Goal: Task Accomplishment & Management: Manage account settings

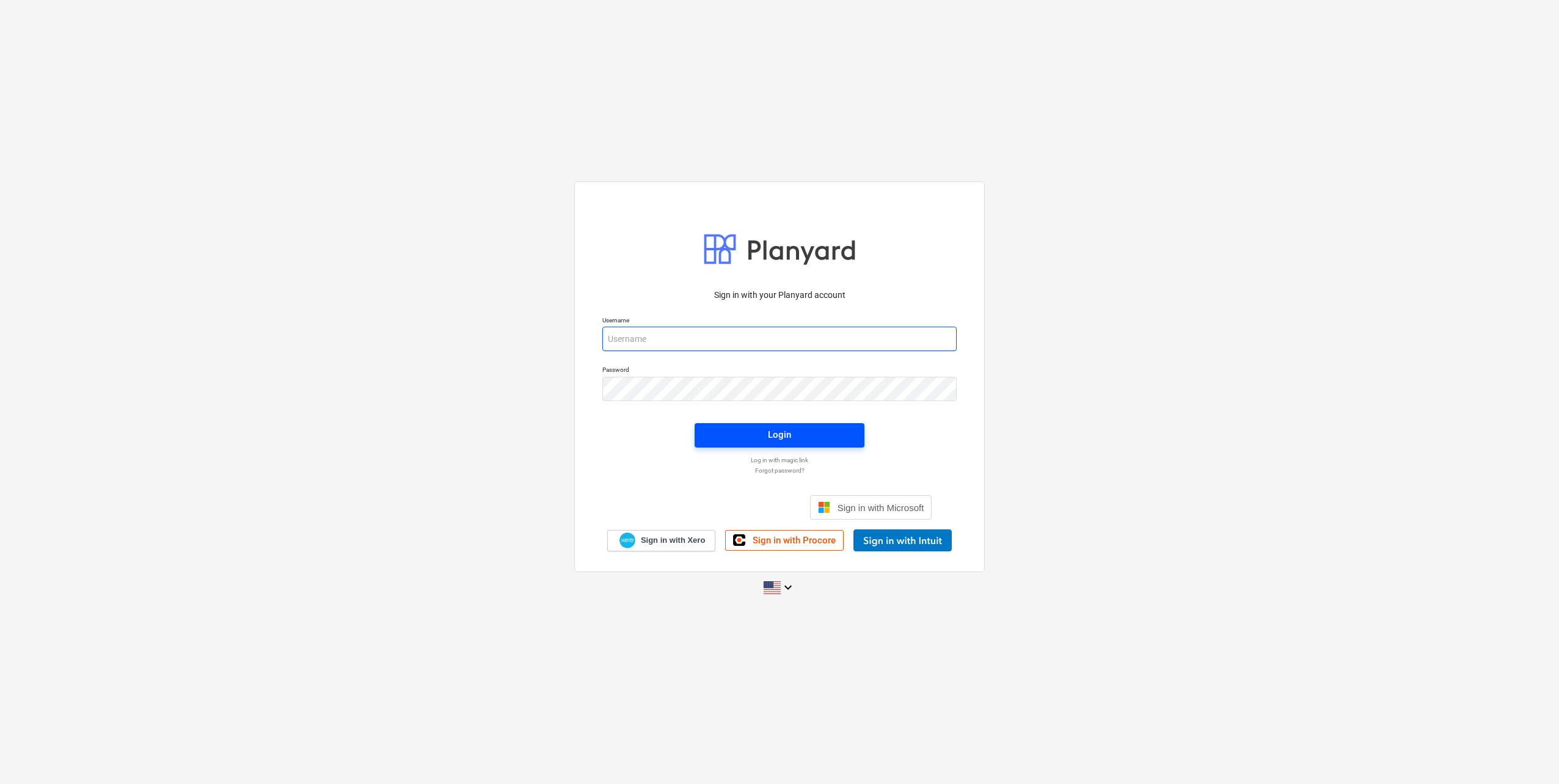
type input "[EMAIL_ADDRESS][DOMAIN_NAME]"
click at [768, 425] on button "Login" at bounding box center [780, 435] width 170 height 25
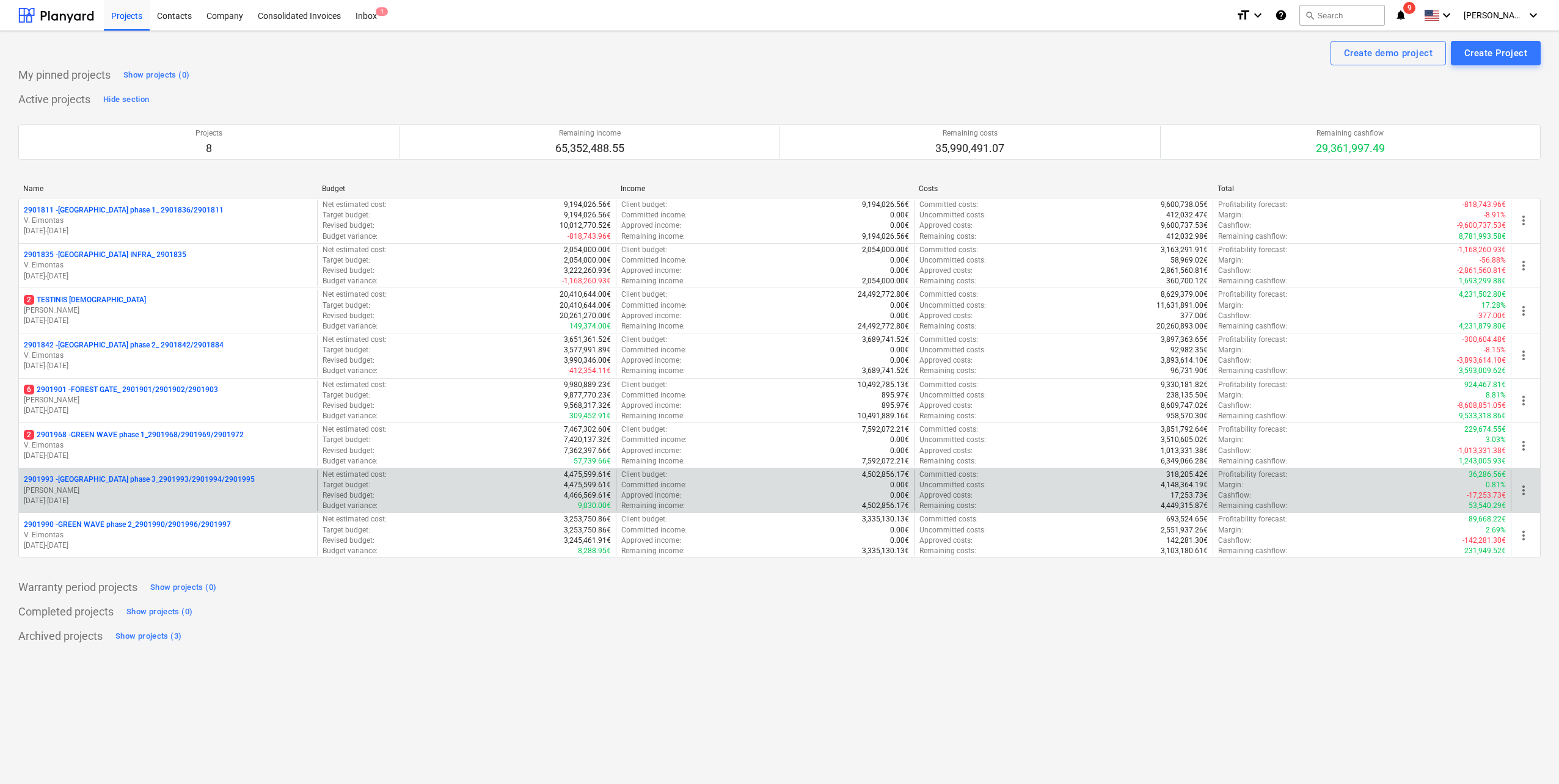
click at [202, 486] on p "[PERSON_NAME]" at bounding box center [168, 491] width 288 height 11
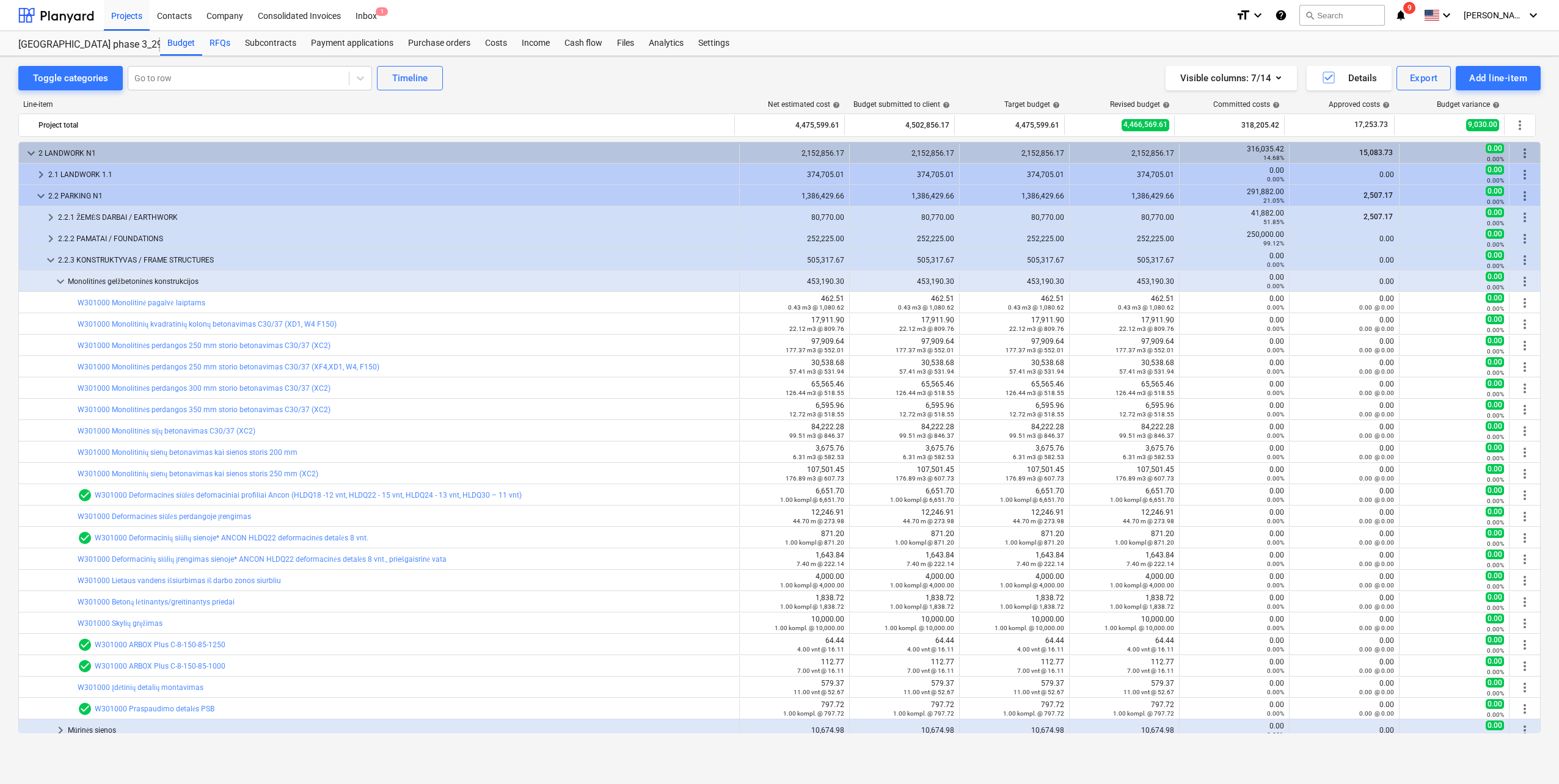
scroll to position [6, 0]
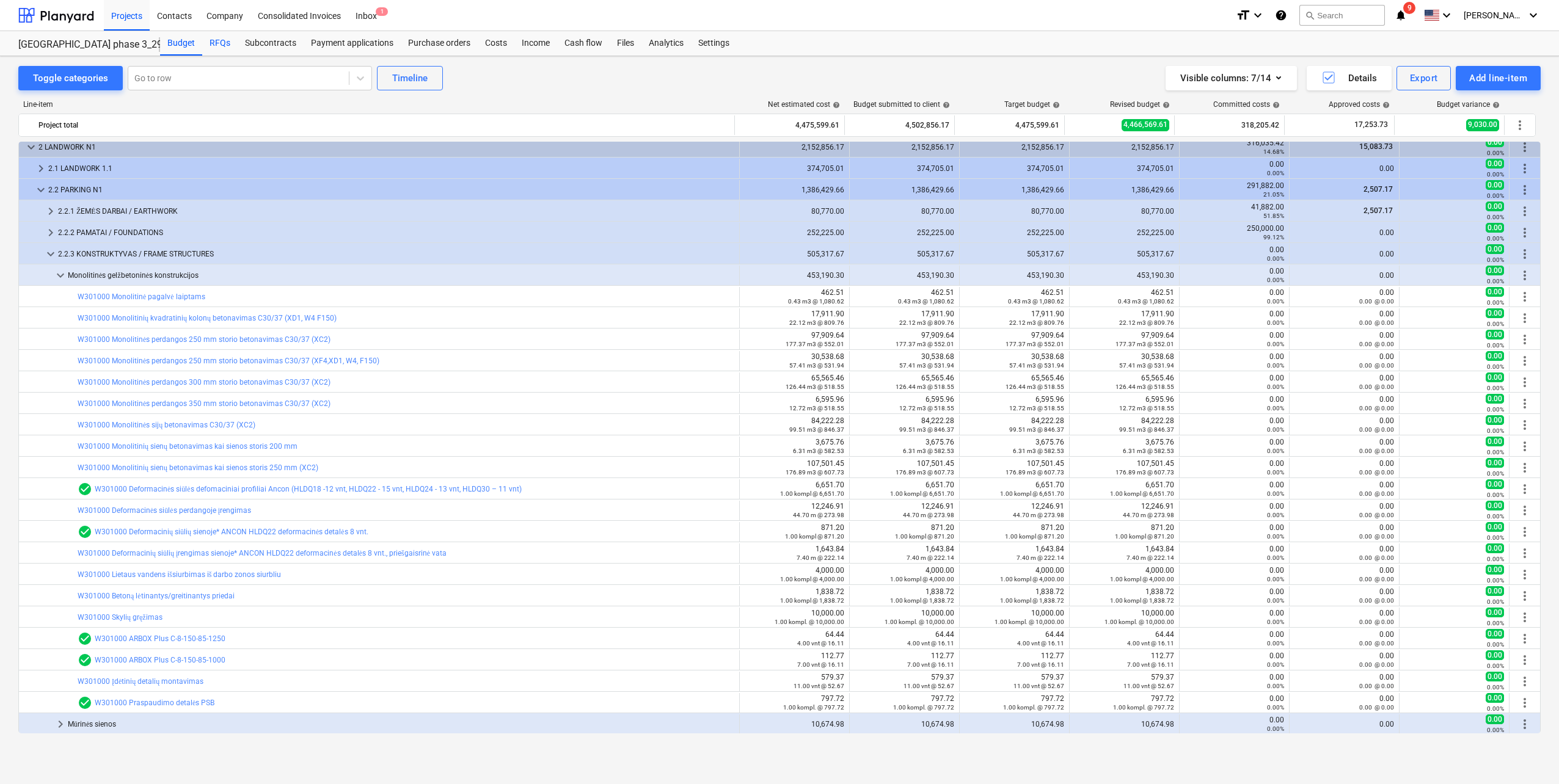
click at [221, 41] on div "RFQs" at bounding box center [220, 44] width 36 height 25
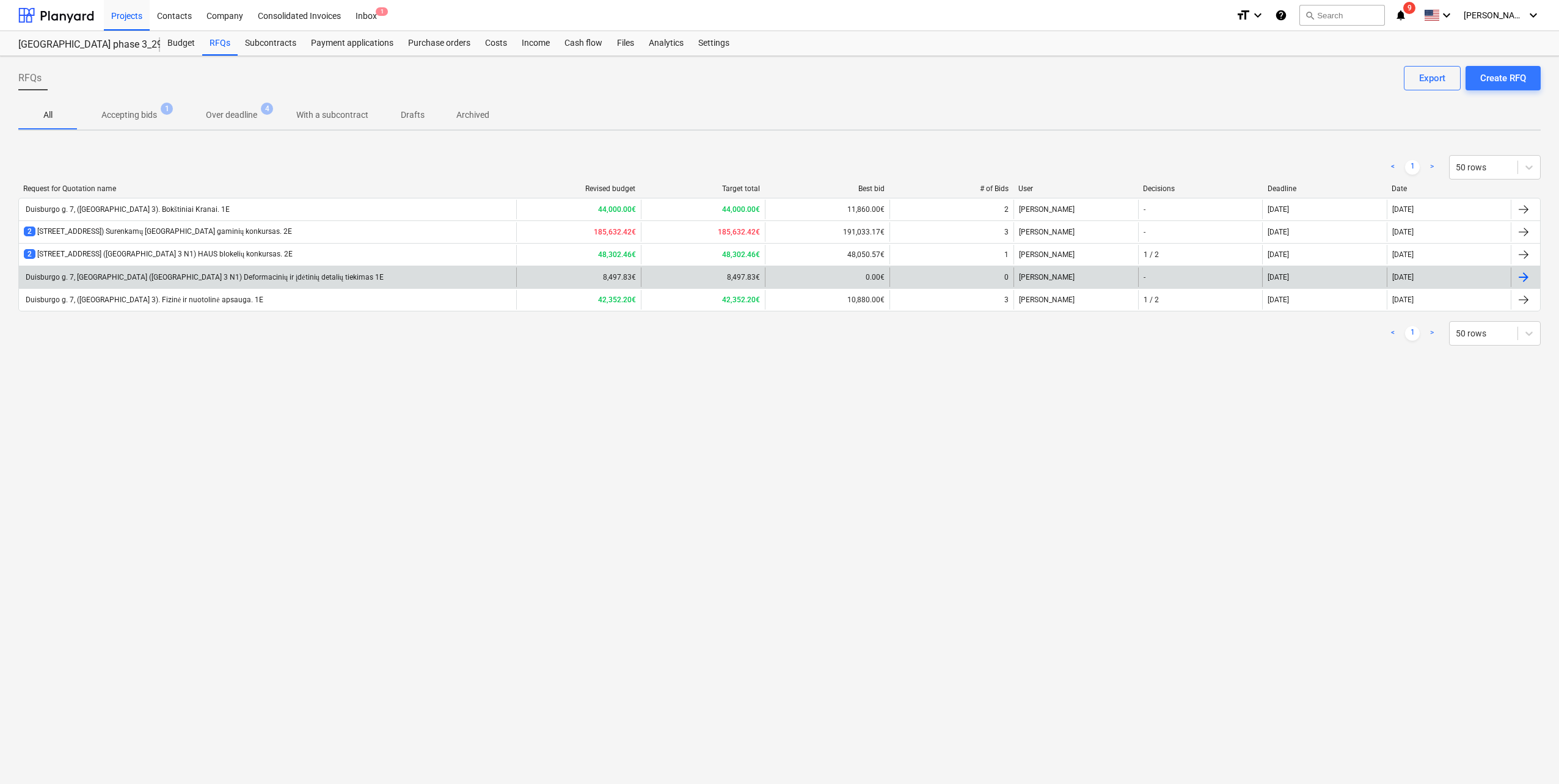
click at [245, 278] on div "Duisburgo g. 7, [GEOGRAPHIC_DATA] ([GEOGRAPHIC_DATA] 3 N1) Deformacinių ir įdėt…" at bounding box center [203, 277] width 359 height 9
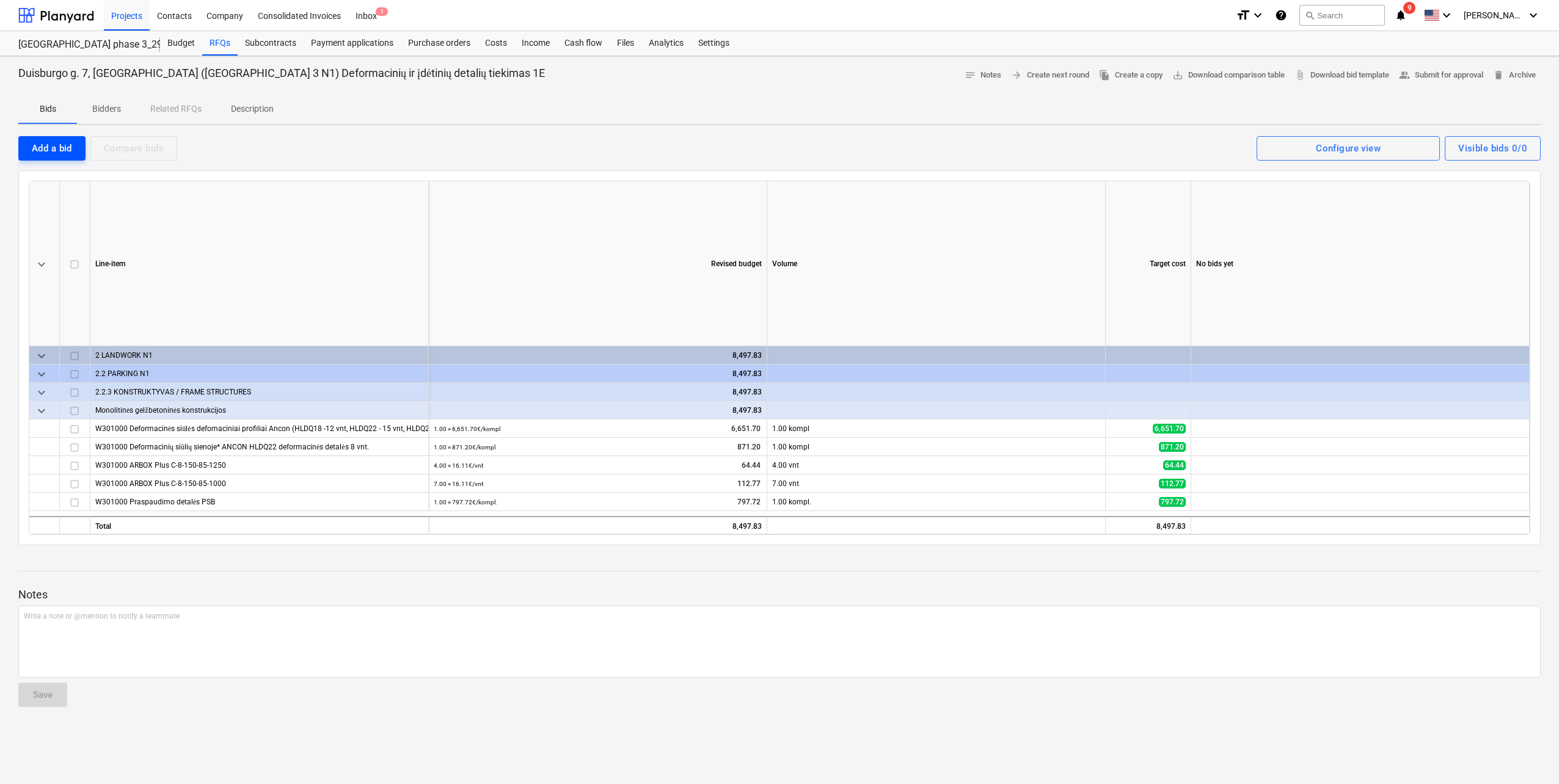
click at [55, 147] on div "Add a bid" at bounding box center [51, 148] width 40 height 16
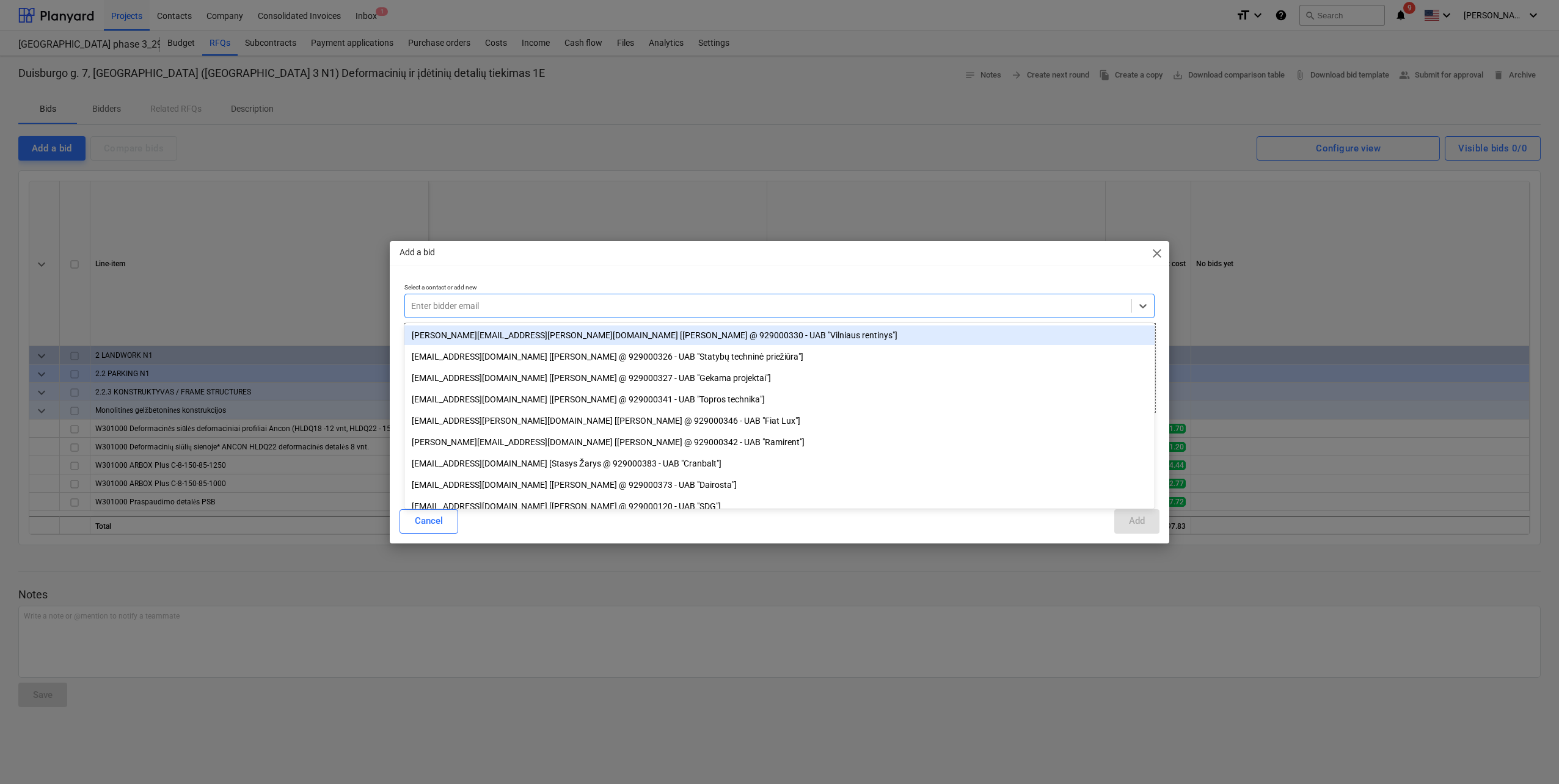
click at [544, 307] on div at bounding box center [768, 306] width 714 height 12
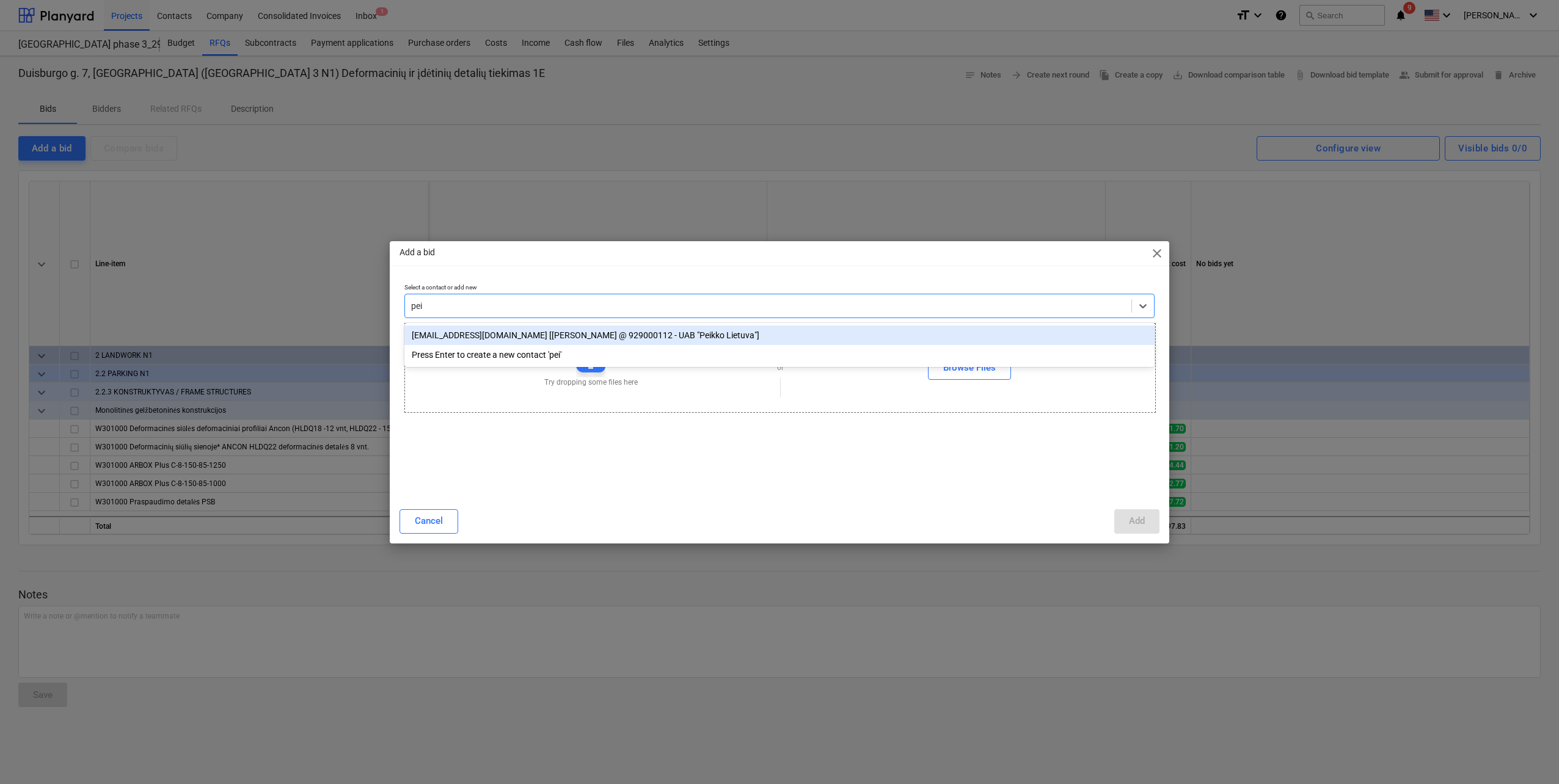
type input "[PERSON_NAME]"
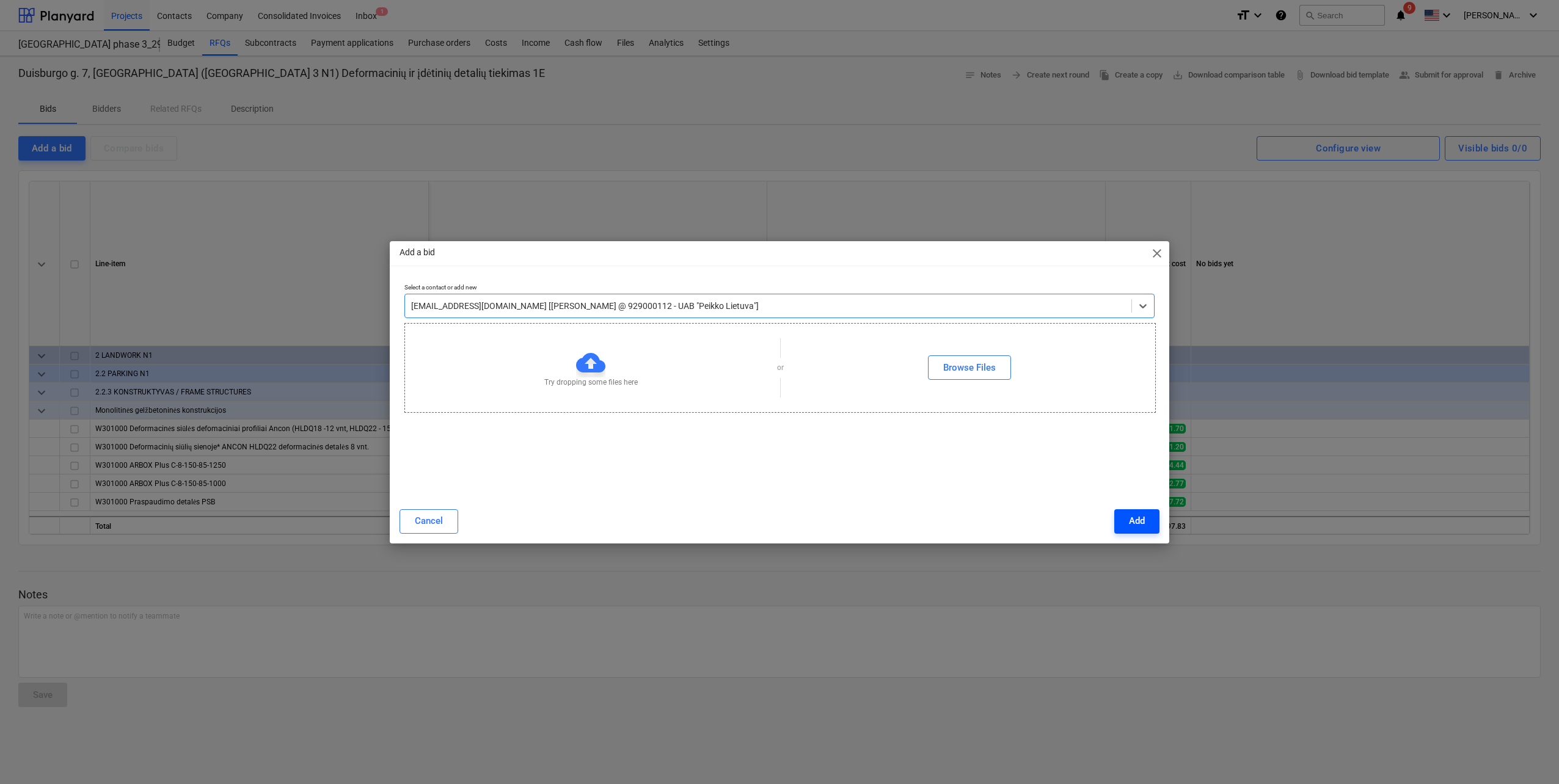
click at [1124, 519] on button "Add" at bounding box center [1136, 522] width 45 height 25
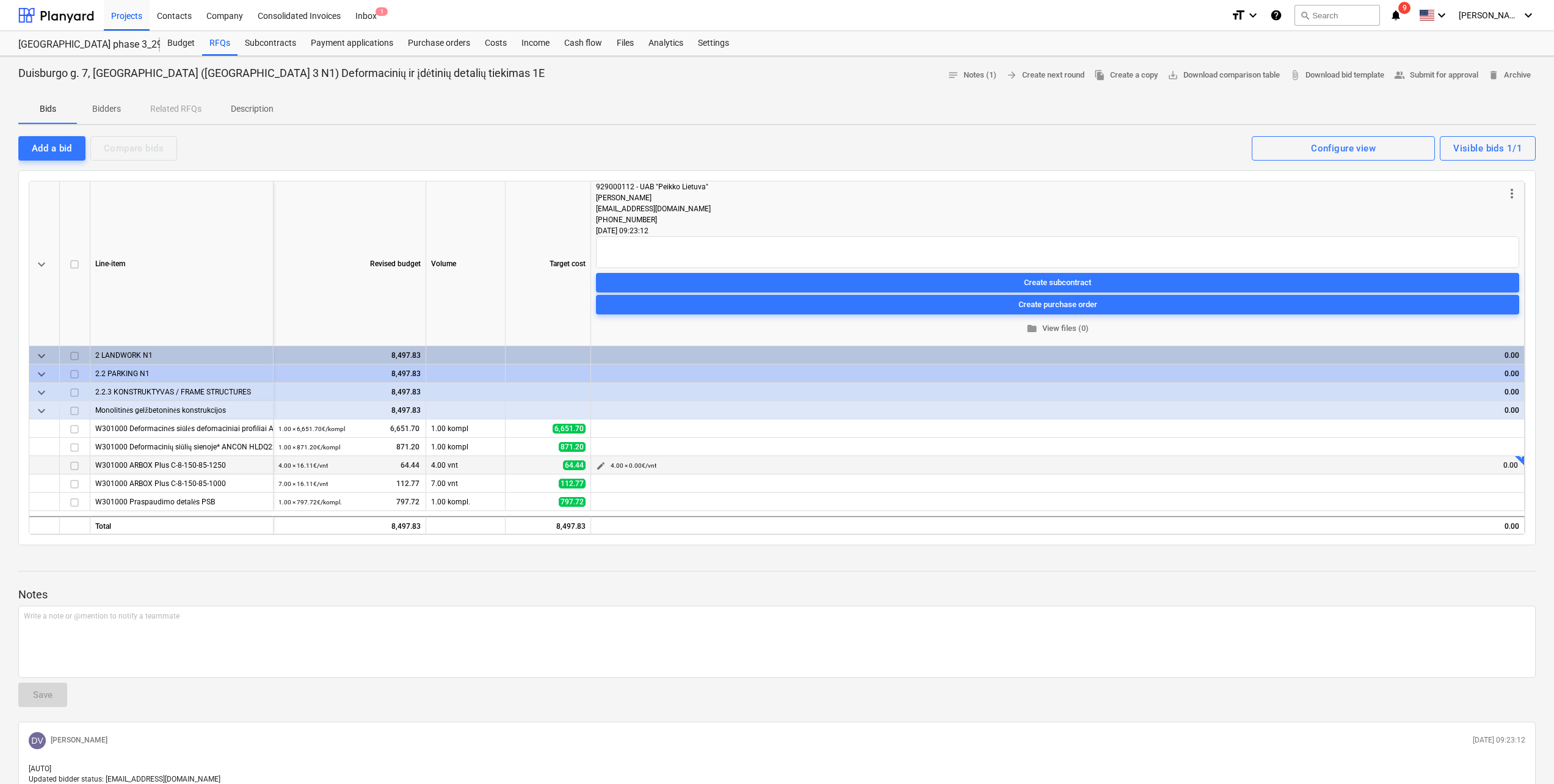
click at [598, 466] on span "edit" at bounding box center [601, 466] width 10 height 10
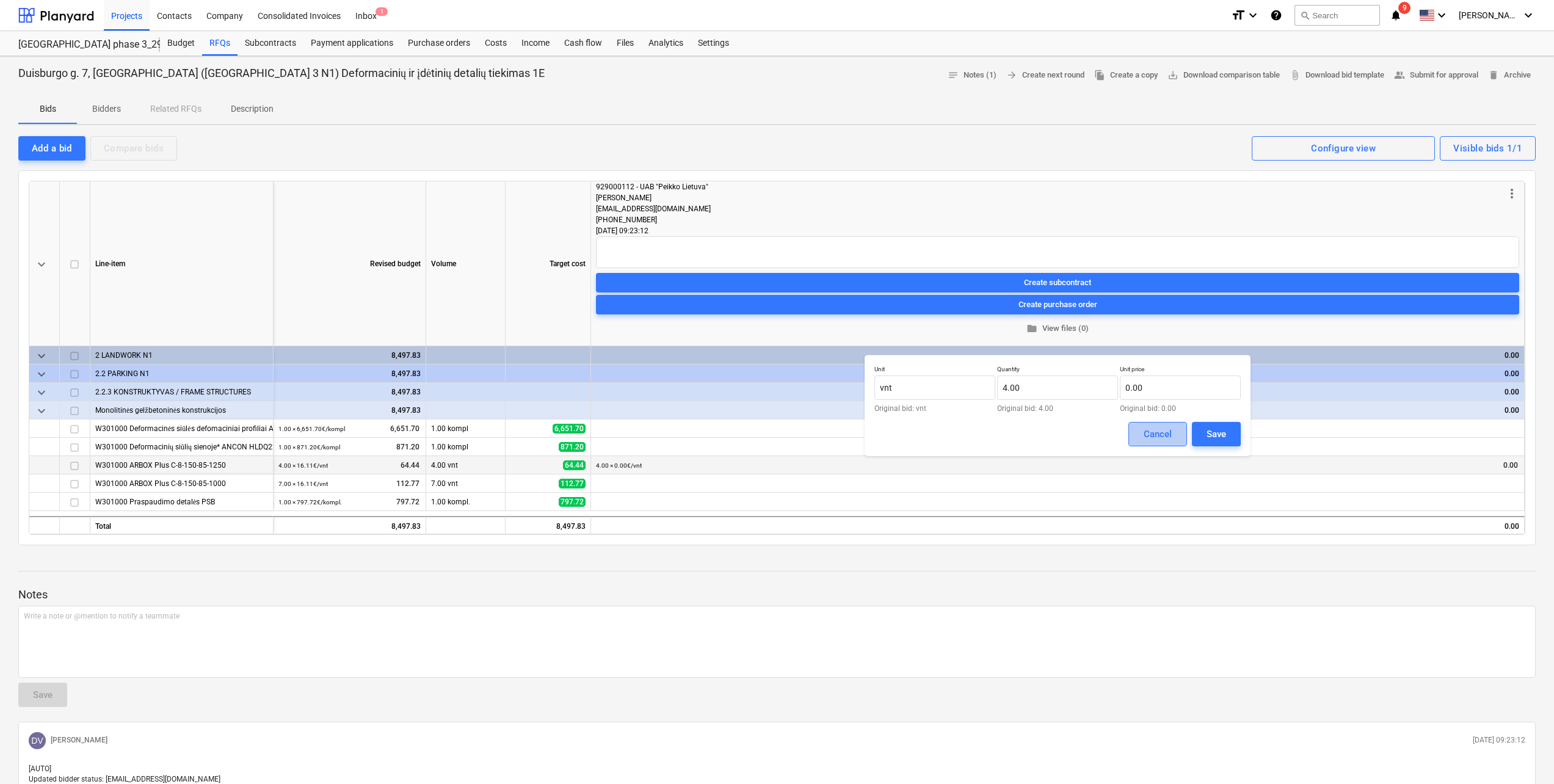
click at [1139, 440] on button "Cancel" at bounding box center [1157, 435] width 59 height 25
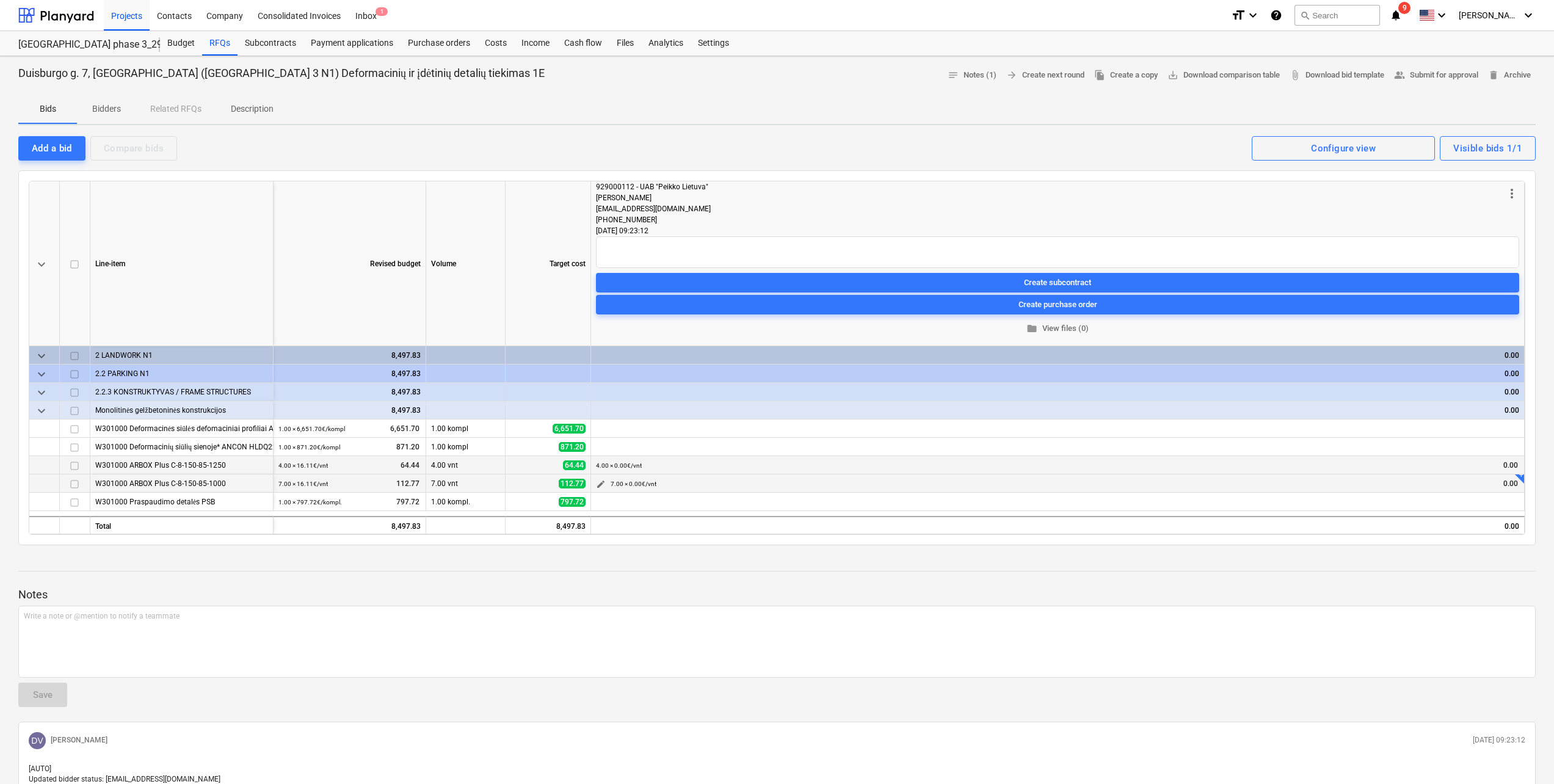
click at [606, 482] on button "edit" at bounding box center [601, 484] width 15 height 15
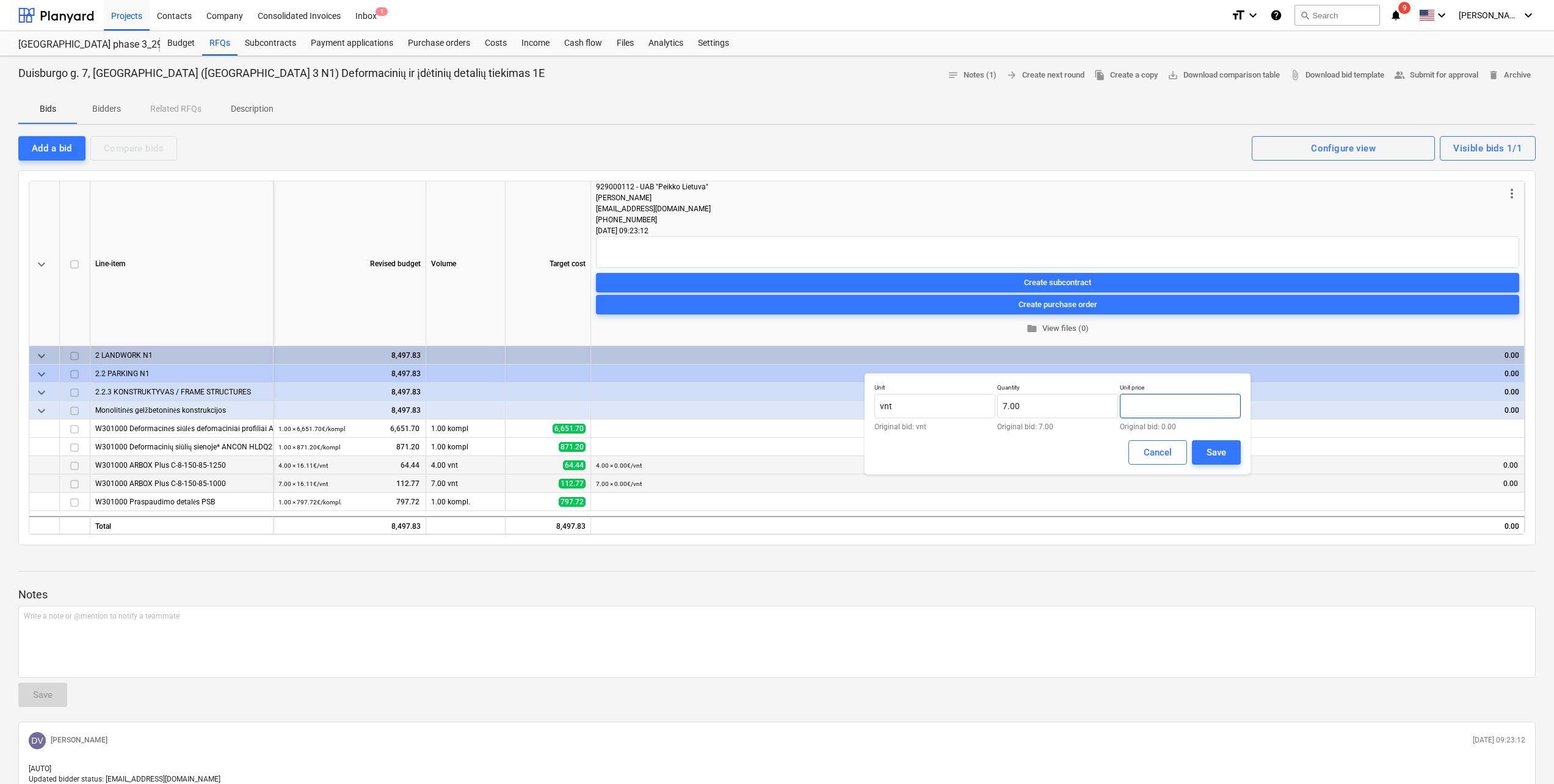
click at [1178, 406] on input "text" at bounding box center [1181, 406] width 121 height 25
type input "16.11"
click at [1219, 451] on div "Save" at bounding box center [1217, 452] width 20 height 16
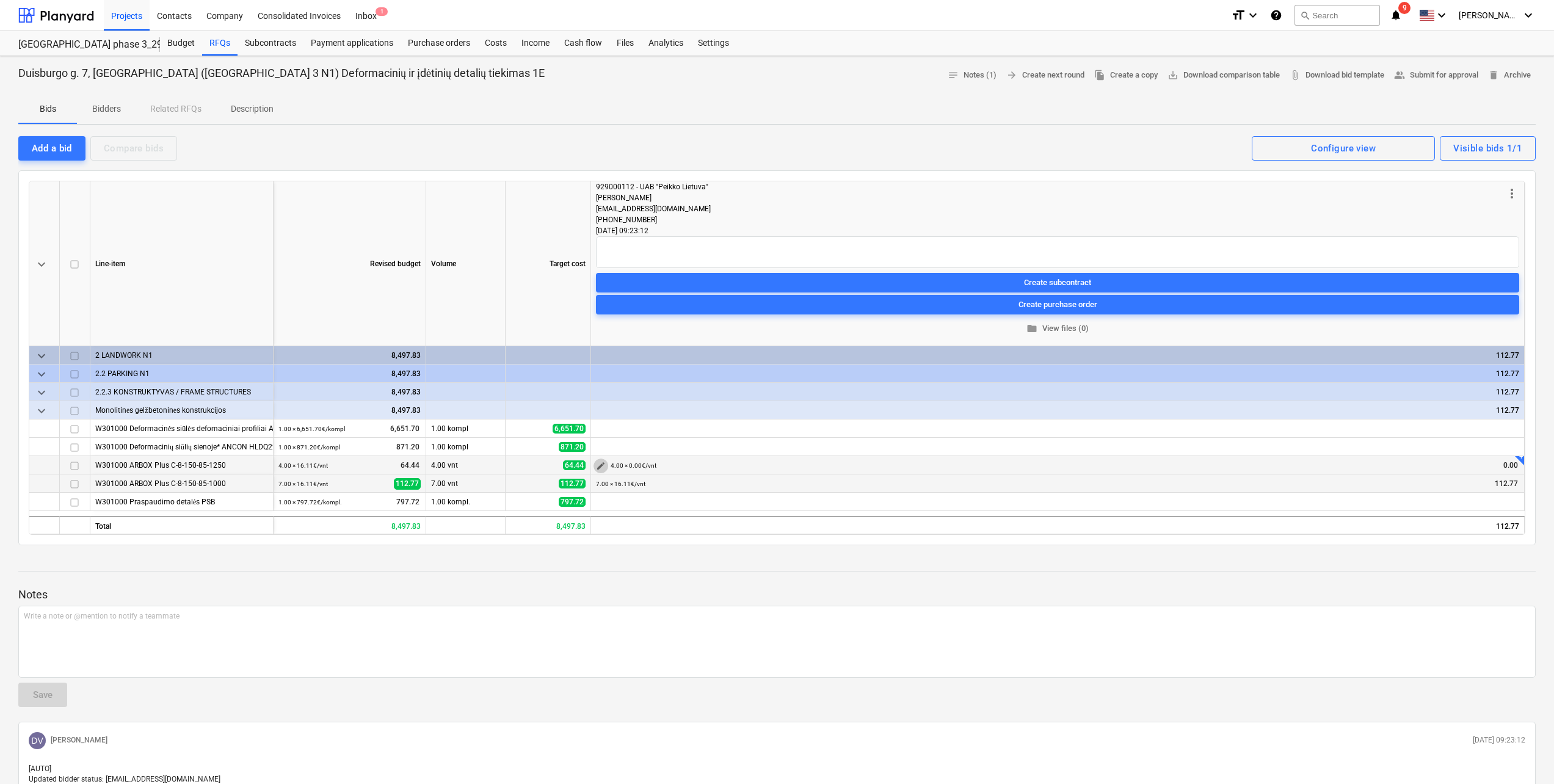
click at [605, 468] on span "edit" at bounding box center [601, 466] width 10 height 10
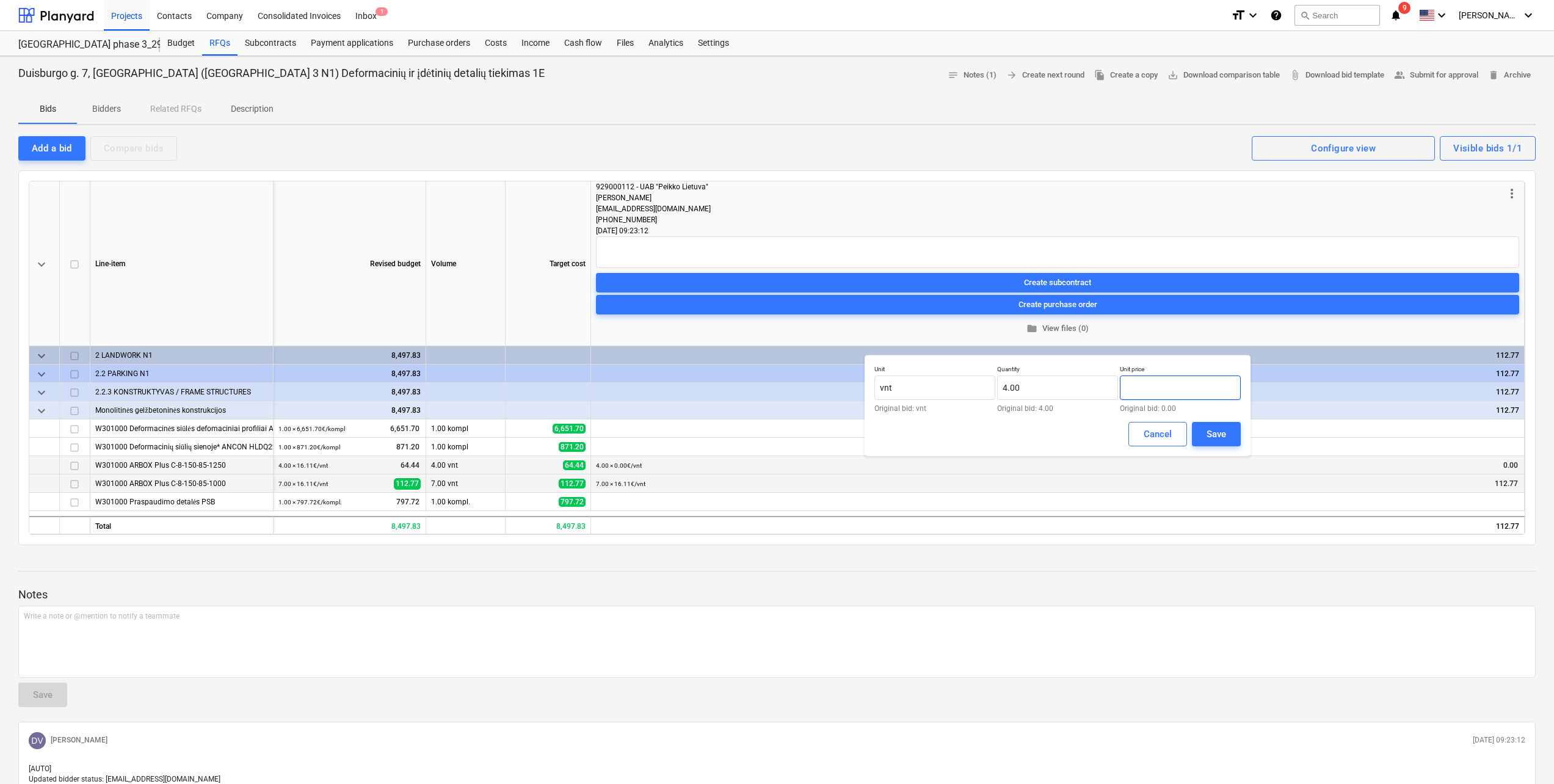
click at [1185, 392] on input "text" at bounding box center [1181, 388] width 121 height 25
type input "16.11"
click at [1215, 427] on div "Save" at bounding box center [1217, 434] width 20 height 16
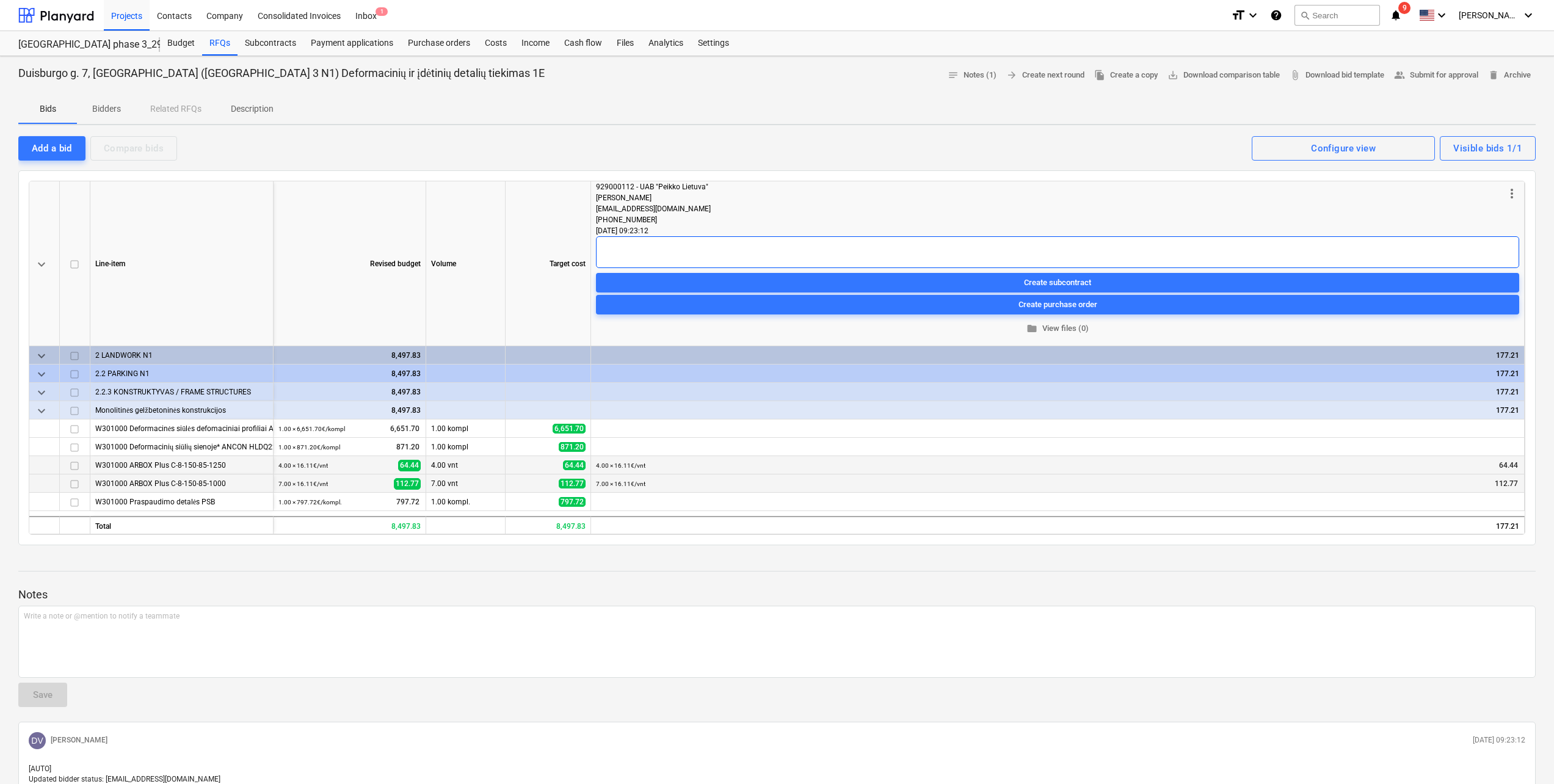
click at [779, 242] on textarea at bounding box center [1058, 252] width 924 height 31
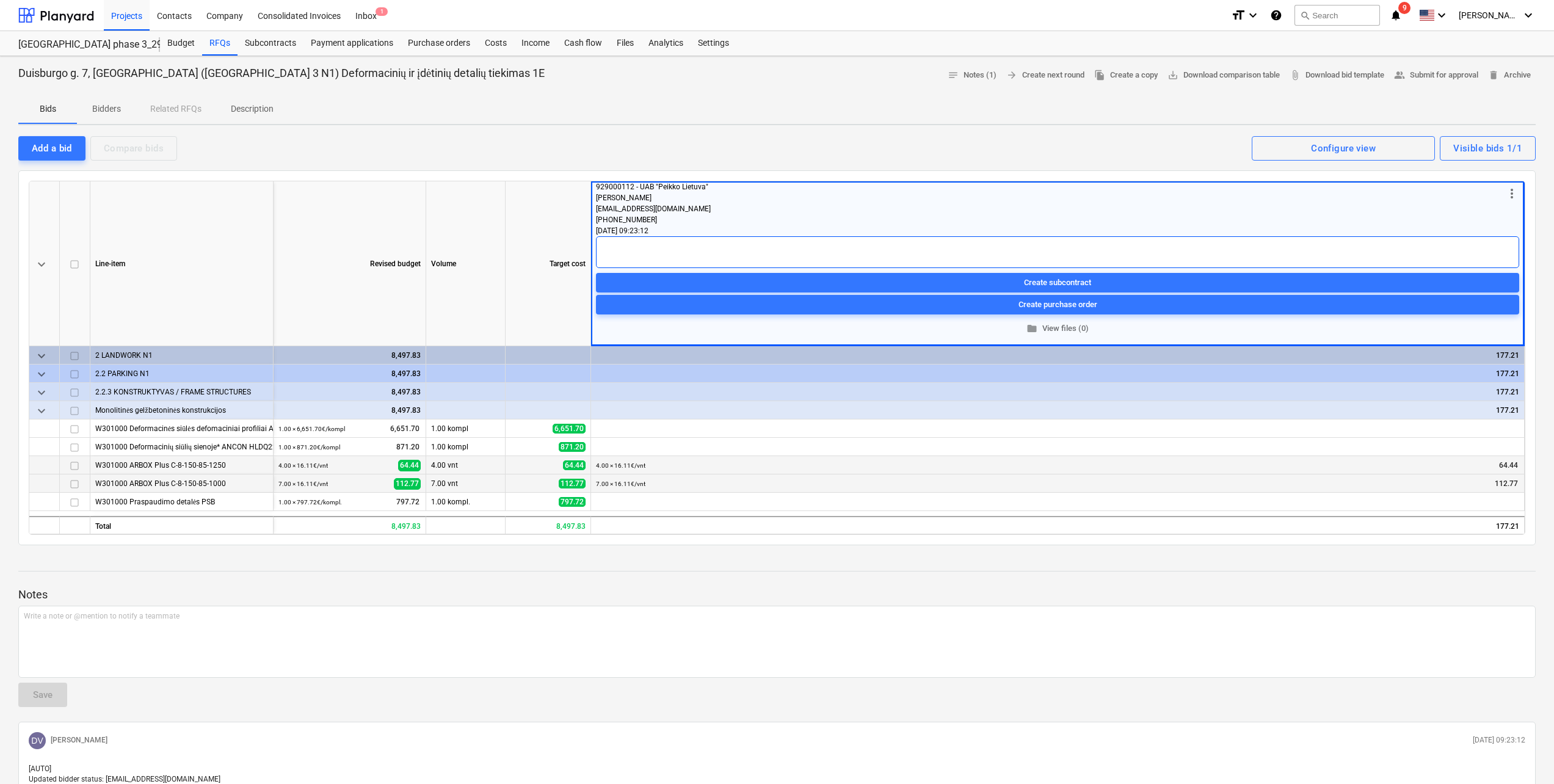
type textarea "x"
type textarea "A"
type textarea "x"
type textarea "Ar"
type textarea "x"
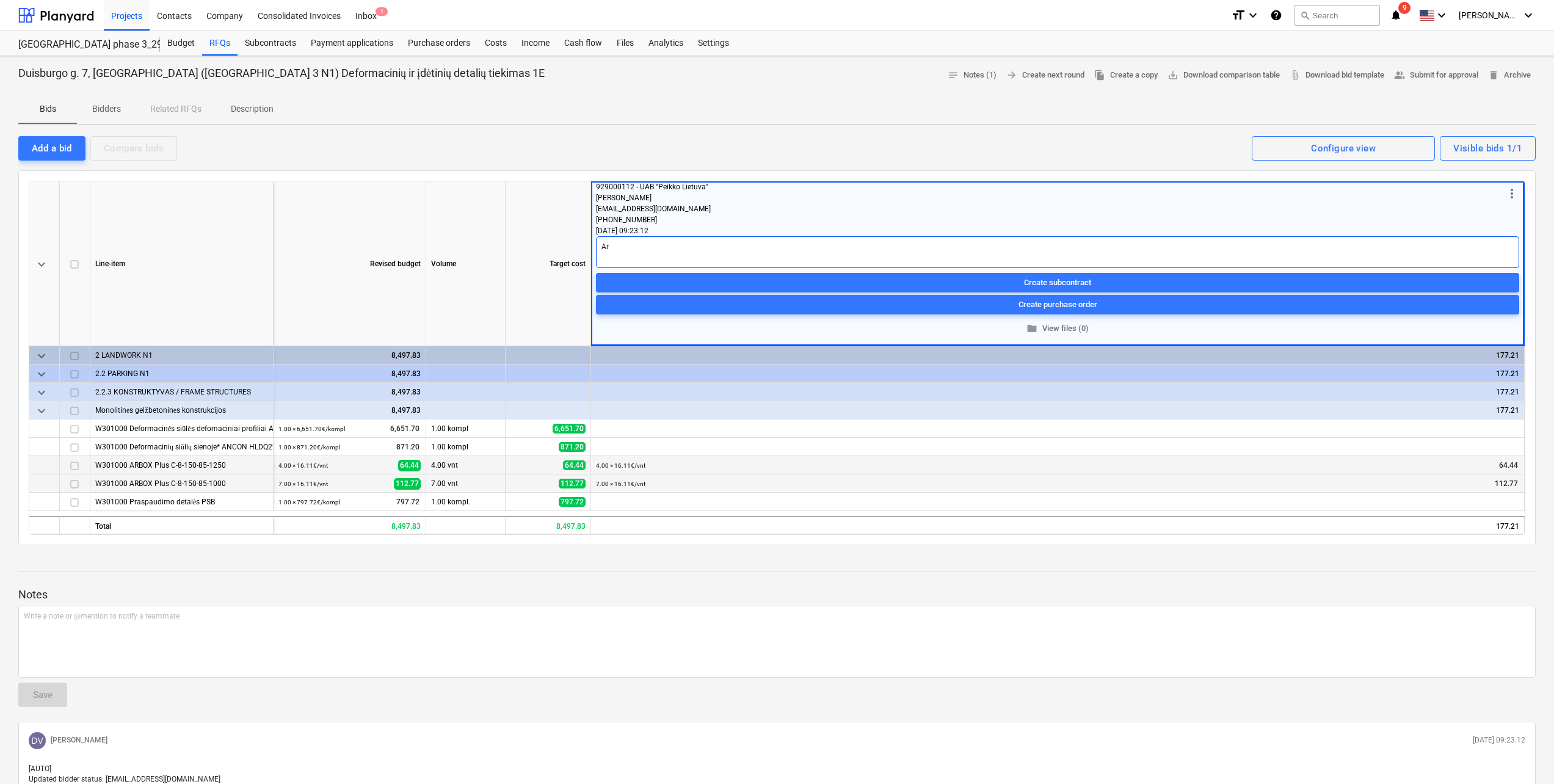
type textarea "Arb"
type textarea "x"
type textarea "Arbo"
type textarea "x"
type textarea "Arbox"
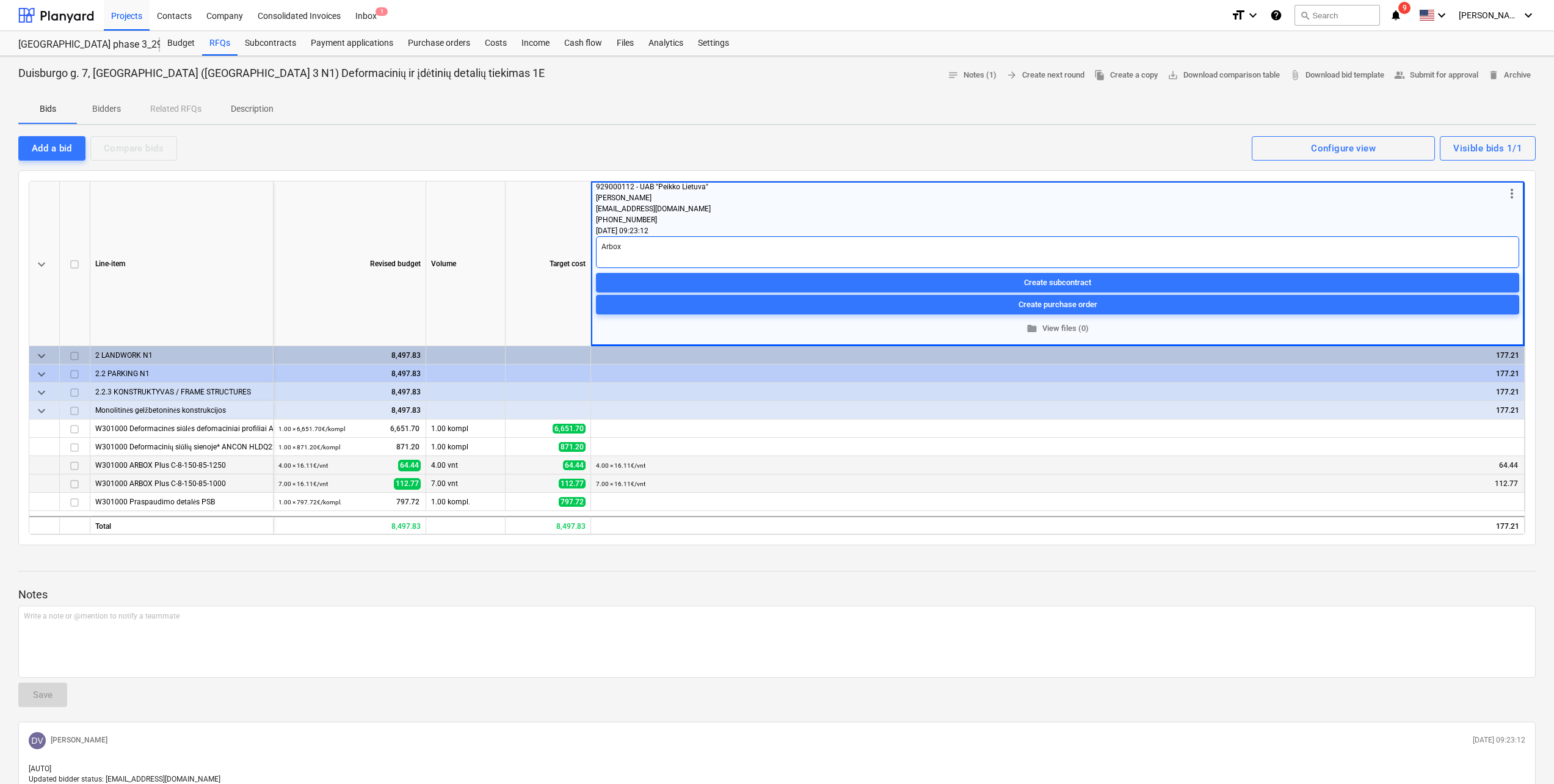
type textarea "x"
type textarea "Arbox"
type textarea "x"
type textarea "Arbox s"
type textarea "x"
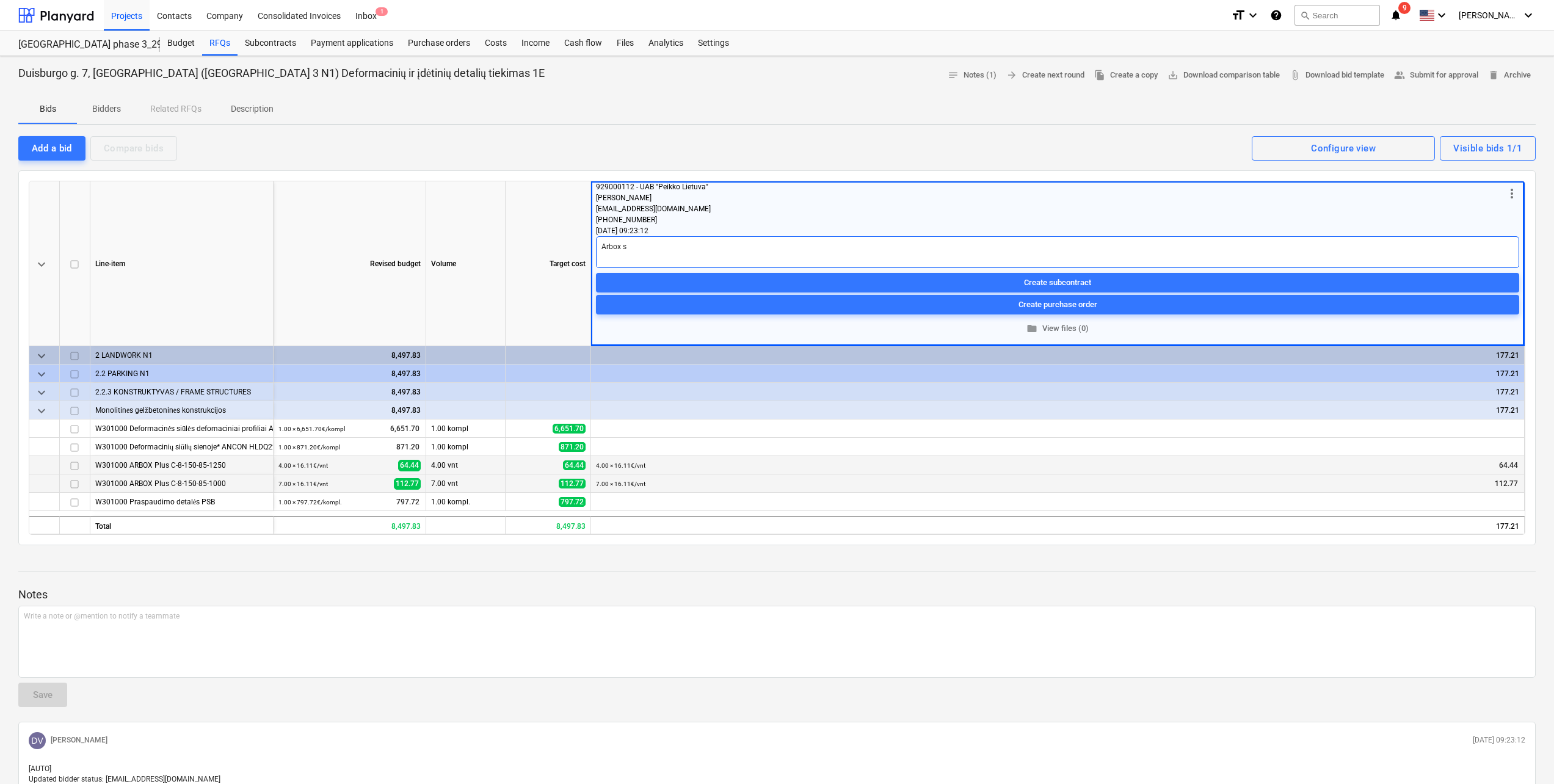
type textarea "Arbox si"
type textarea "x"
type textarea "Arbox si8"
type textarea "x"
type textarea "Arbox si"
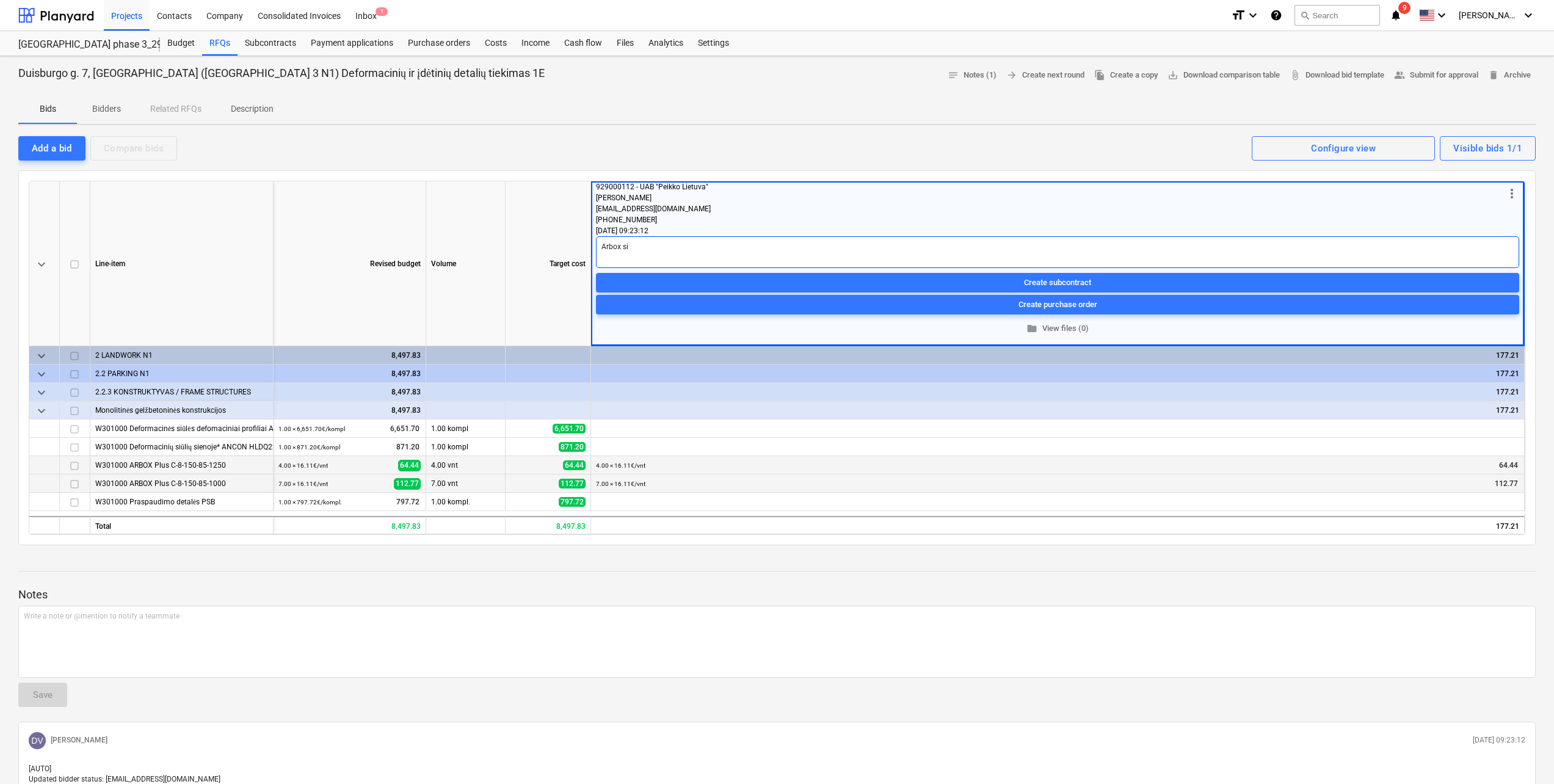
type textarea "x"
type textarea "Arbox siū"
type textarea "x"
type textarea "Arbox siūl"
type textarea "x"
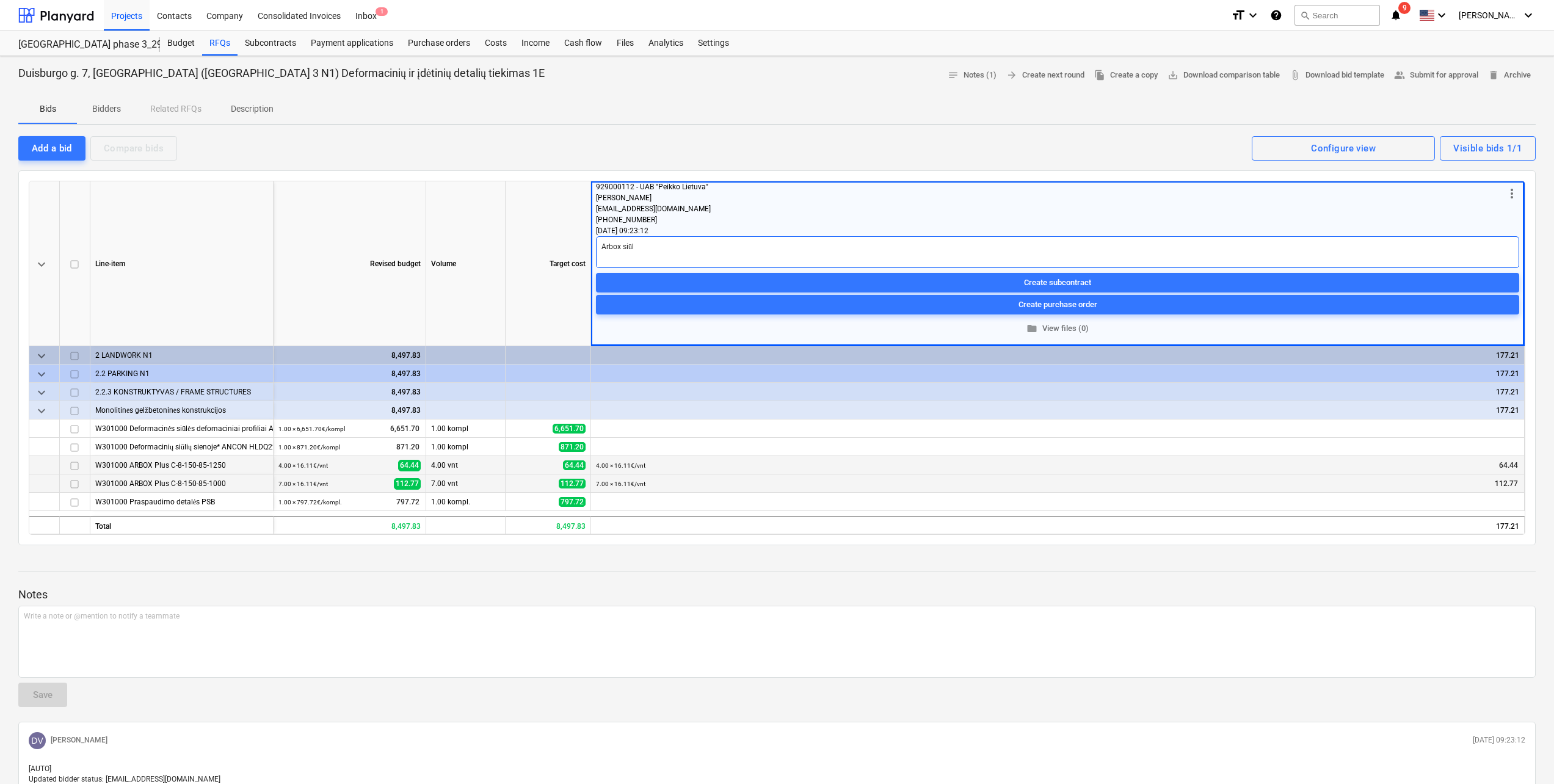
type textarea "Arbox siūlo"
type textarea "x"
type textarea "Arbox siūlo"
type textarea "x"
type textarea "Arbox siūlo t"
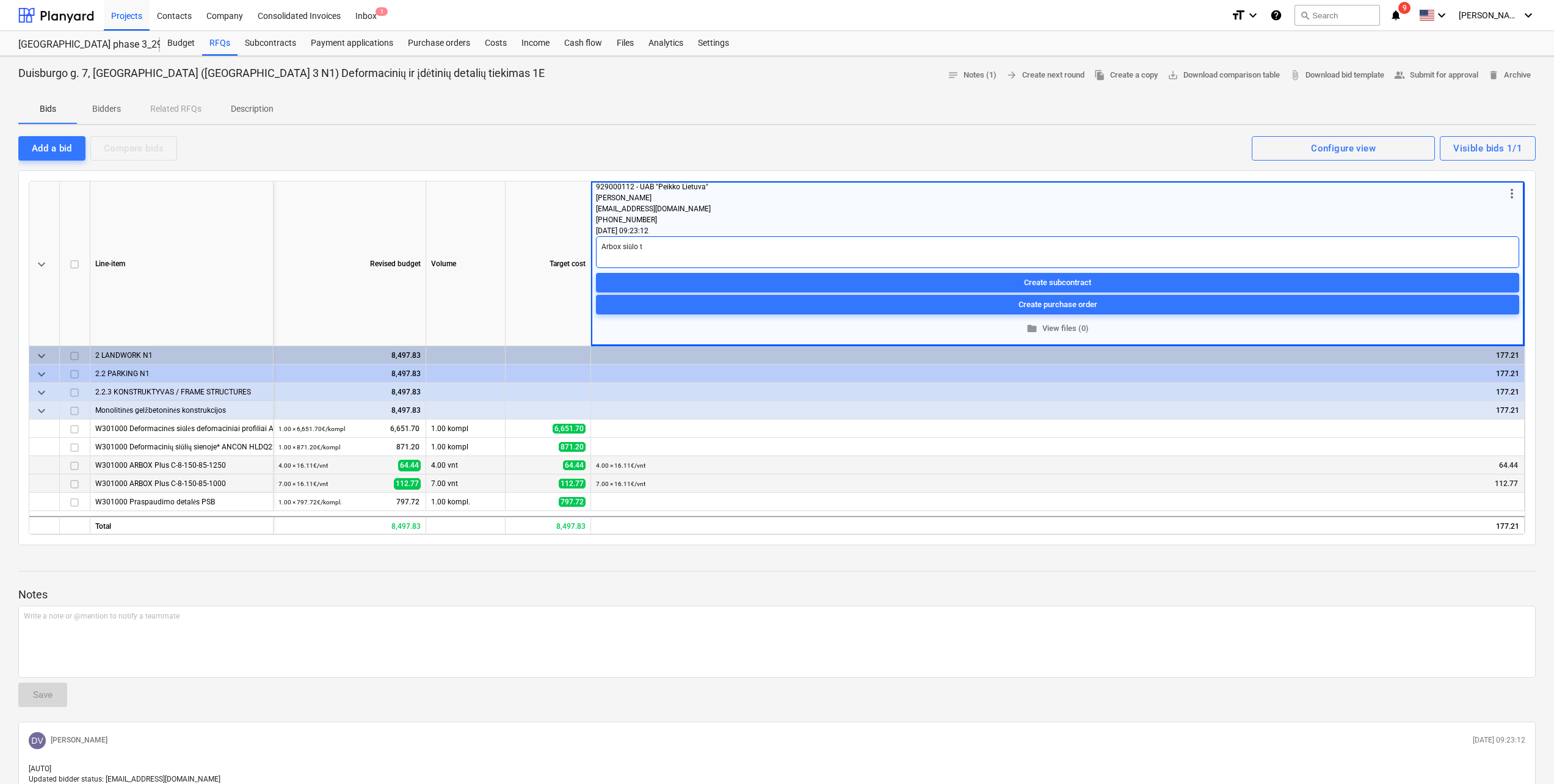
type textarea "x"
type textarea "Arbox siūlo ti"
type textarea "x"
type textarea "Arbox siūlo tik"
type textarea "x"
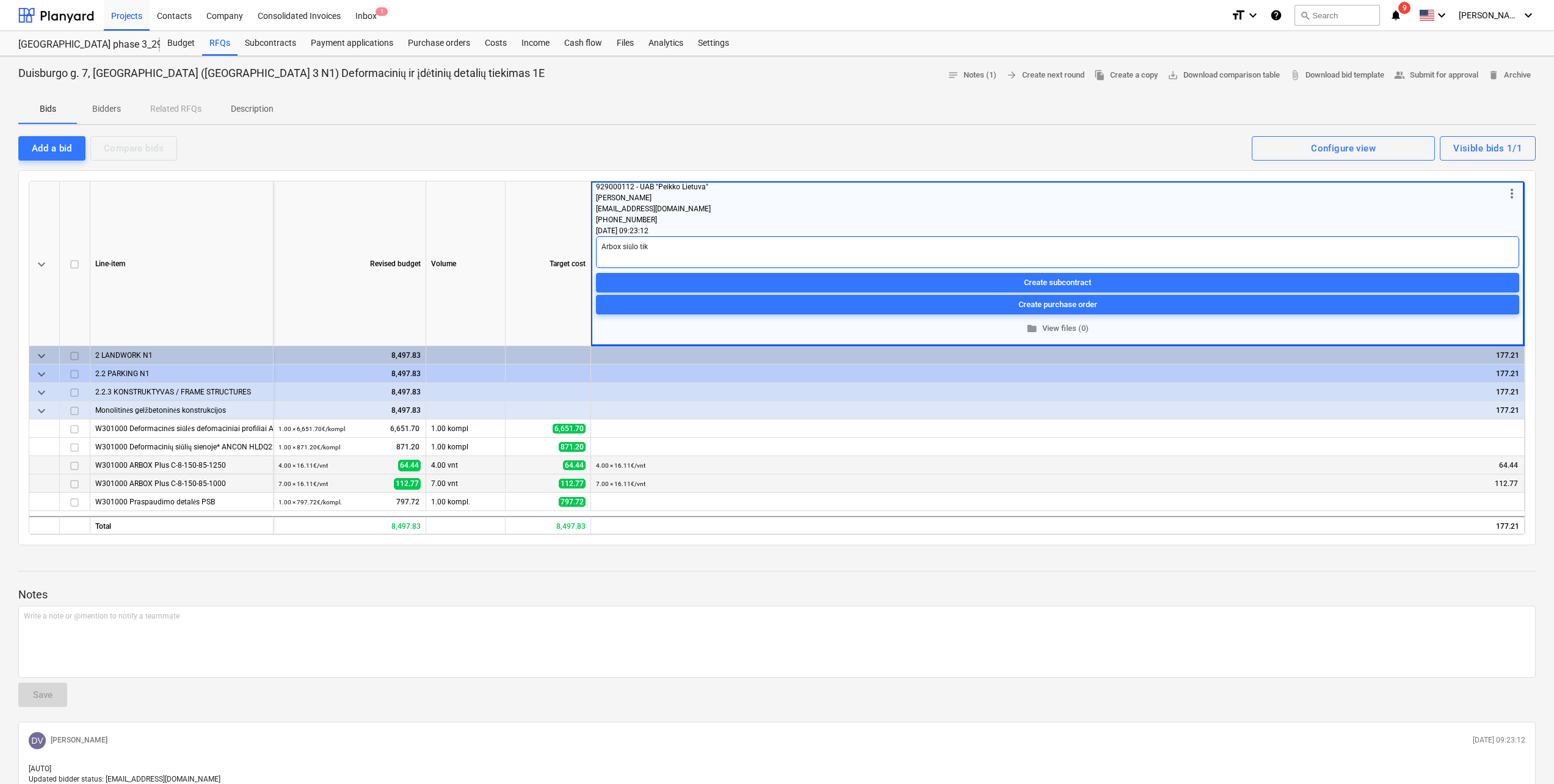
type textarea "Arbox siūlo tik"
type textarea "x"
type textarea "Arbox siūlo tik"
type textarea "x"
type textarea "Arbox siūlo ti"
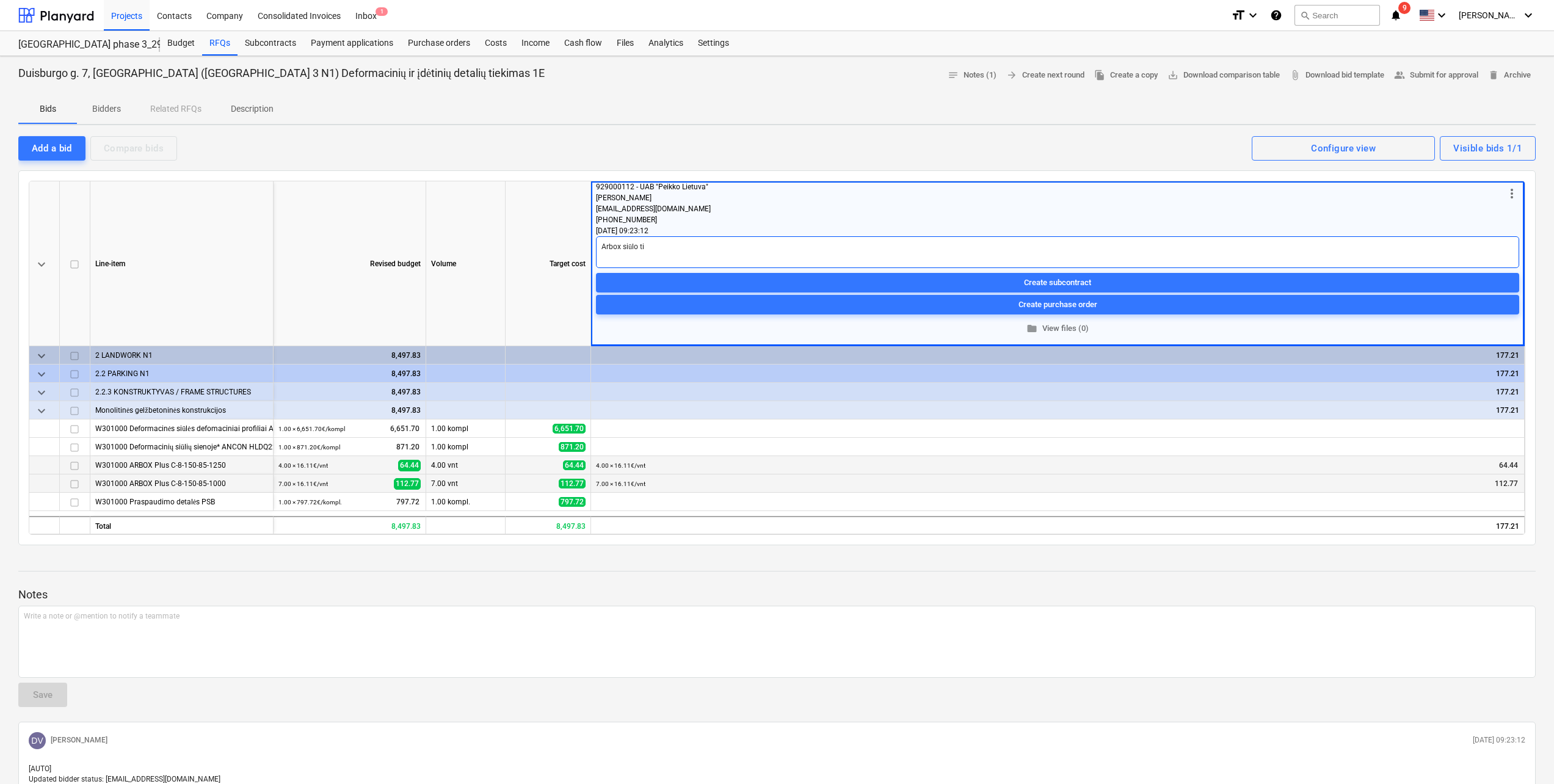
type textarea "x"
type textarea "Arbox siūlo t"
type textarea "x"
type textarea "Arbox siūlo"
type textarea "x"
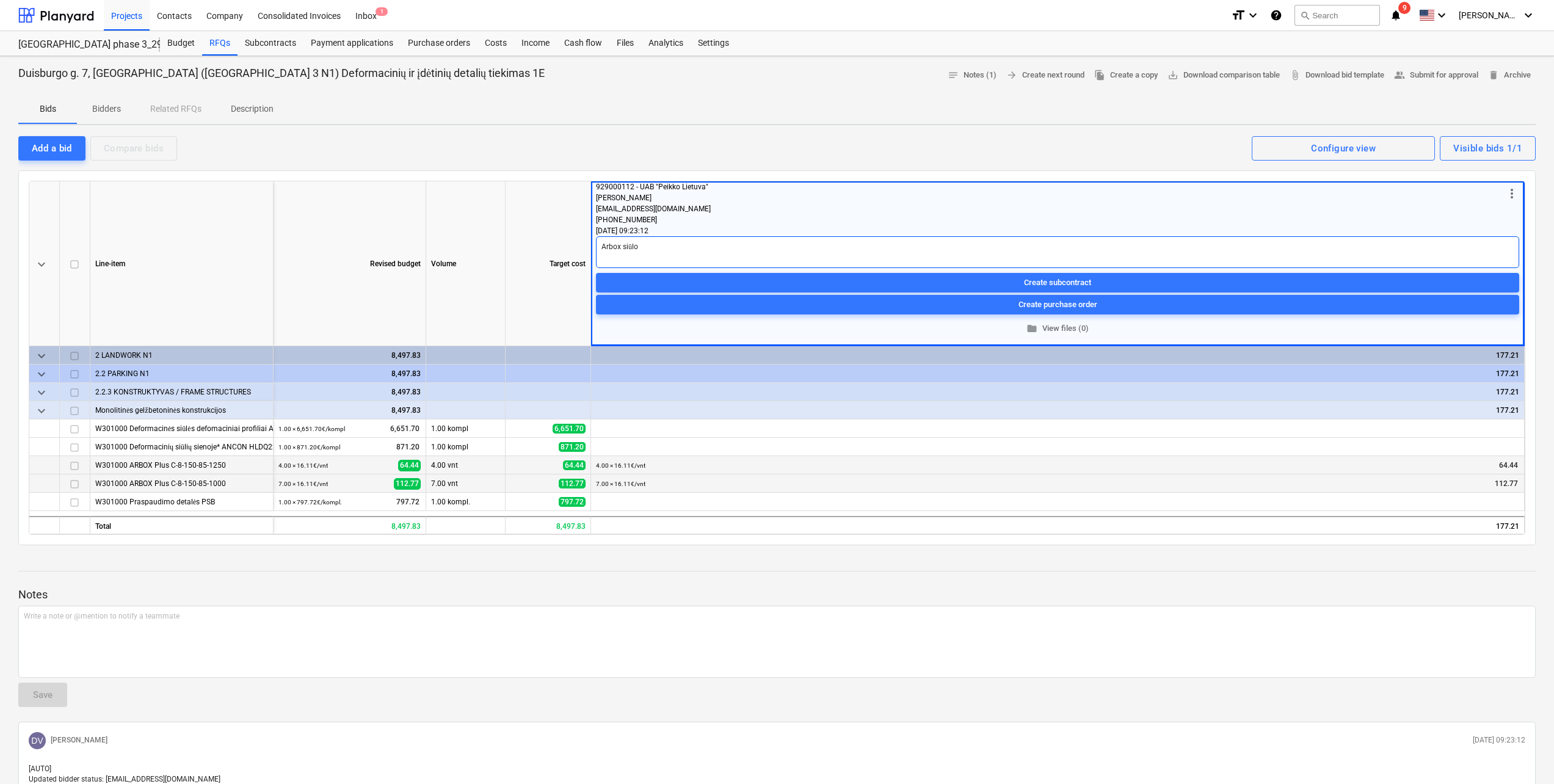
type textarea "Arbox siūlo"
type textarea "x"
type textarea "Arbox siūl"
type textarea "x"
type textarea "Arbox siū"
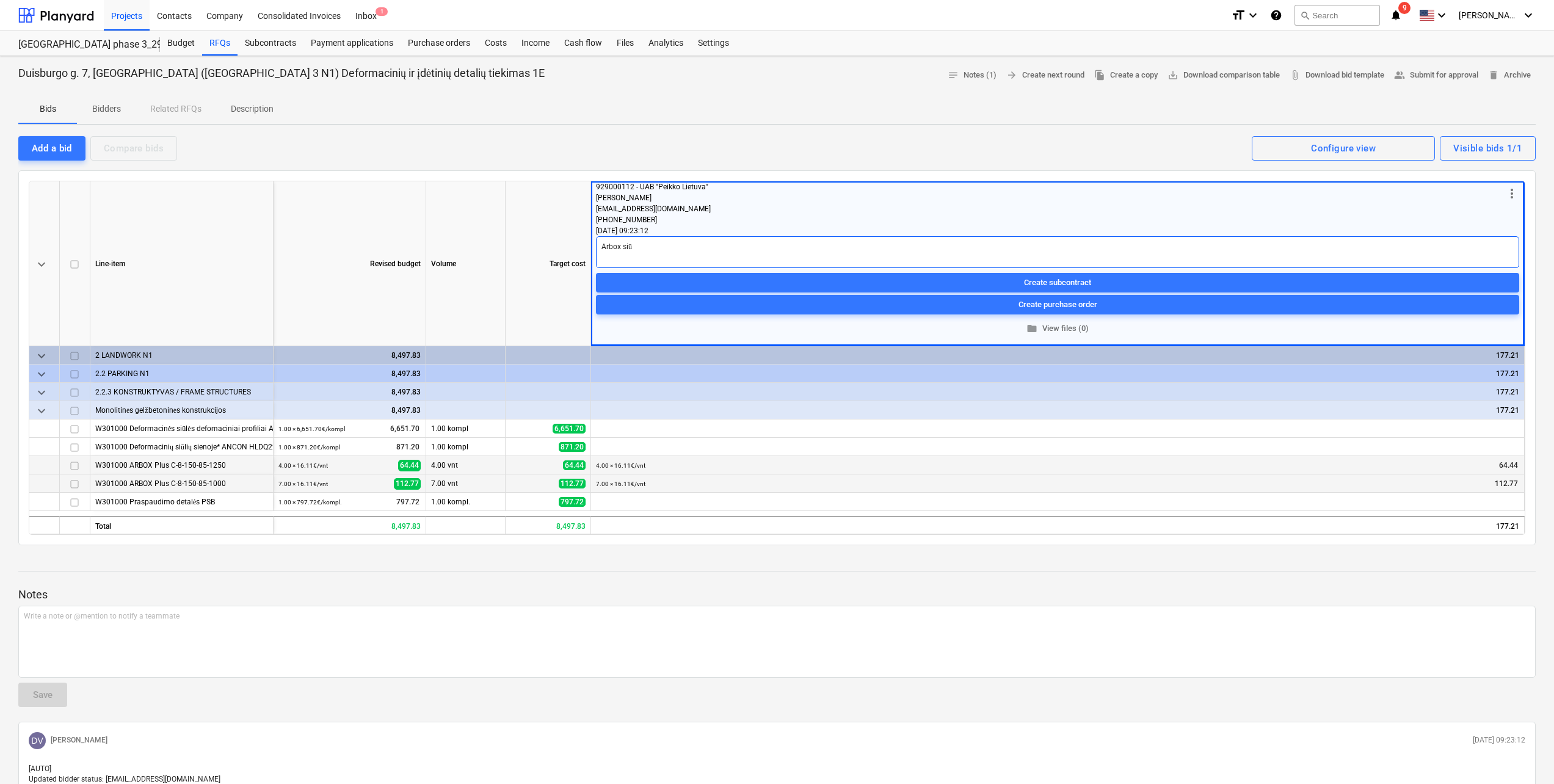
type textarea "x"
type textarea "Arbox si"
type textarea "x"
type textarea "Arbox s"
type textarea "x"
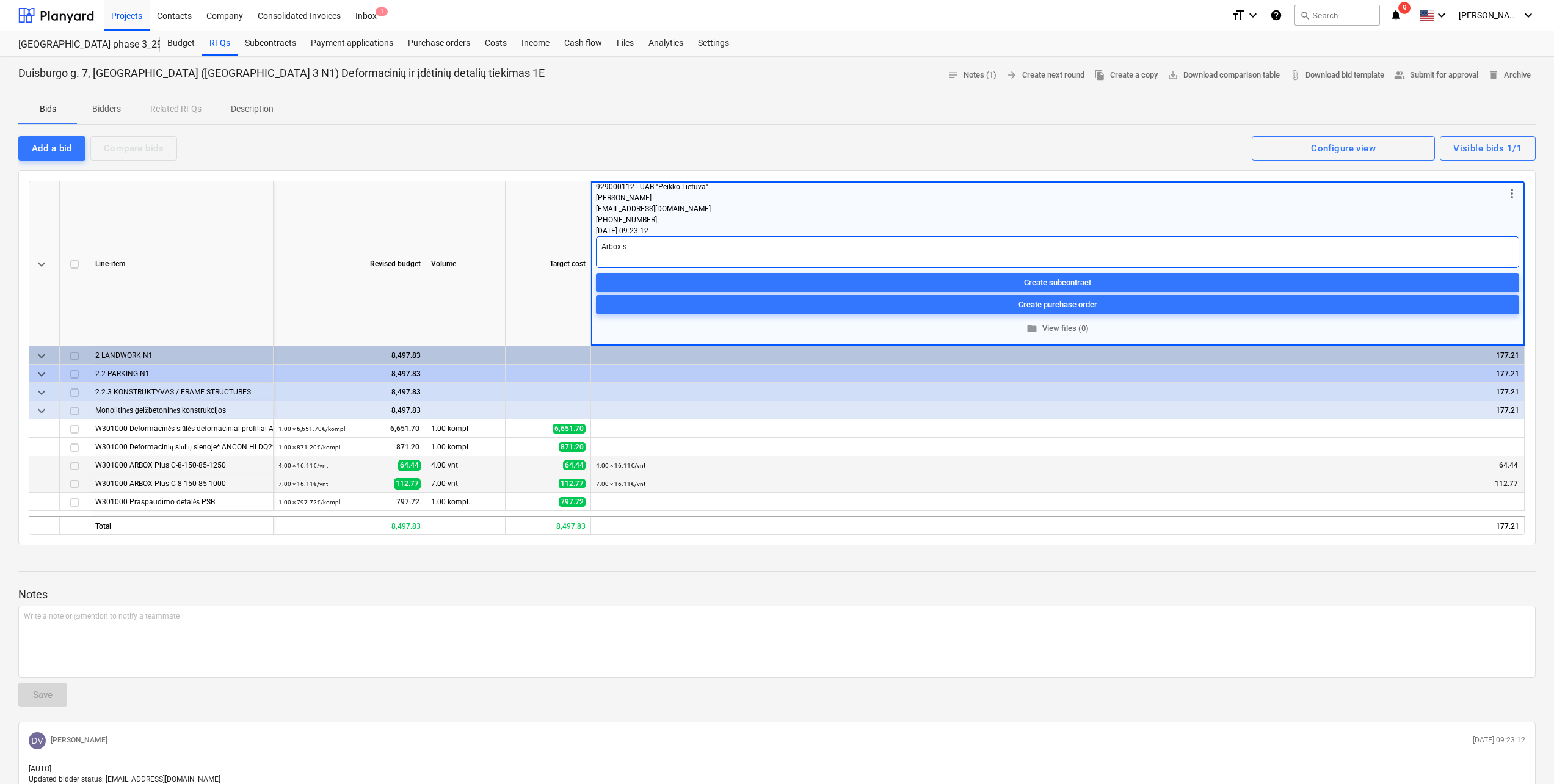
type textarea "Arbox"
type textarea "x"
type textarea "Arbox"
type textarea "x"
type textarea "Arbo"
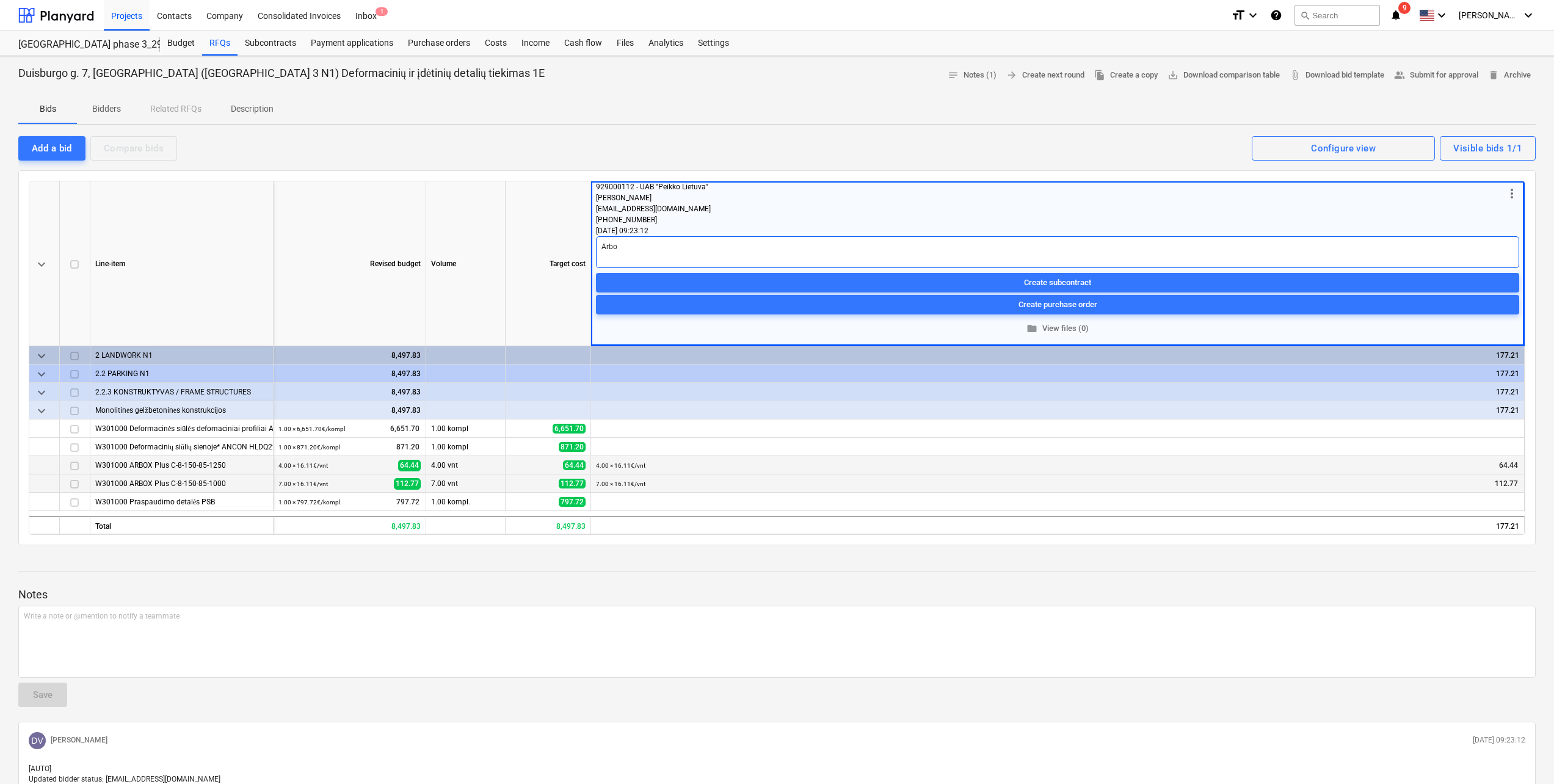
type textarea "x"
type textarea "Arb"
type textarea "x"
type textarea "Ar"
type textarea "x"
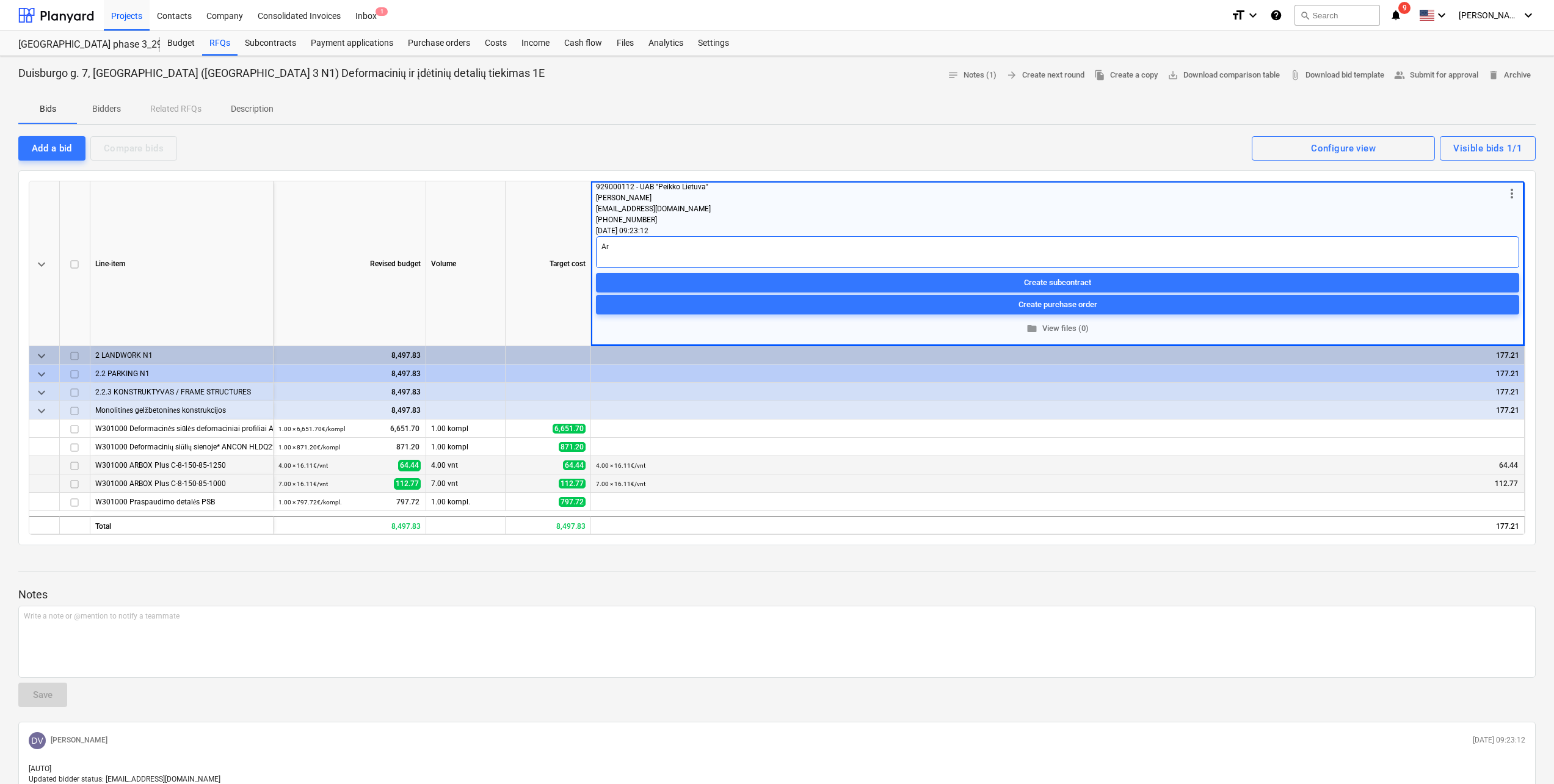
type textarea "A"
click at [602, 502] on span "edit" at bounding box center [601, 502] width 10 height 10
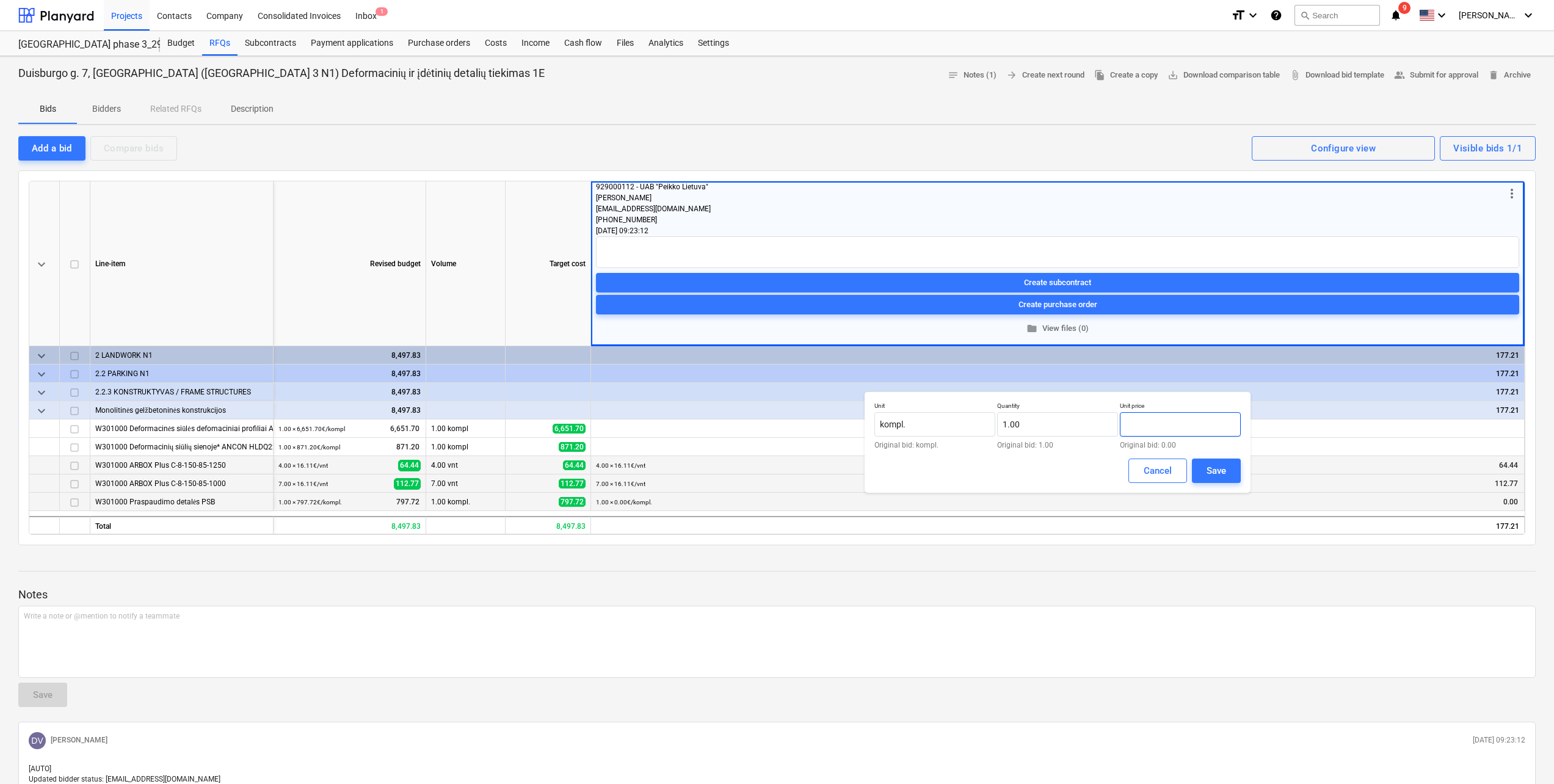
click at [1153, 426] on input "text" at bounding box center [1181, 425] width 121 height 25
type input "797.72"
click at [1224, 465] on div "Save" at bounding box center [1217, 470] width 20 height 16
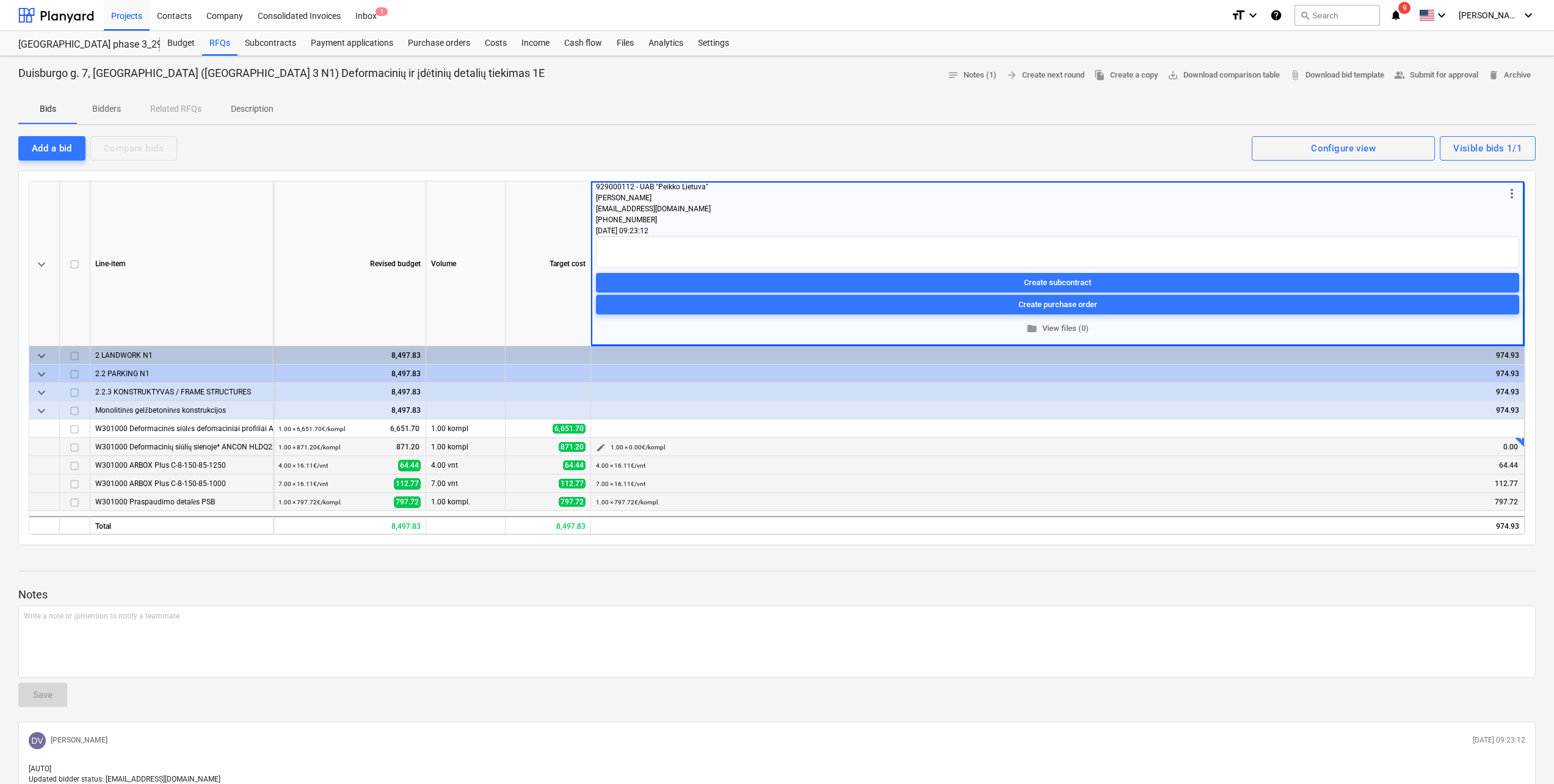
click at [600, 447] on span "edit" at bounding box center [601, 448] width 10 height 10
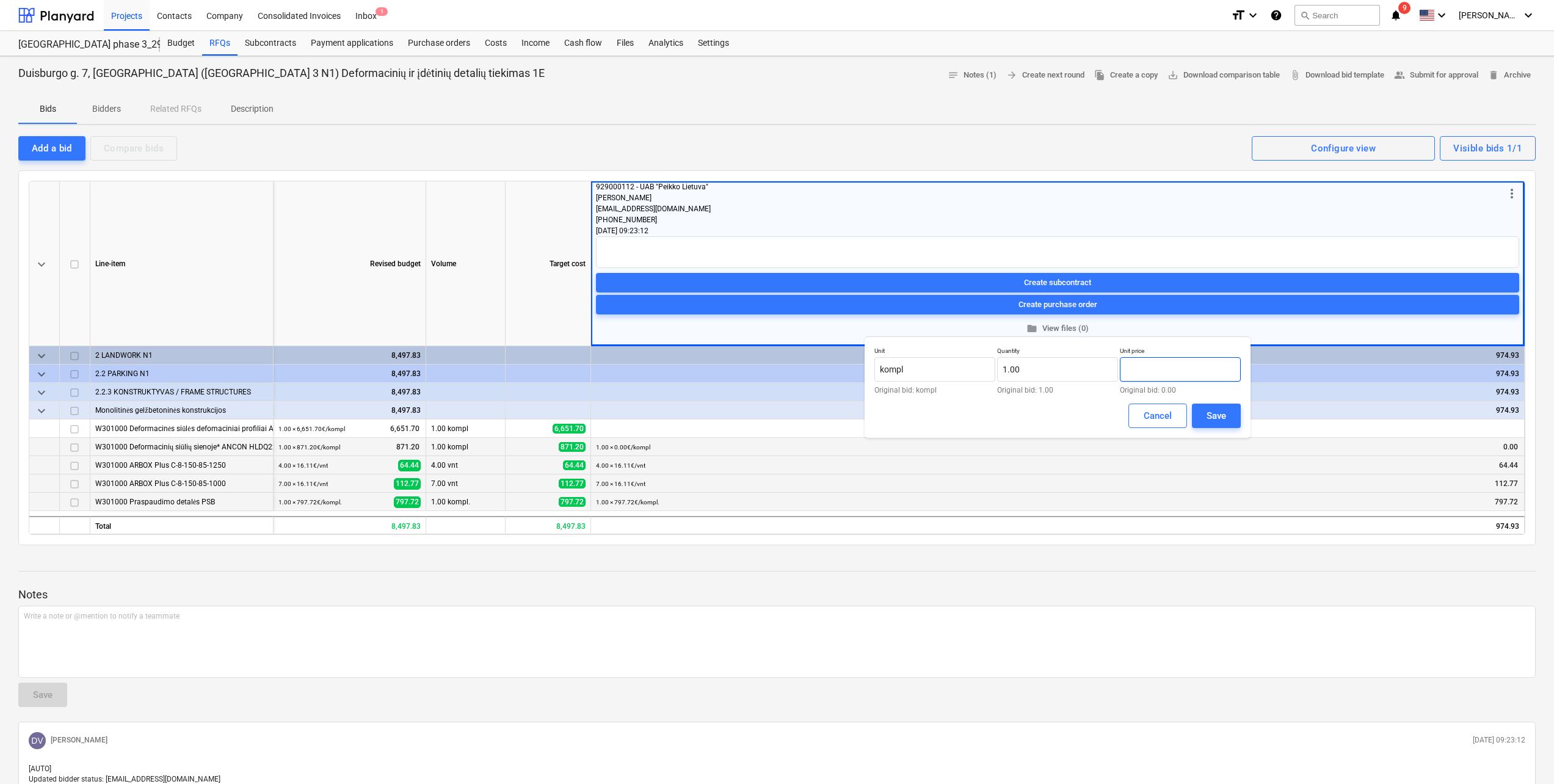
click at [1214, 373] on input "text" at bounding box center [1181, 369] width 121 height 25
type input "792.00"
click at [1212, 409] on div "Save" at bounding box center [1217, 416] width 20 height 16
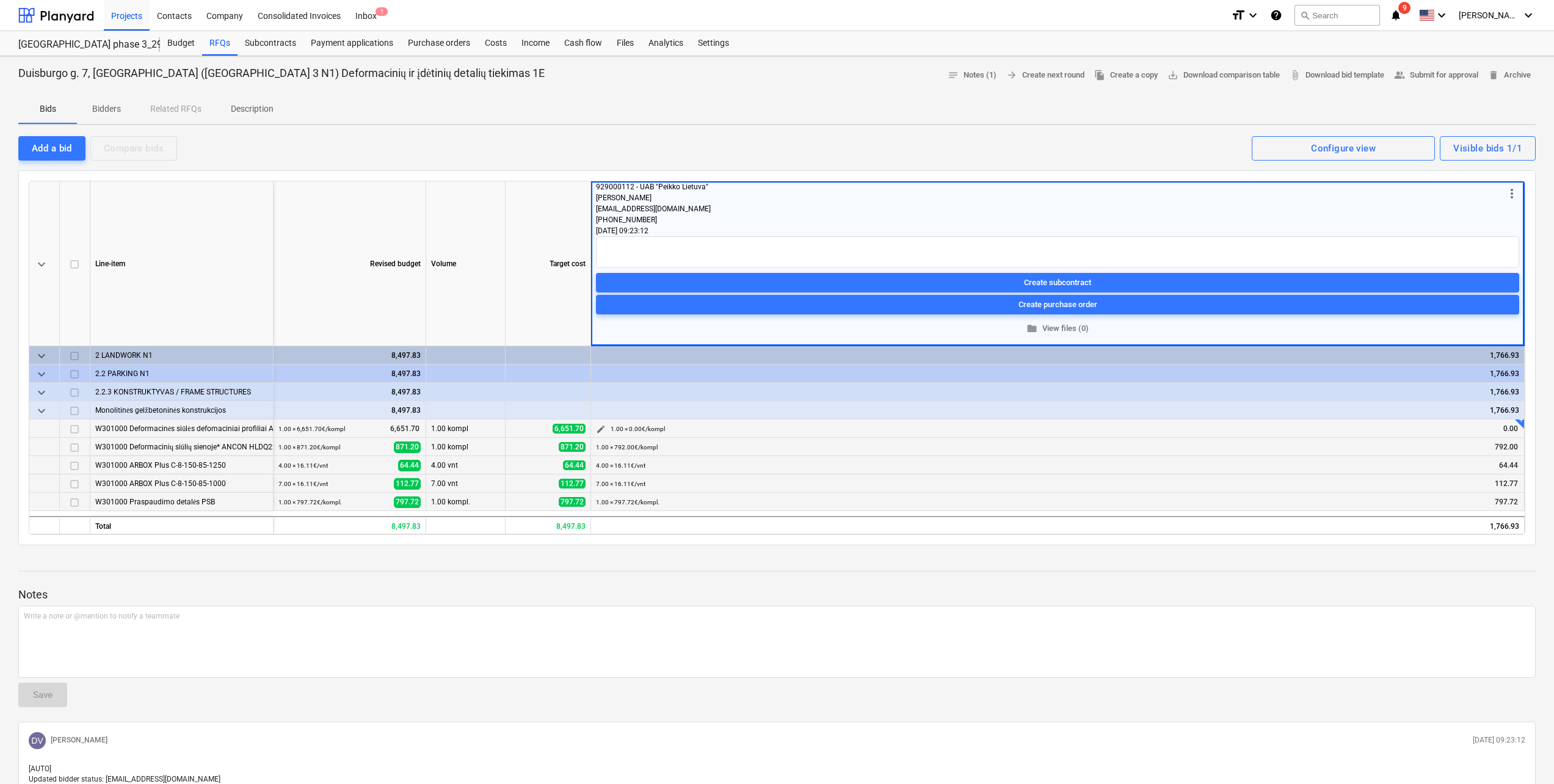
click at [608, 435] on div "edit 1.00 × 0.00€ / kompl 0.00" at bounding box center [1058, 429] width 924 height 19
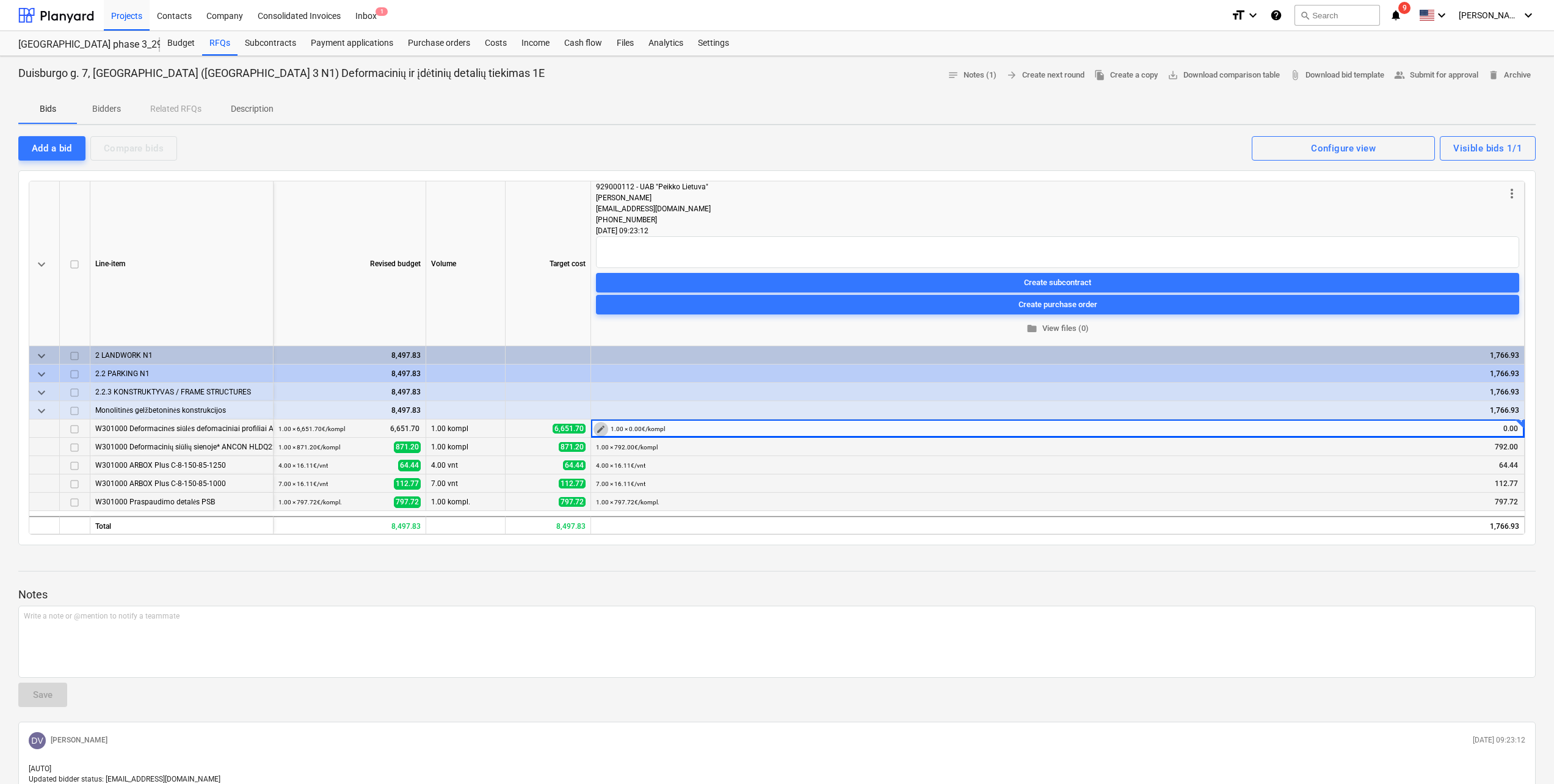
click at [601, 429] on span "edit" at bounding box center [601, 430] width 10 height 10
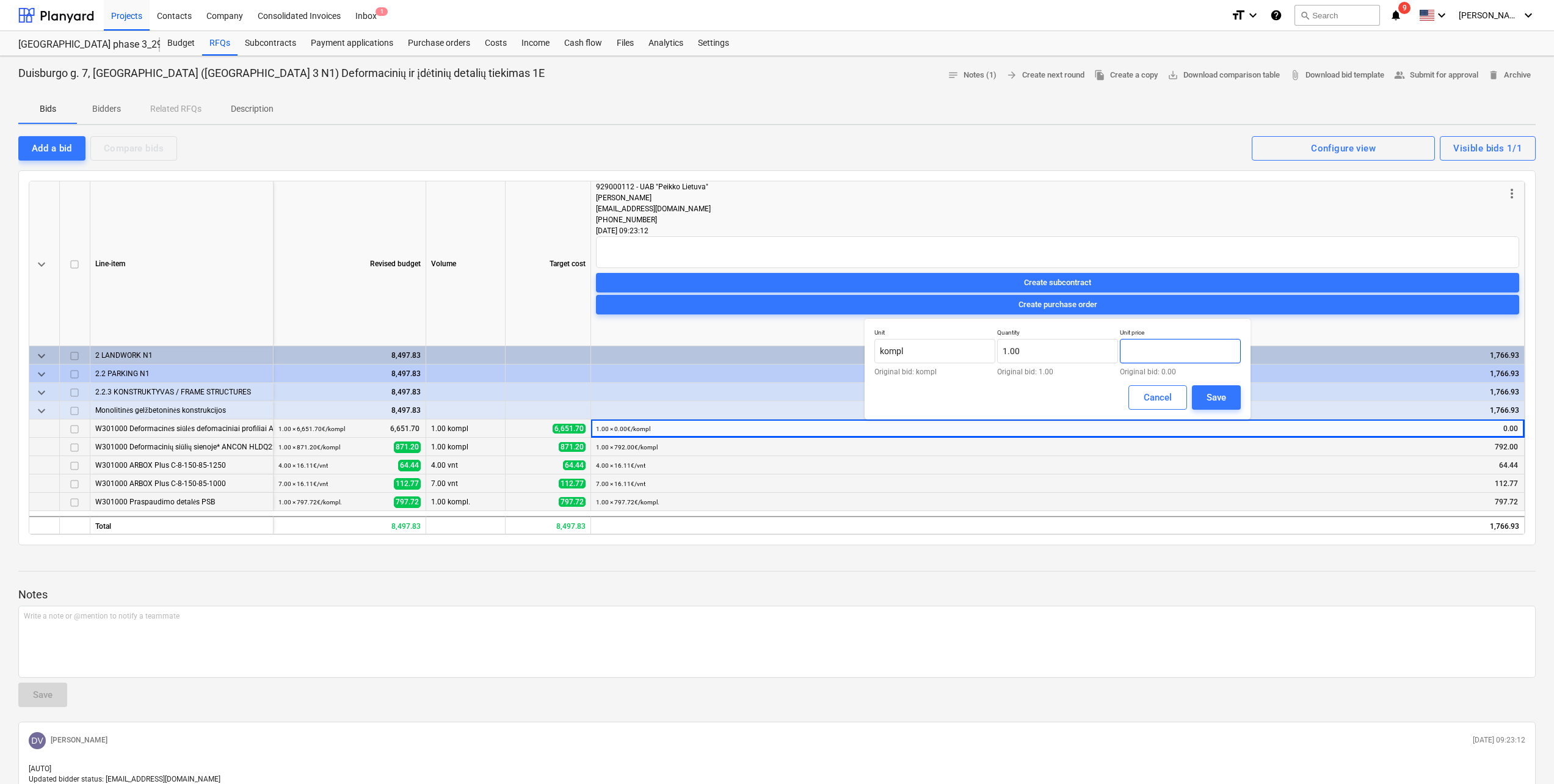
click at [1152, 355] on input "text" at bounding box center [1181, 351] width 121 height 25
type input "5,455.00"
click at [1236, 397] on button "Save" at bounding box center [1216, 397] width 49 height 25
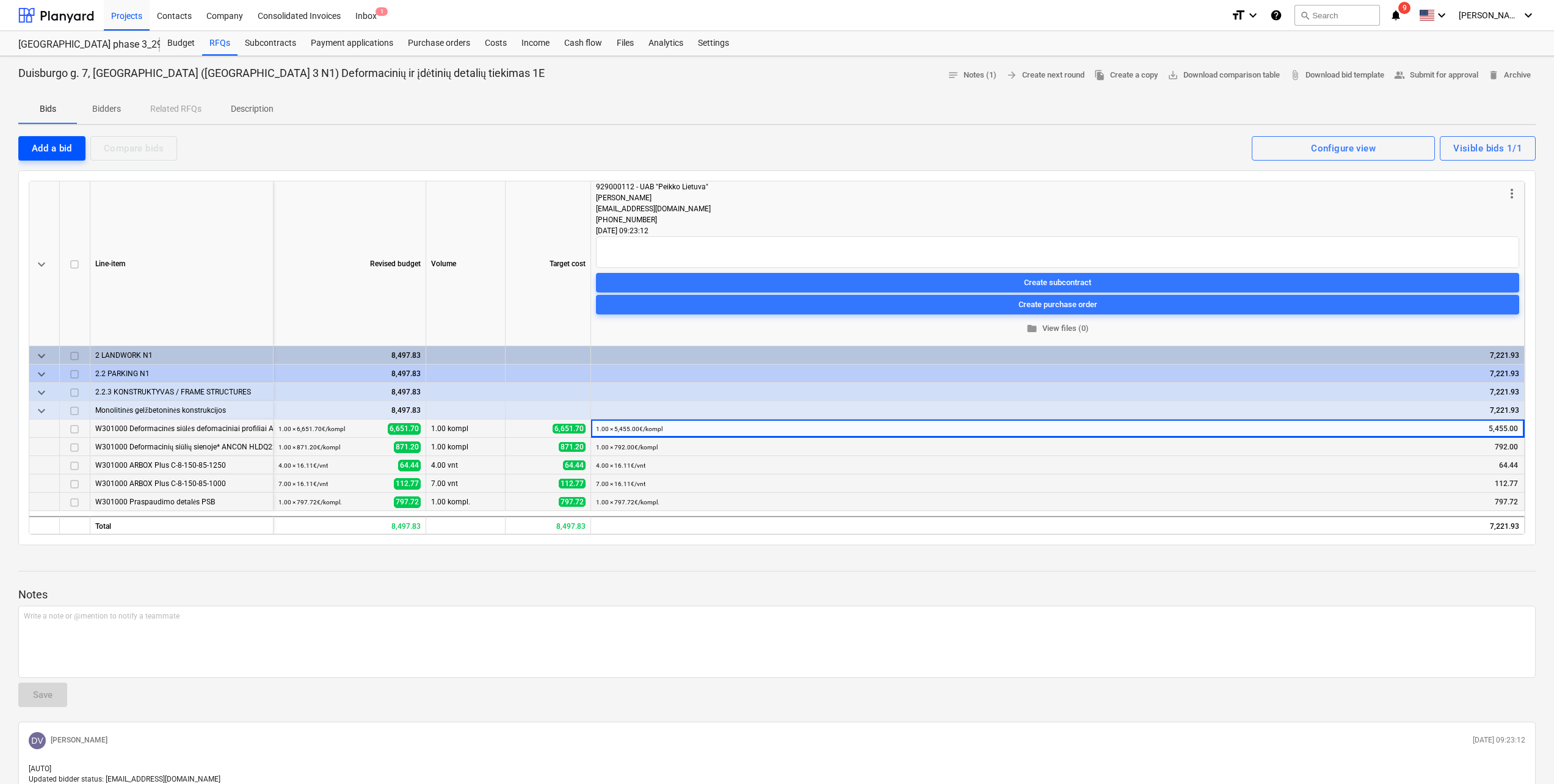
click at [50, 150] on div "Add a bid" at bounding box center [51, 148] width 40 height 16
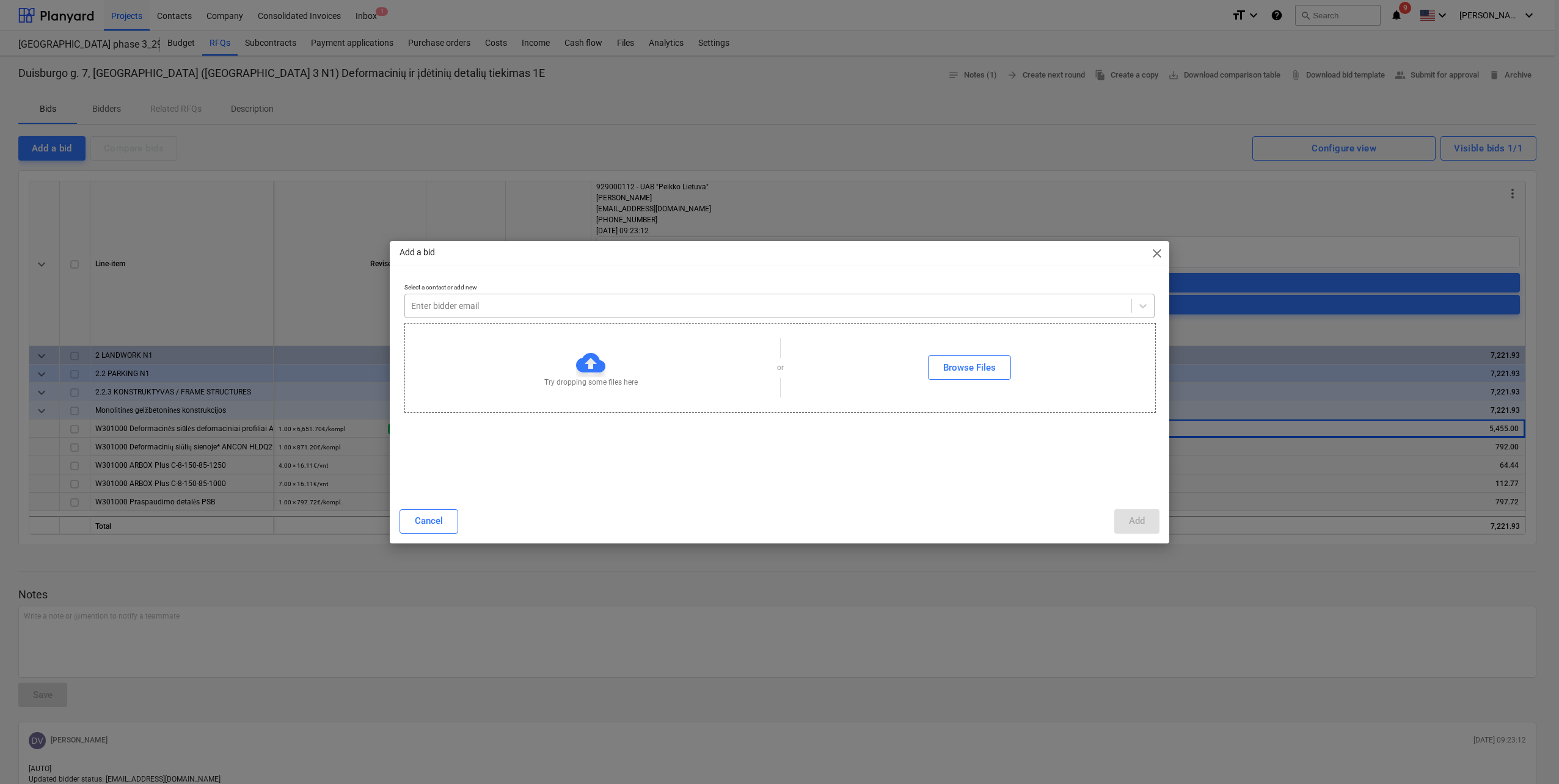
click at [664, 311] on div at bounding box center [768, 306] width 714 height 12
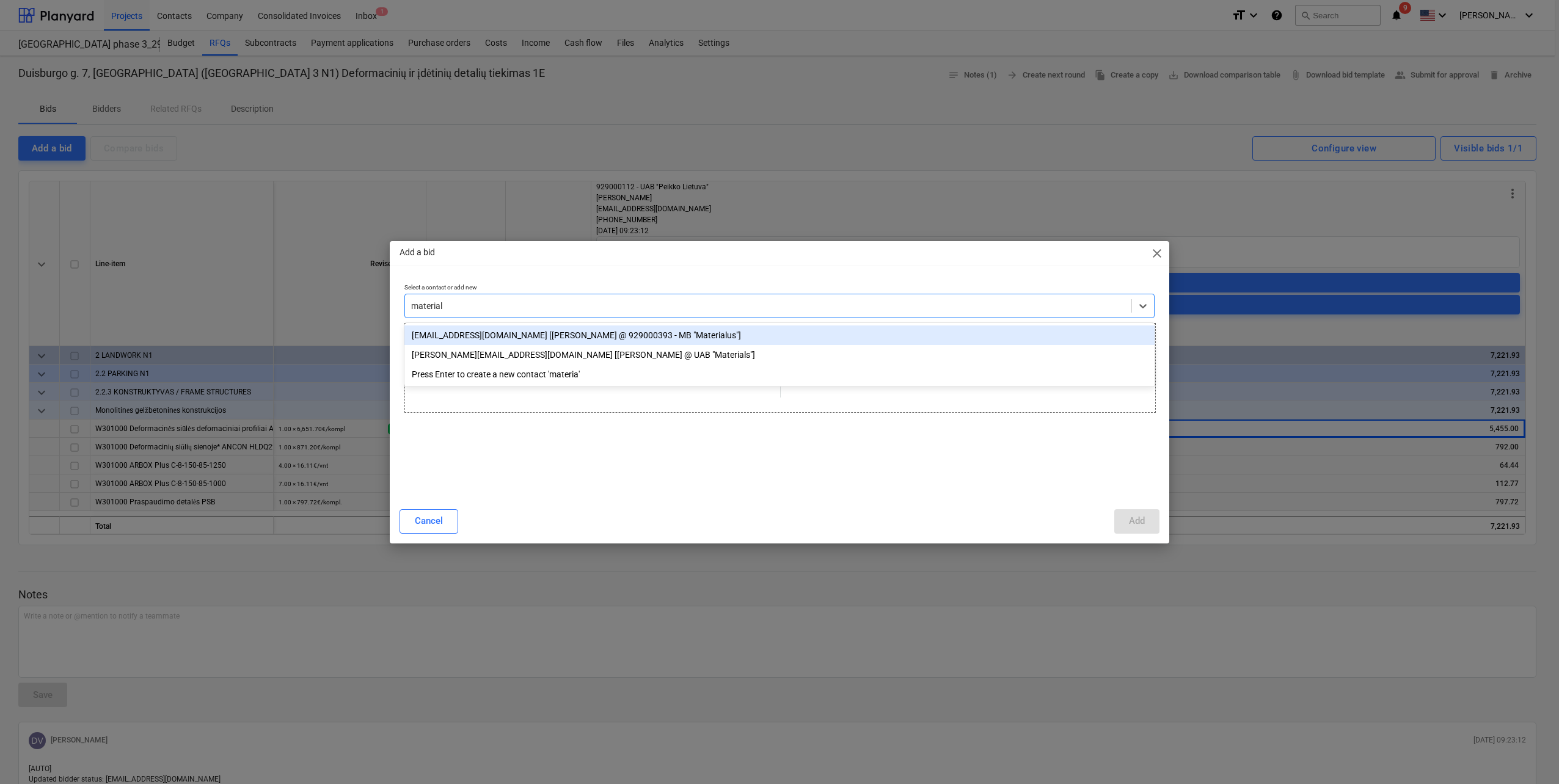
type input "materials"
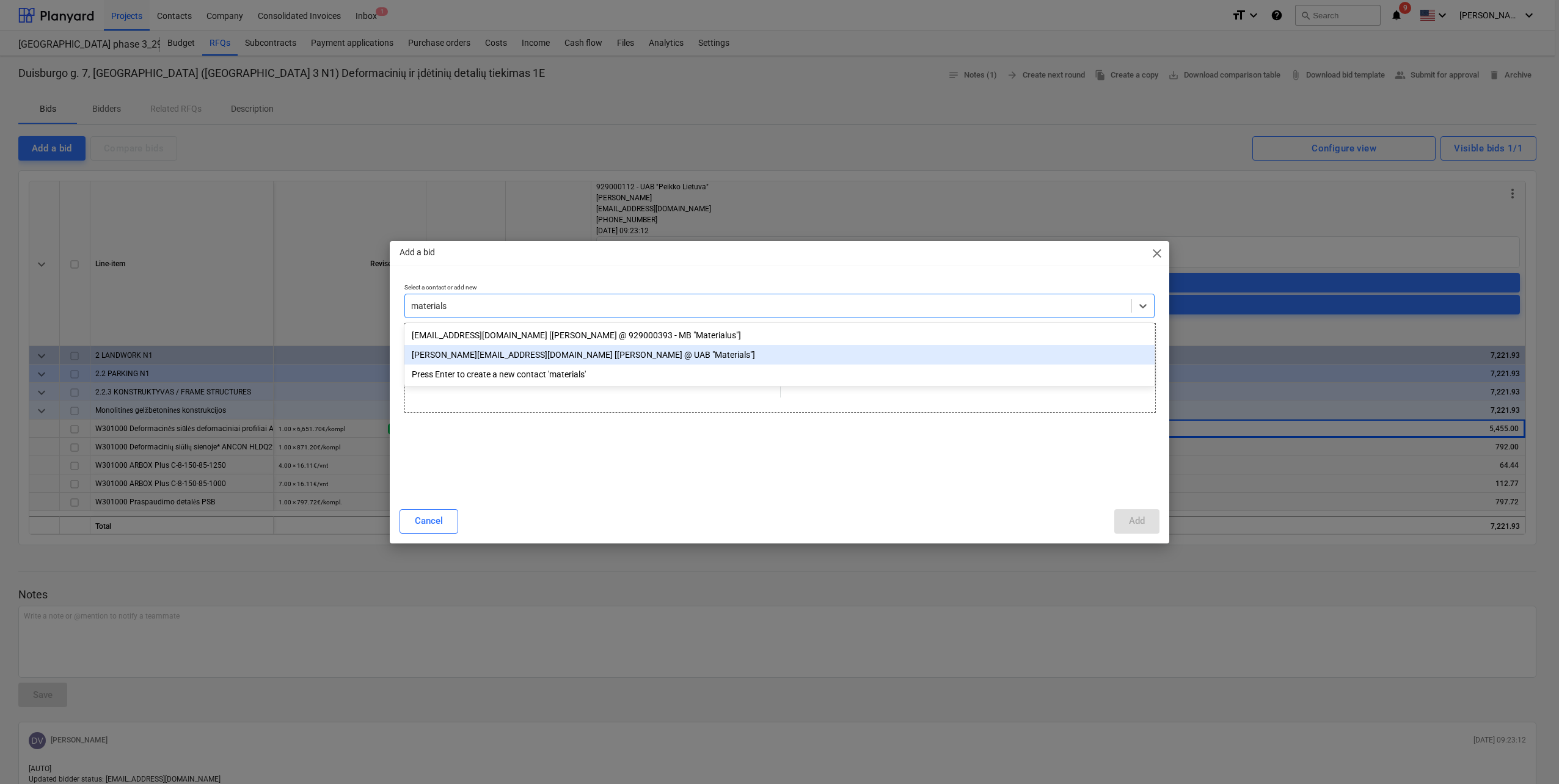
click at [598, 354] on div "[PERSON_NAME][EMAIL_ADDRESS][DOMAIN_NAME] [[PERSON_NAME] @ UAB "Materials"]" at bounding box center [779, 355] width 750 height 20
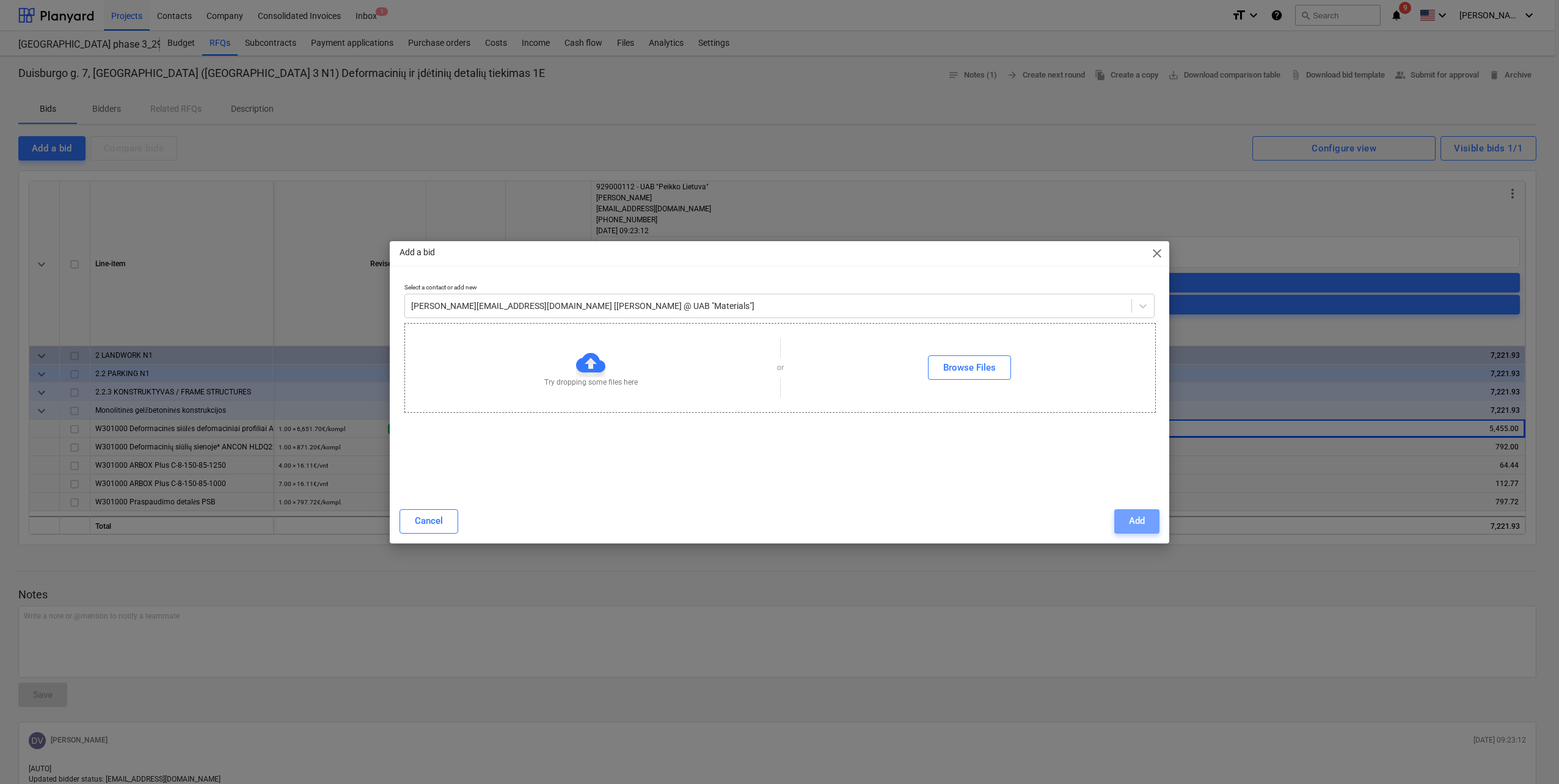
click at [1153, 525] on button "Add" at bounding box center [1136, 522] width 45 height 25
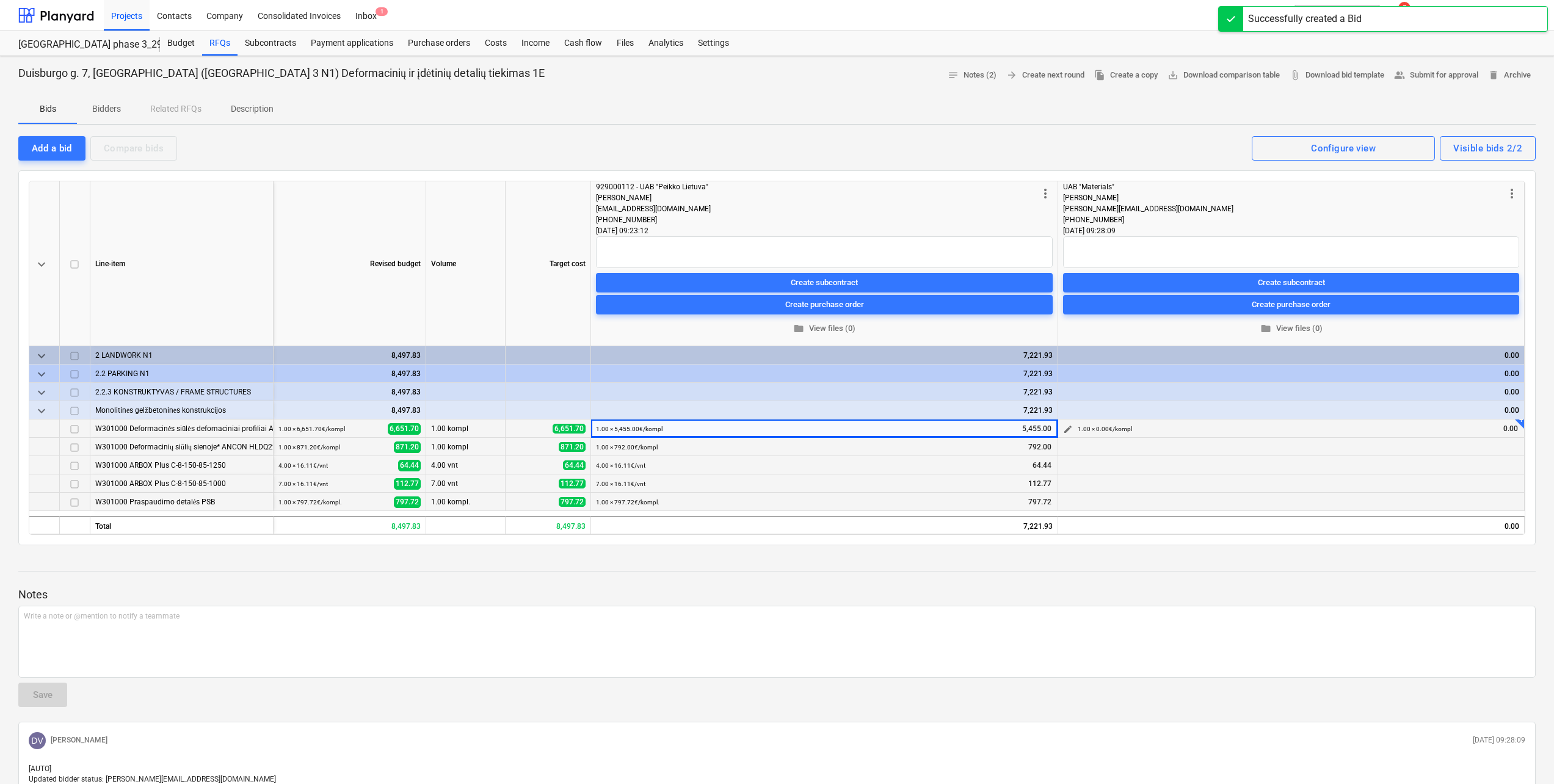
click at [1069, 427] on span "edit" at bounding box center [1068, 430] width 10 height 10
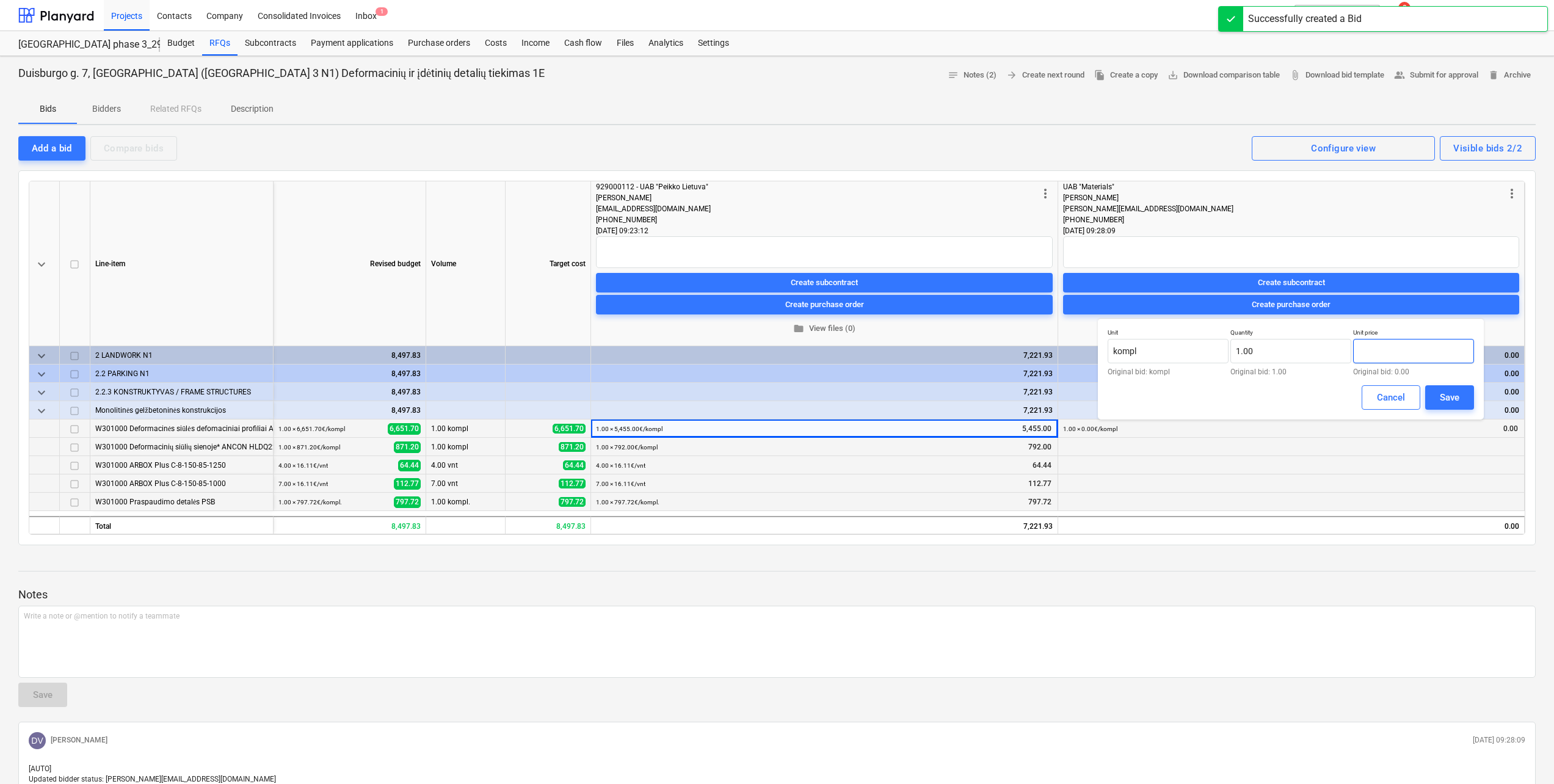
click at [1394, 345] on input "text" at bounding box center [1414, 351] width 121 height 25
type input "6,247.00"
click at [1458, 394] on div "Save" at bounding box center [1450, 397] width 20 height 16
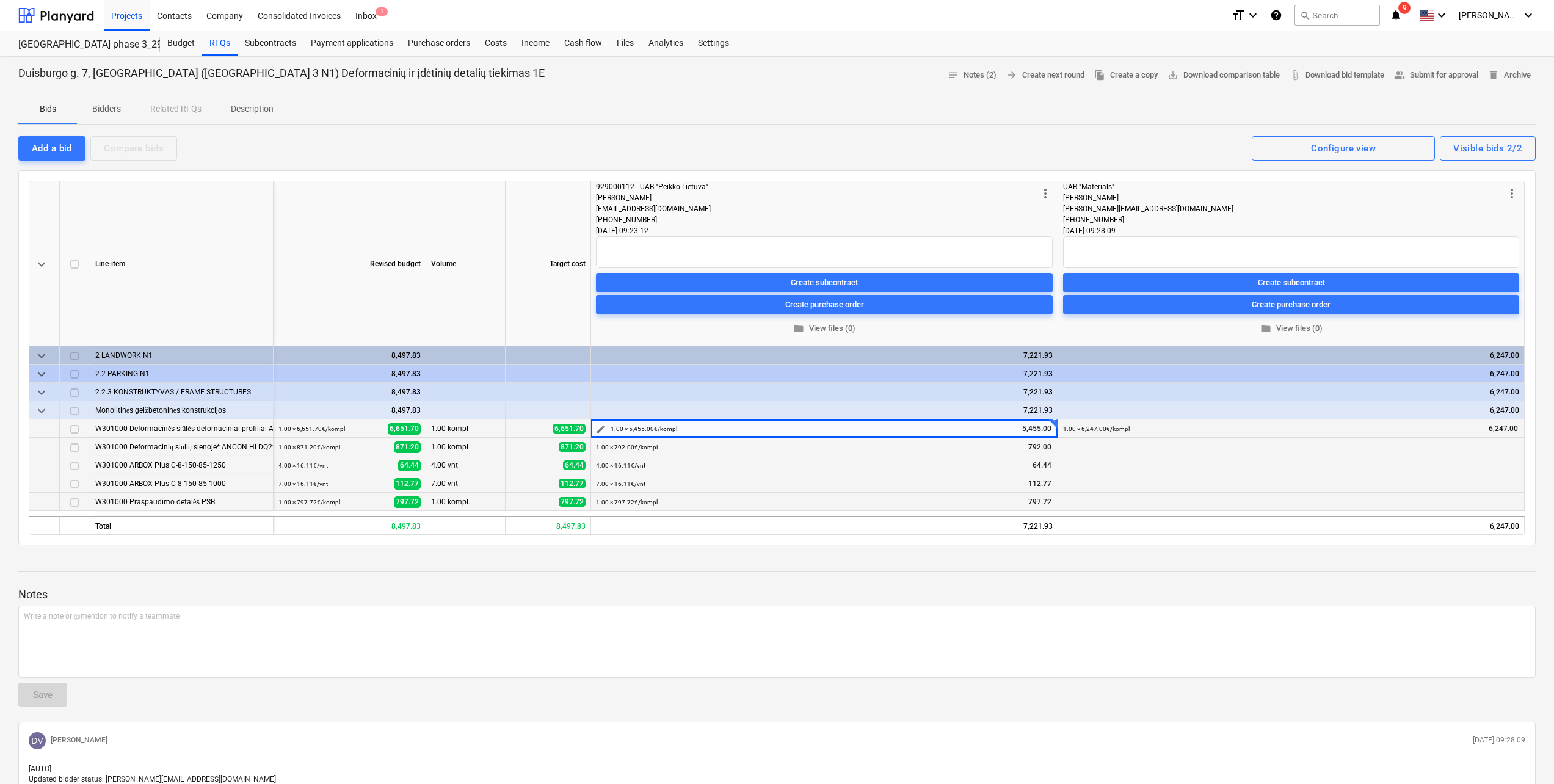
click at [599, 432] on span "edit" at bounding box center [601, 430] width 10 height 10
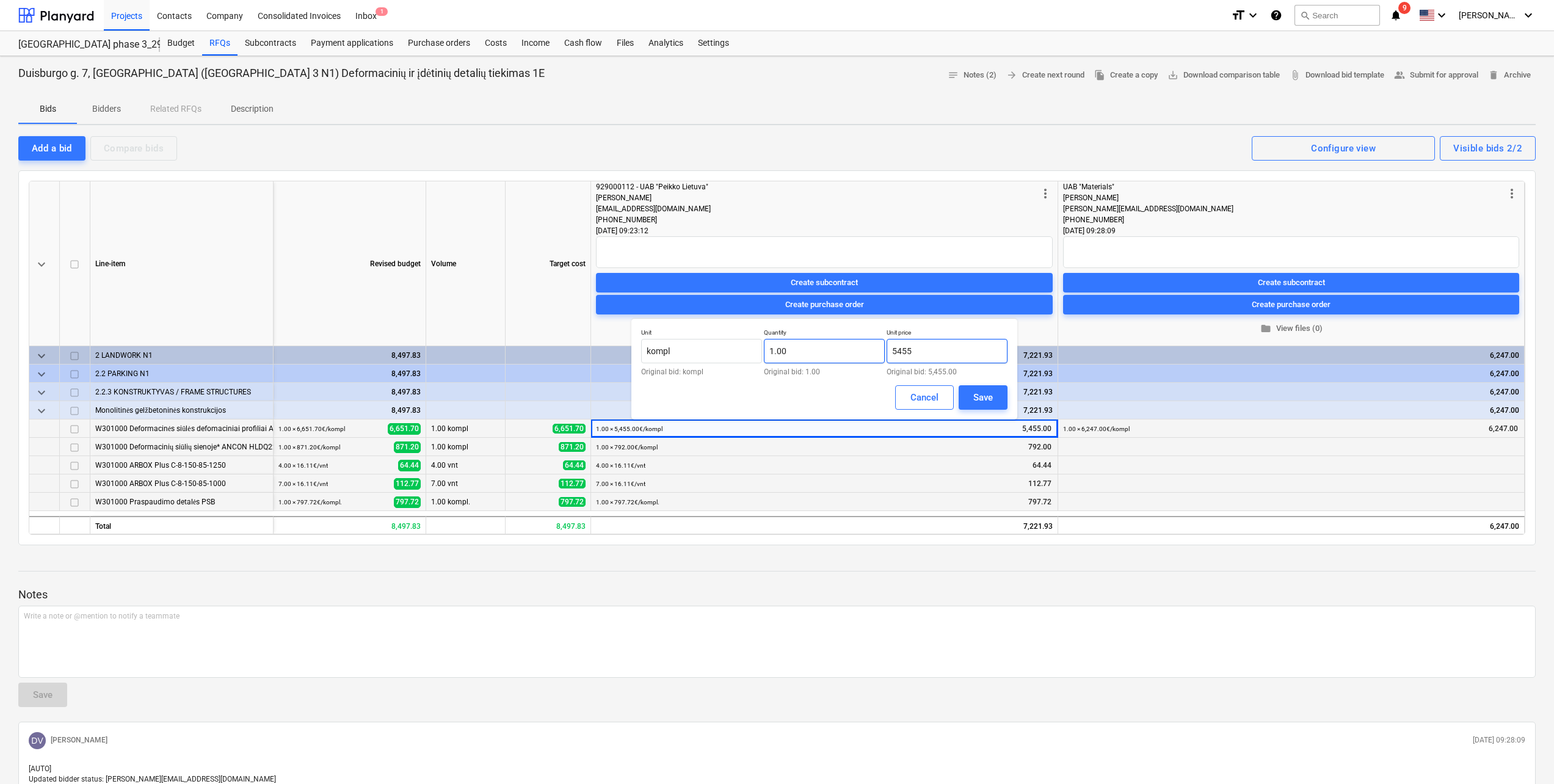
drag, startPoint x: 904, startPoint y: 350, endPoint x: 770, endPoint y: 345, distance: 134.1
click at [770, 345] on div "Unit kompl Original bid: kompl Quantity 1.00 Original bid: 1.00 Unit price 5455…" at bounding box center [825, 352] width 367 height 47
type input "0.00"
click at [999, 406] on button "Save" at bounding box center [983, 397] width 49 height 25
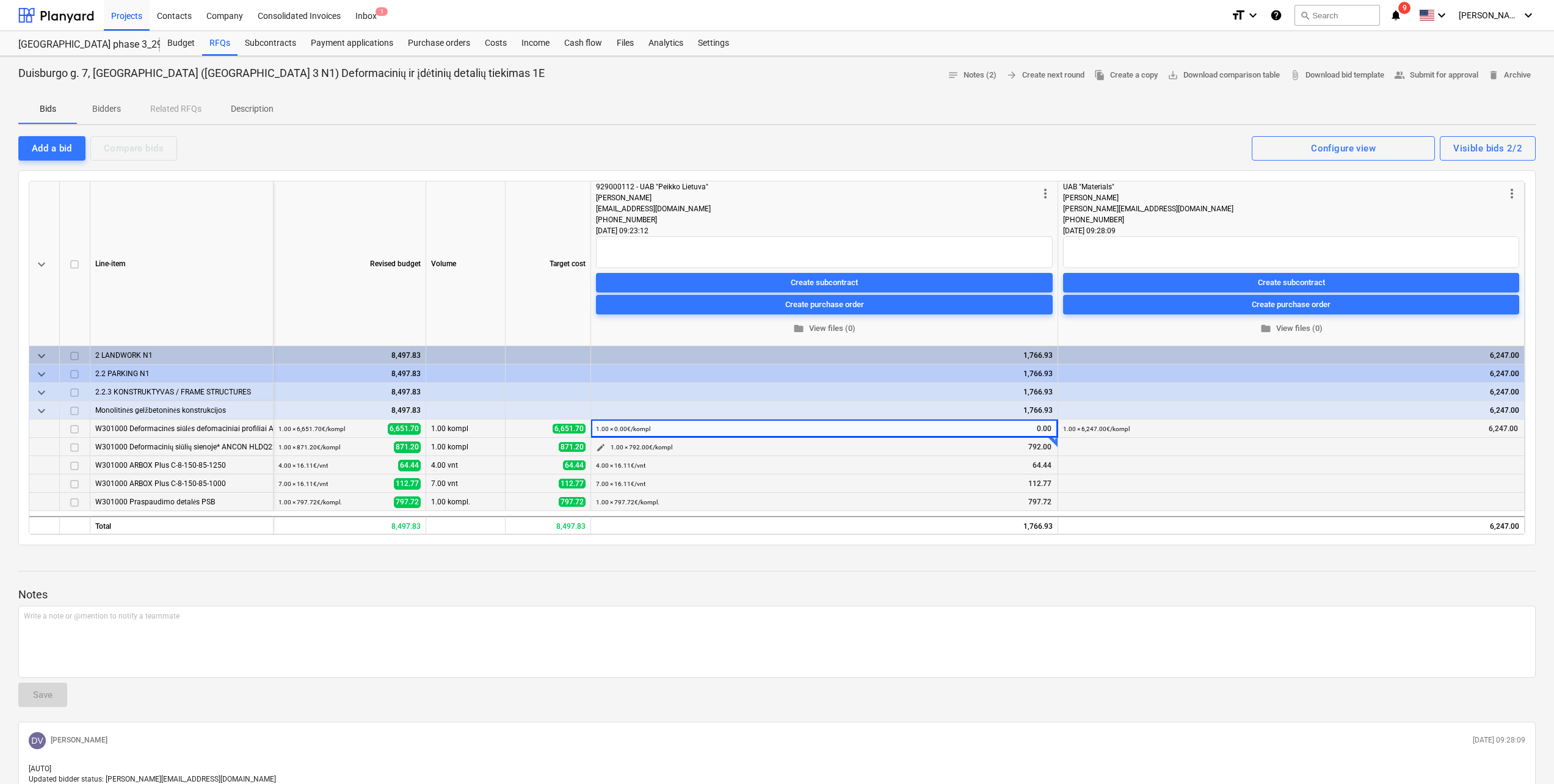
click at [602, 447] on span "edit" at bounding box center [601, 448] width 10 height 10
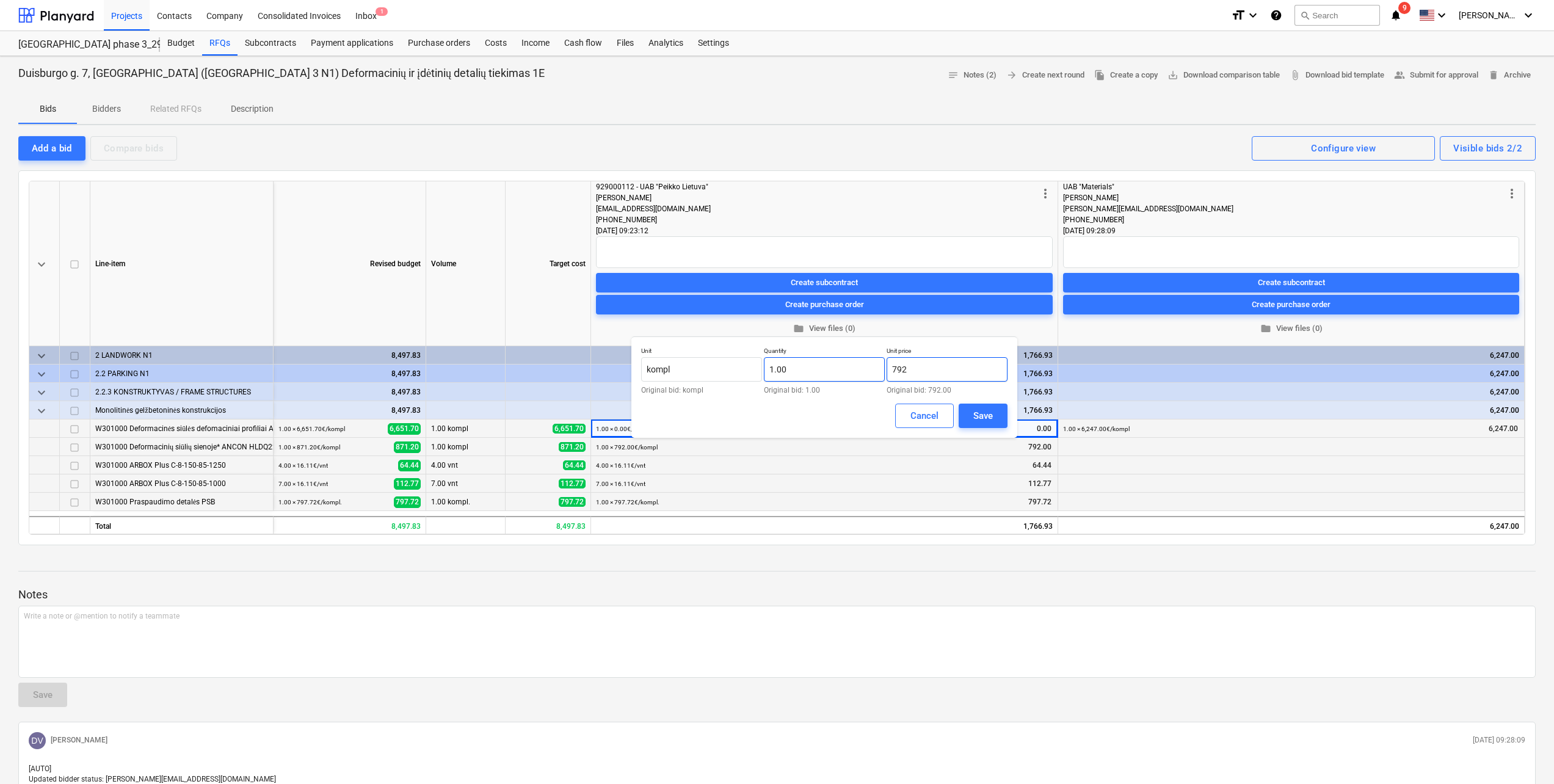
drag, startPoint x: 912, startPoint y: 365, endPoint x: 797, endPoint y: 363, distance: 115.0
click at [800, 363] on div "Unit kompl Original bid: kompl Quantity 1.00 Original bid: 1.00 Unit price 792 …" at bounding box center [825, 370] width 367 height 47
type input "0.00"
click at [991, 416] on div "Save" at bounding box center [983, 416] width 20 height 16
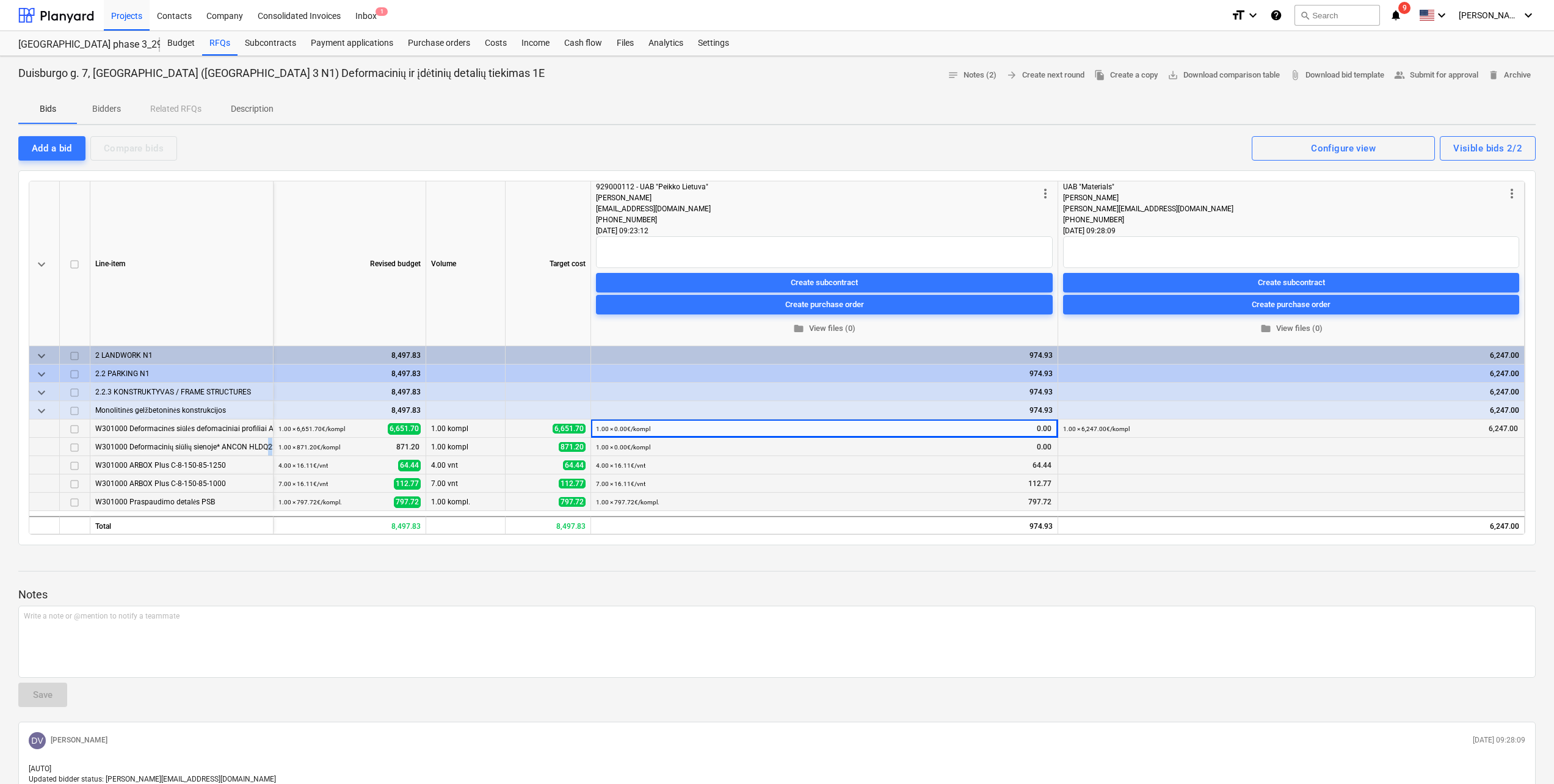
click at [271, 454] on div "W301000 Deformacinių siūlių sienoje* ANCON HLDQ22 deformacinės detalės 8 vnt." at bounding box center [182, 447] width 183 height 18
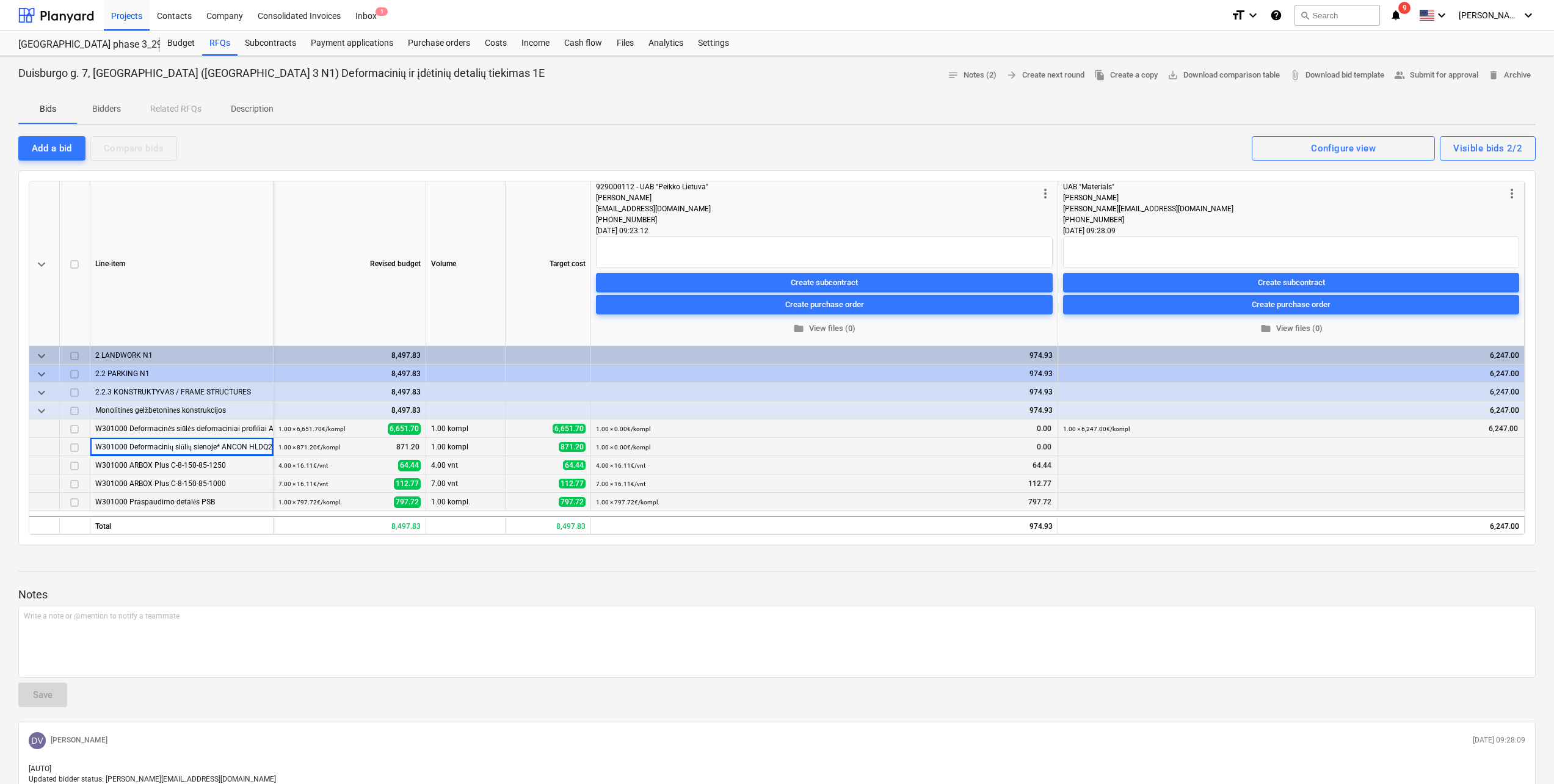
click at [238, 449] on div "W301000 Deformacinių siūlių sienoje* ANCON HLDQ22 deformacinės detalės 8 vnt." at bounding box center [181, 446] width 173 height 17
click at [238, 447] on div "W301000 Deformacinių siūlių sienoje* ANCON HLDQ22 deformacinės detalės 8 vnt." at bounding box center [181, 446] width 173 height 17
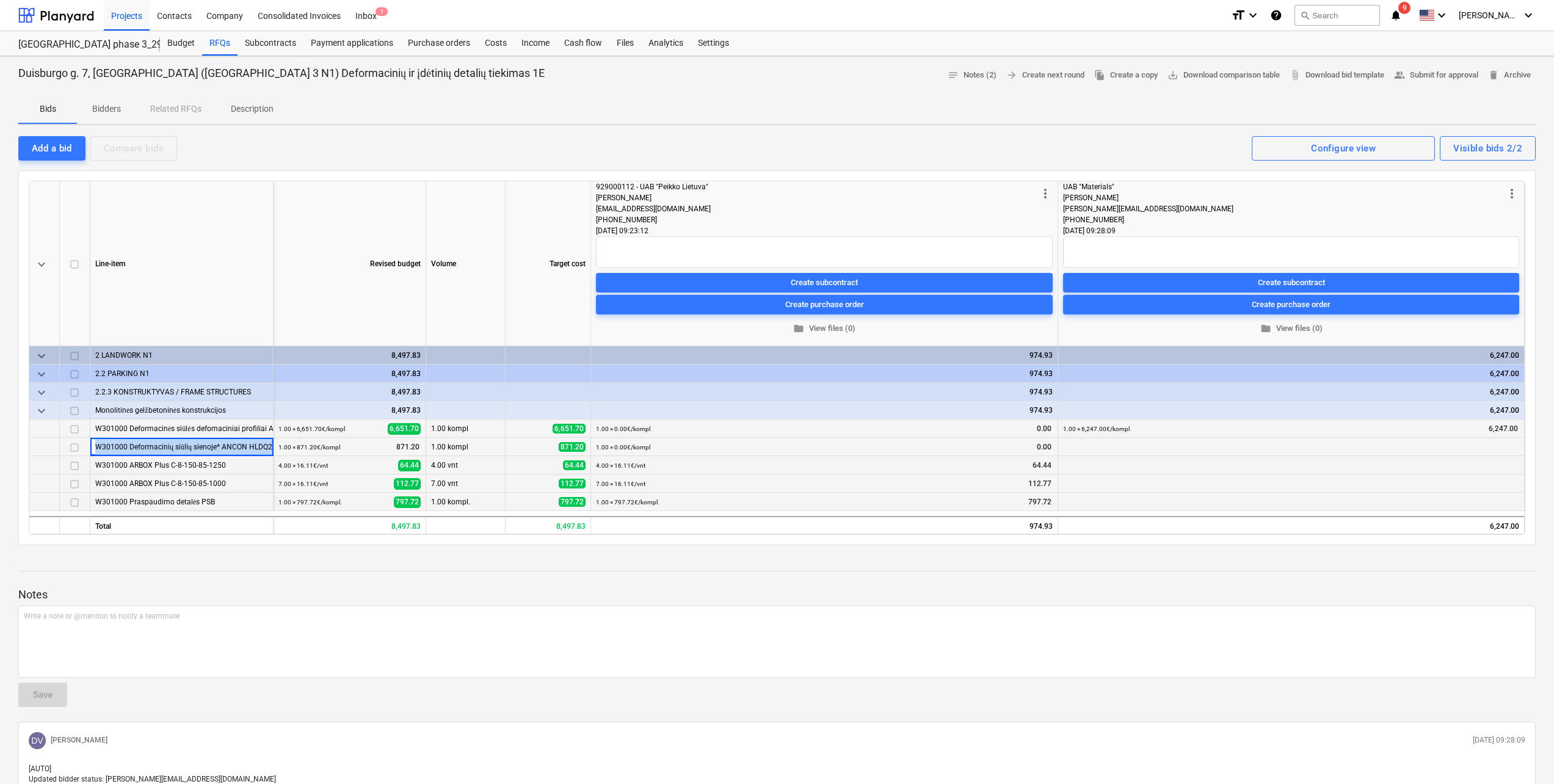
click at [238, 447] on div "W301000 Deformacinių siūlių sienoje* ANCON HLDQ22 deformacinės detalės 8 vnt." at bounding box center [181, 446] width 173 height 17
click at [86, 160] on div at bounding box center [777, 165] width 1518 height 10
click at [74, 153] on button "Add a bid" at bounding box center [51, 149] width 67 height 25
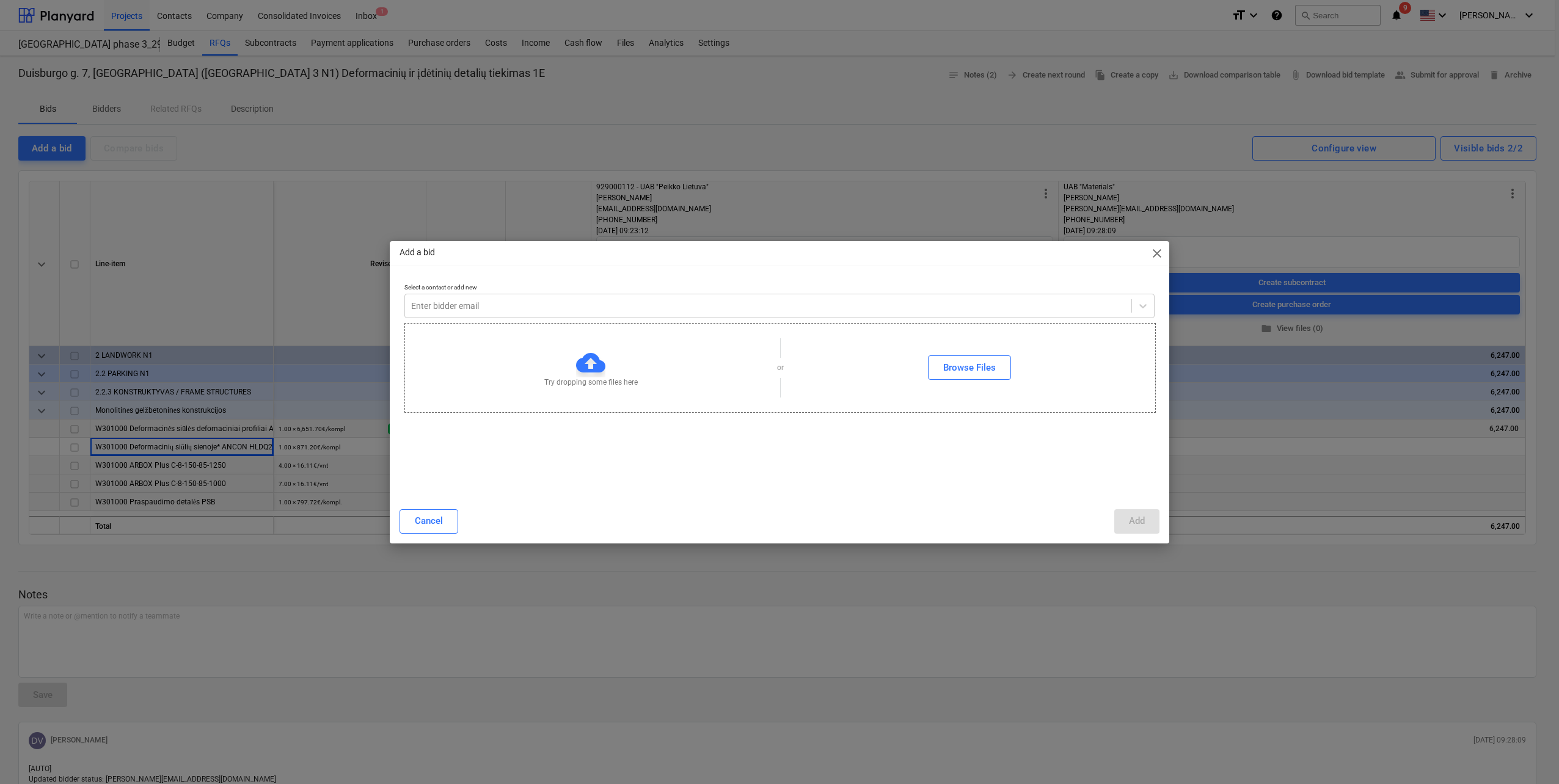
click at [582, 318] on div at bounding box center [779, 321] width 750 height 5
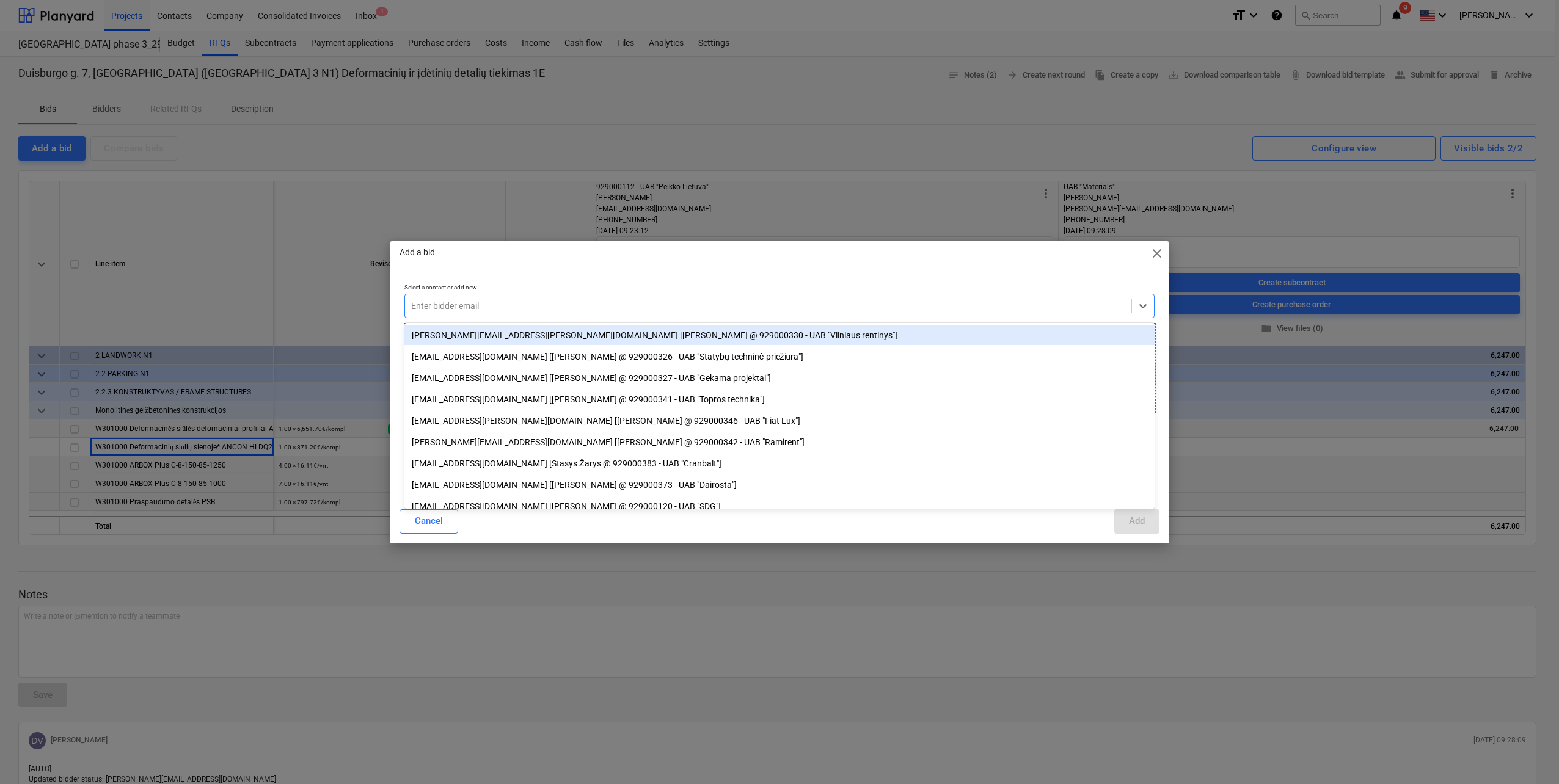
click at [582, 315] on div "Enter bidder email" at bounding box center [779, 306] width 750 height 25
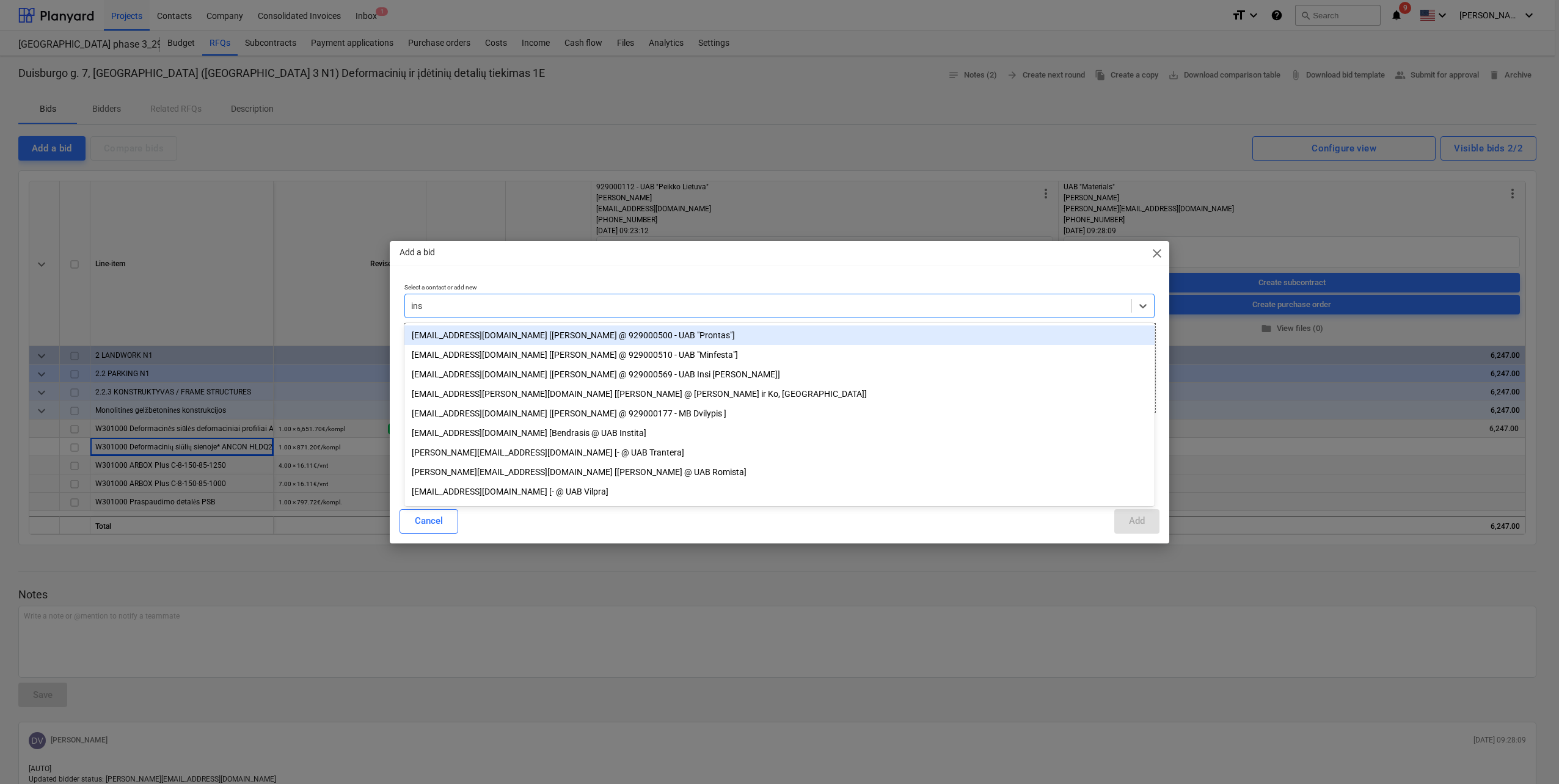
type input "insi"
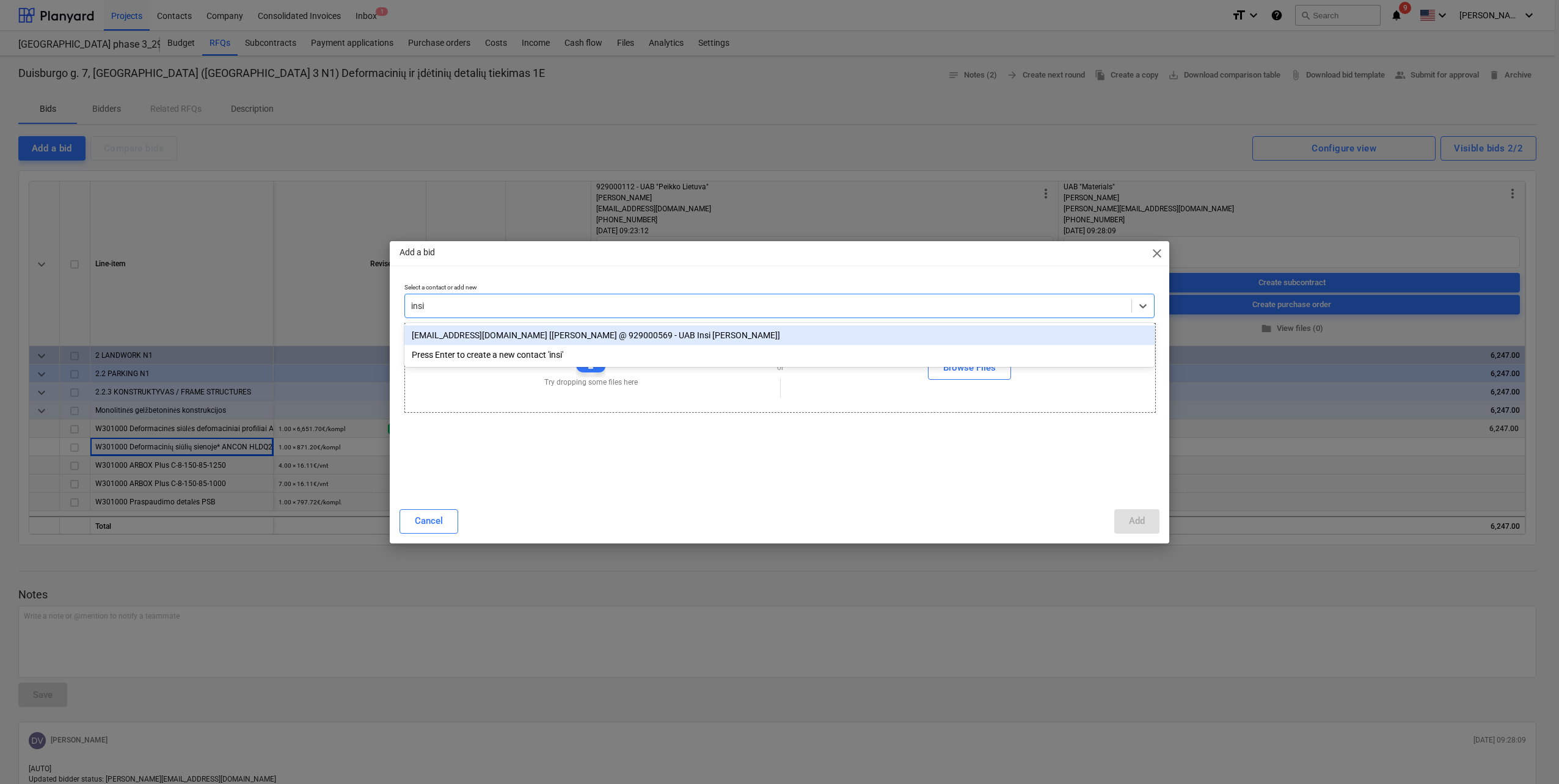
click at [582, 333] on div "[EMAIL_ADDRESS][DOMAIN_NAME] [[PERSON_NAME] @ 929000569 - UAB Insi [PERSON_NAME…" at bounding box center [779, 335] width 750 height 20
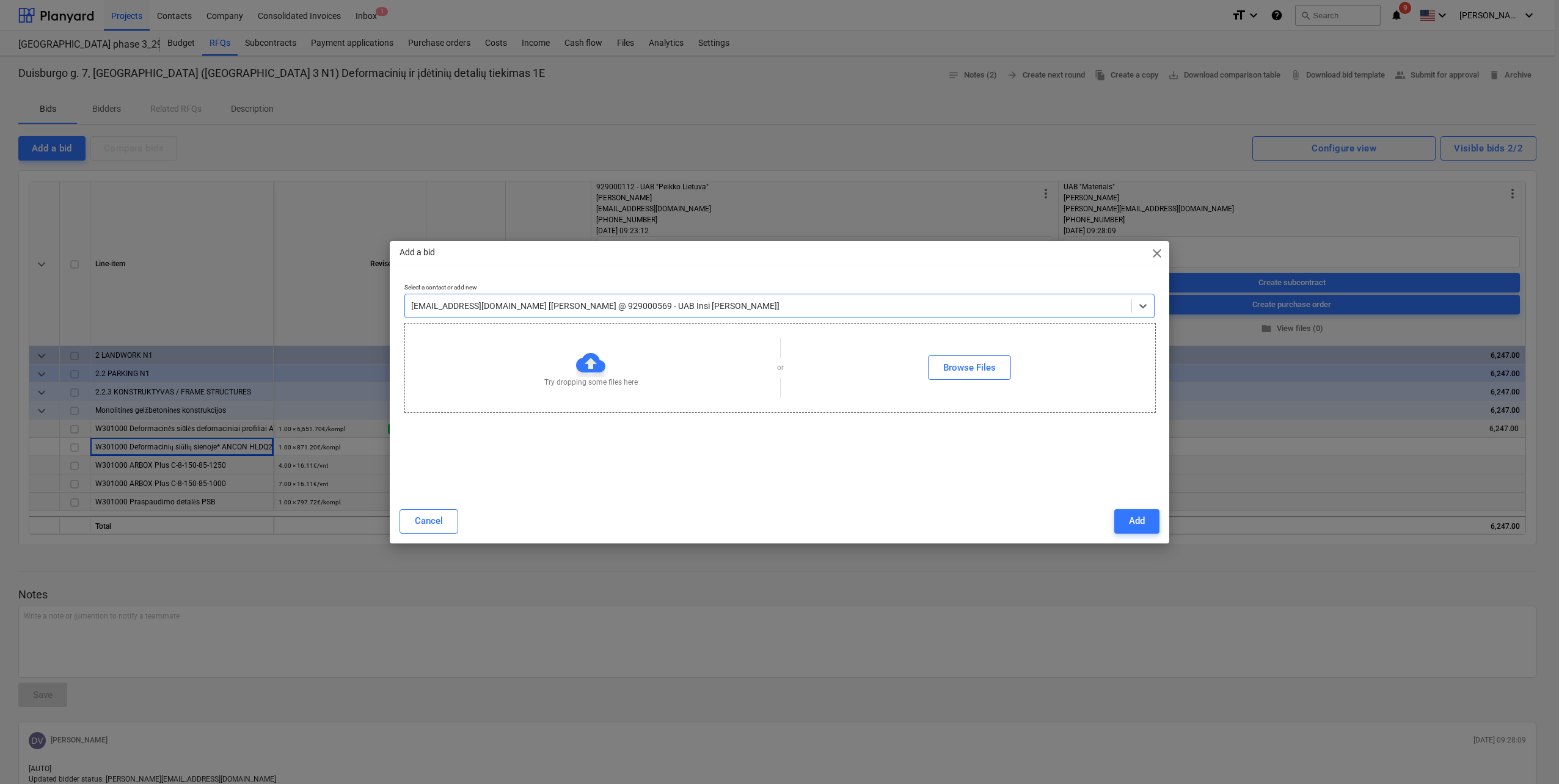
click at [1159, 522] on div "Cancel Add" at bounding box center [779, 521] width 774 height 34
click at [1144, 521] on div "Add" at bounding box center [1136, 520] width 16 height 16
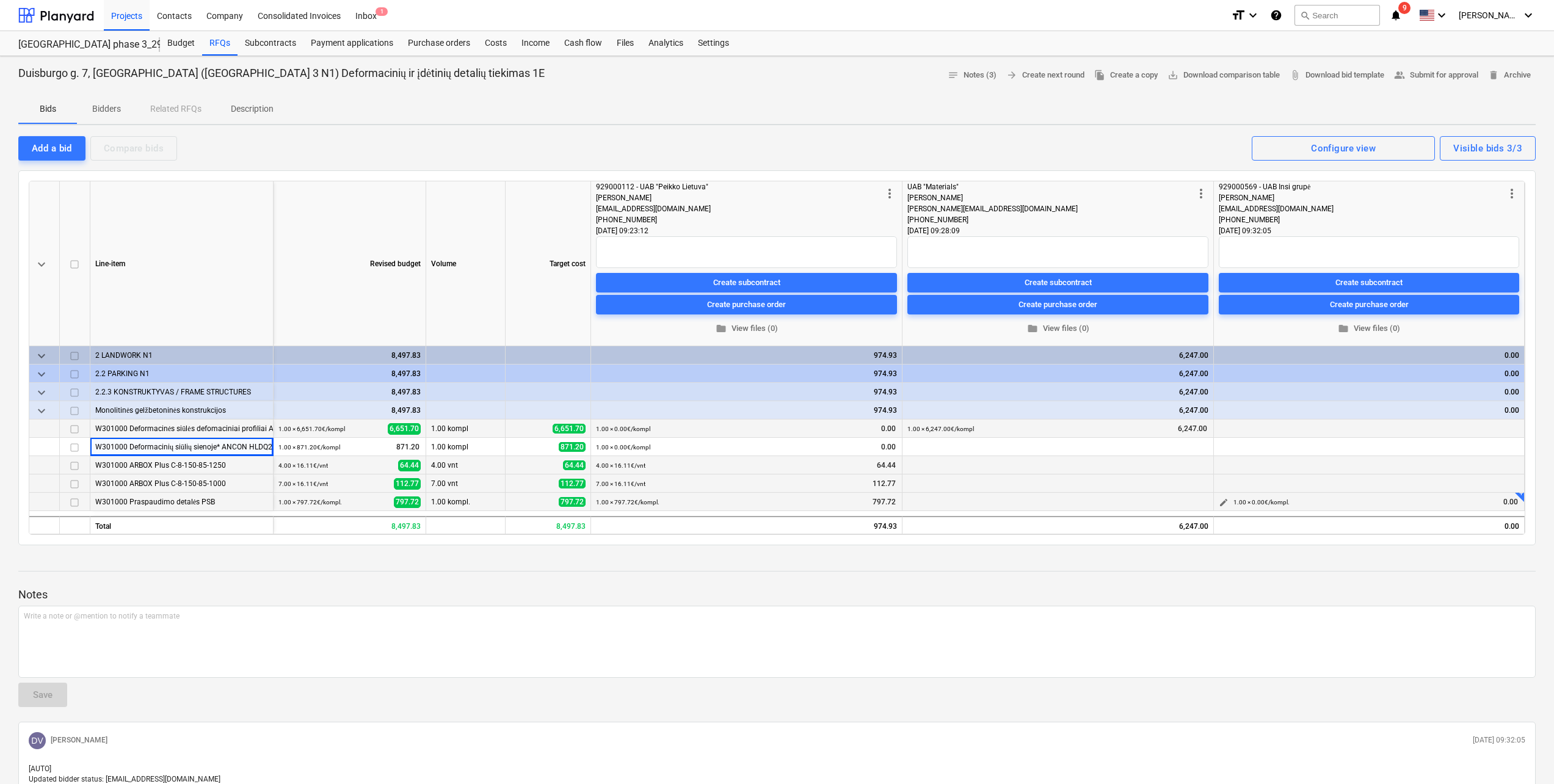
click at [1228, 503] on span "edit" at bounding box center [1224, 502] width 10 height 10
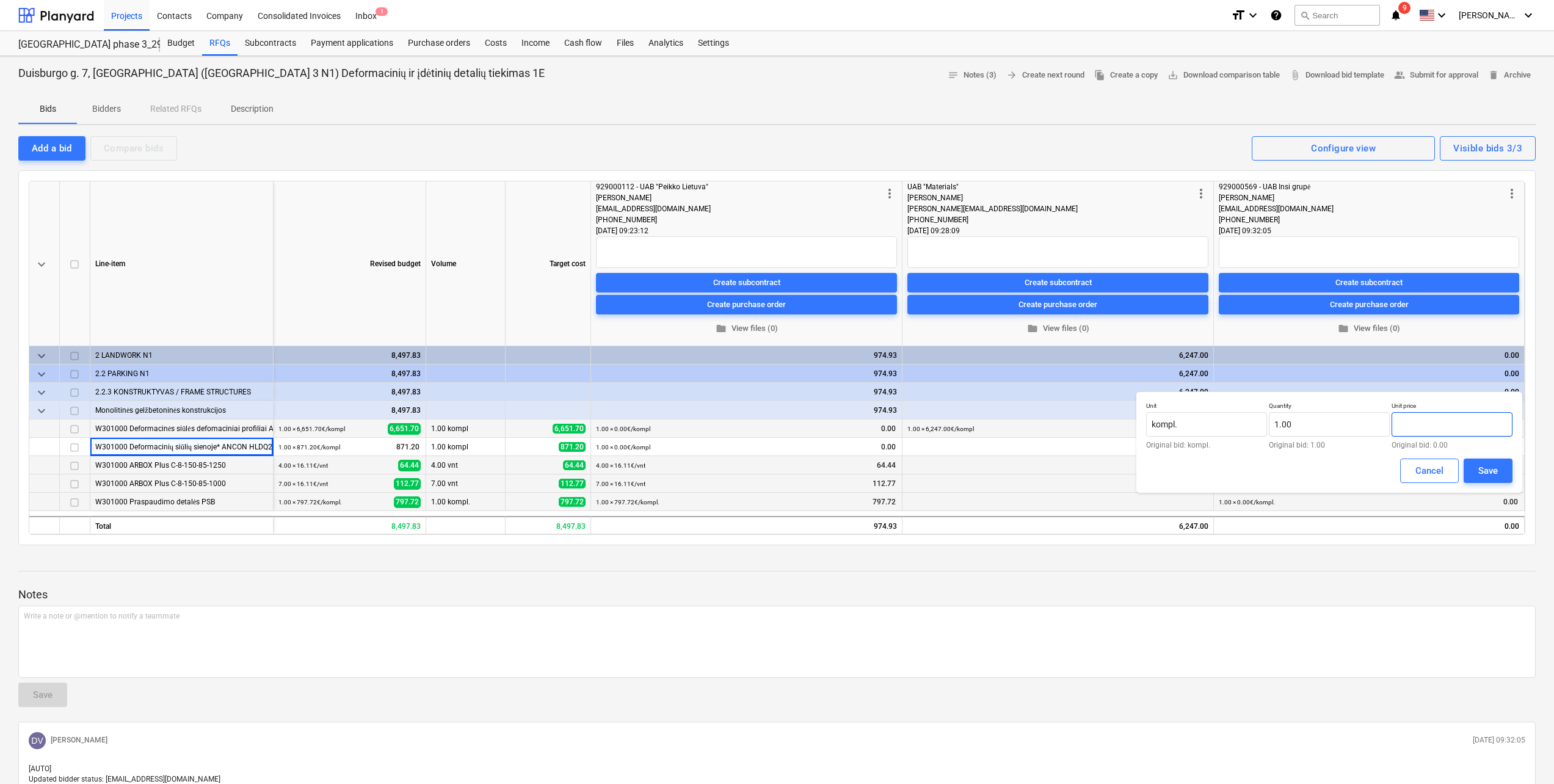
click at [1444, 422] on input "text" at bounding box center [1452, 425] width 121 height 25
type input "ū"
type input "887.14"
click at [1493, 459] on button "Save" at bounding box center [1488, 471] width 49 height 25
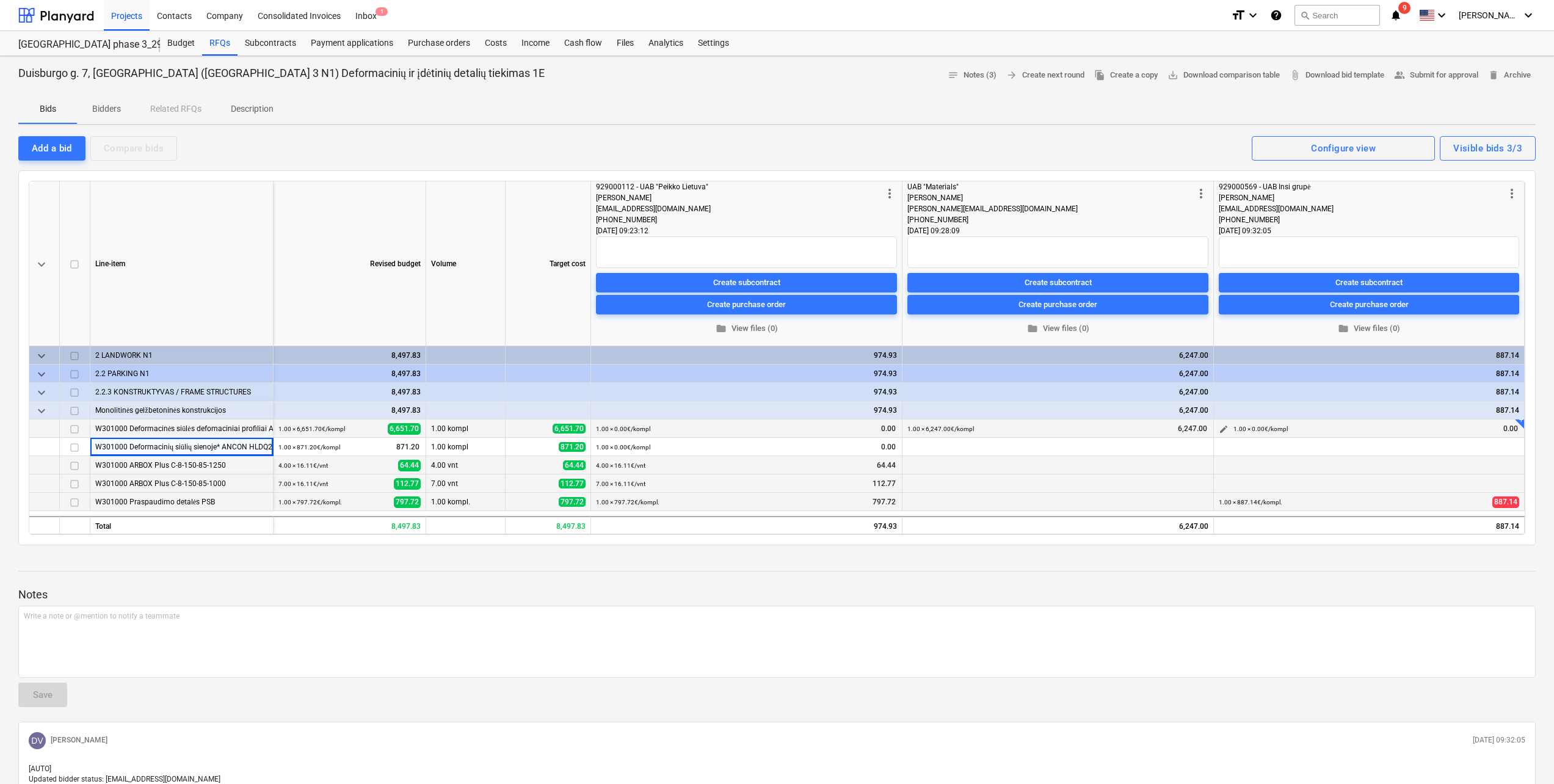
click at [1228, 430] on span "edit" at bounding box center [1224, 430] width 10 height 10
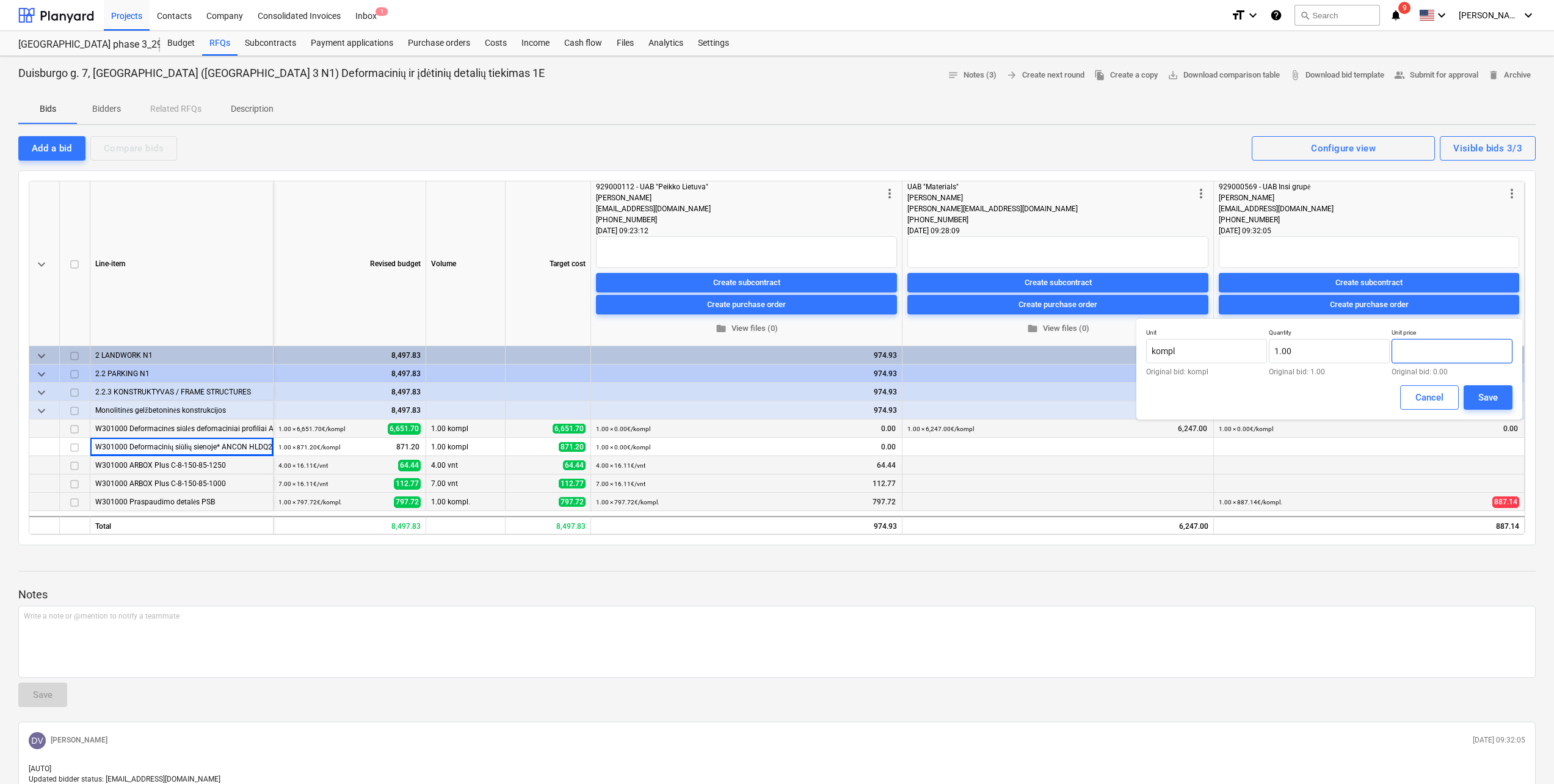
click at [1432, 359] on input "text" at bounding box center [1452, 351] width 121 height 25
type input "8,672.00"
click at [1493, 402] on div "Save" at bounding box center [1489, 397] width 20 height 16
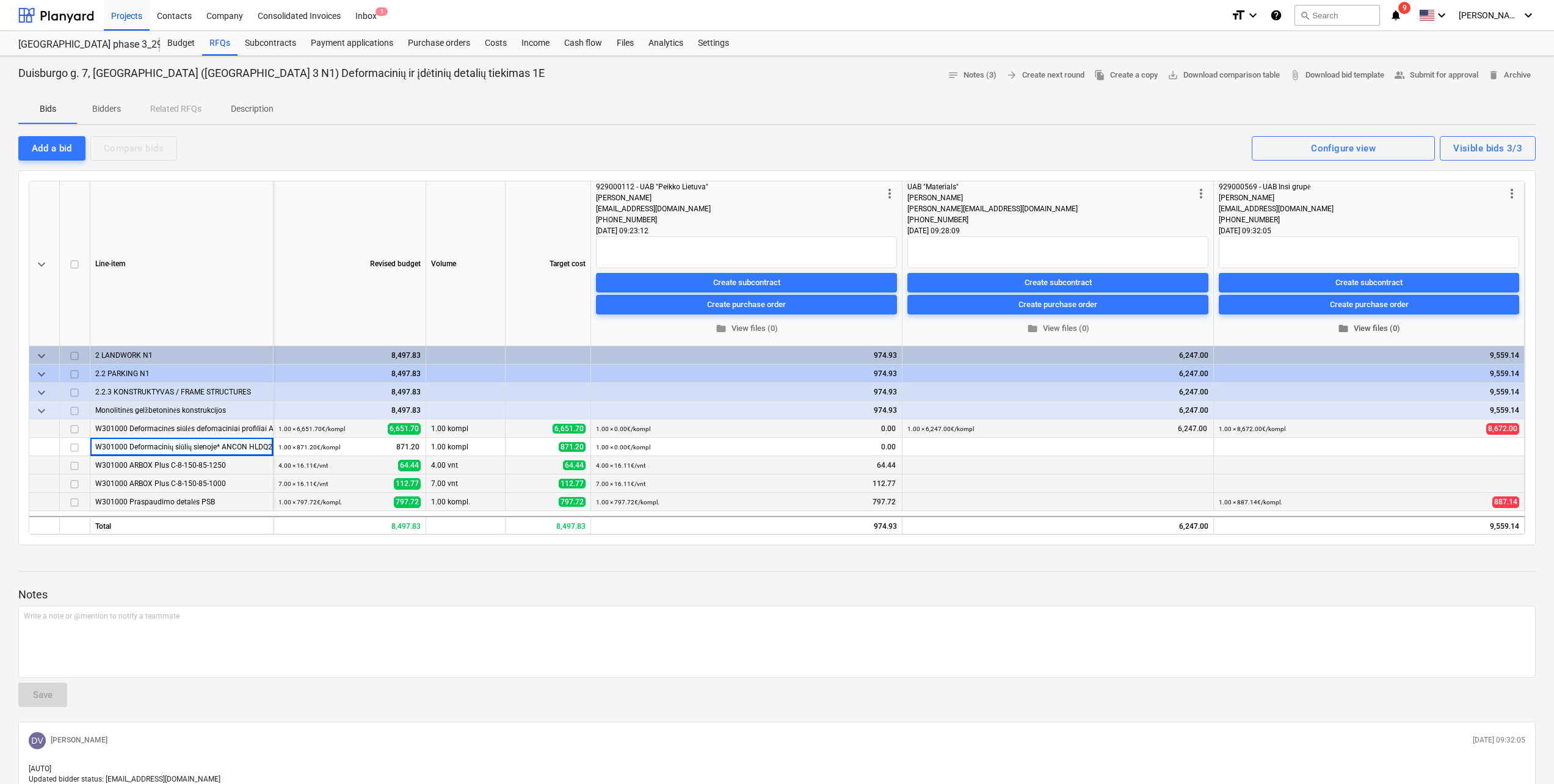
click at [1338, 334] on span "folder" at bounding box center [1343, 328] width 11 height 11
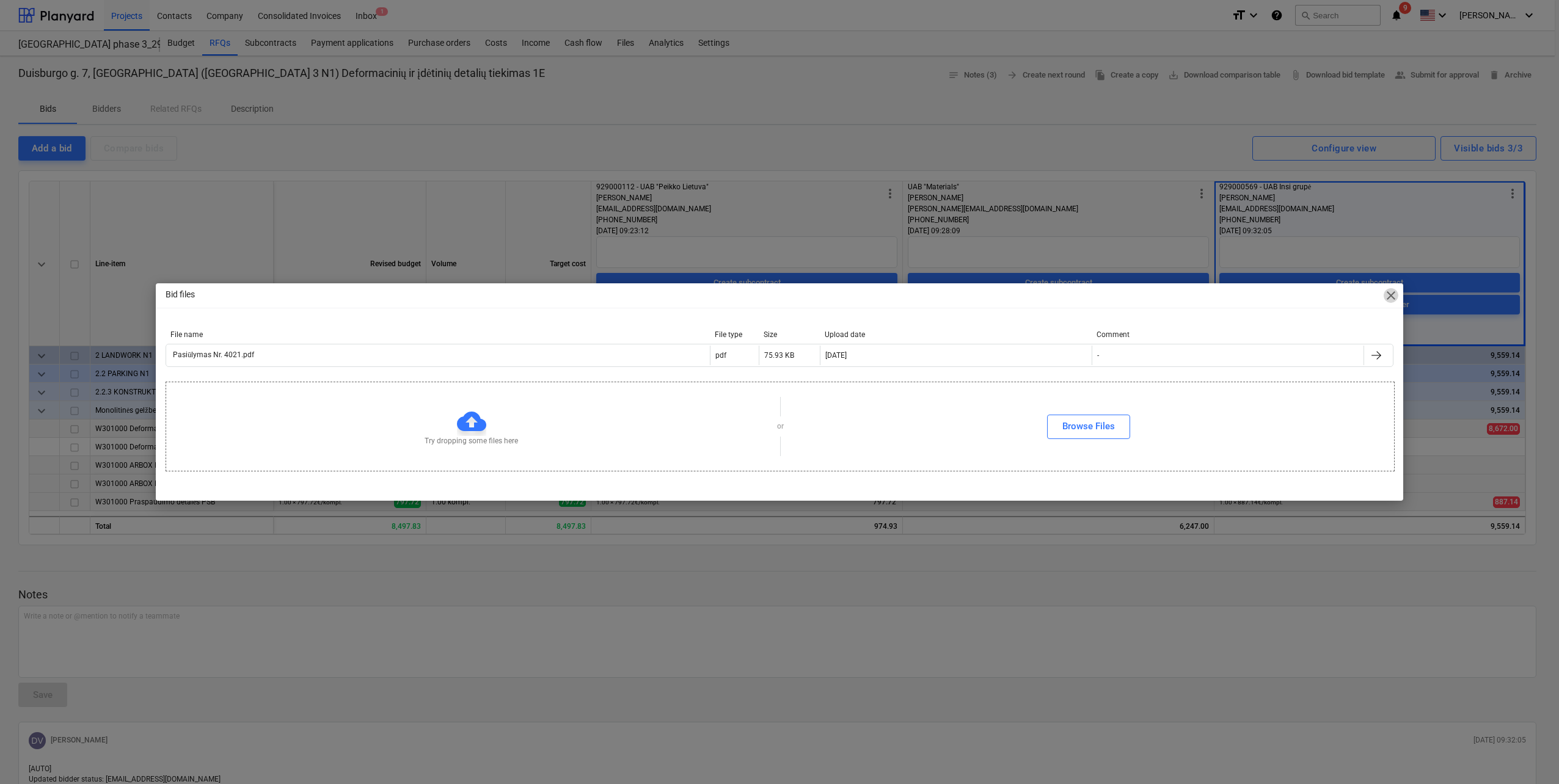
click at [1388, 299] on span "close" at bounding box center [1390, 296] width 15 height 15
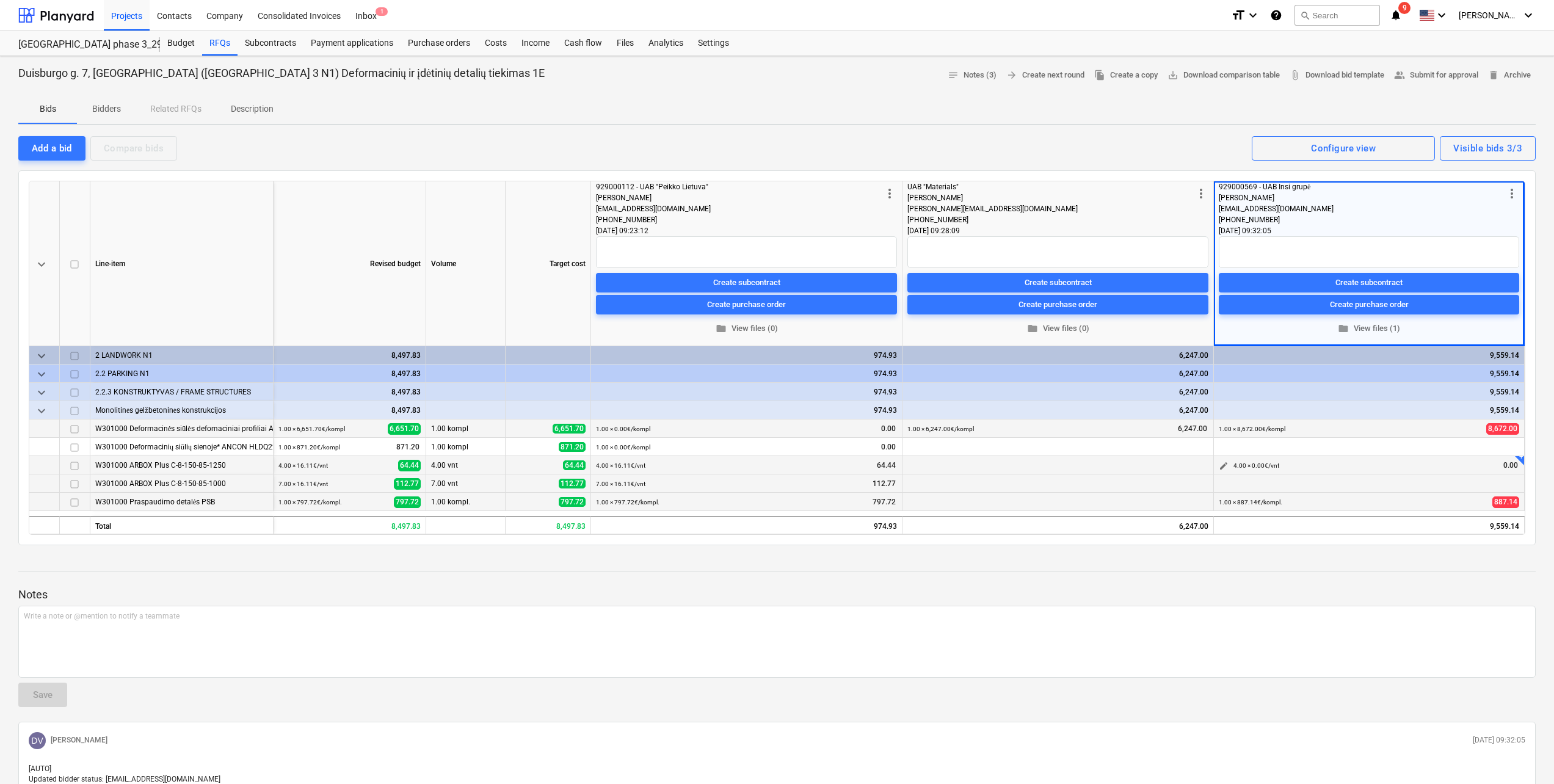
click at [1227, 468] on span "edit" at bounding box center [1224, 466] width 10 height 10
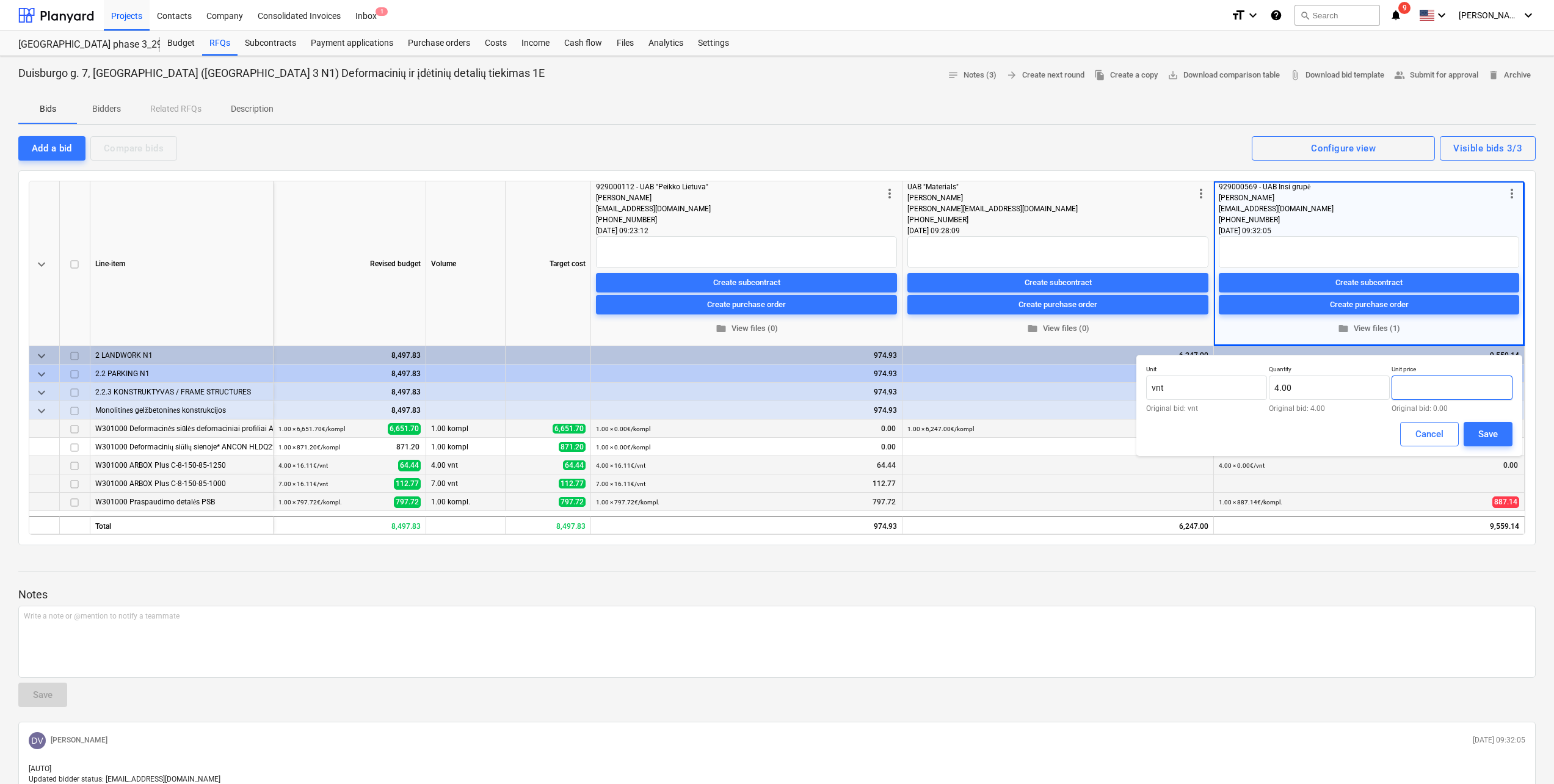
click at [1447, 383] on input "text" at bounding box center [1452, 388] width 121 height 25
type input "9"
type input "385.44"
click at [1501, 434] on button "Save" at bounding box center [1488, 435] width 49 height 25
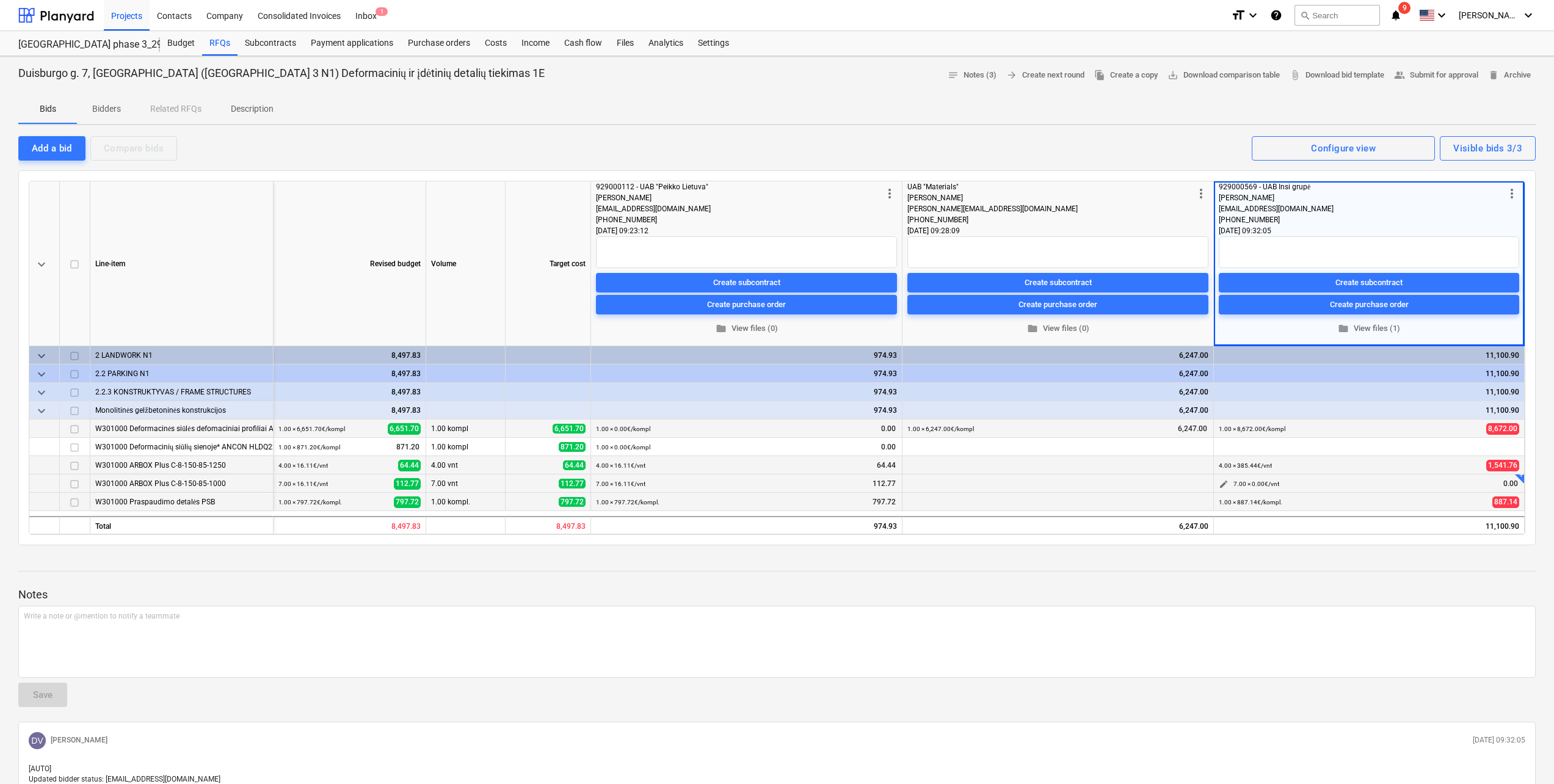
click at [1217, 487] on button "edit" at bounding box center [1224, 484] width 15 height 15
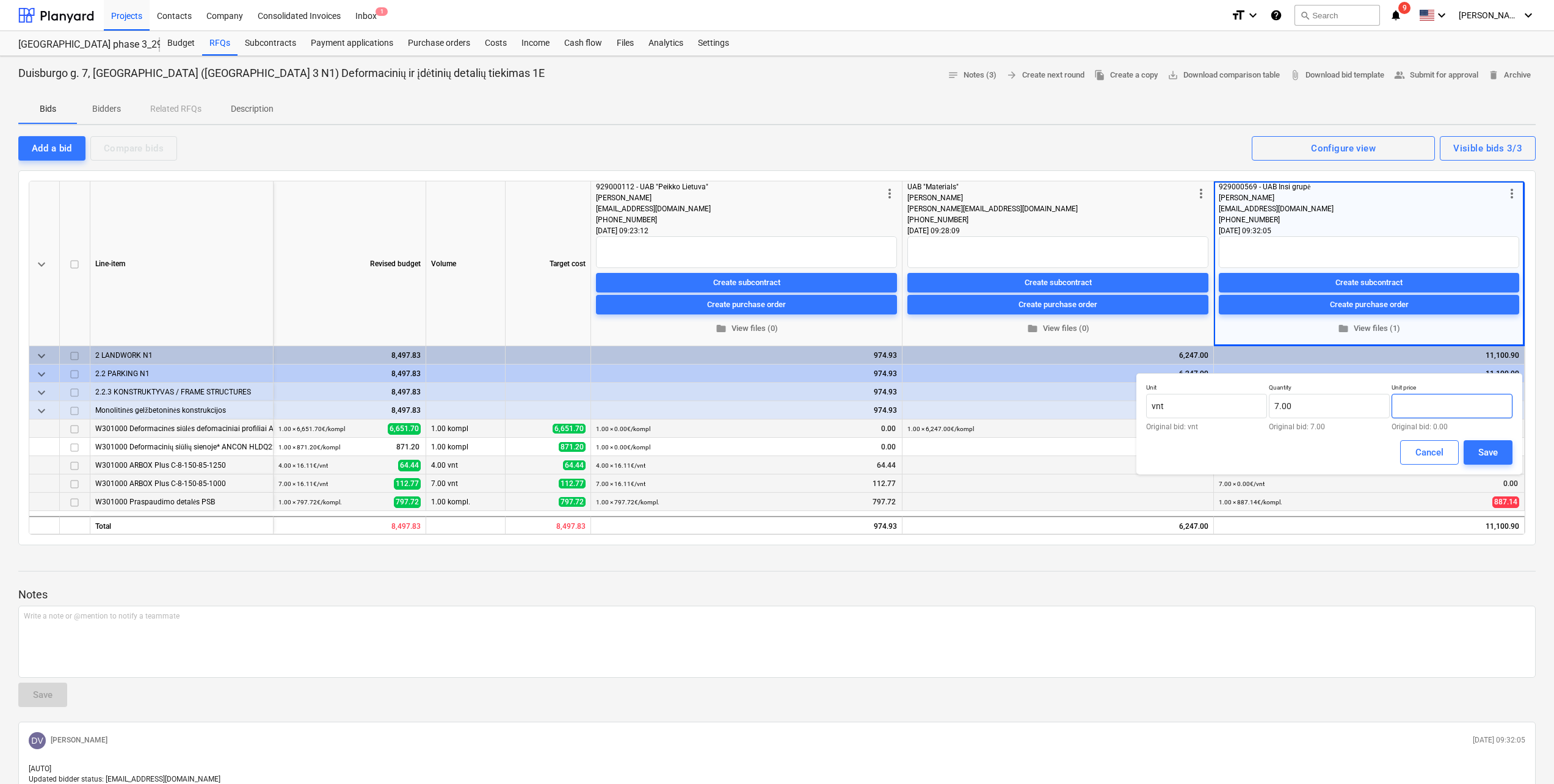
click at [1449, 402] on input "text" at bounding box center [1452, 406] width 121 height 25
type input "525.00"
click at [1496, 460] on div "Save" at bounding box center [1489, 452] width 20 height 16
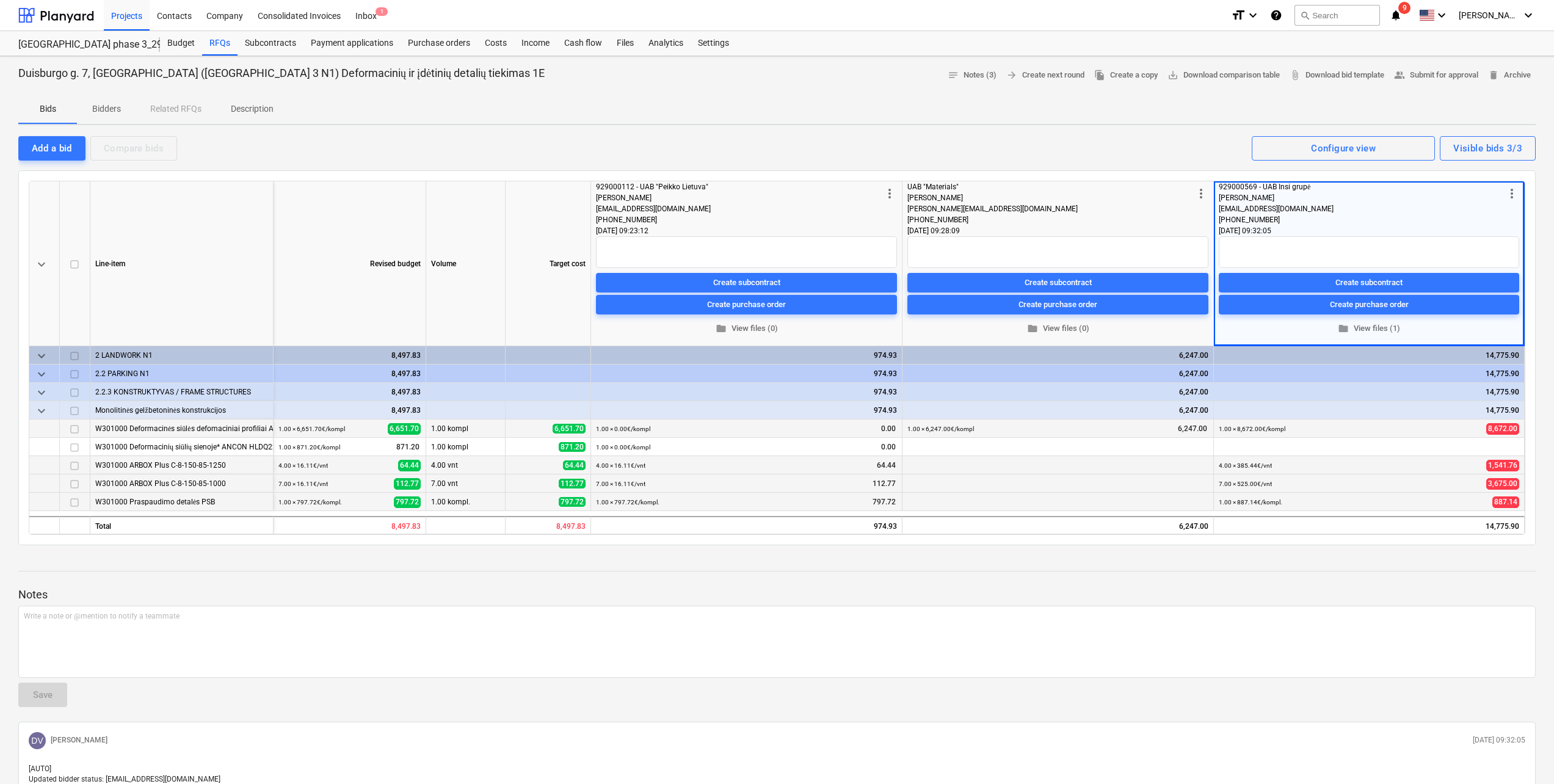
click at [265, 112] on p "Description" at bounding box center [252, 109] width 43 height 13
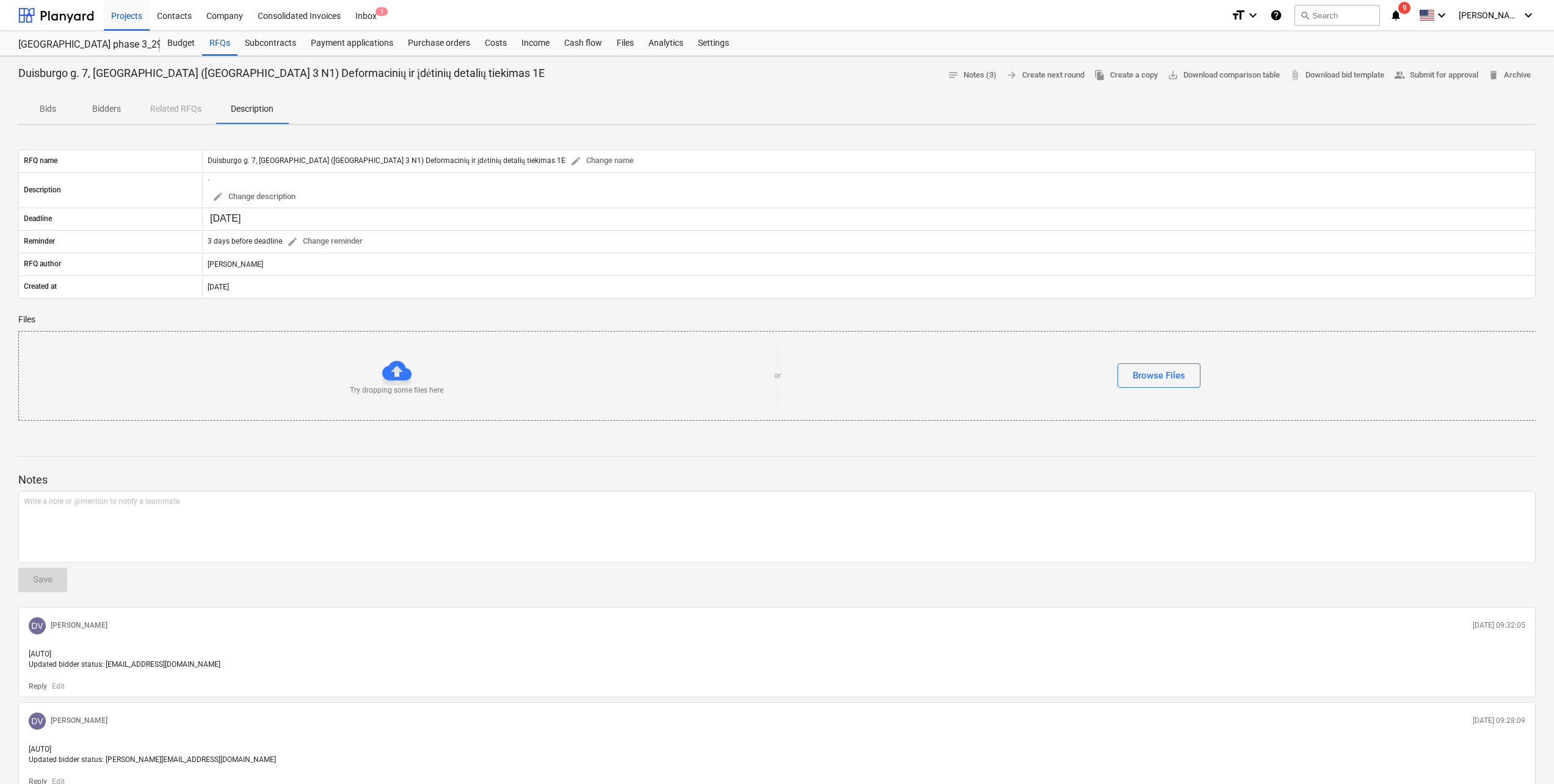
click at [53, 103] on p "Bids" at bounding box center [47, 109] width 29 height 13
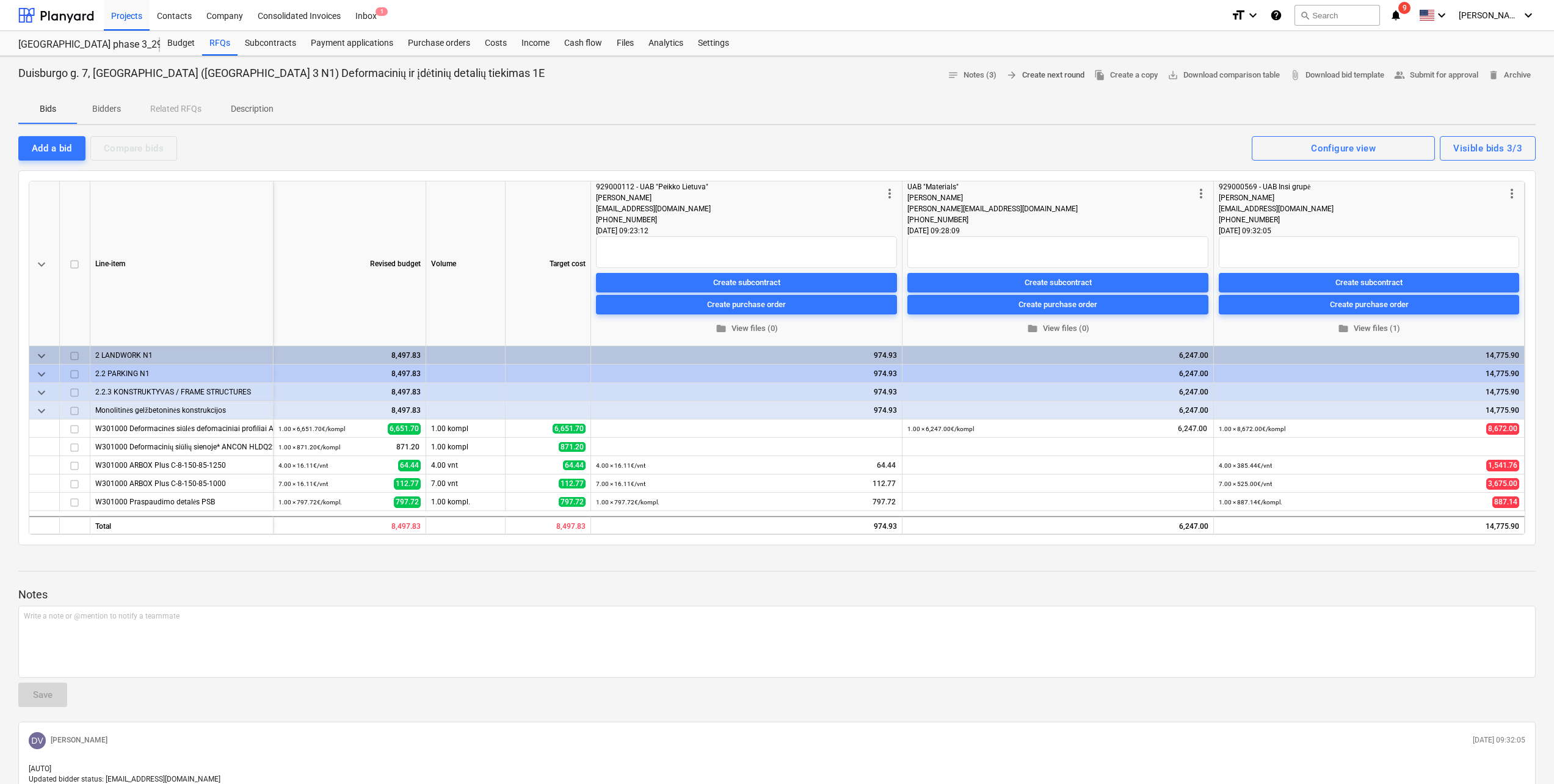
click at [1029, 78] on span "arrow_forward Create next round" at bounding box center [1045, 75] width 78 height 14
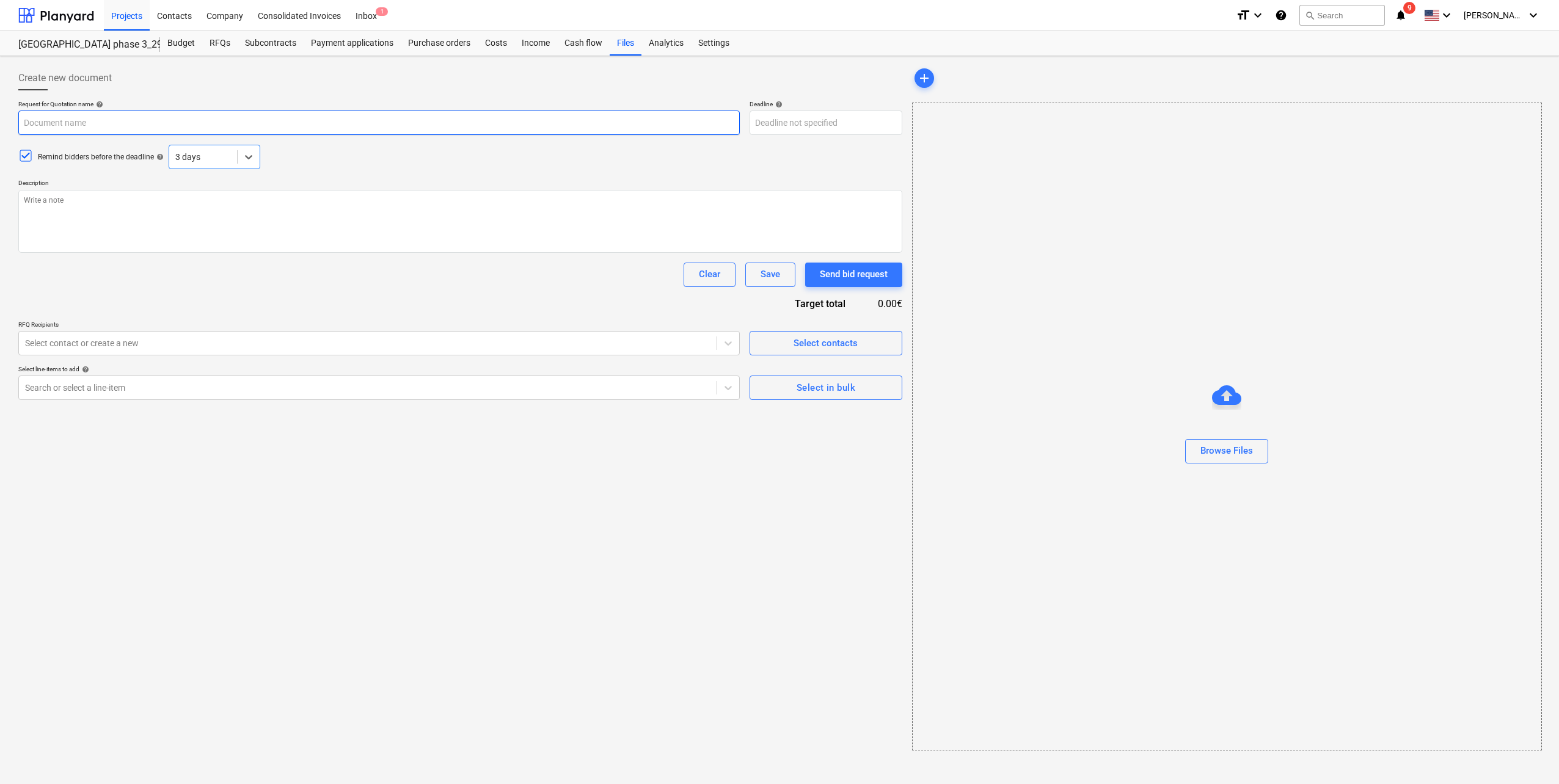
type textarea "x"
type input "Duisburgo g. 7, [GEOGRAPHIC_DATA] ([GEOGRAPHIC_DATA] 3 N1) Deformacinių ir įdėt…"
type textarea "."
type textarea "x"
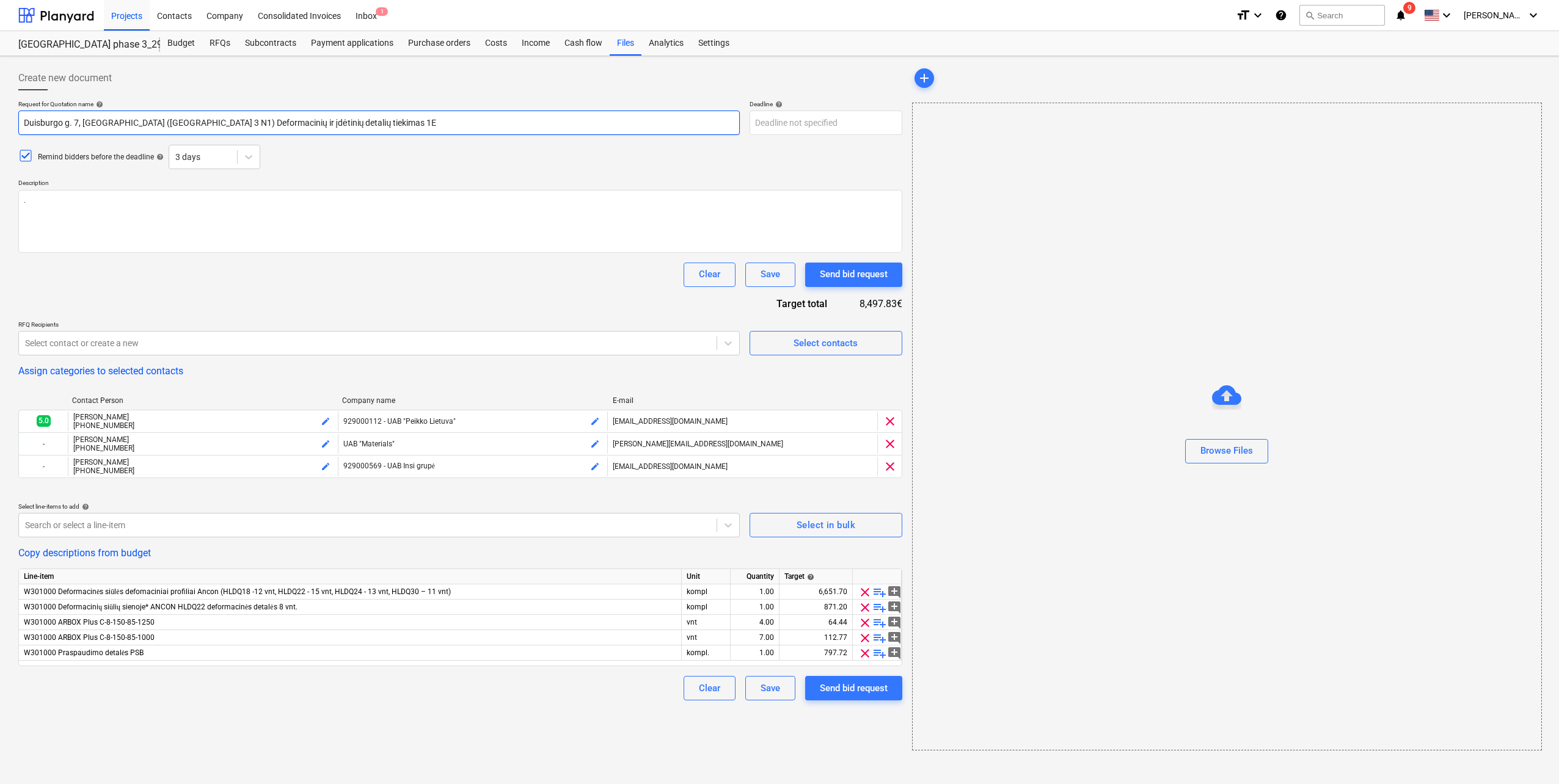
click at [336, 123] on input "Duisburgo g. 7, [GEOGRAPHIC_DATA] ([GEOGRAPHIC_DATA] 3 N1) Deformacinių ir įdėt…" at bounding box center [378, 123] width 721 height 25
type input "Duisburgo g. 7, [GEOGRAPHIC_DATA] ([GEOGRAPHIC_DATA] 3 N1) Deformacinių ir įdėt…"
type textarea "x"
type input "Duisburgo g. 7, [GEOGRAPHIC_DATA] ([GEOGRAPHIC_DATA] 3 N1) Deformacinių ir įdėt…"
type textarea "x"
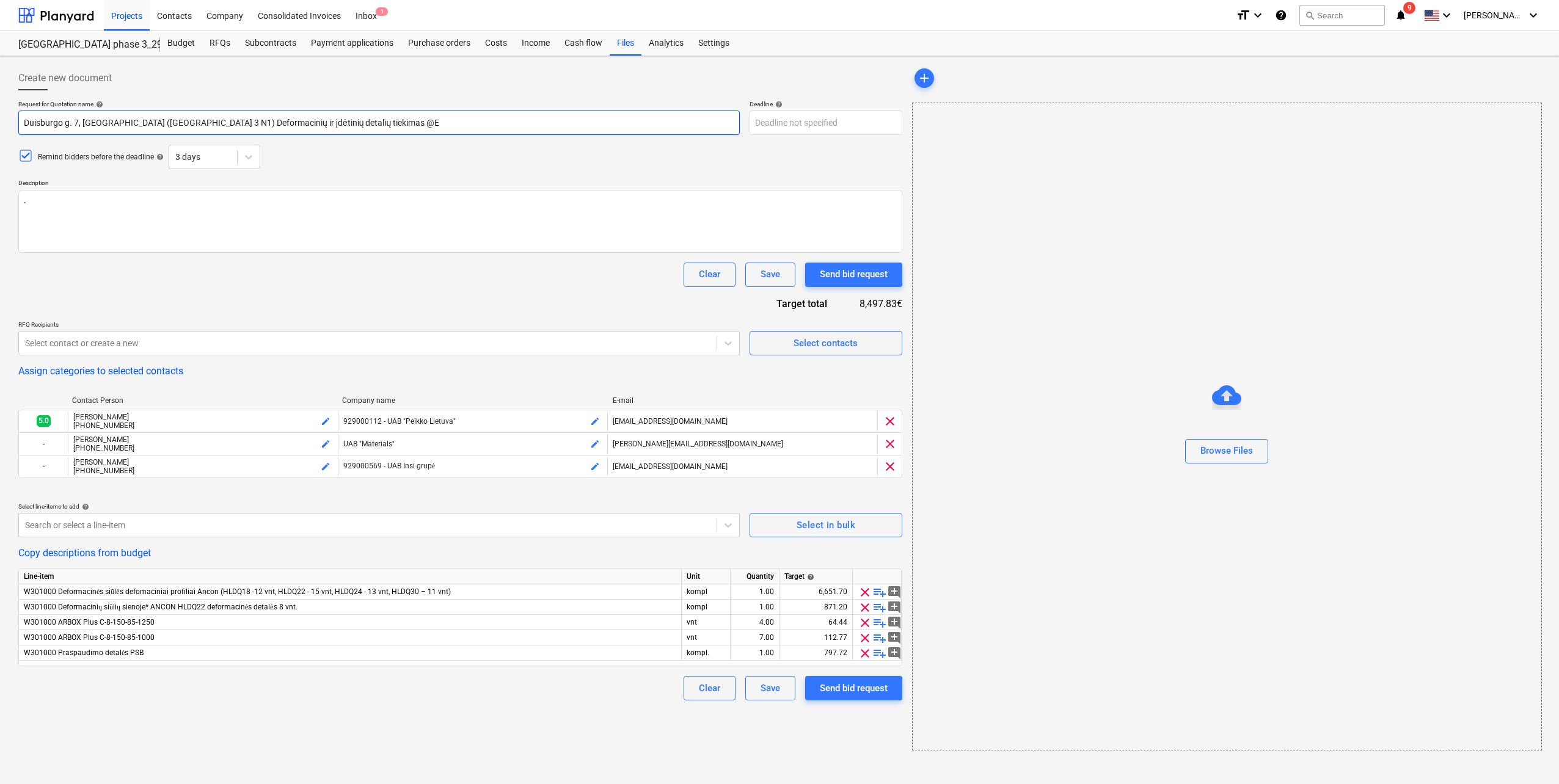
type input "Duisburgo g. 7, [GEOGRAPHIC_DATA] ([GEOGRAPHIC_DATA] 3 N1) Deformacinių ir įdėt…"
type textarea "x"
type input "Duisburgo g. 7, [GEOGRAPHIC_DATA] ([GEOGRAPHIC_DATA] 3 N1) Deformacinių ir įdėt…"
type textarea "x"
type input "Duisburgo g. 7, [GEOGRAPHIC_DATA] ([GEOGRAPHIC_DATA] 3 N1) Deformacinių ir įdėt…"
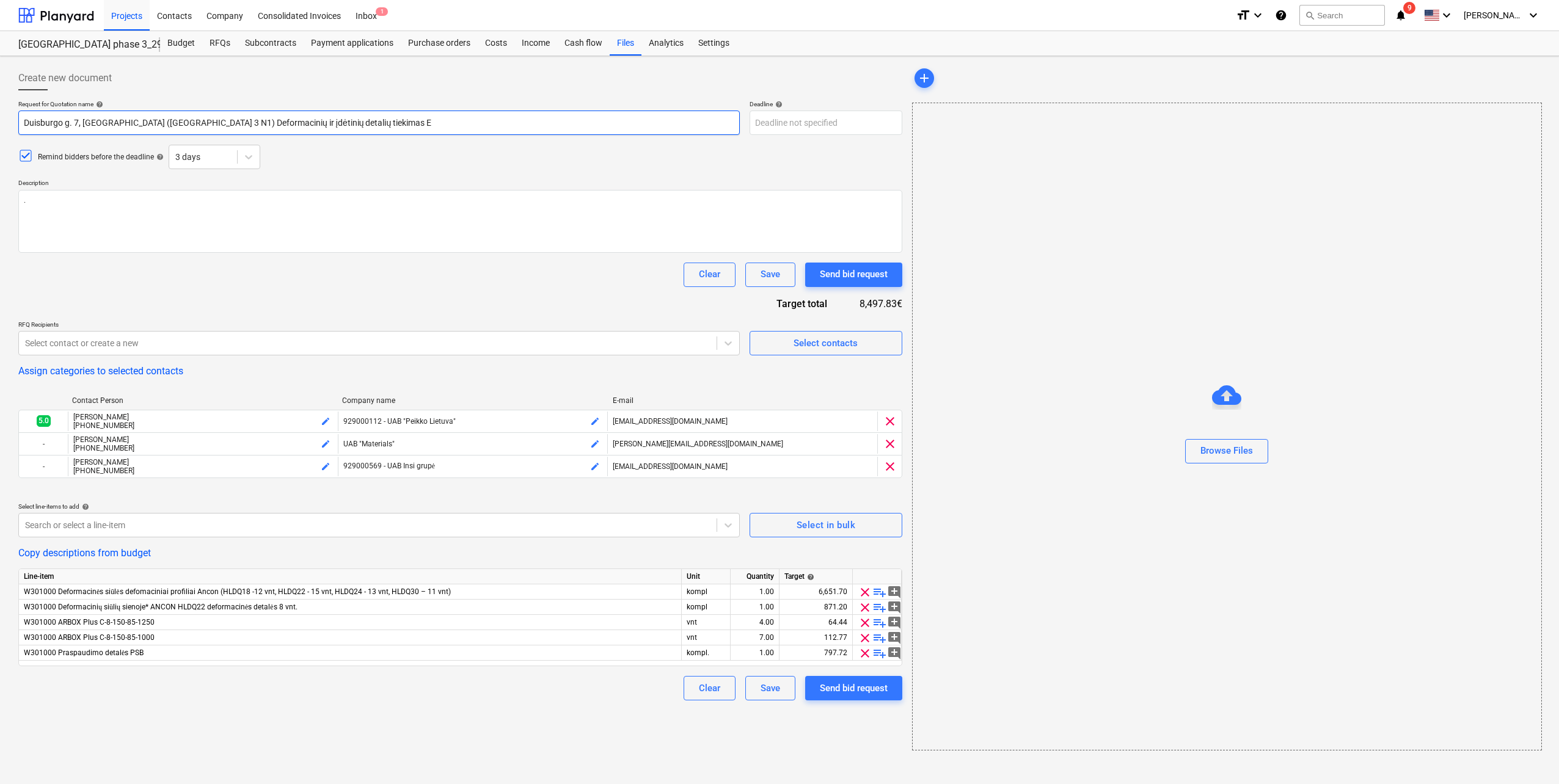
type textarea "x"
type input "Duisburgo g. 7, [GEOGRAPHIC_DATA] ([GEOGRAPHIC_DATA] 3 N1) Deformacinių ir įdėt…"
click at [812, 119] on body "Projects Contacts Company Consolidated Invoices Inbox 1 format_size keyboard_ar…" at bounding box center [779, 392] width 1559 height 784
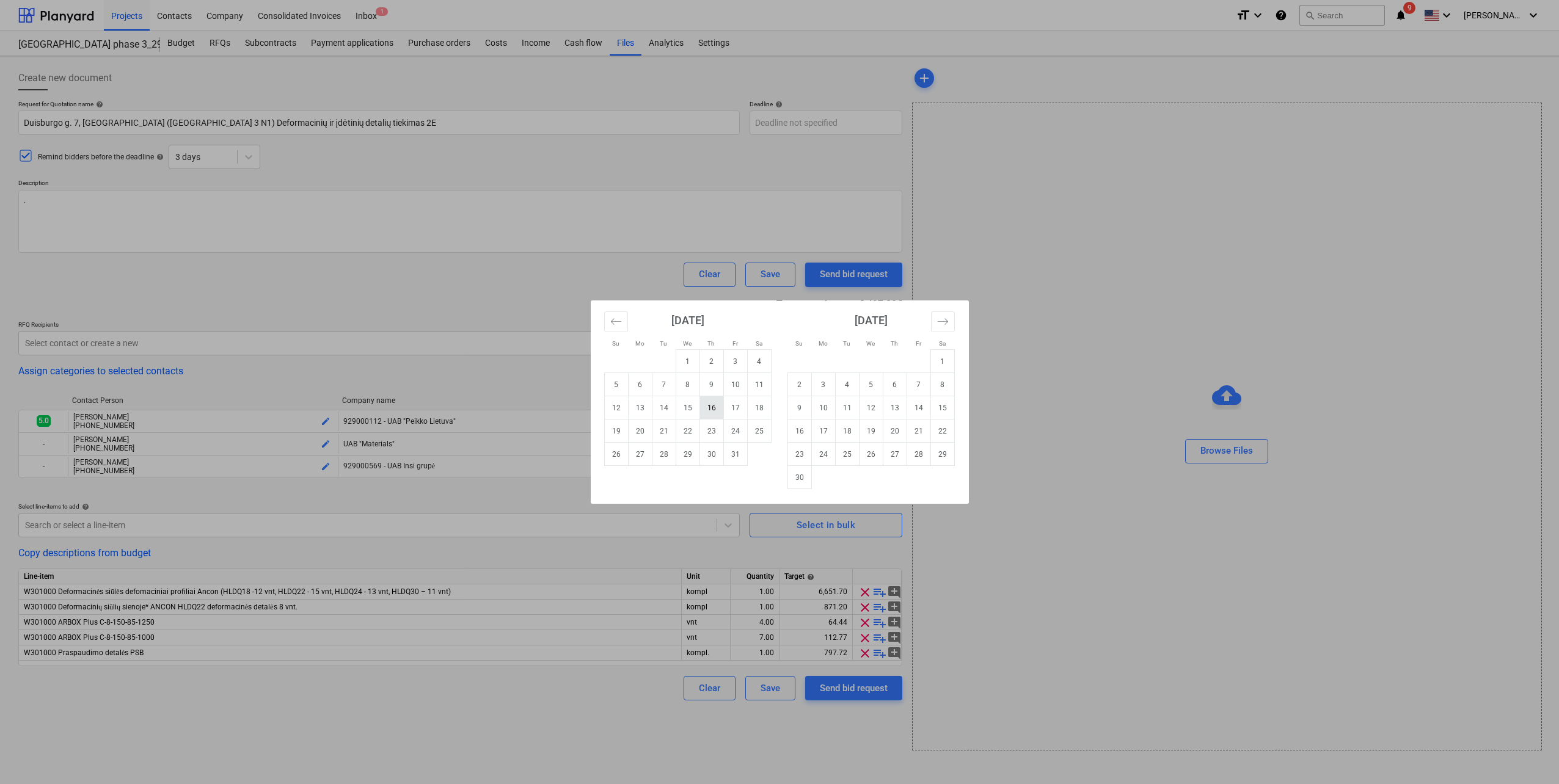
click at [719, 406] on td "16" at bounding box center [711, 408] width 24 height 23
type textarea "x"
type input "[DATE]"
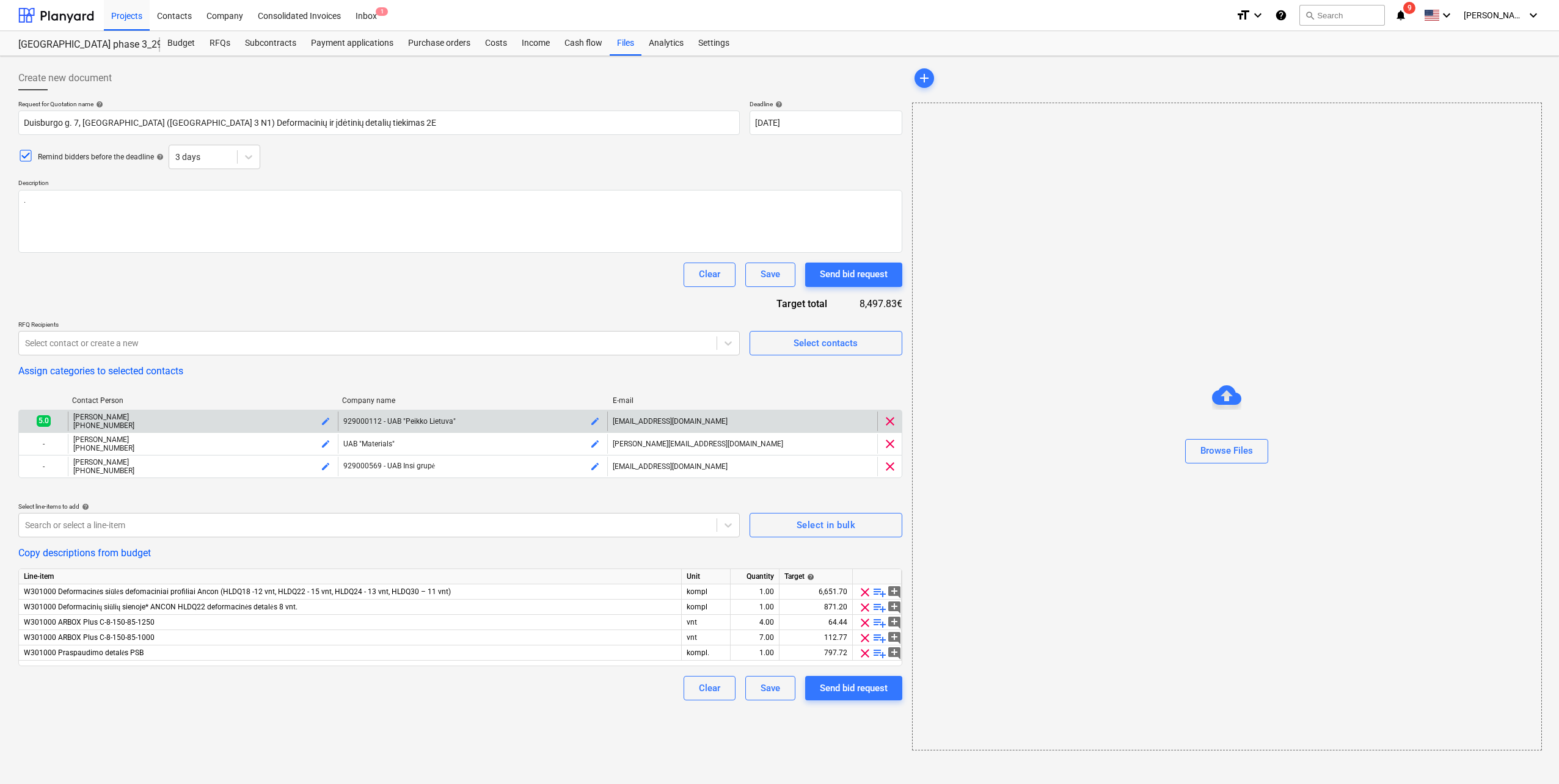
click at [891, 423] on span "clear" at bounding box center [890, 421] width 15 height 15
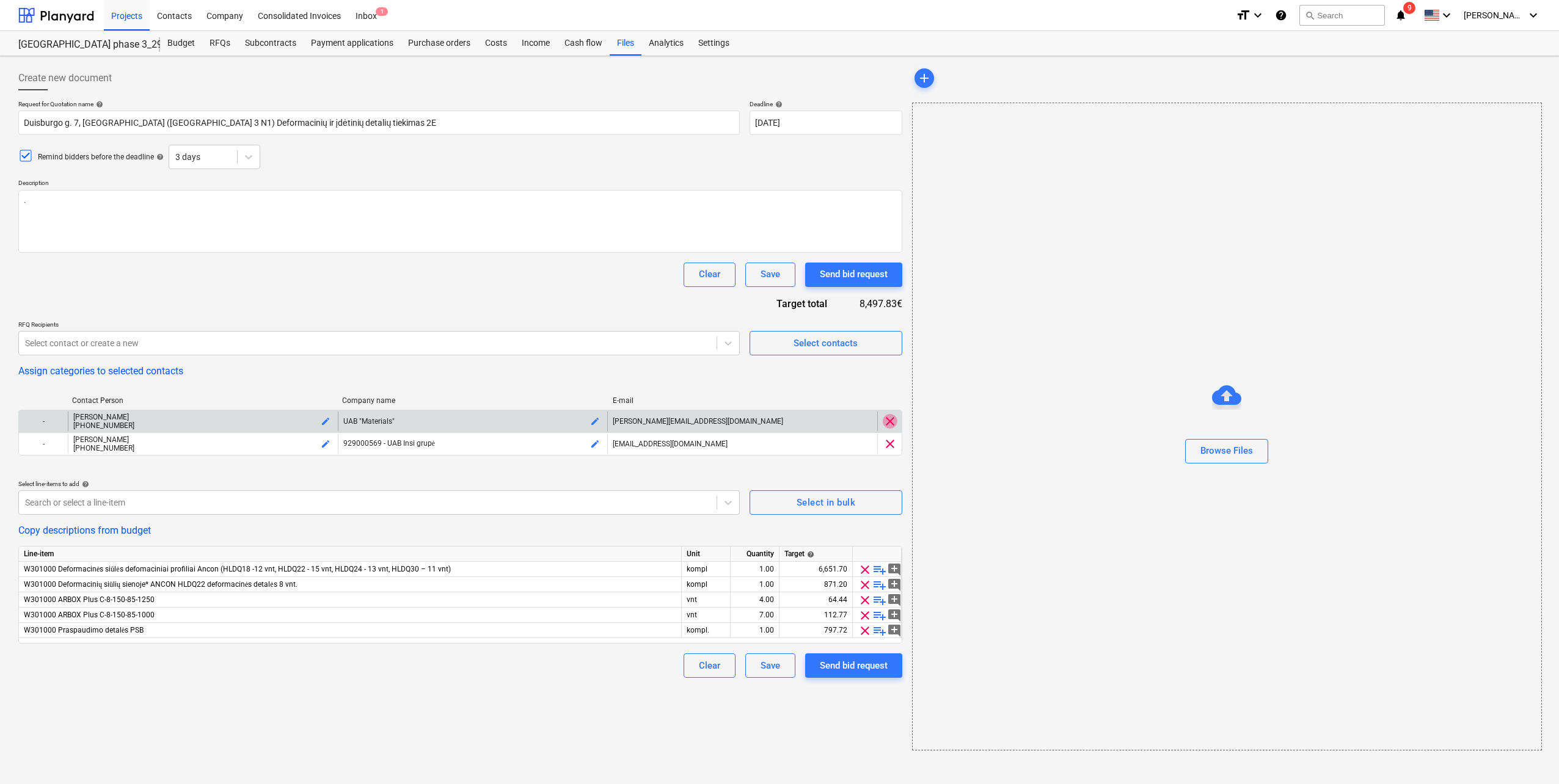
click at [891, 423] on span "clear" at bounding box center [890, 421] width 15 height 15
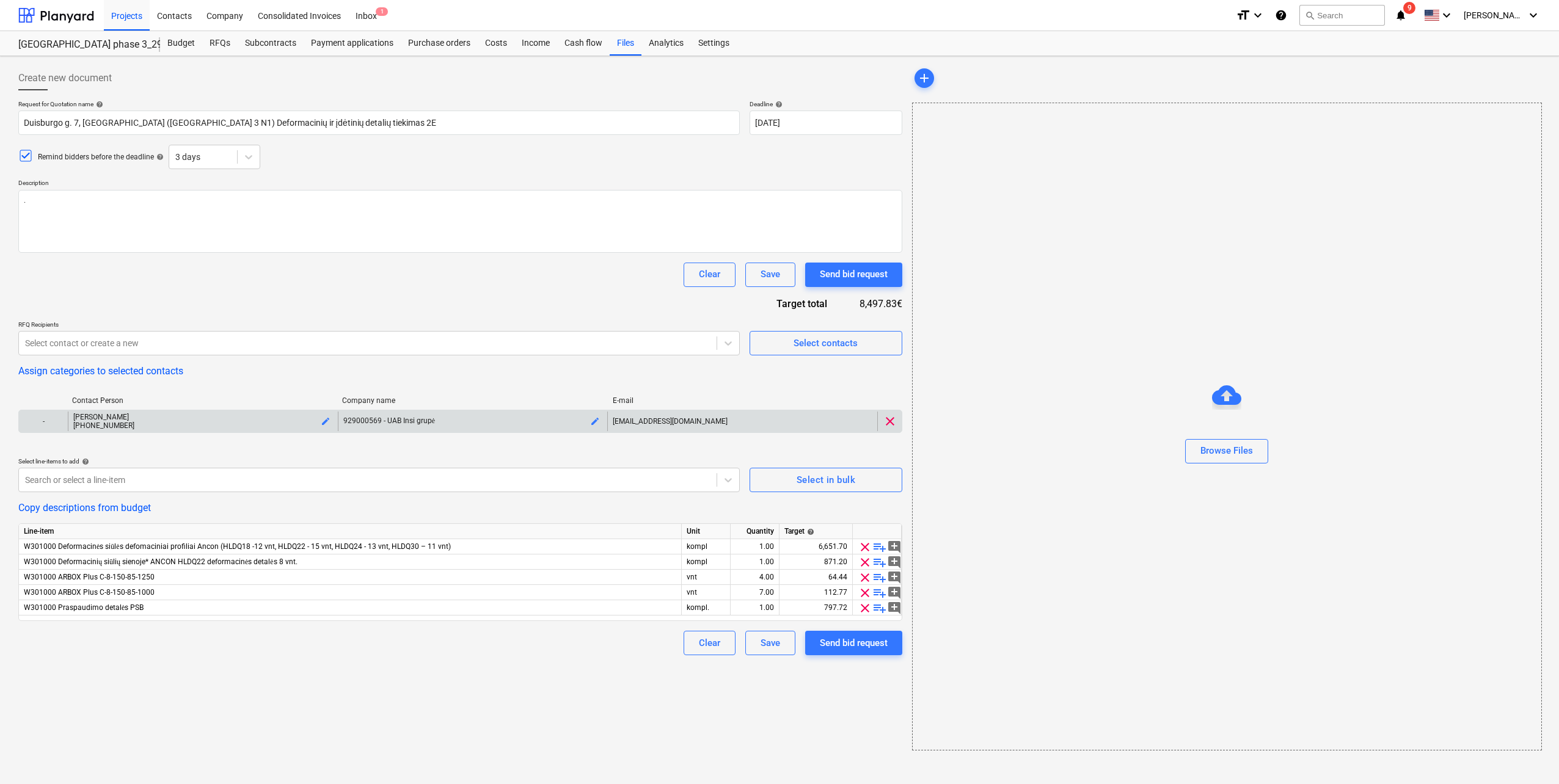
click at [891, 423] on span "clear" at bounding box center [890, 421] width 15 height 15
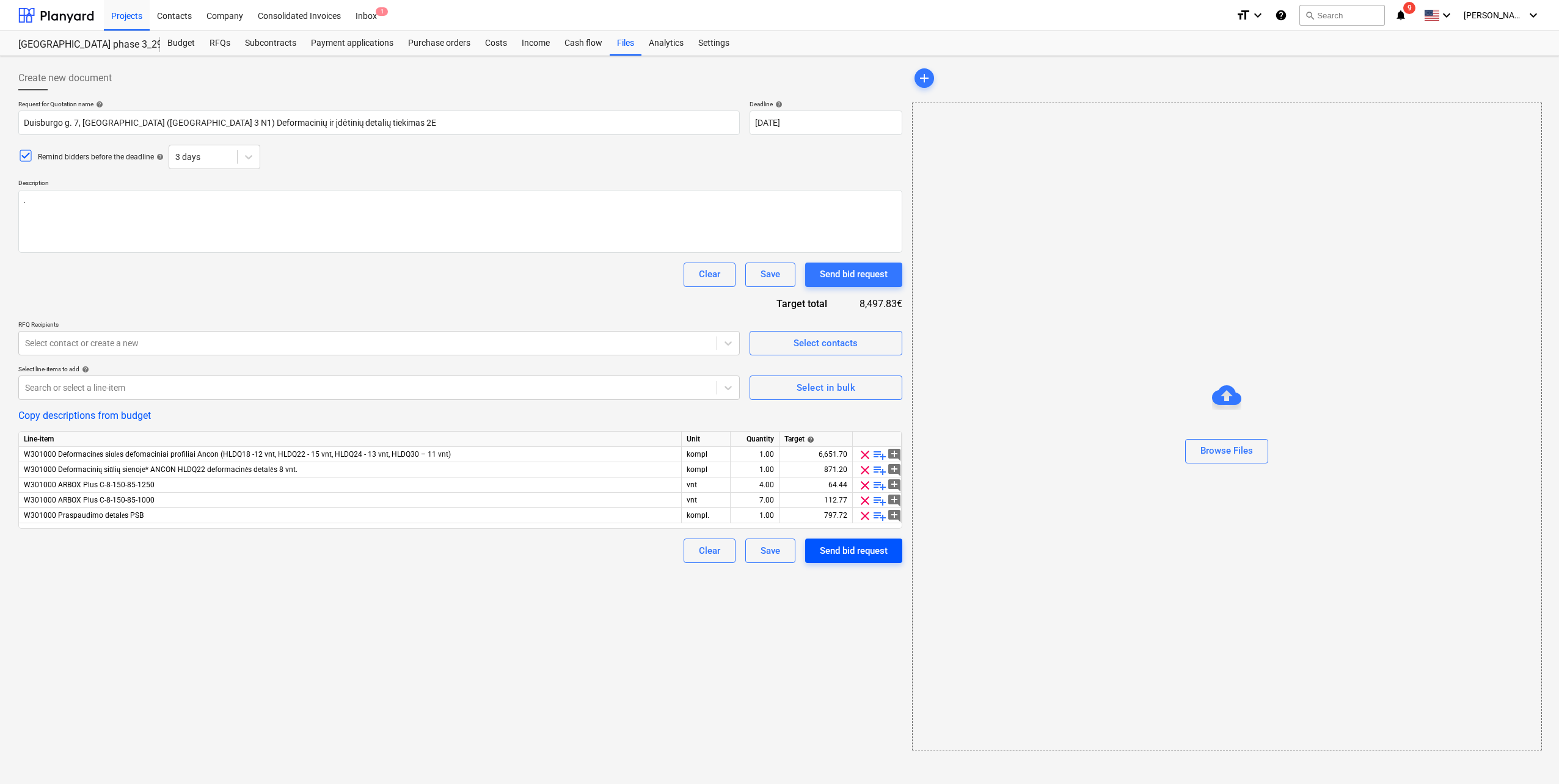
click at [855, 556] on div "Send bid request" at bounding box center [853, 550] width 68 height 16
type textarea "x"
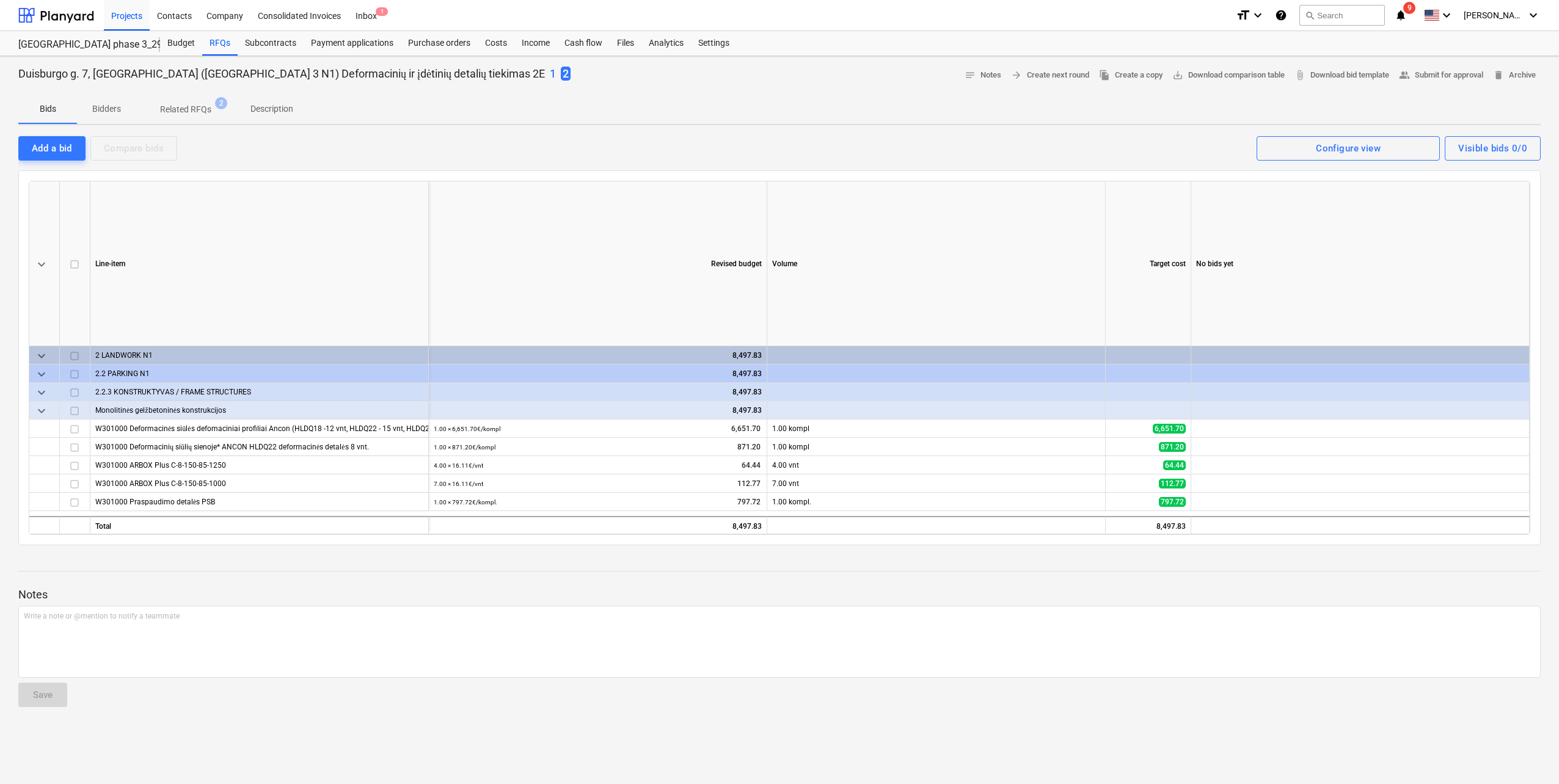
click at [549, 77] on p "1" at bounding box center [552, 74] width 6 height 15
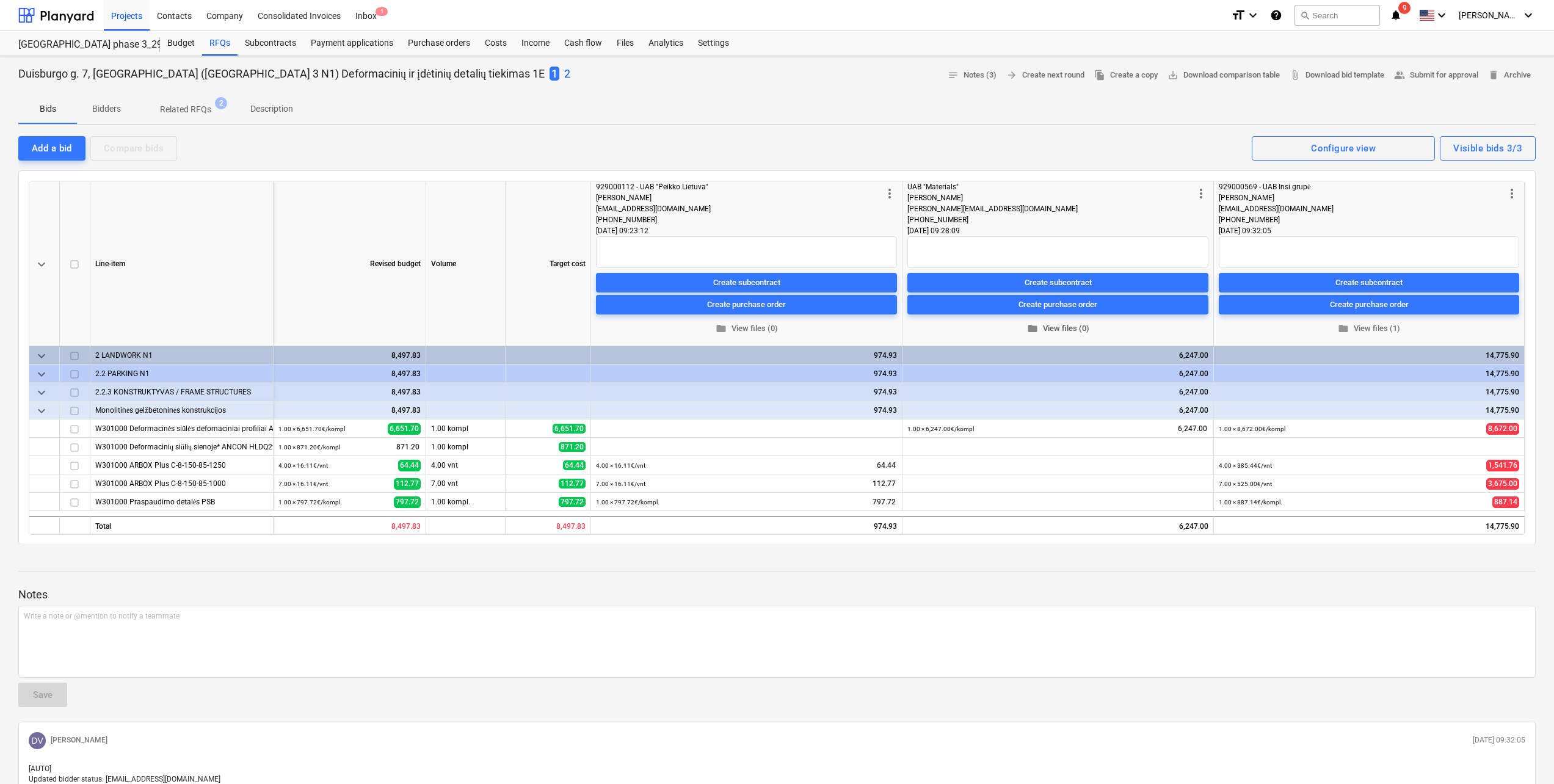
click at [1069, 334] on span "folder View files (0)" at bounding box center [1057, 329] width 292 height 14
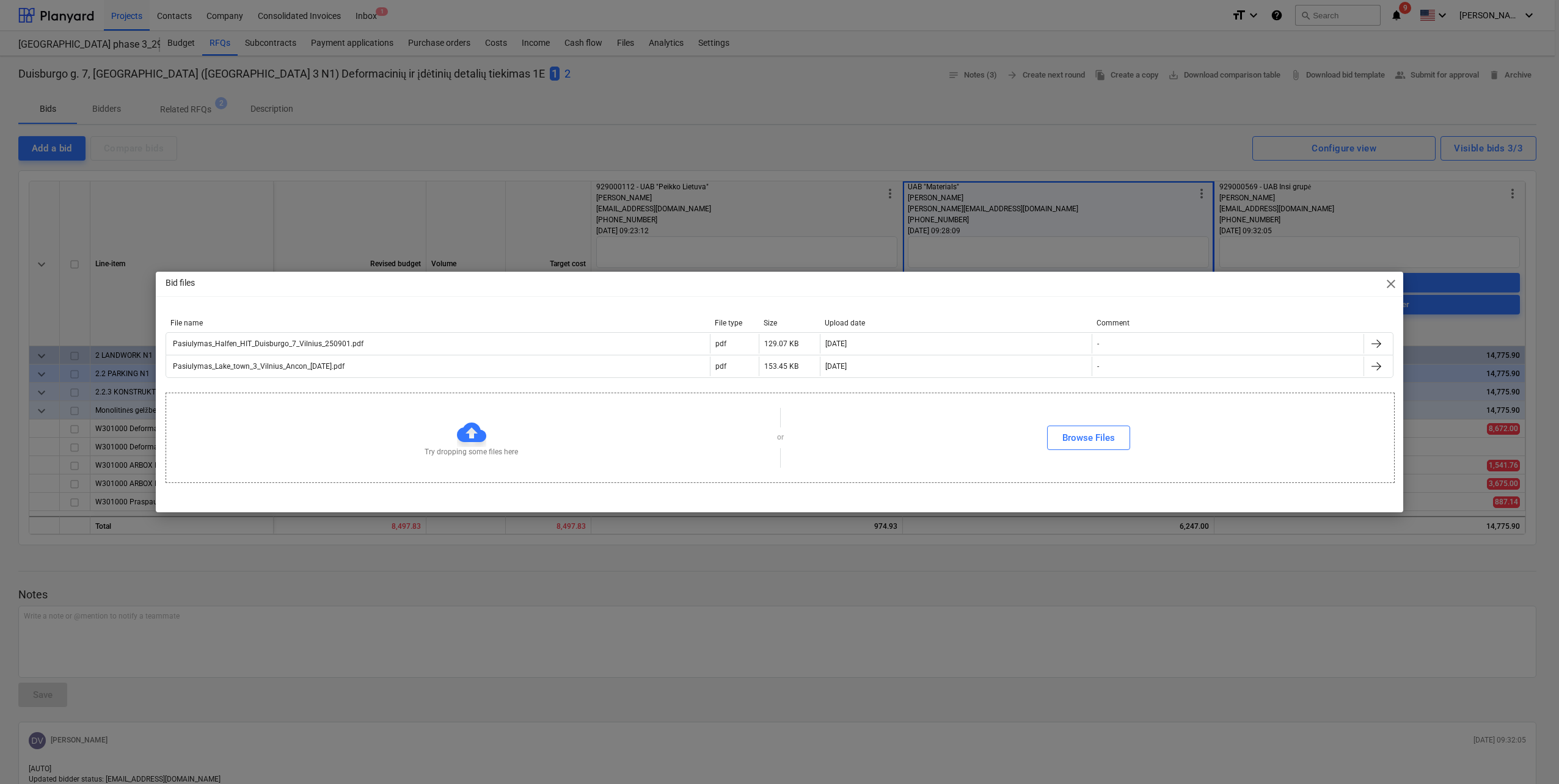
click at [1388, 284] on span "close" at bounding box center [1390, 284] width 15 height 15
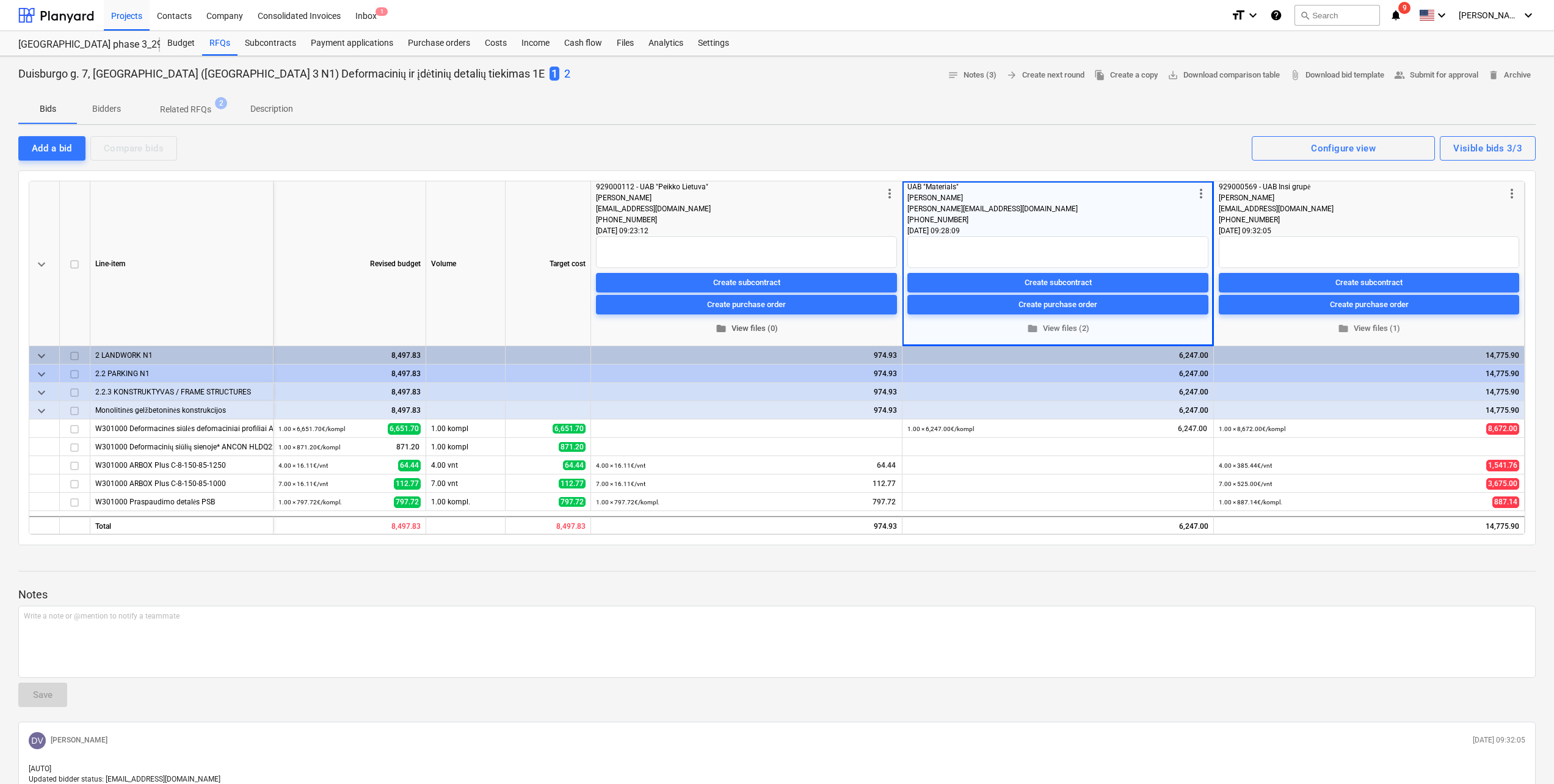
click at [737, 333] on span "folder View files (0)" at bounding box center [746, 329] width 292 height 14
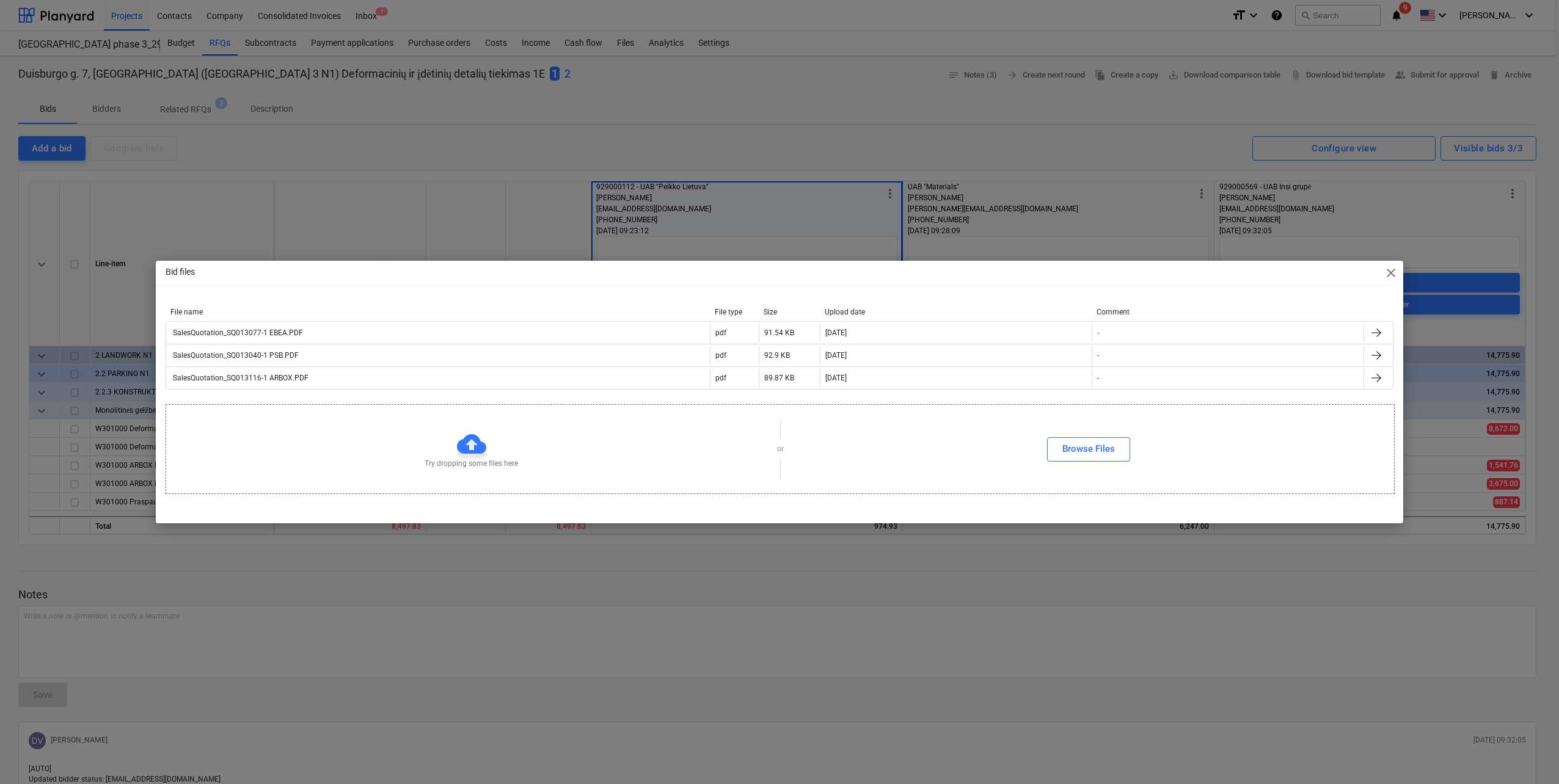
click at [1395, 272] on span "close" at bounding box center [1390, 273] width 15 height 15
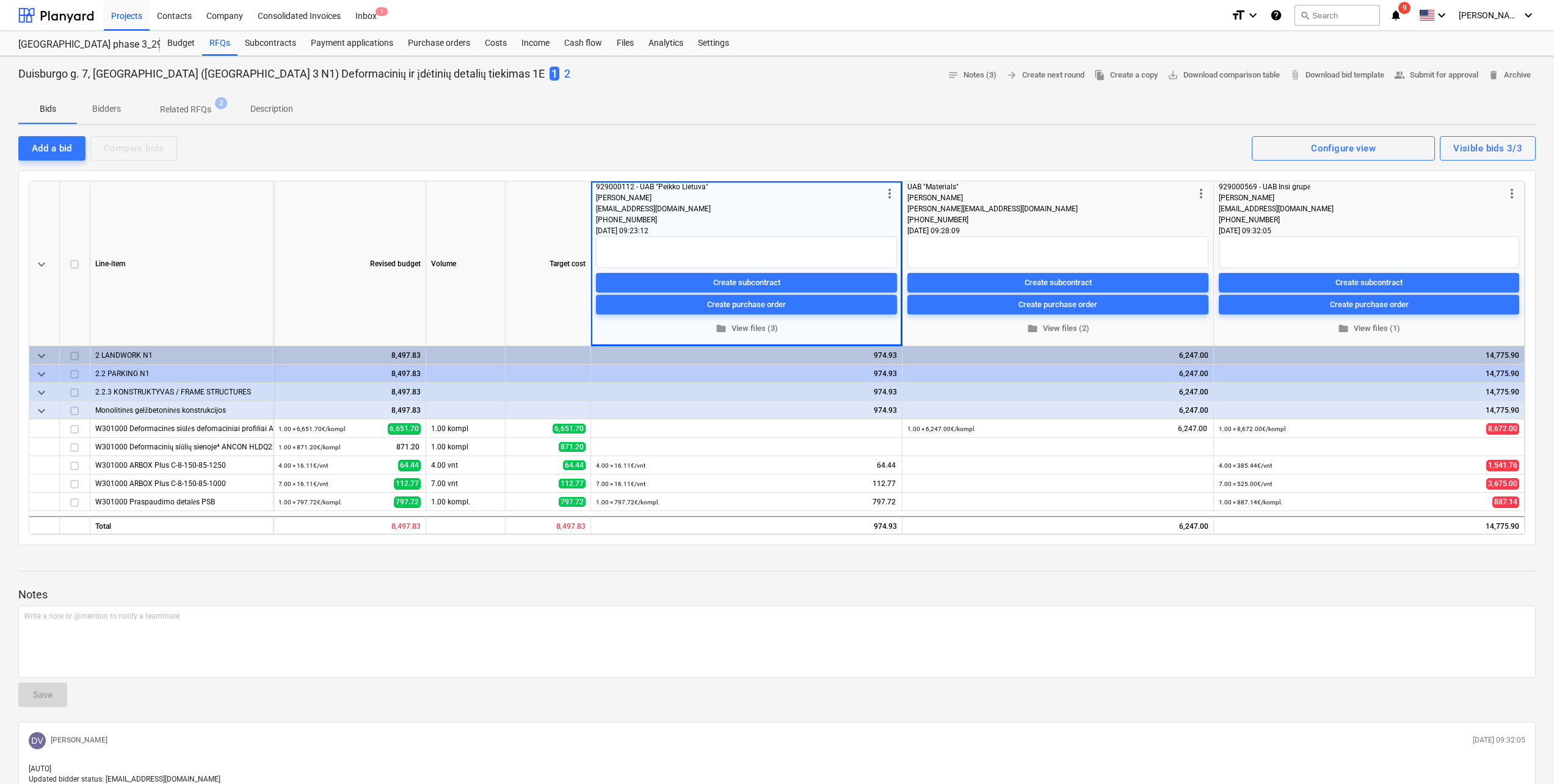
click at [549, 77] on div "1 2" at bounding box center [559, 74] width 21 height 16
click at [564, 73] on p "2" at bounding box center [567, 74] width 6 height 15
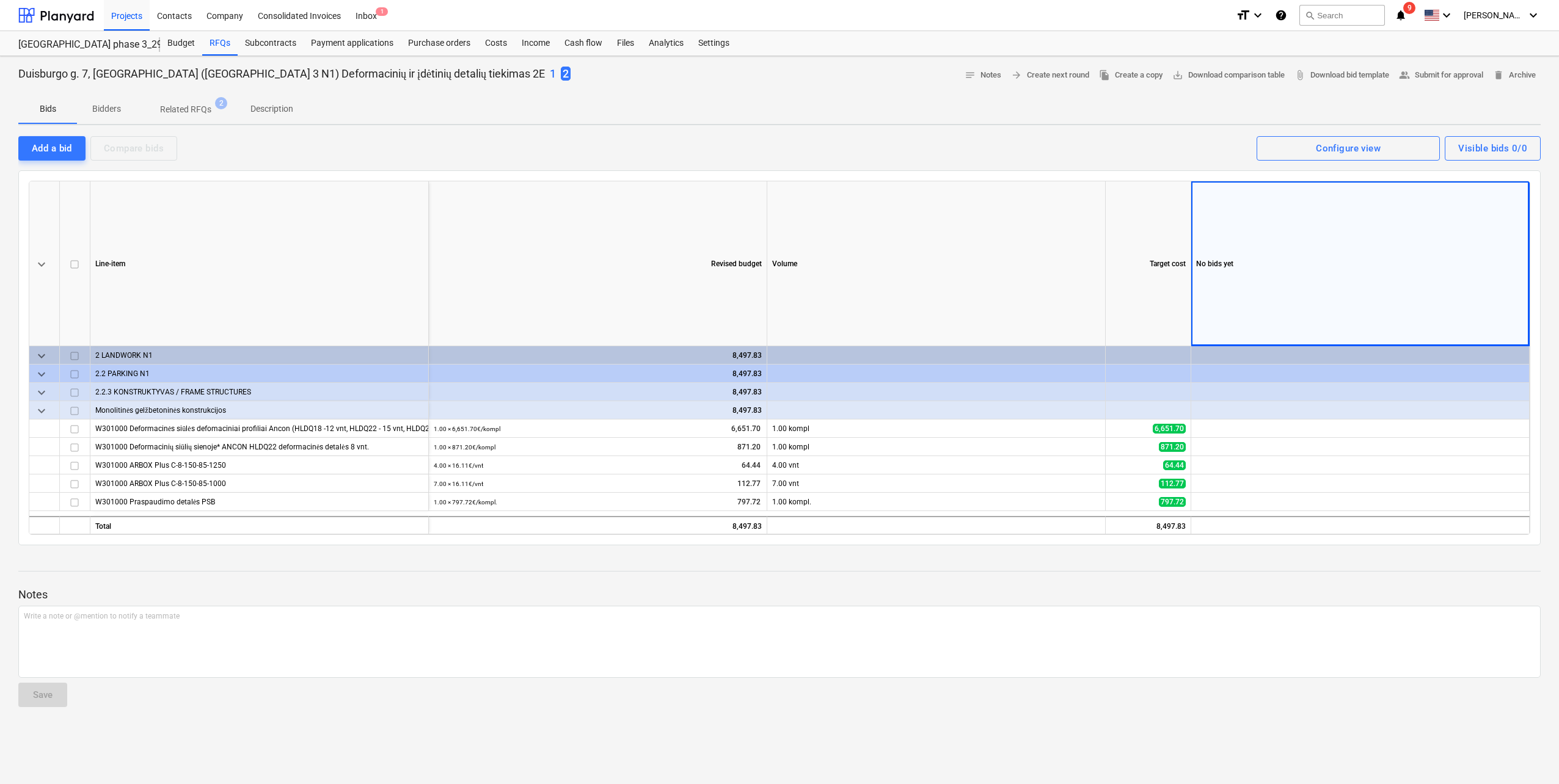
click at [549, 71] on p "1" at bounding box center [552, 74] width 6 height 15
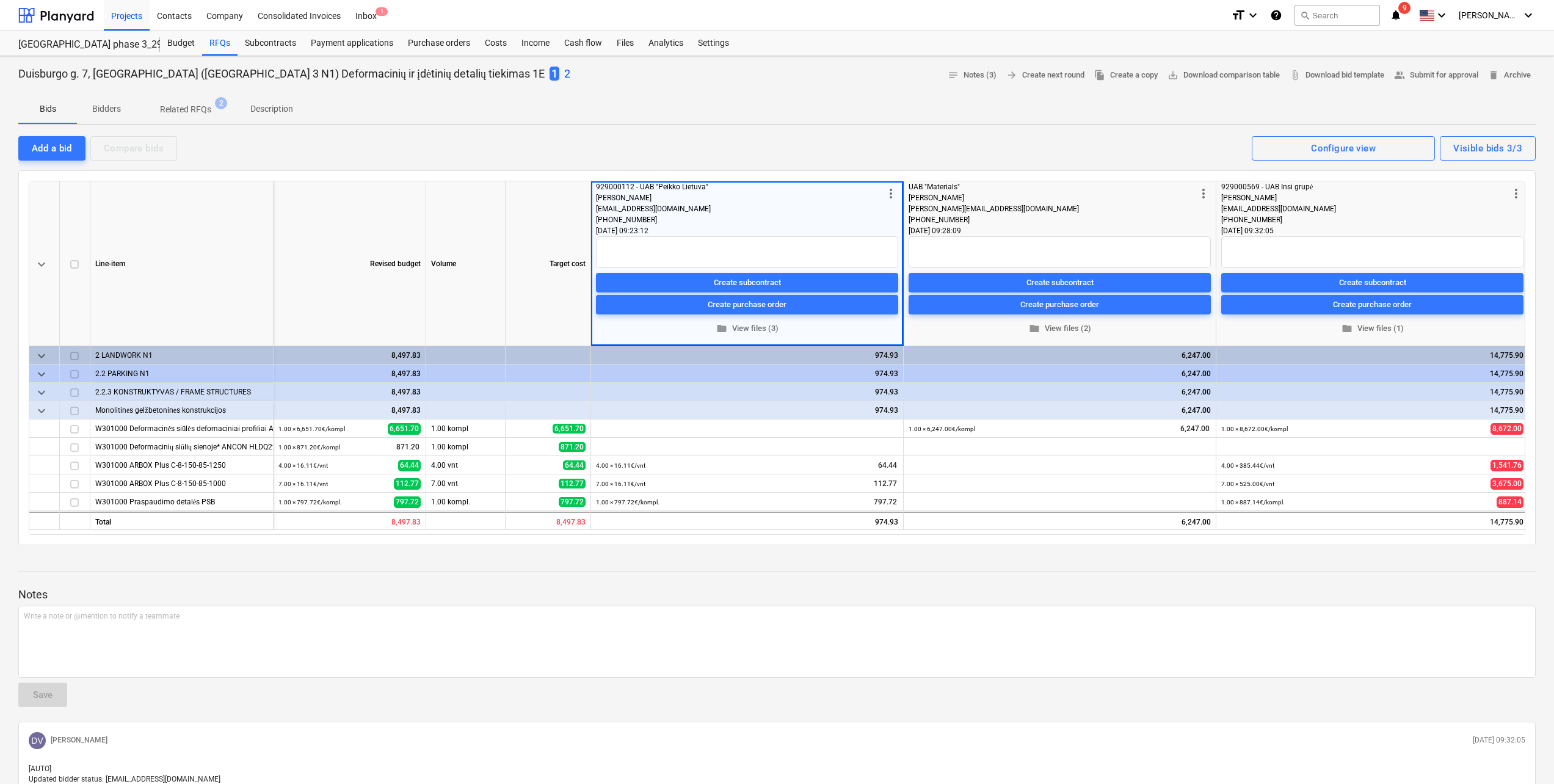
click at [564, 71] on p "2" at bounding box center [567, 74] width 6 height 15
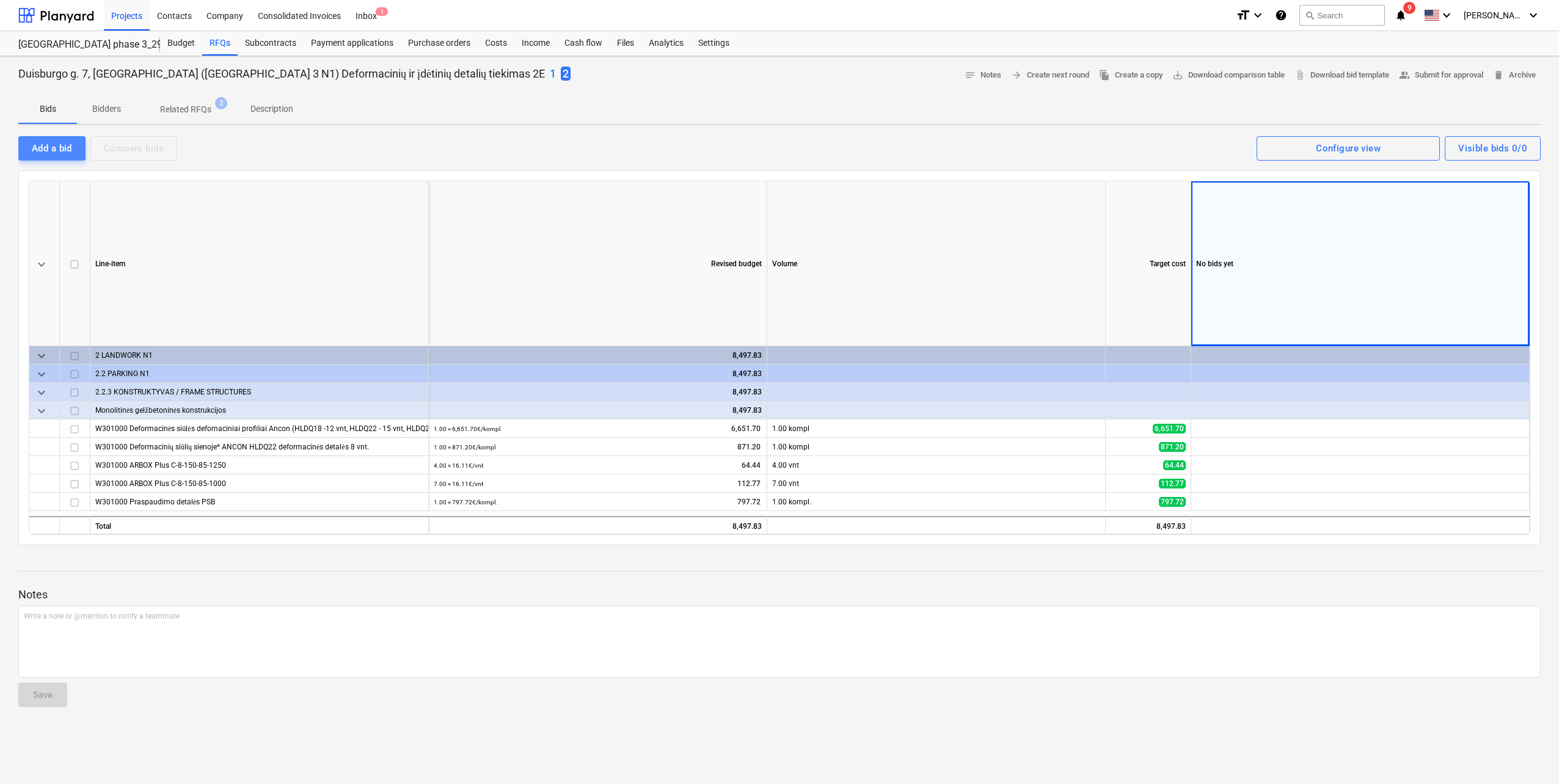
click at [58, 146] on div "Add a bid" at bounding box center [51, 148] width 40 height 16
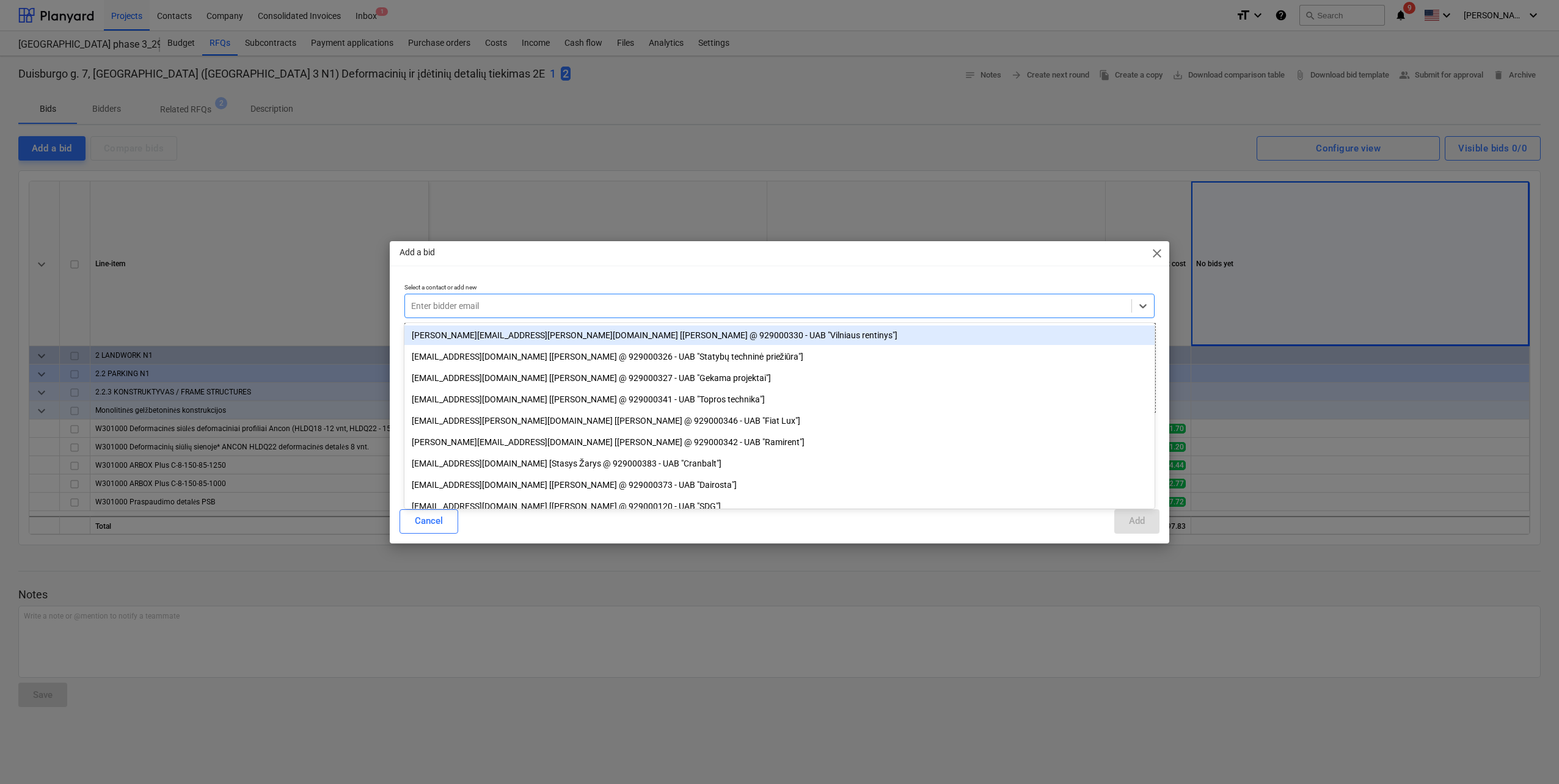
click at [474, 294] on div "Enter bidder email" at bounding box center [779, 306] width 750 height 25
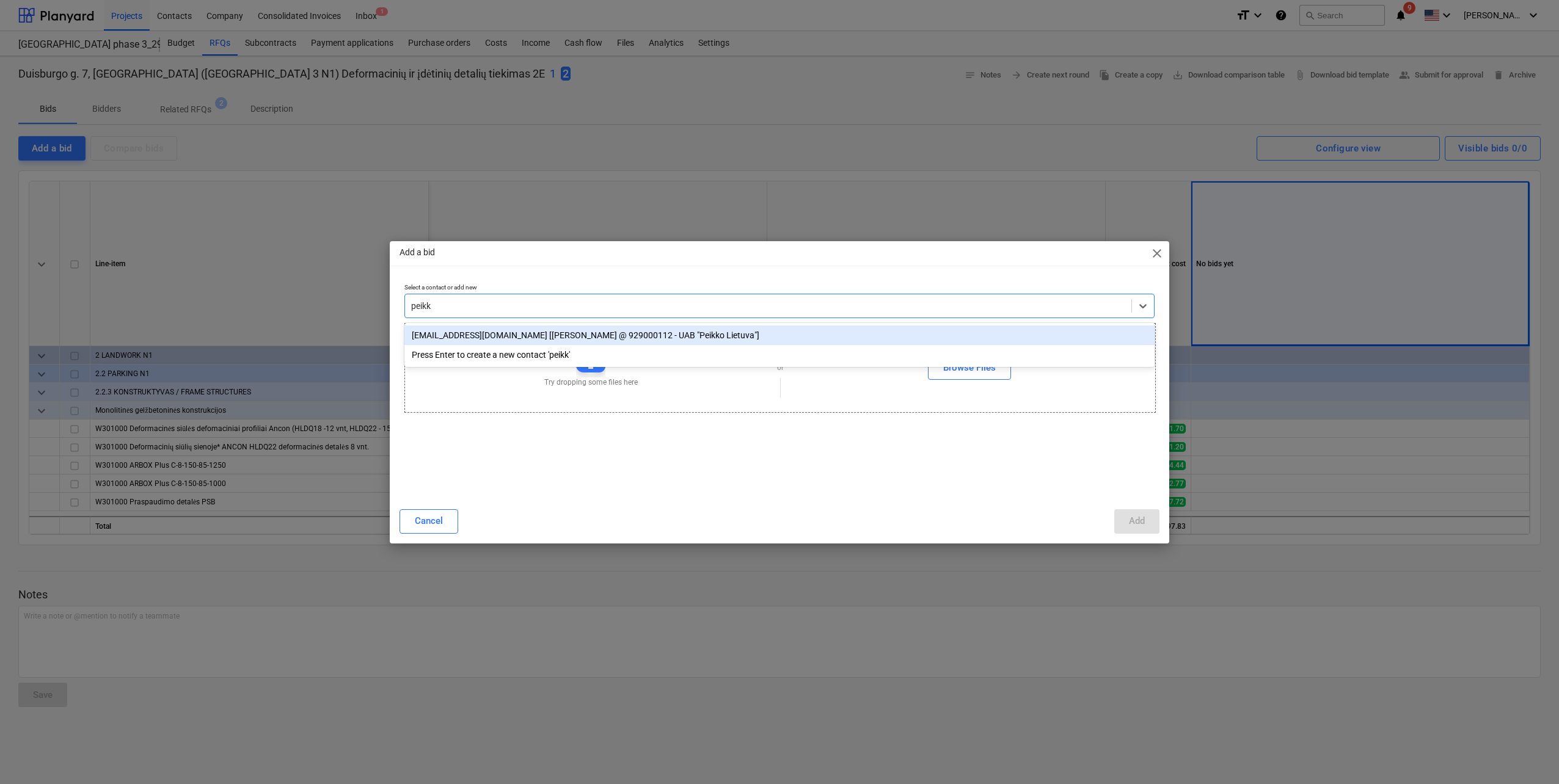
type input "peikko"
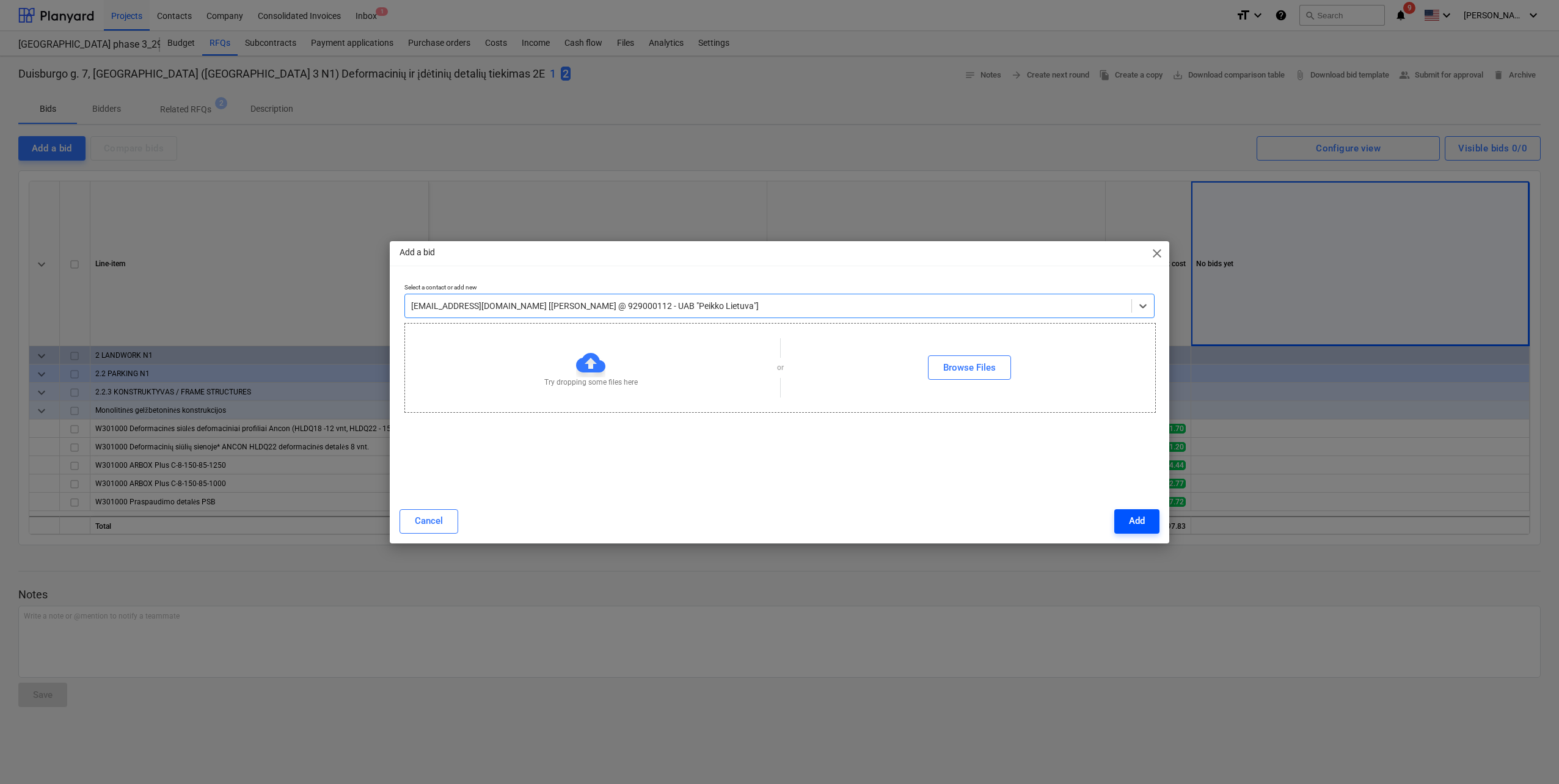
click at [1129, 528] on div "Add" at bounding box center [1136, 520] width 16 height 16
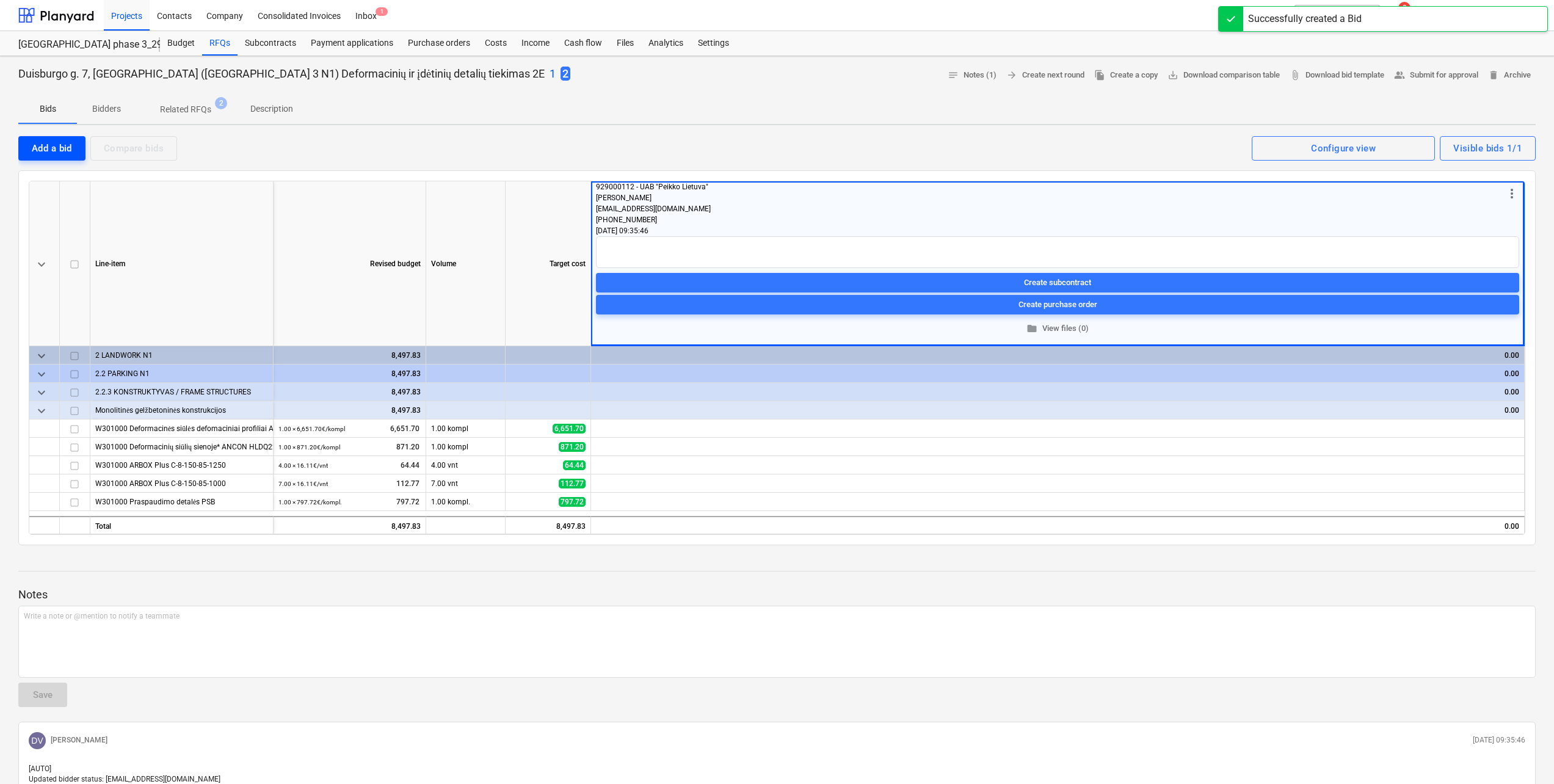
click at [51, 145] on div "Add a bid" at bounding box center [51, 148] width 40 height 16
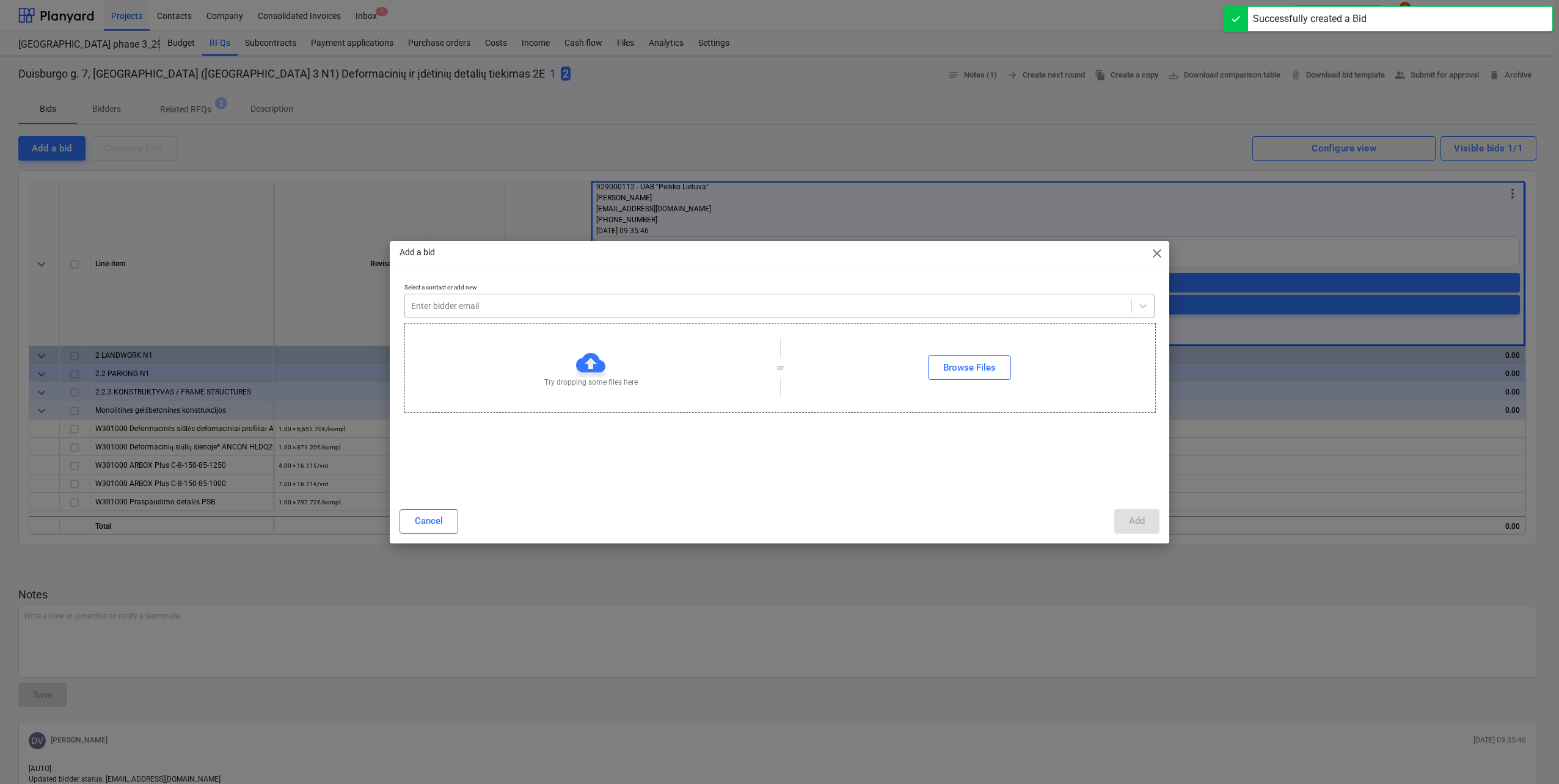
click at [782, 302] on div at bounding box center [768, 306] width 714 height 12
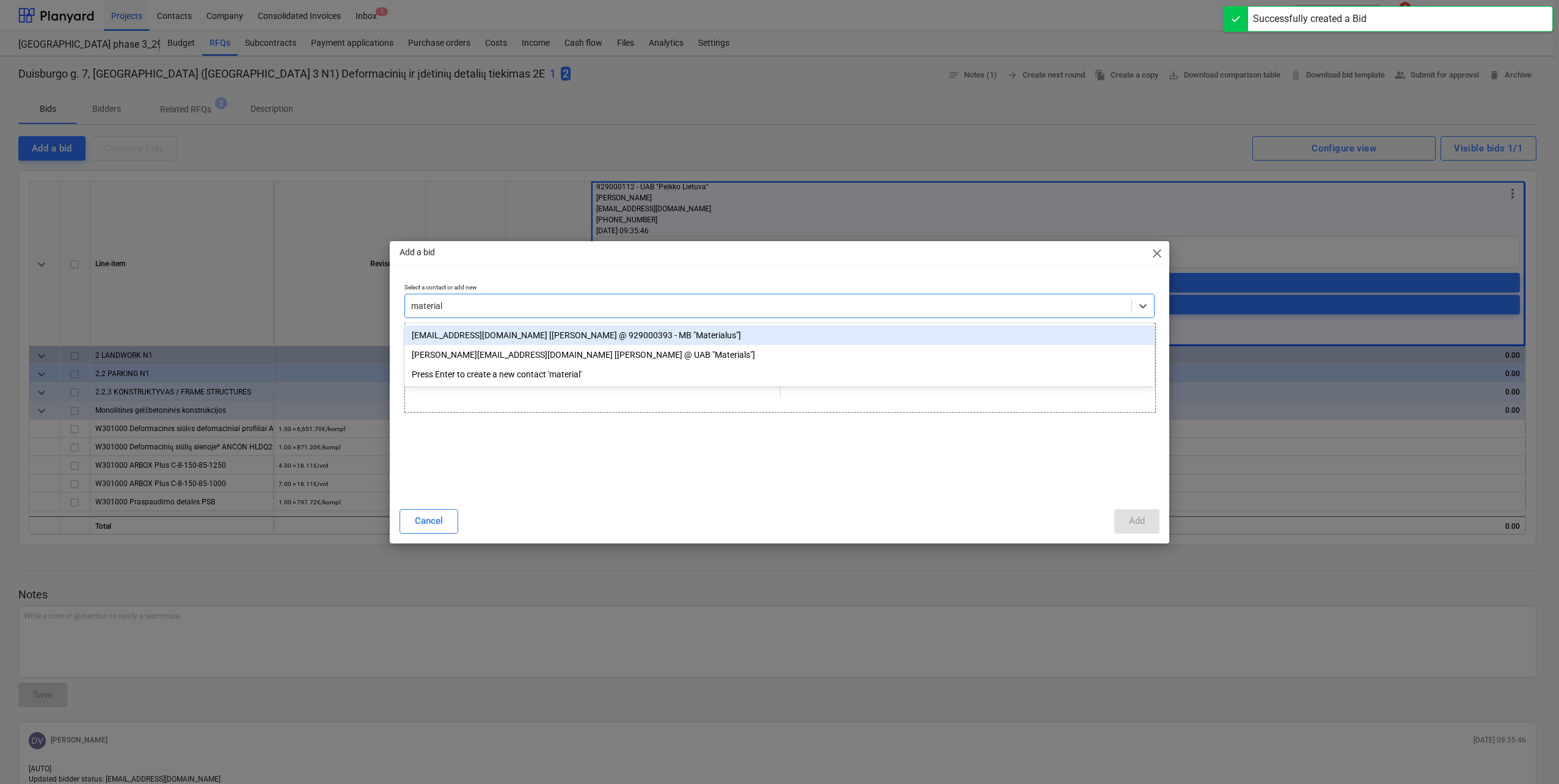
type input "materials"
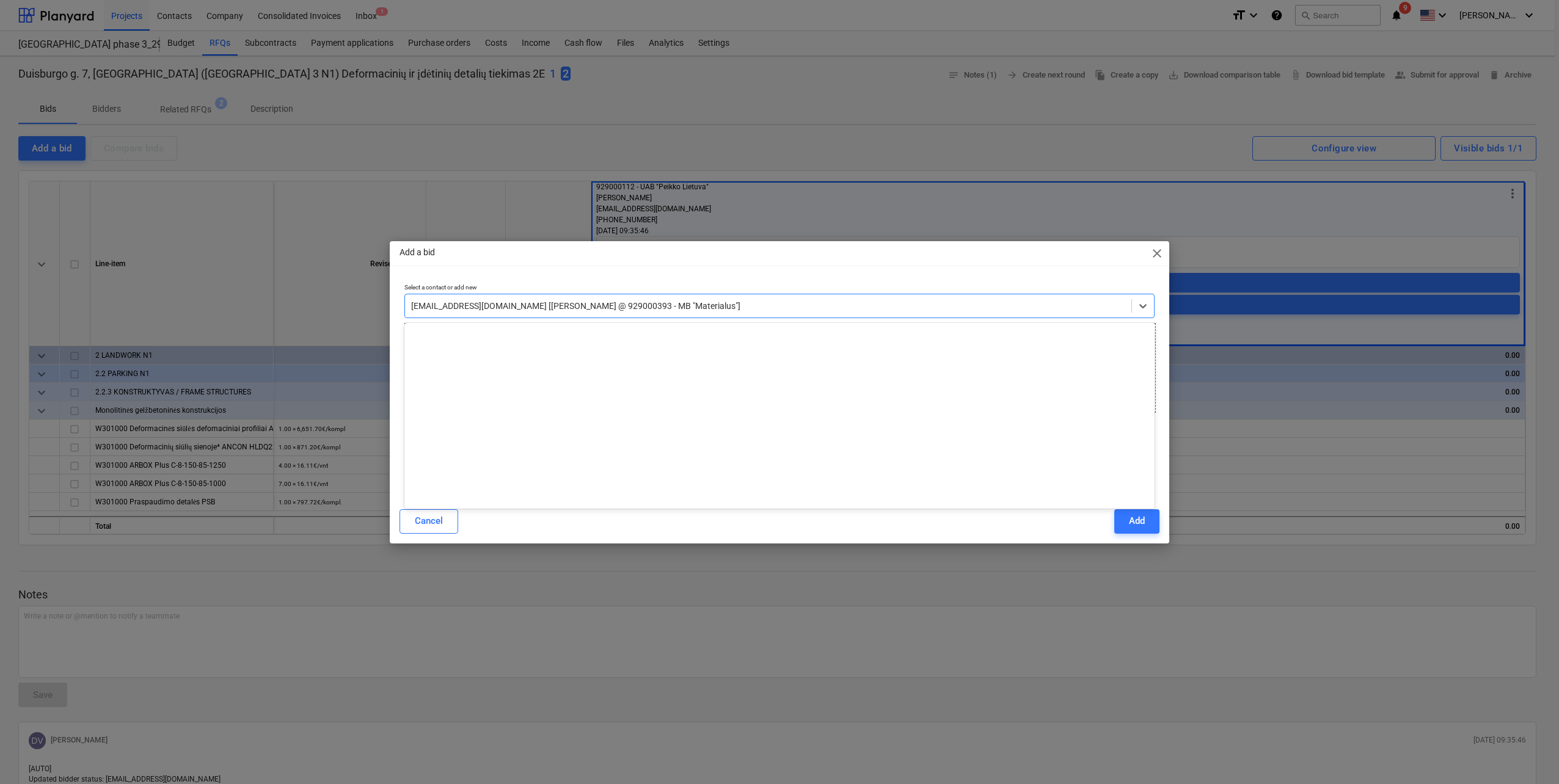
click at [782, 304] on div at bounding box center [768, 306] width 714 height 12
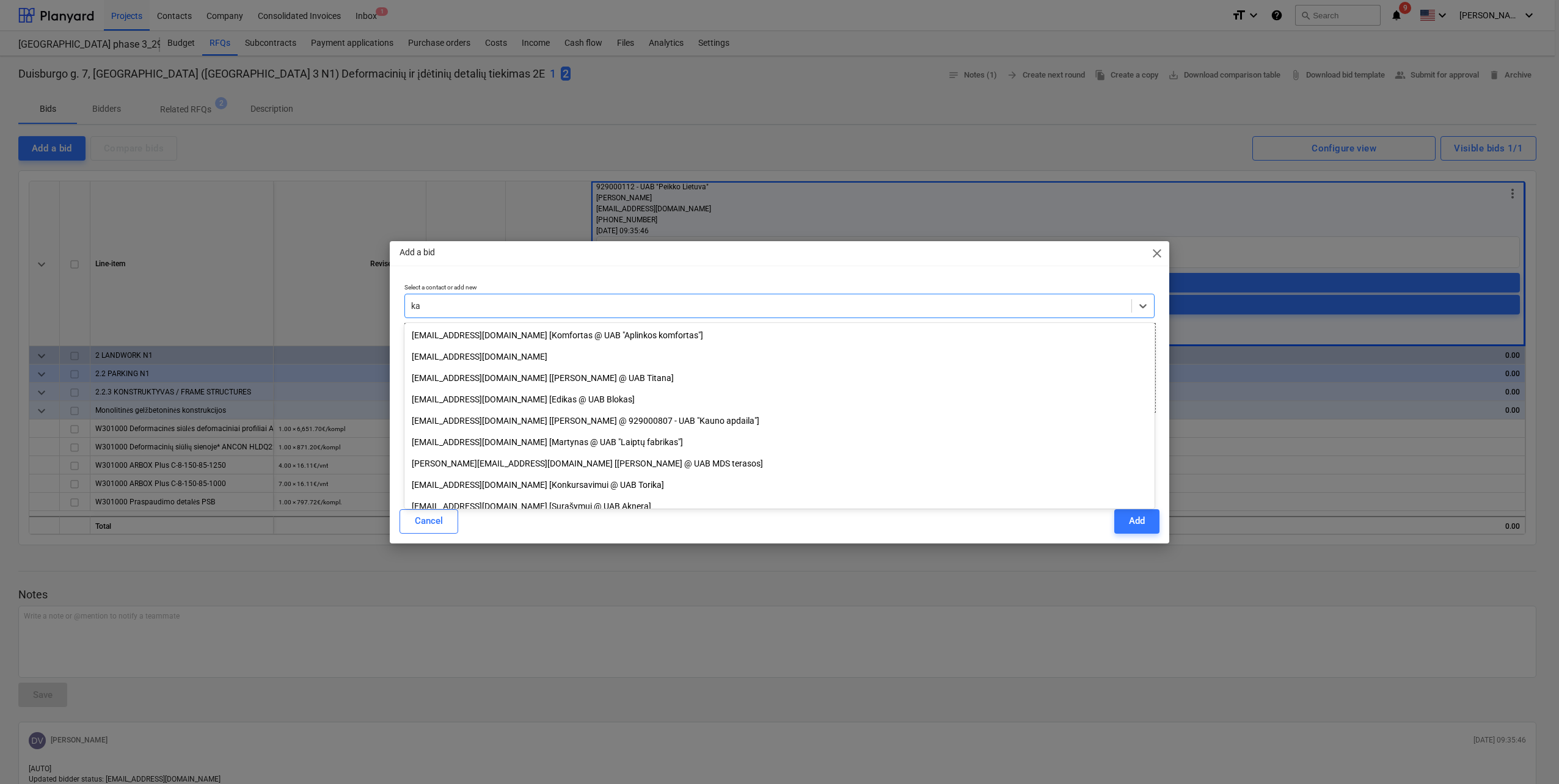
type input "k"
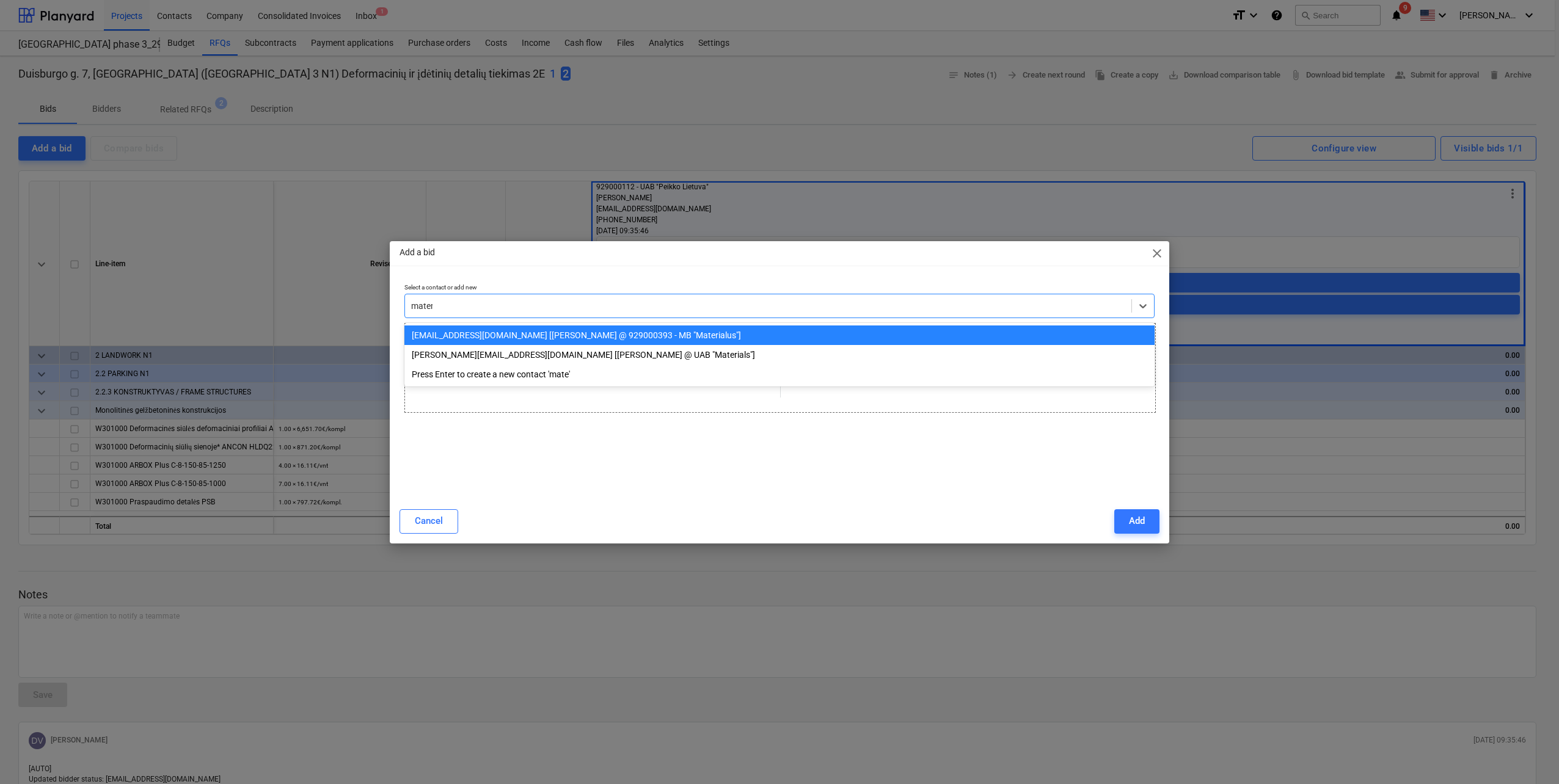
type input "materi"
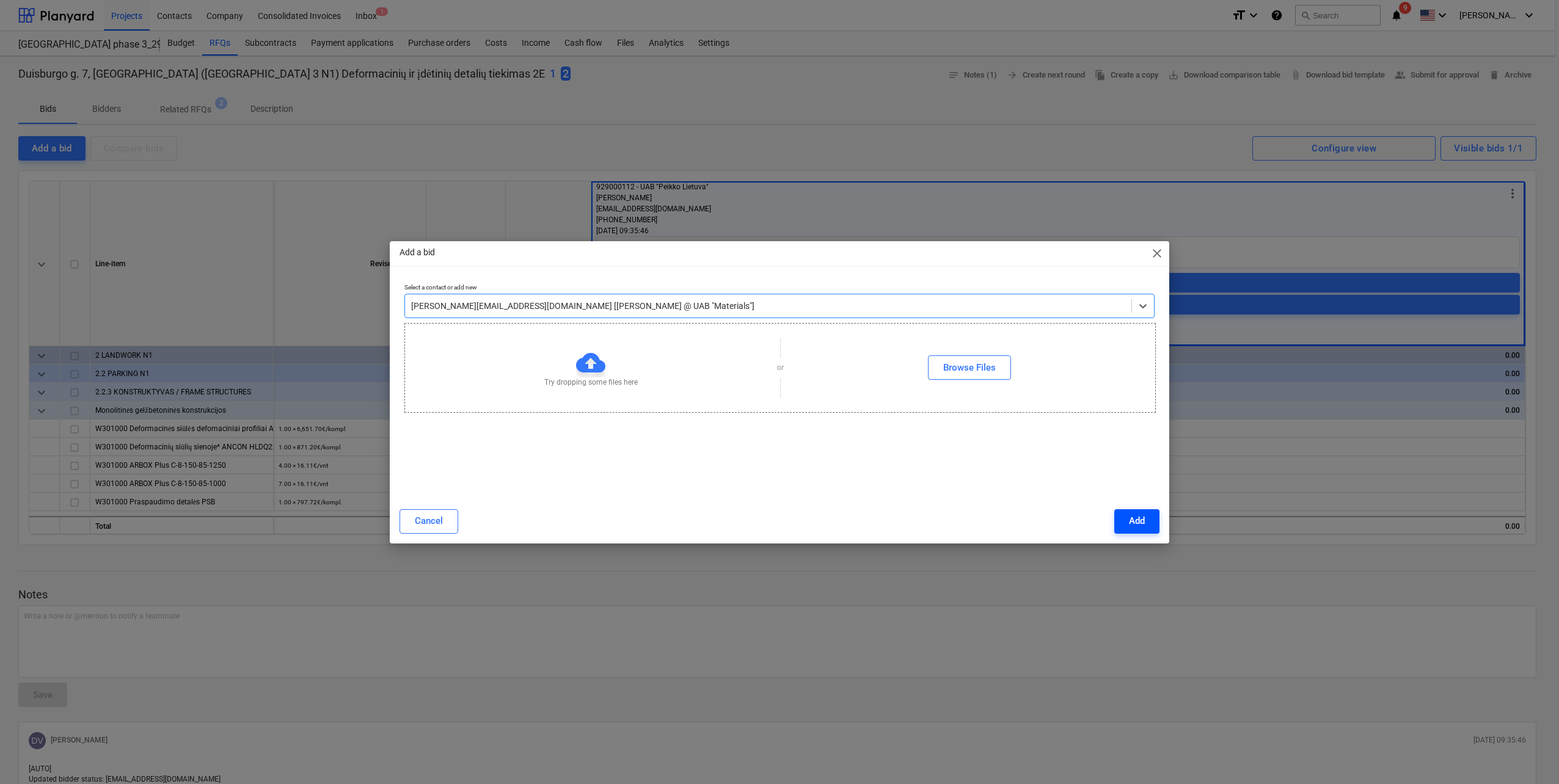
click at [1130, 528] on div "Add" at bounding box center [1136, 520] width 16 height 16
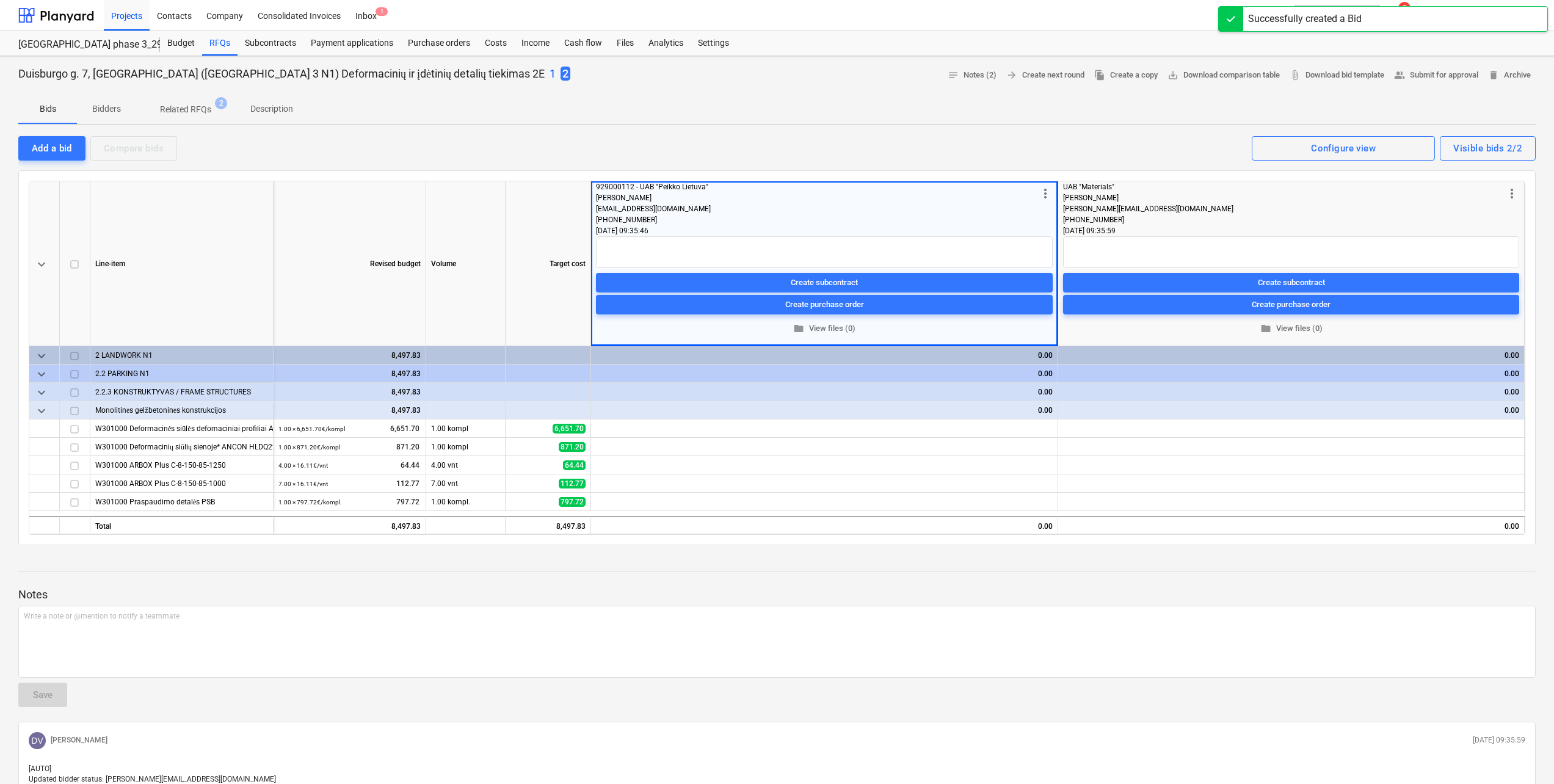
click at [430, 74] on div "Duisburgo g. 7, [GEOGRAPHIC_DATA] ([GEOGRAPHIC_DATA] 3 N1) Deformacinių ir įdėt…" at bounding box center [294, 74] width 552 height 16
click at [549, 74] on p "1" at bounding box center [552, 74] width 6 height 15
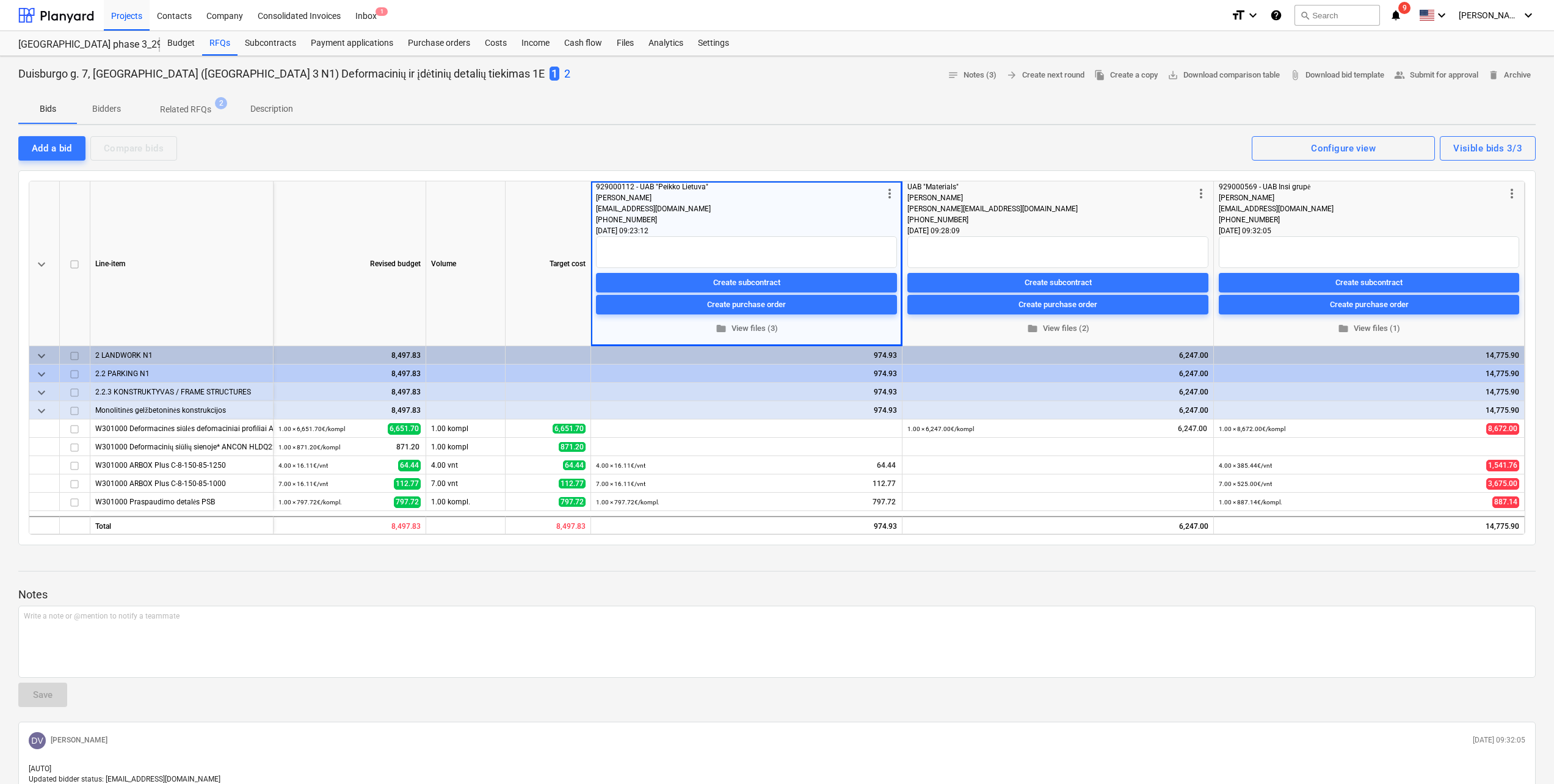
click at [549, 74] on div "1 2" at bounding box center [559, 74] width 21 height 16
click at [564, 74] on p "2" at bounding box center [567, 74] width 6 height 15
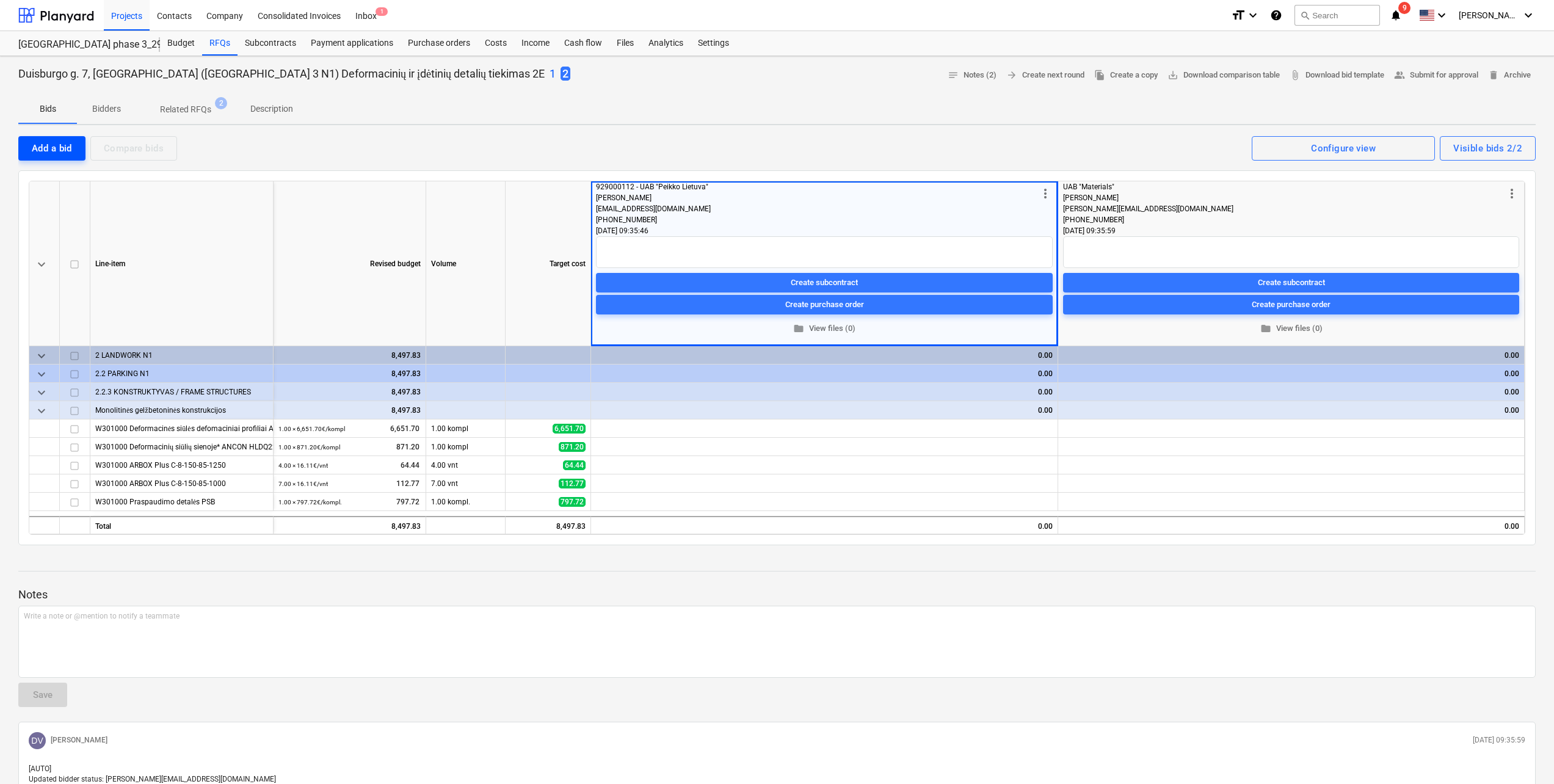
click at [59, 141] on div "Add a bid" at bounding box center [51, 148] width 40 height 16
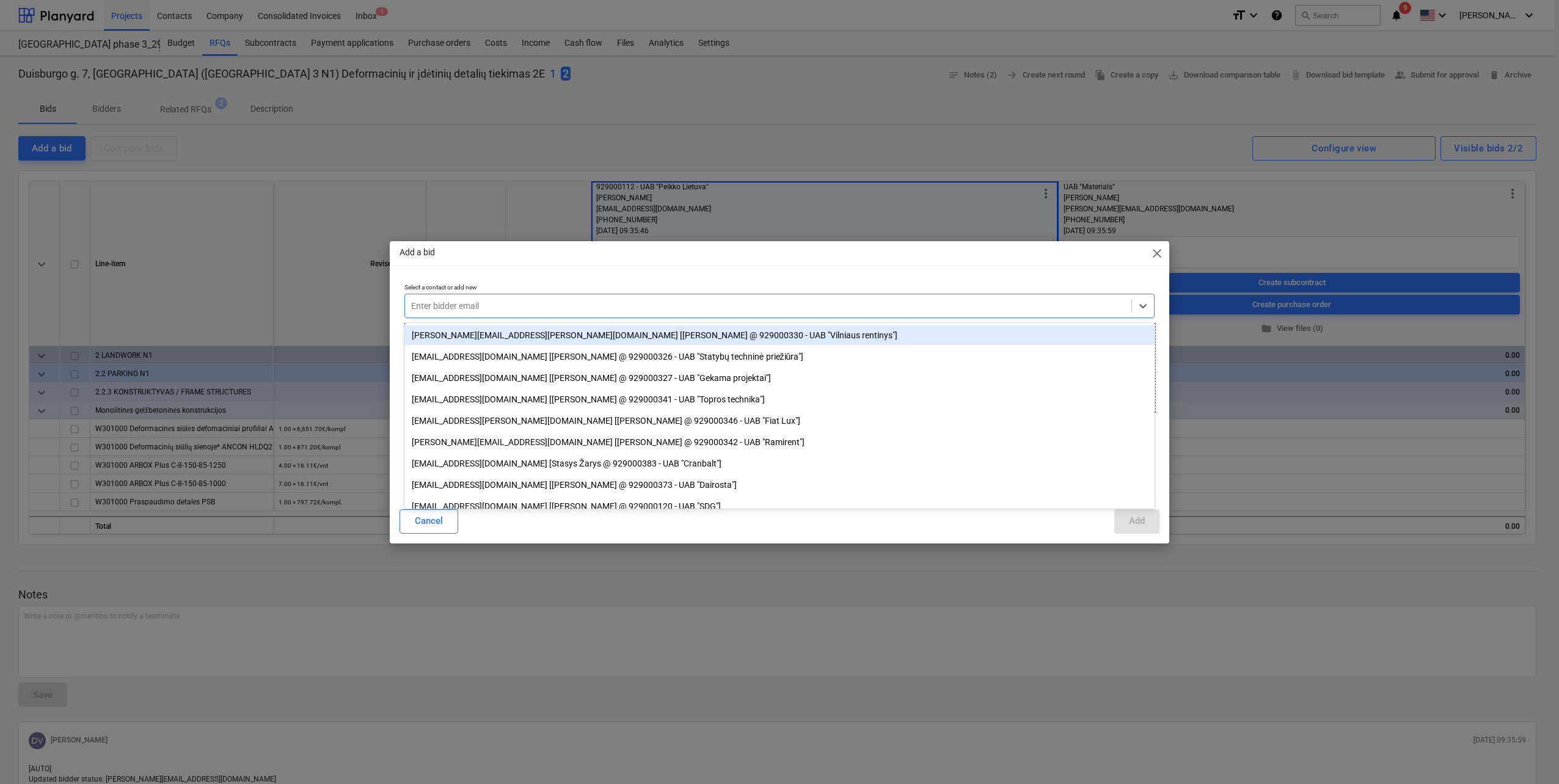
click at [594, 306] on div at bounding box center [768, 306] width 714 height 12
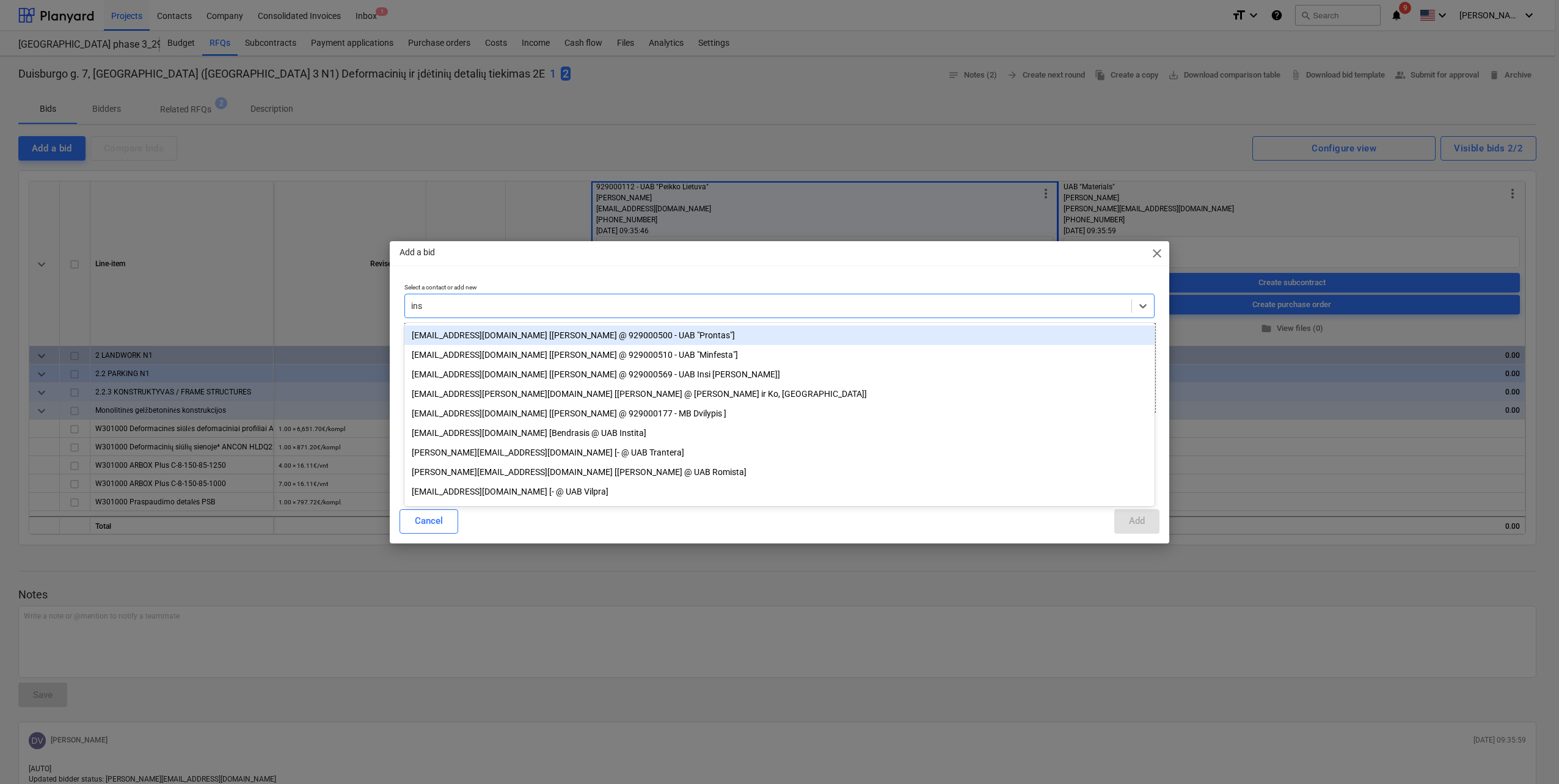
type input "insi"
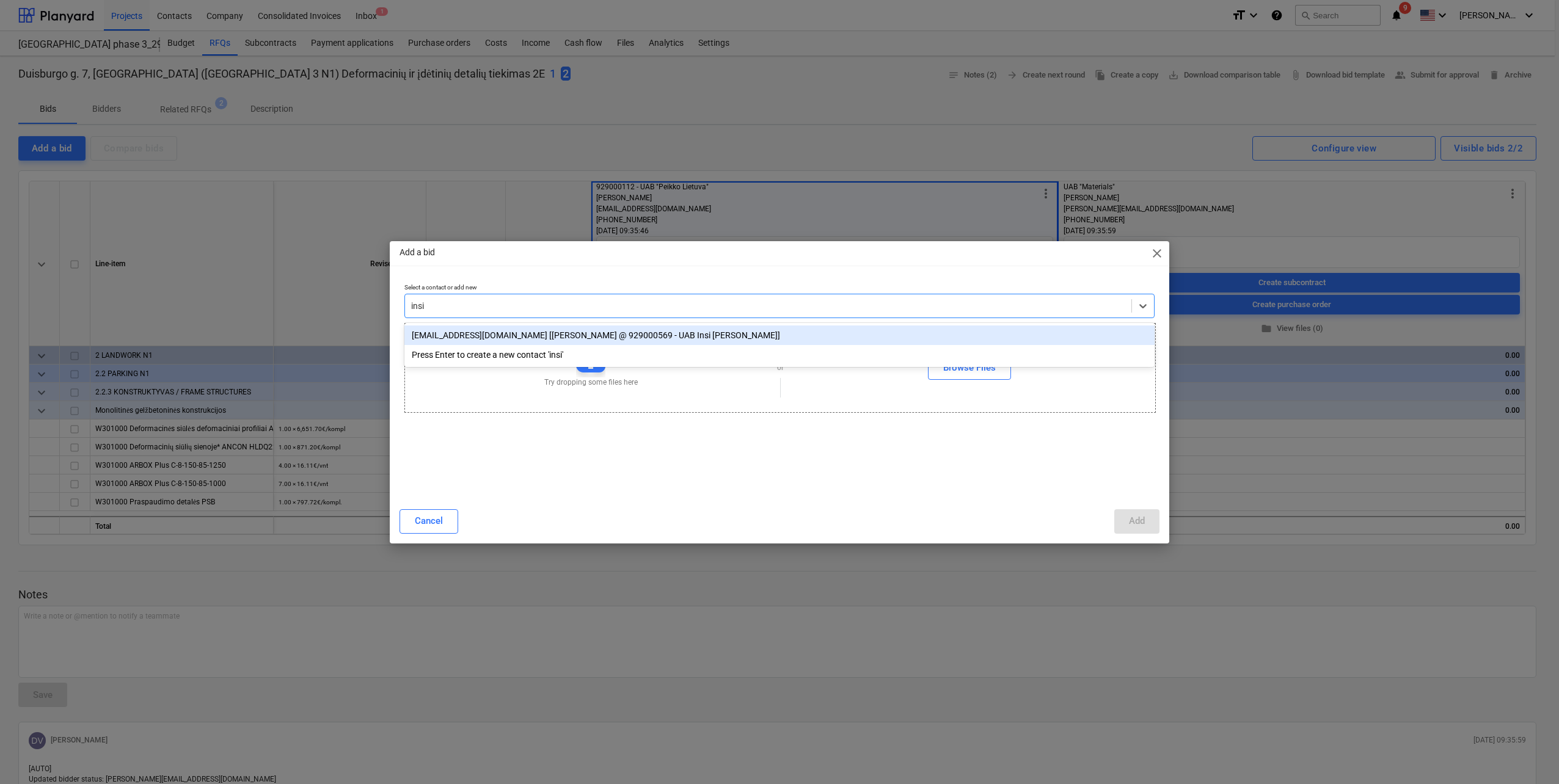
click at [599, 331] on div "[EMAIL_ADDRESS][DOMAIN_NAME] [[PERSON_NAME] @ 929000569 - UAB Insi [PERSON_NAME…" at bounding box center [779, 335] width 750 height 20
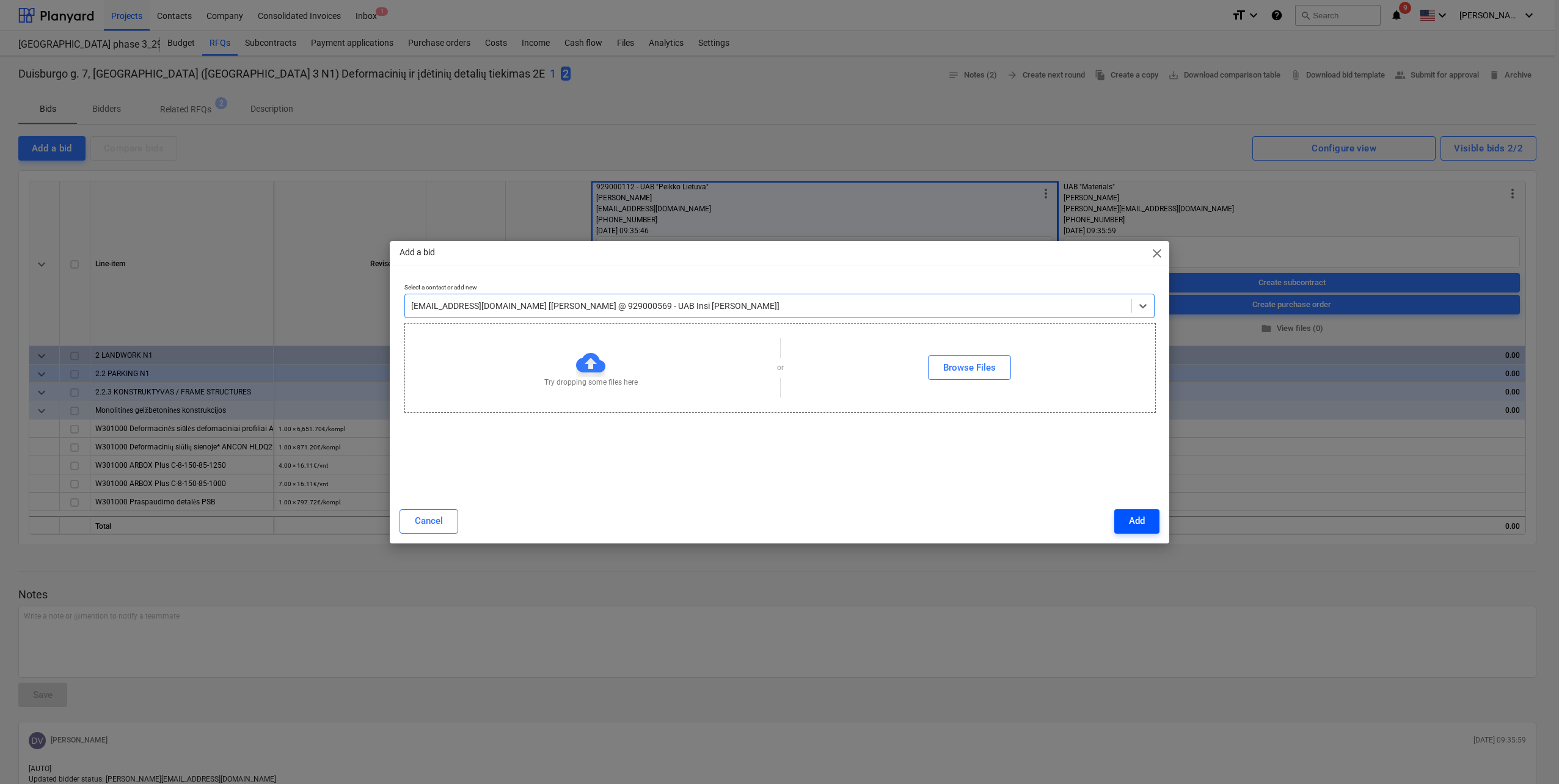
click at [1129, 517] on div "Add" at bounding box center [1136, 520] width 16 height 16
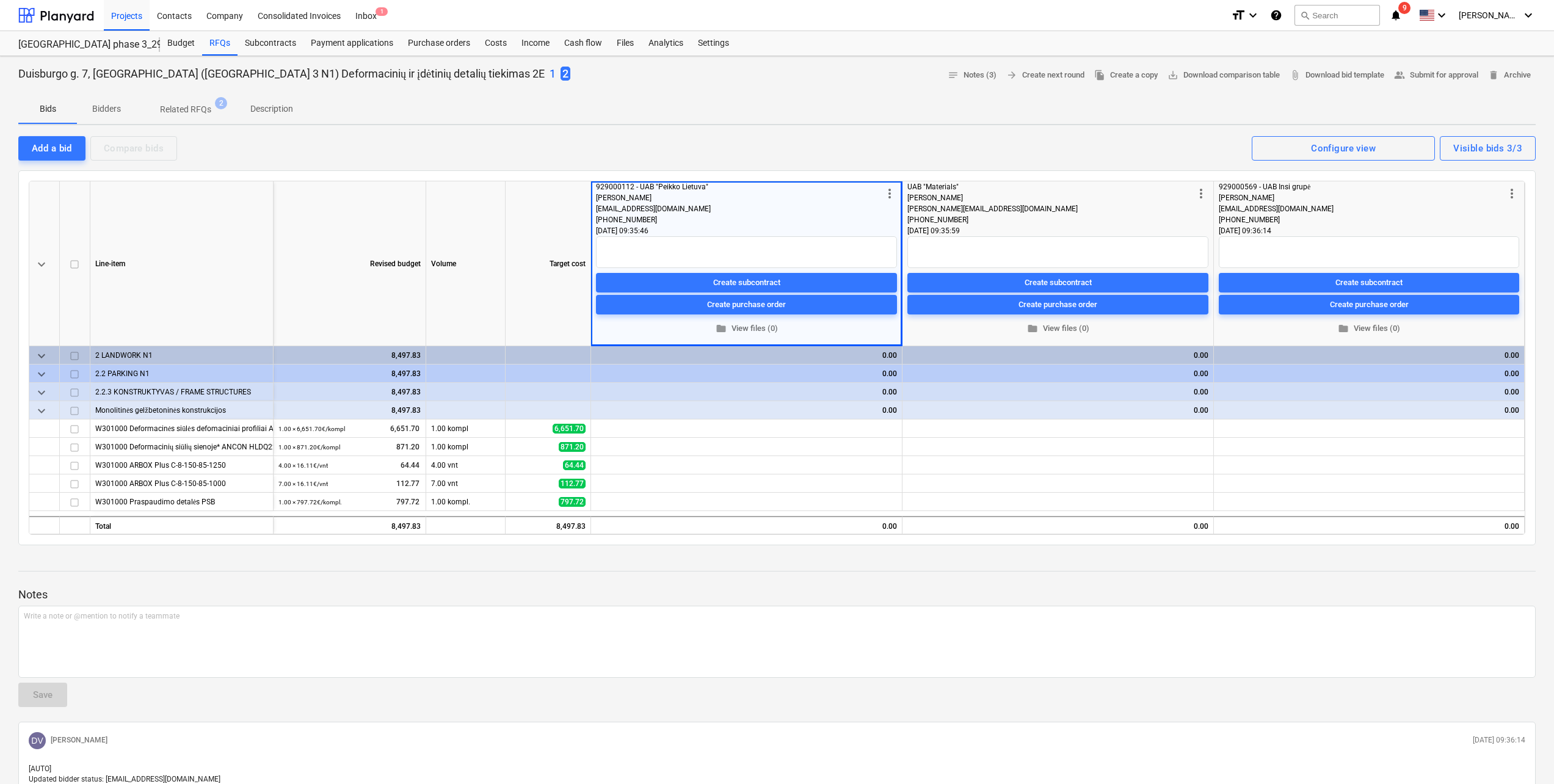
click at [549, 74] on p "1" at bounding box center [552, 74] width 6 height 15
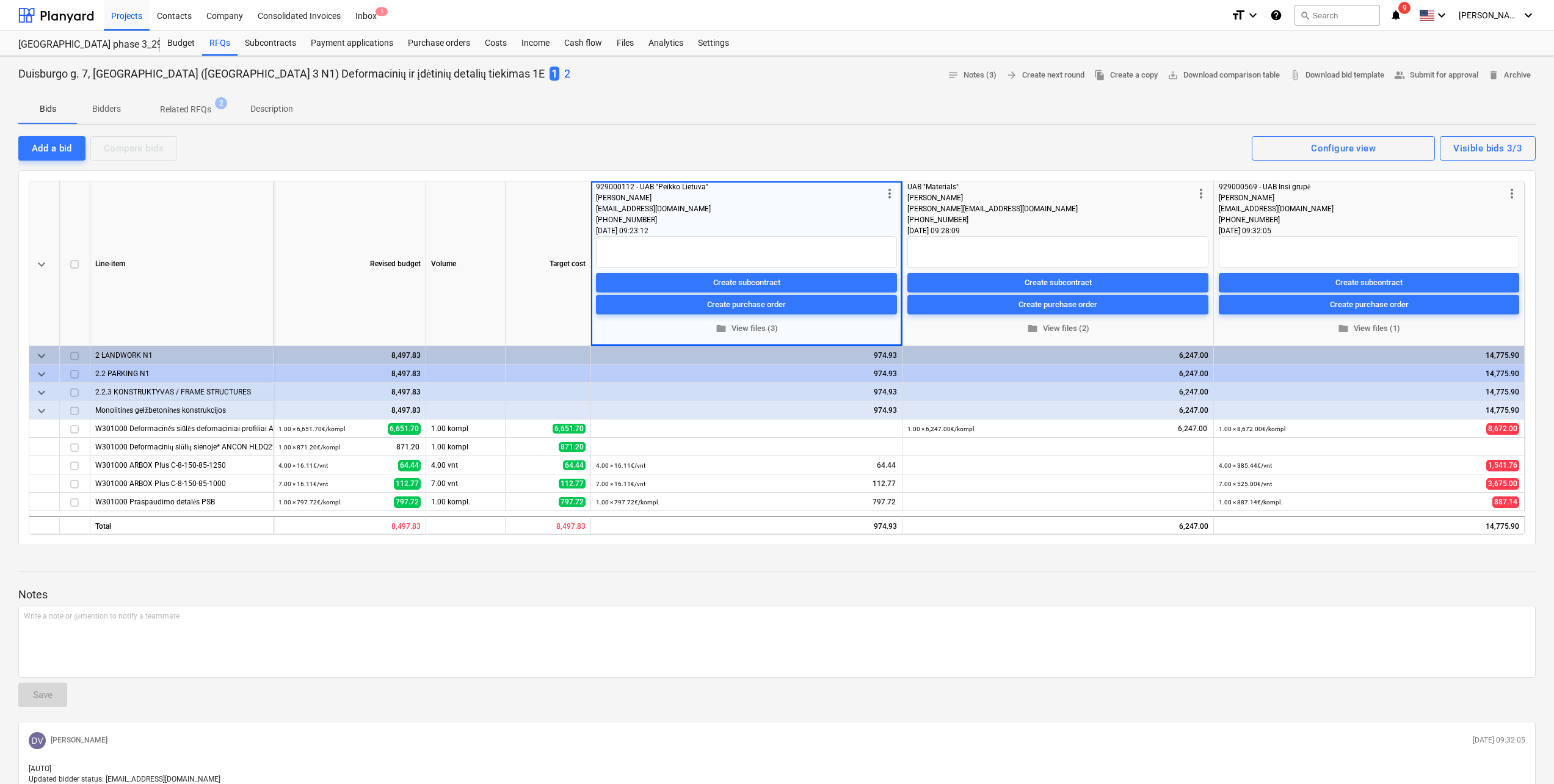
click at [564, 74] on p "2" at bounding box center [567, 74] width 6 height 15
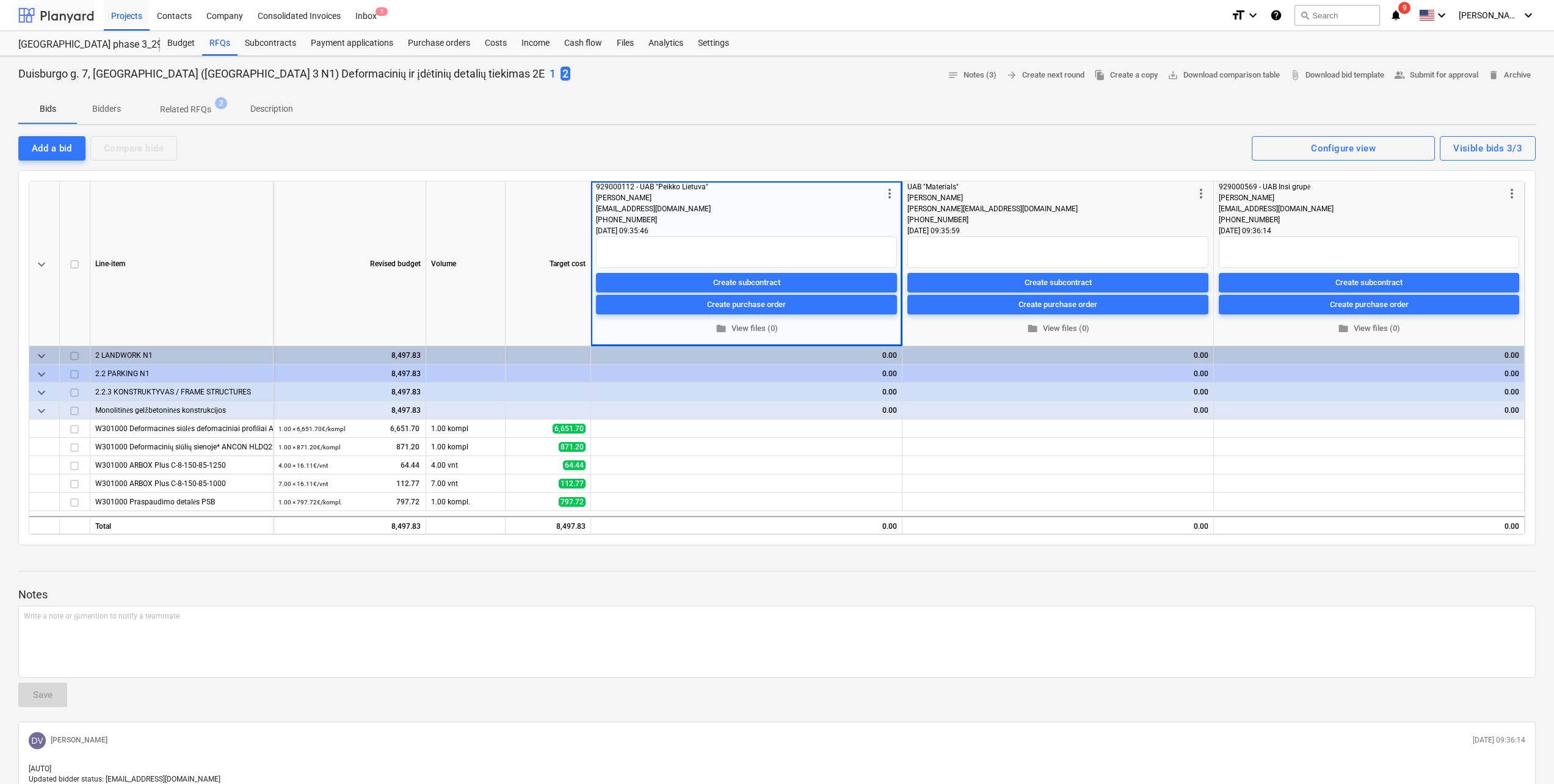
click at [62, 5] on div at bounding box center [56, 15] width 76 height 31
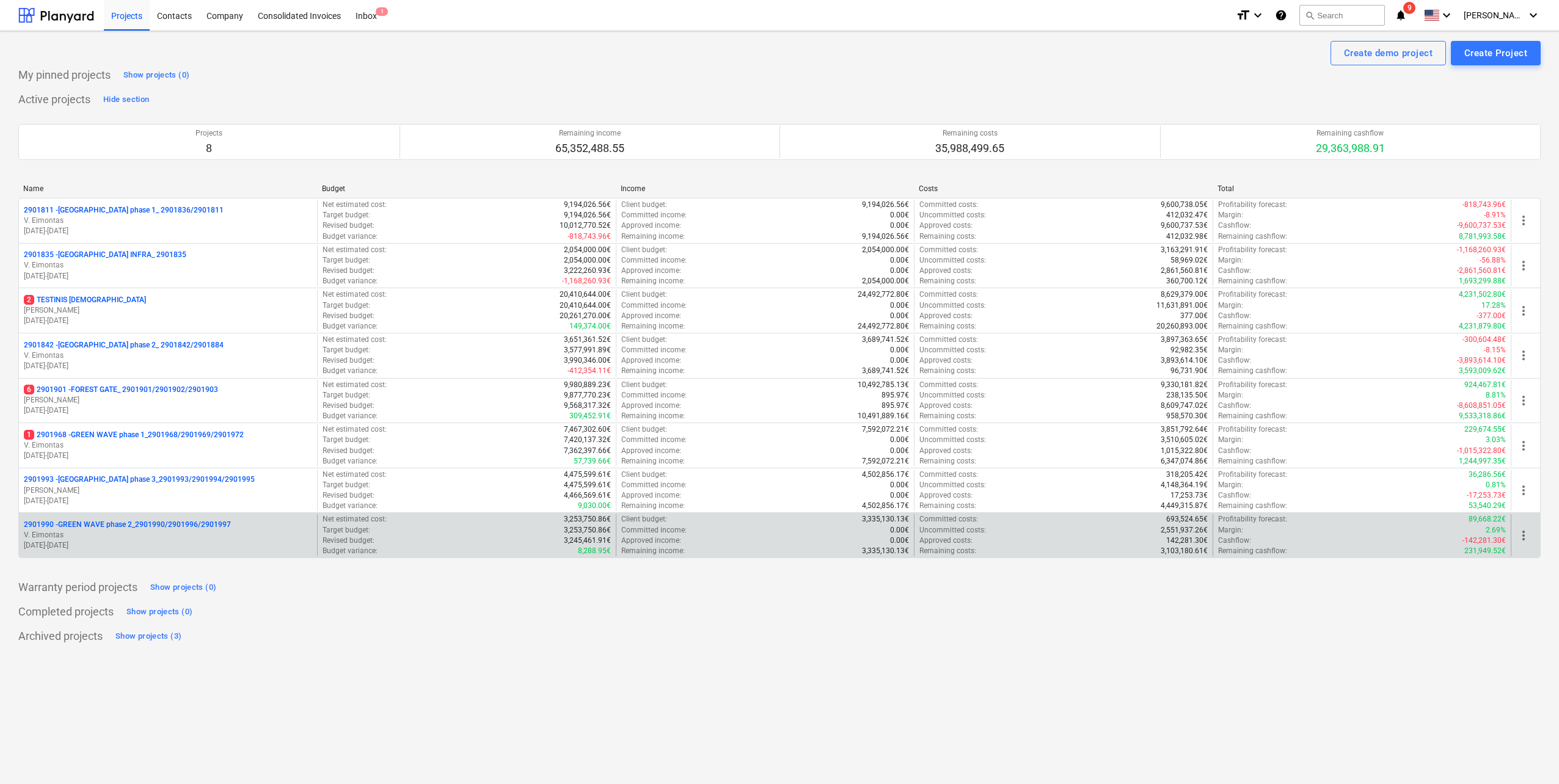
click at [186, 530] on p "2901990 - GREEN WAVE phase 2_2901990/2901996/2901997" at bounding box center [127, 525] width 207 height 11
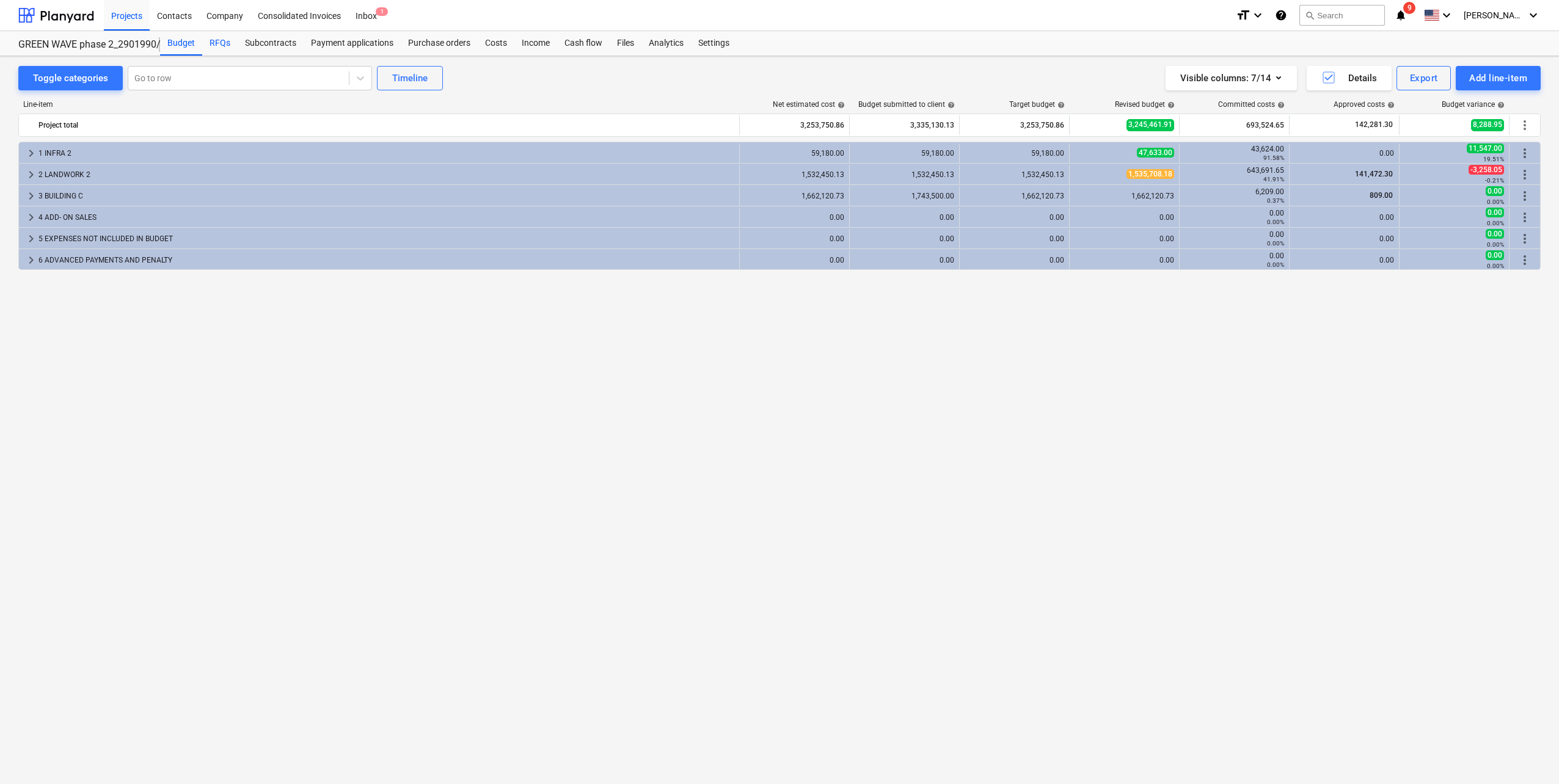
click at [216, 38] on div "RFQs" at bounding box center [220, 44] width 36 height 25
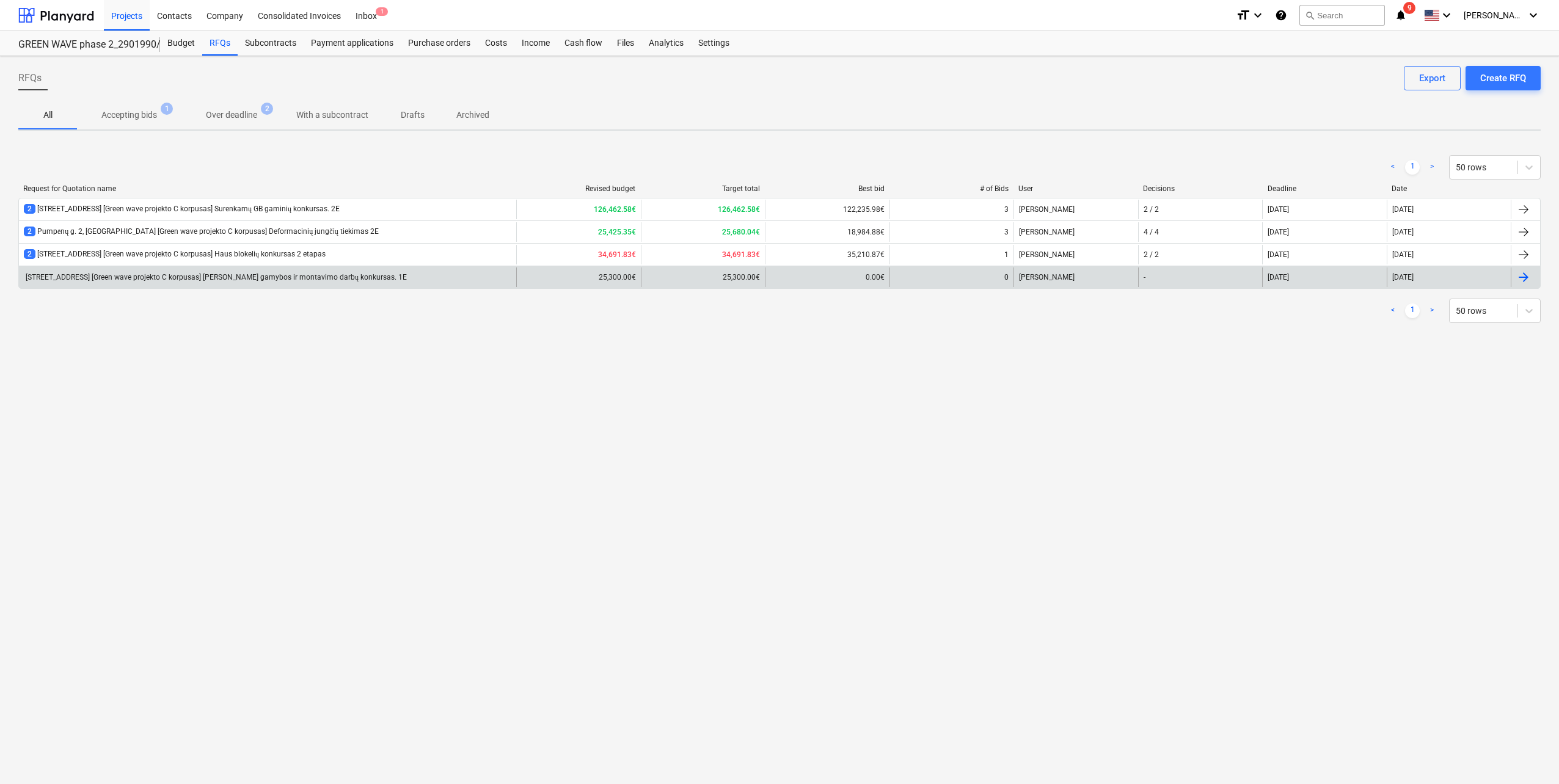
click at [288, 287] on div "[STREET_ADDRESS] [Green wave projekto C korpusas] [PERSON_NAME] gamybos ir mont…" at bounding box center [268, 278] width 497 height 20
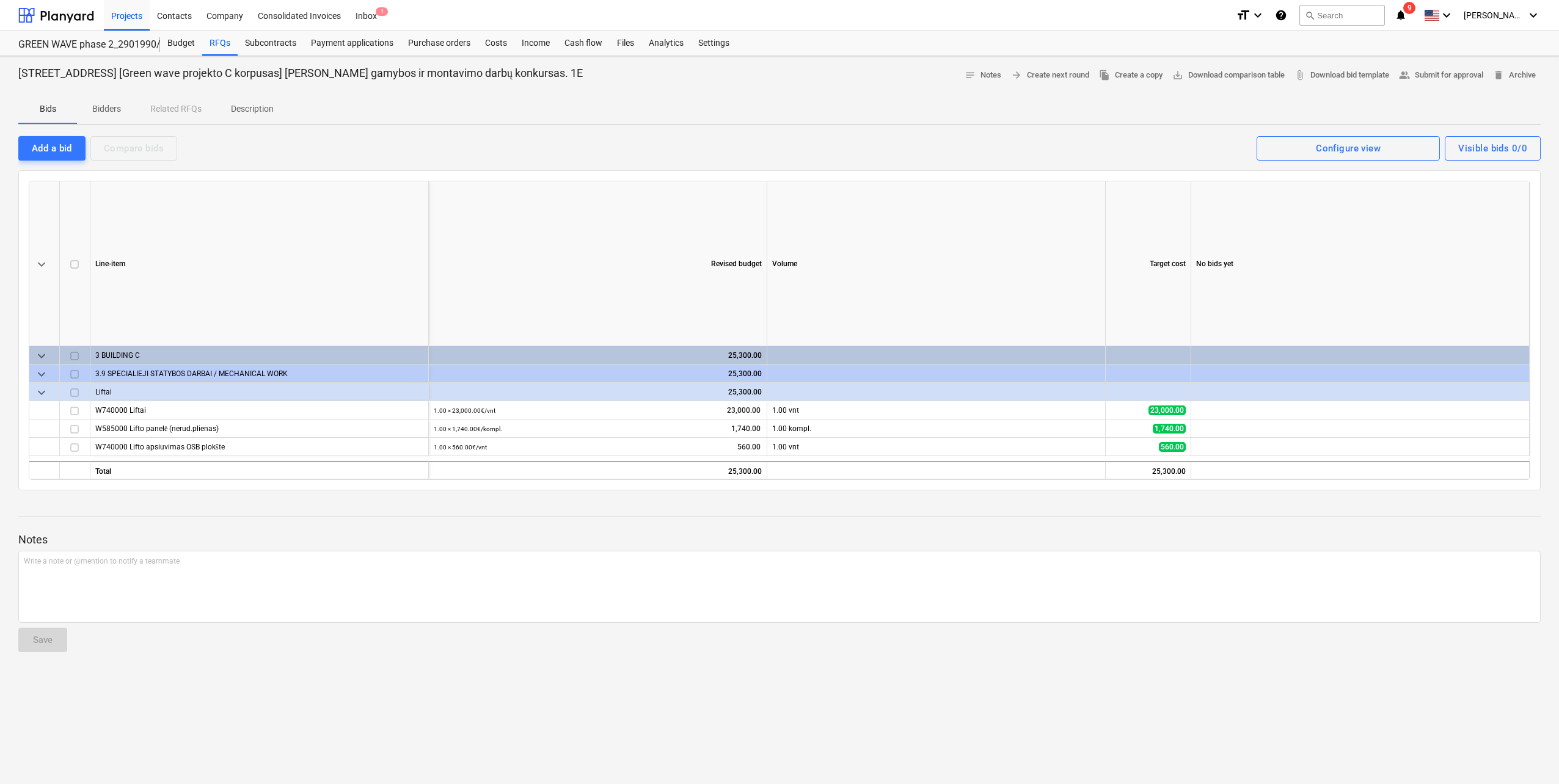
click at [111, 106] on p "Bidders" at bounding box center [106, 109] width 29 height 13
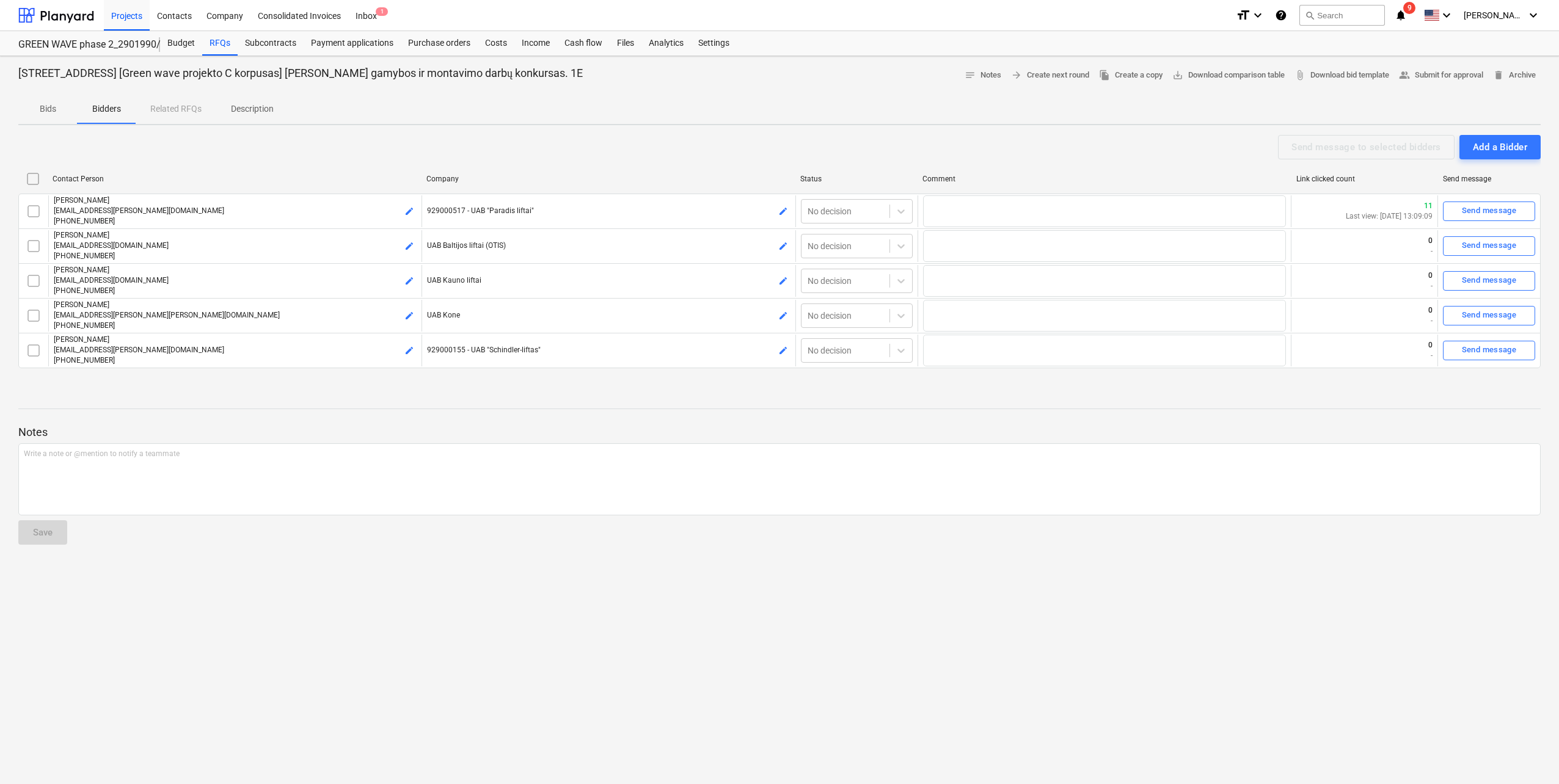
click at [59, 117] on span "Bids" at bounding box center [47, 109] width 59 height 20
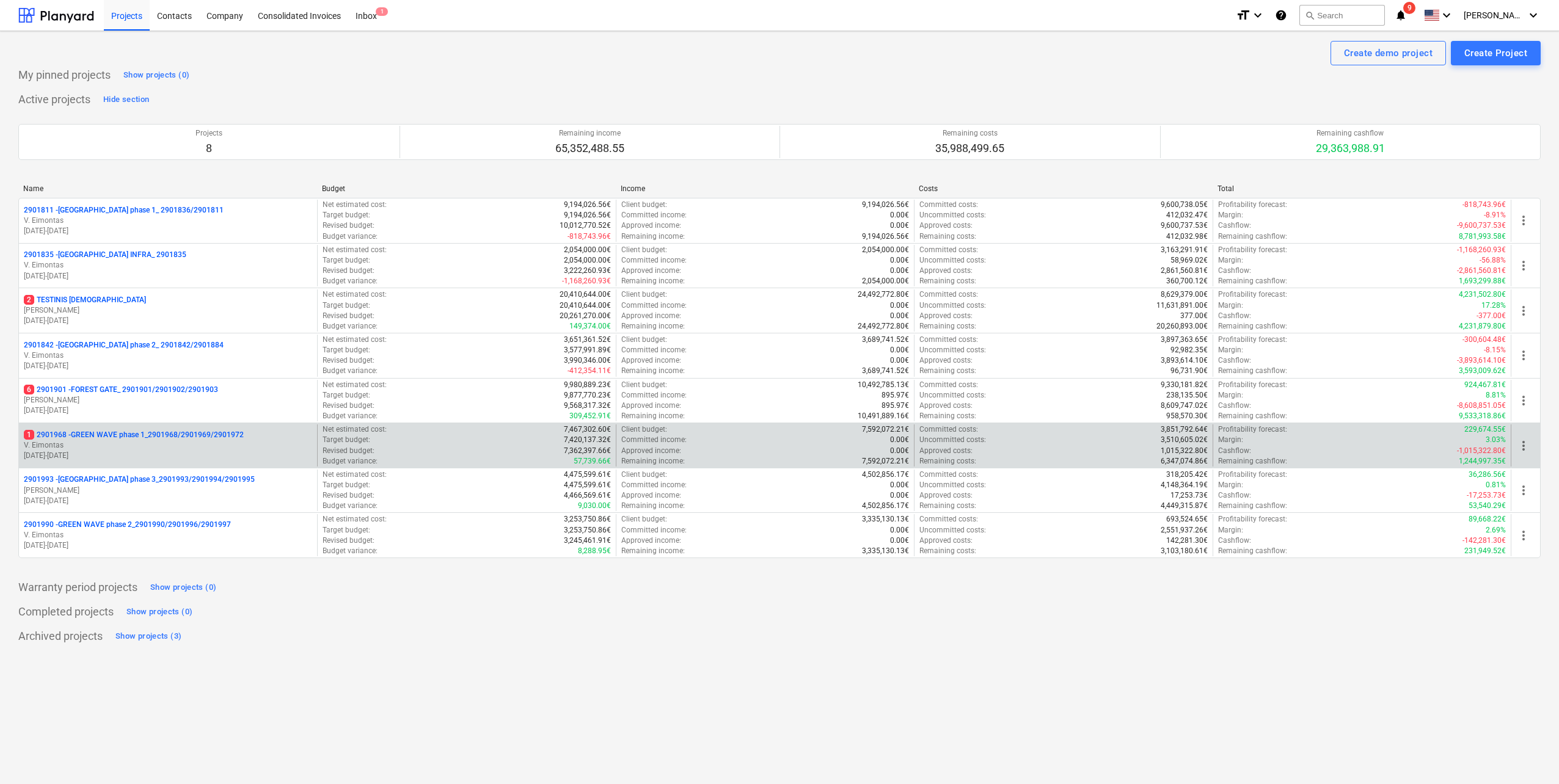
click at [188, 441] on p "V. Eimontas" at bounding box center [168, 445] width 288 height 11
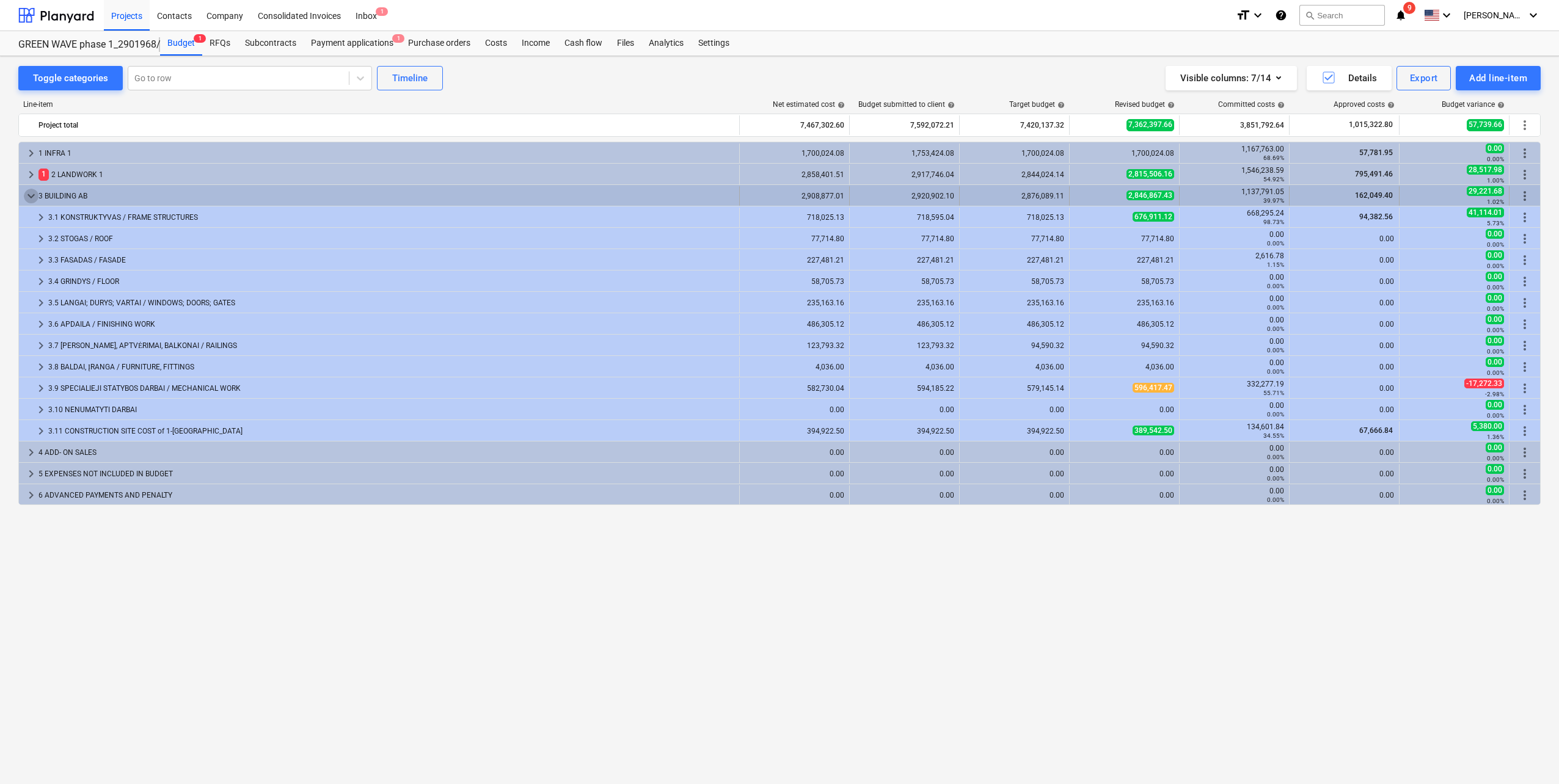
click at [31, 194] on span "keyboard_arrow_down" at bounding box center [31, 196] width 15 height 15
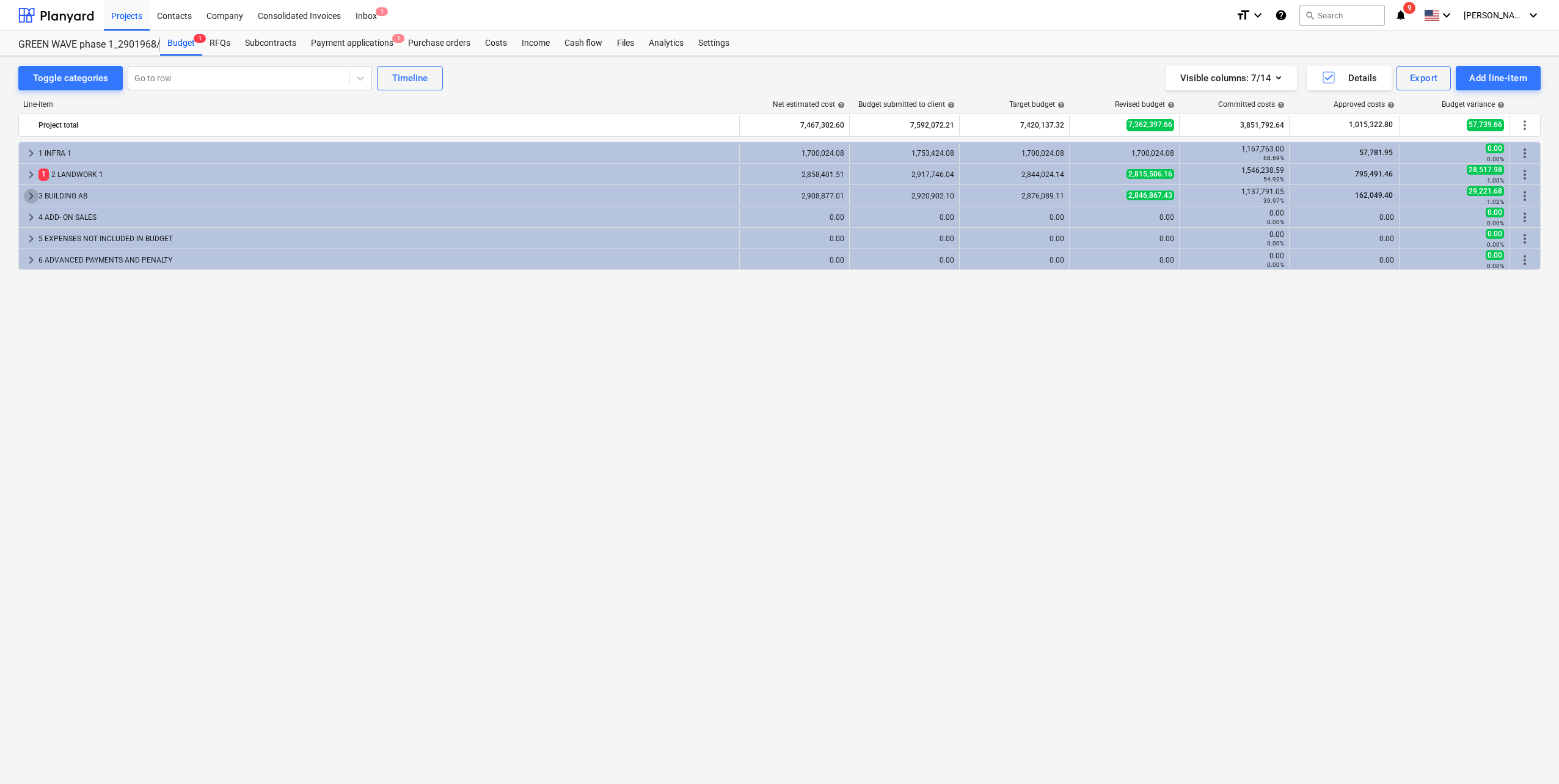
click at [31, 194] on span "keyboard_arrow_right" at bounding box center [31, 196] width 15 height 15
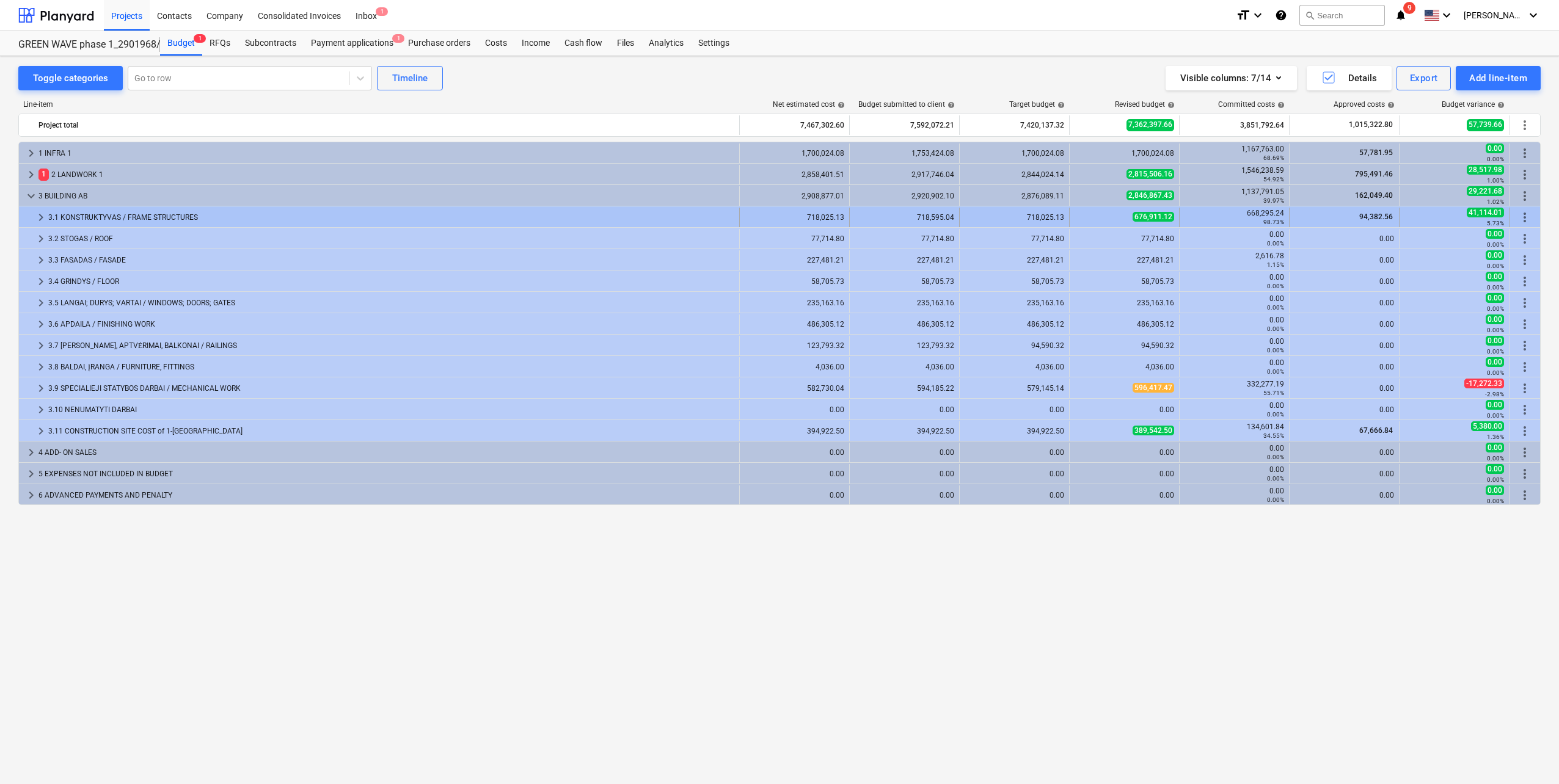
click at [170, 216] on div "3.1 KONSTRUKTYVAS / FRAME STRUCTURES" at bounding box center [391, 217] width 686 height 20
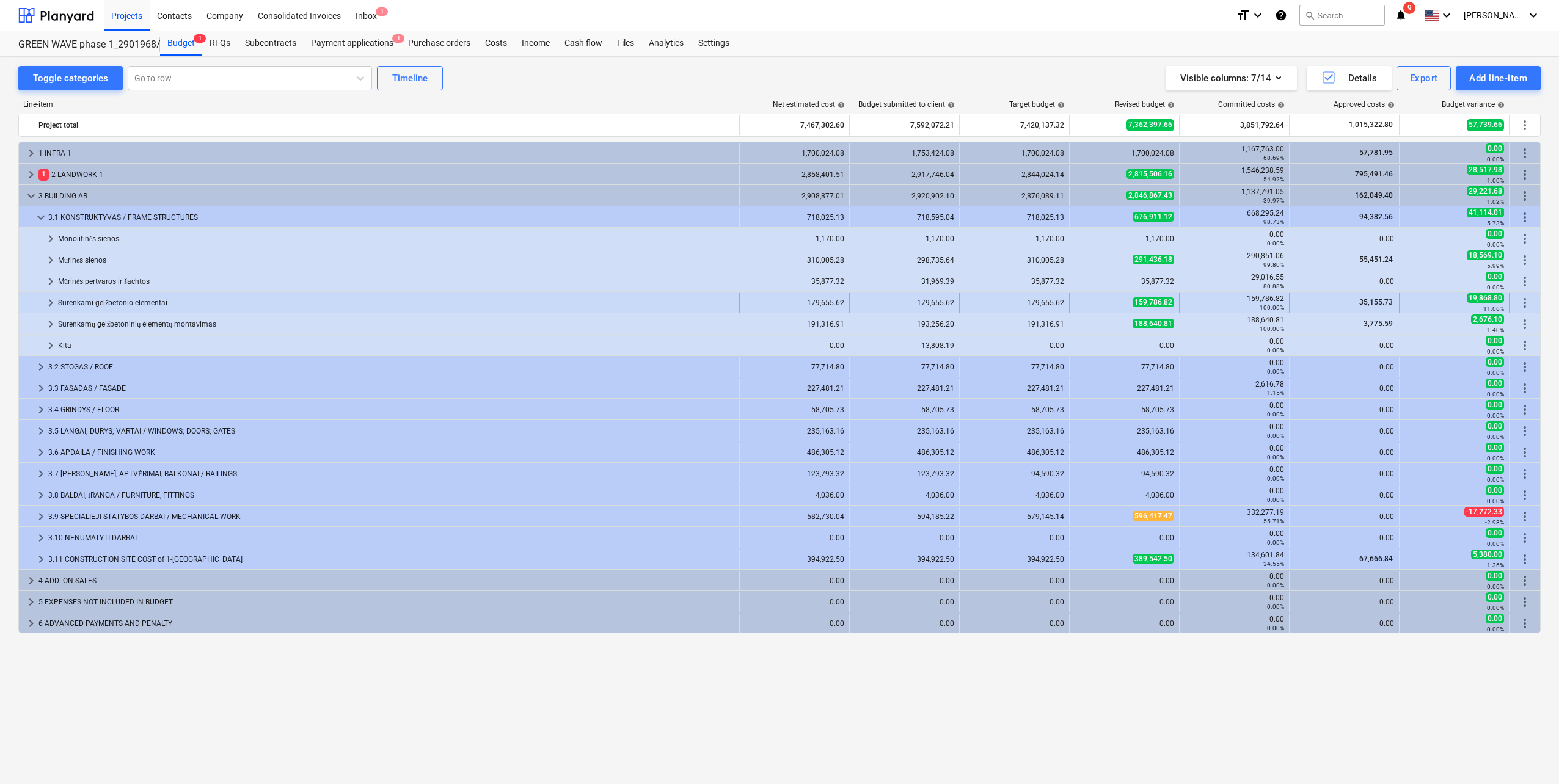
click at [137, 303] on div "Surenkami gelžbetonio elementai" at bounding box center [396, 303] width 676 height 20
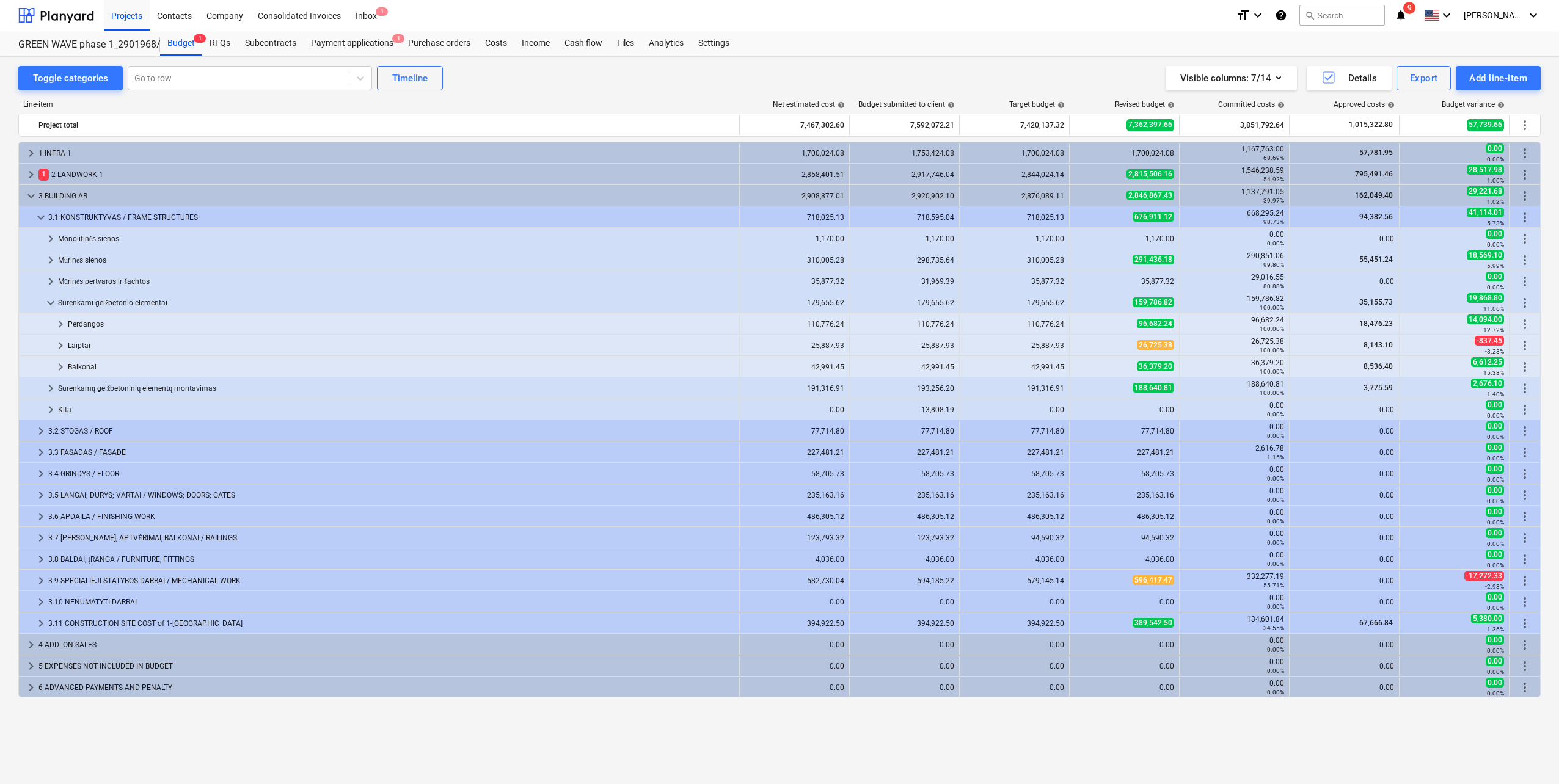
click at [137, 303] on div "Surenkami gelžbetonio elementai" at bounding box center [396, 303] width 676 height 20
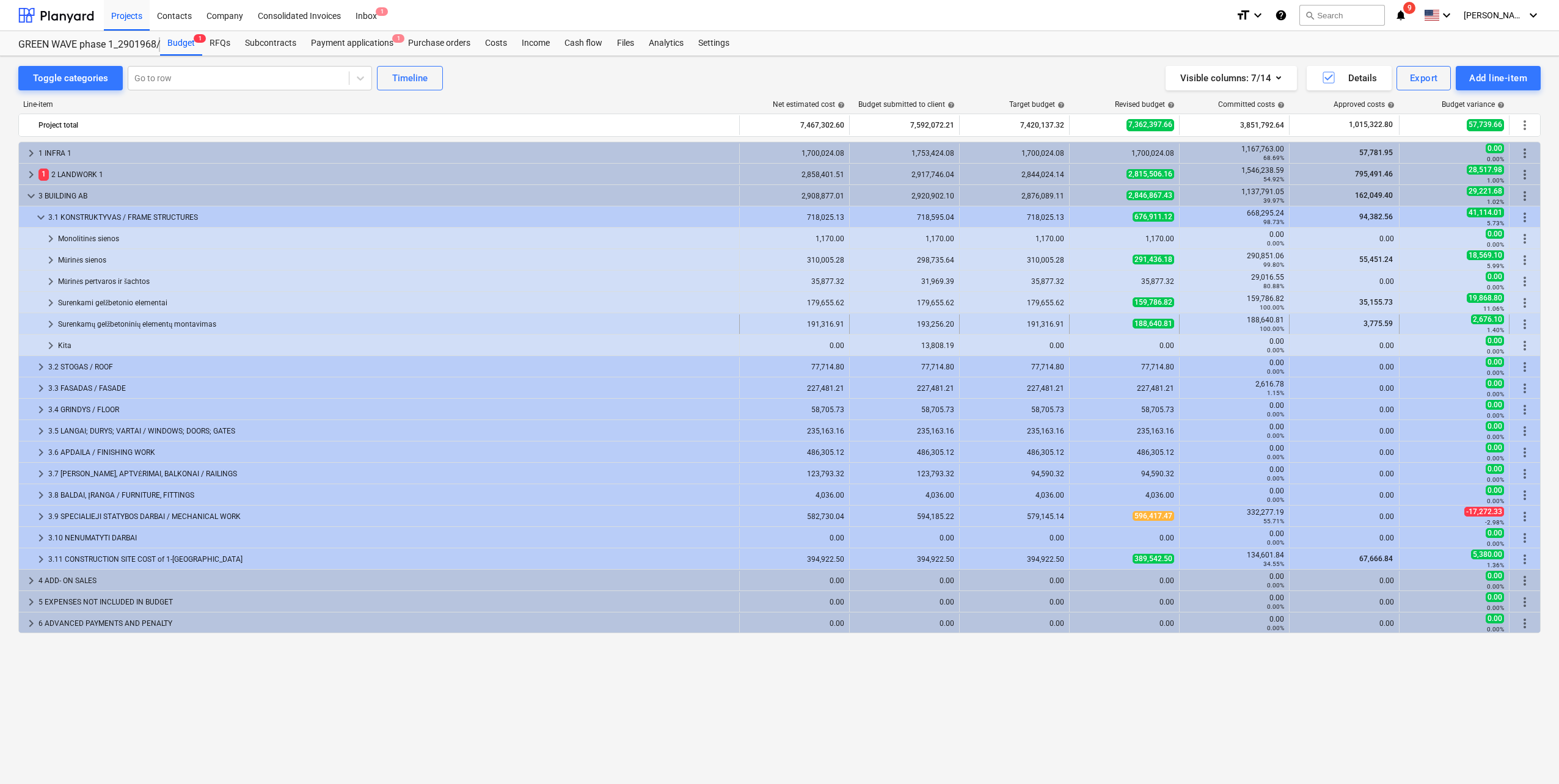
click at [137, 325] on div "Surenkamų gelžbetoninių elementų montavimas" at bounding box center [396, 325] width 676 height 20
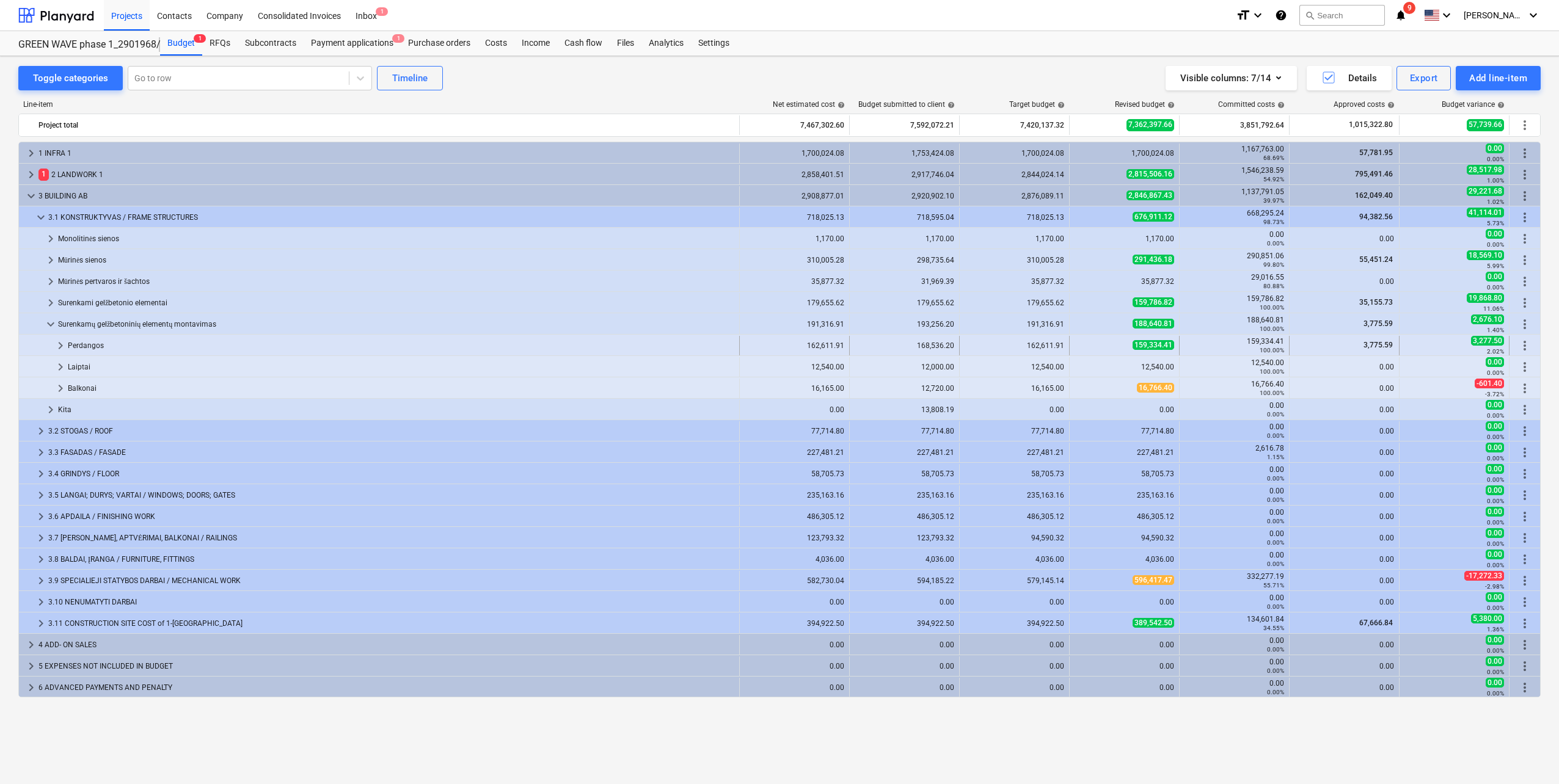
click at [112, 336] on div "Perdangos" at bounding box center [401, 346] width 667 height 20
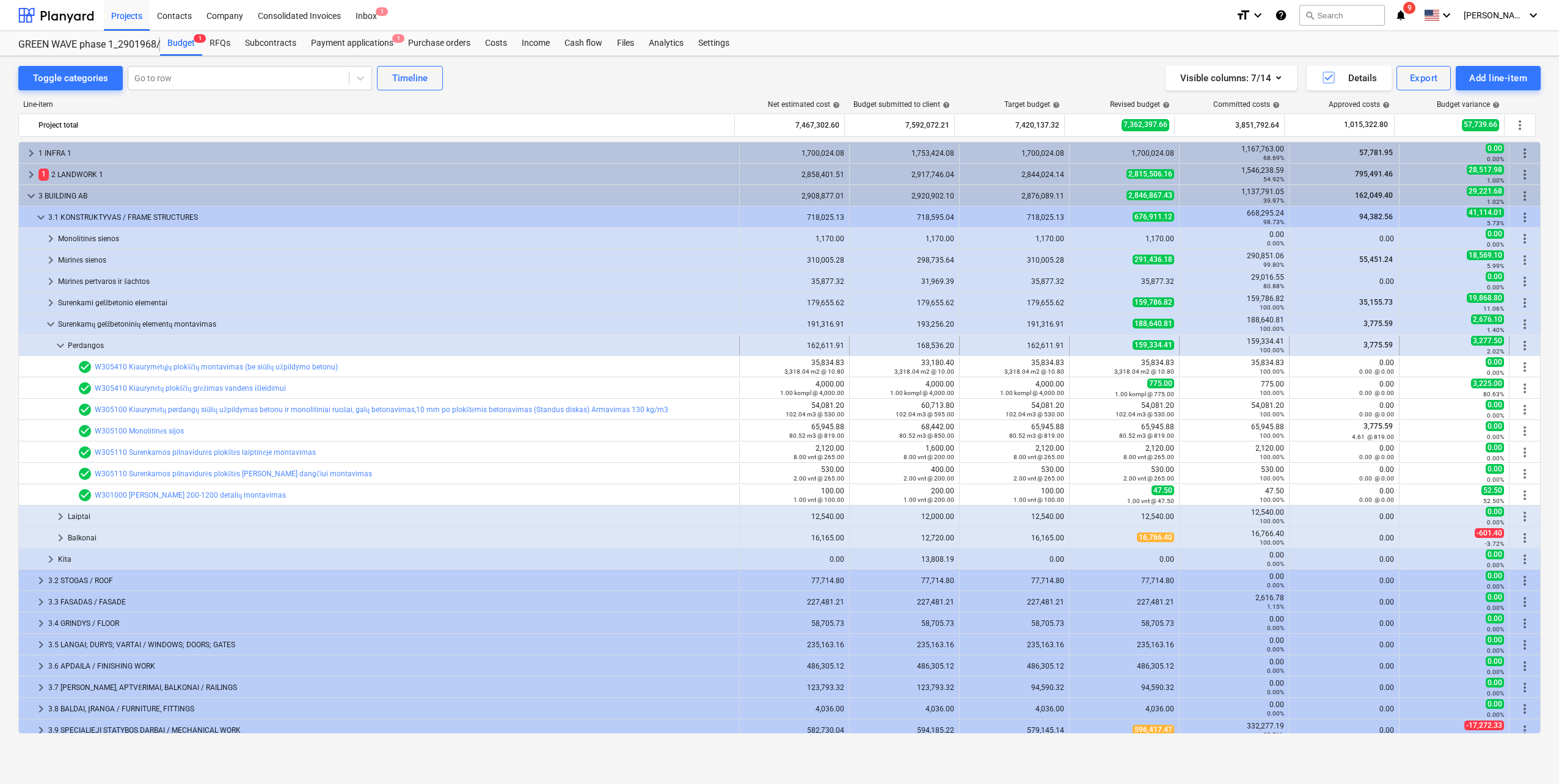
click at [212, 345] on div "Perdangos" at bounding box center [401, 346] width 667 height 20
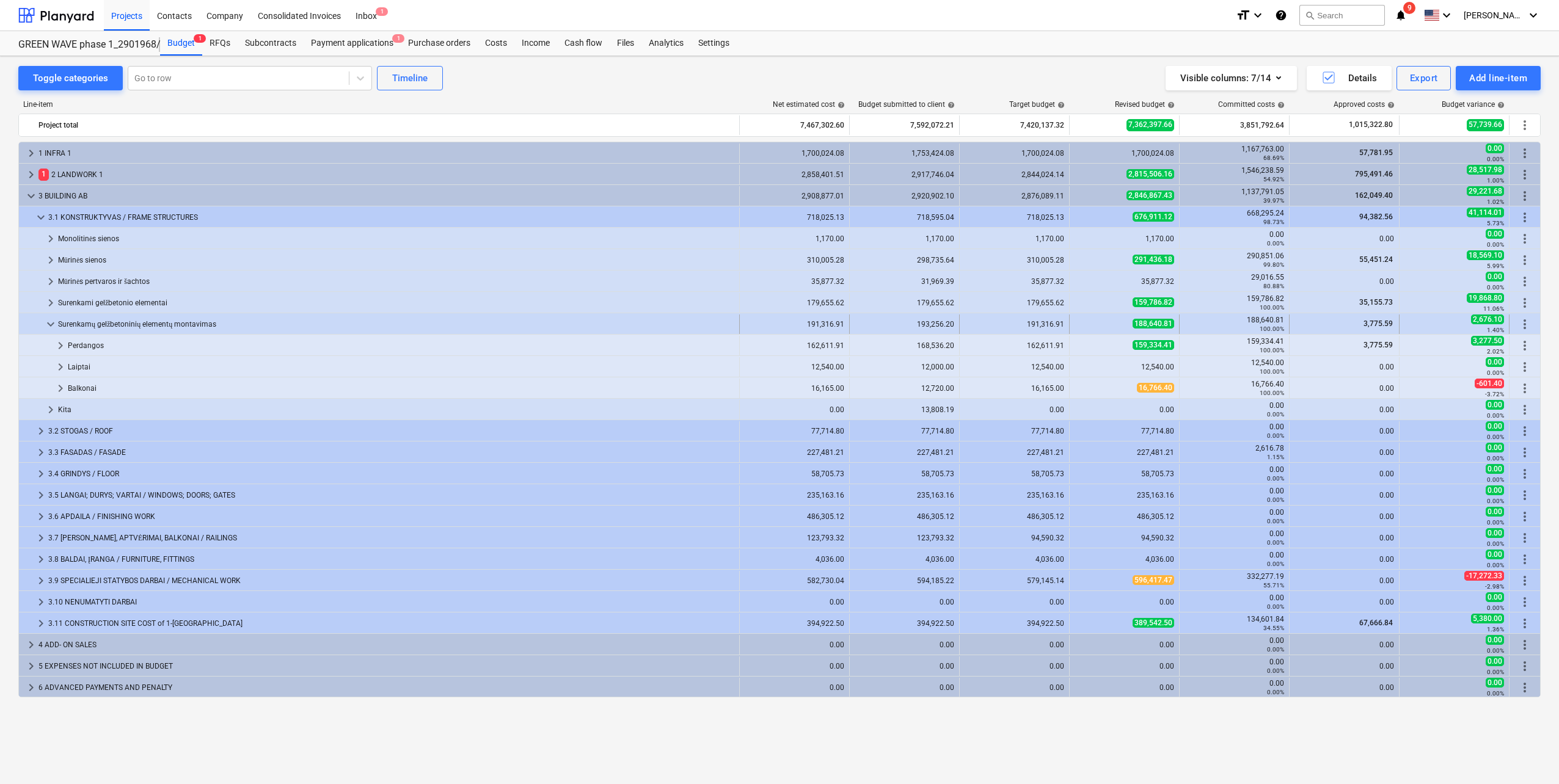
click at [188, 327] on div "Surenkamų gelžbetoninių elementų montavimas" at bounding box center [396, 325] width 676 height 20
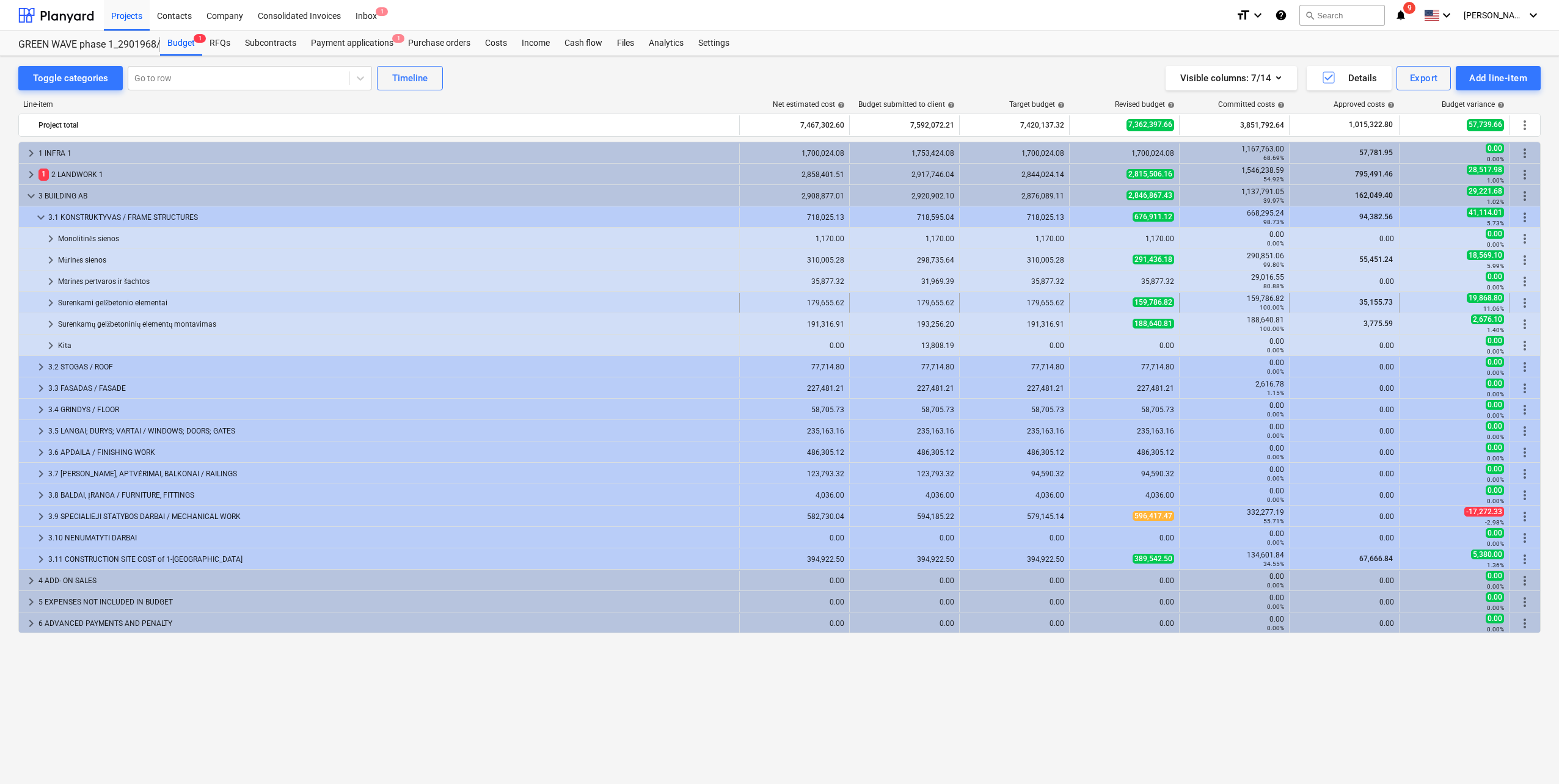
click at [140, 306] on div "Surenkami gelžbetonio elementai" at bounding box center [396, 303] width 676 height 20
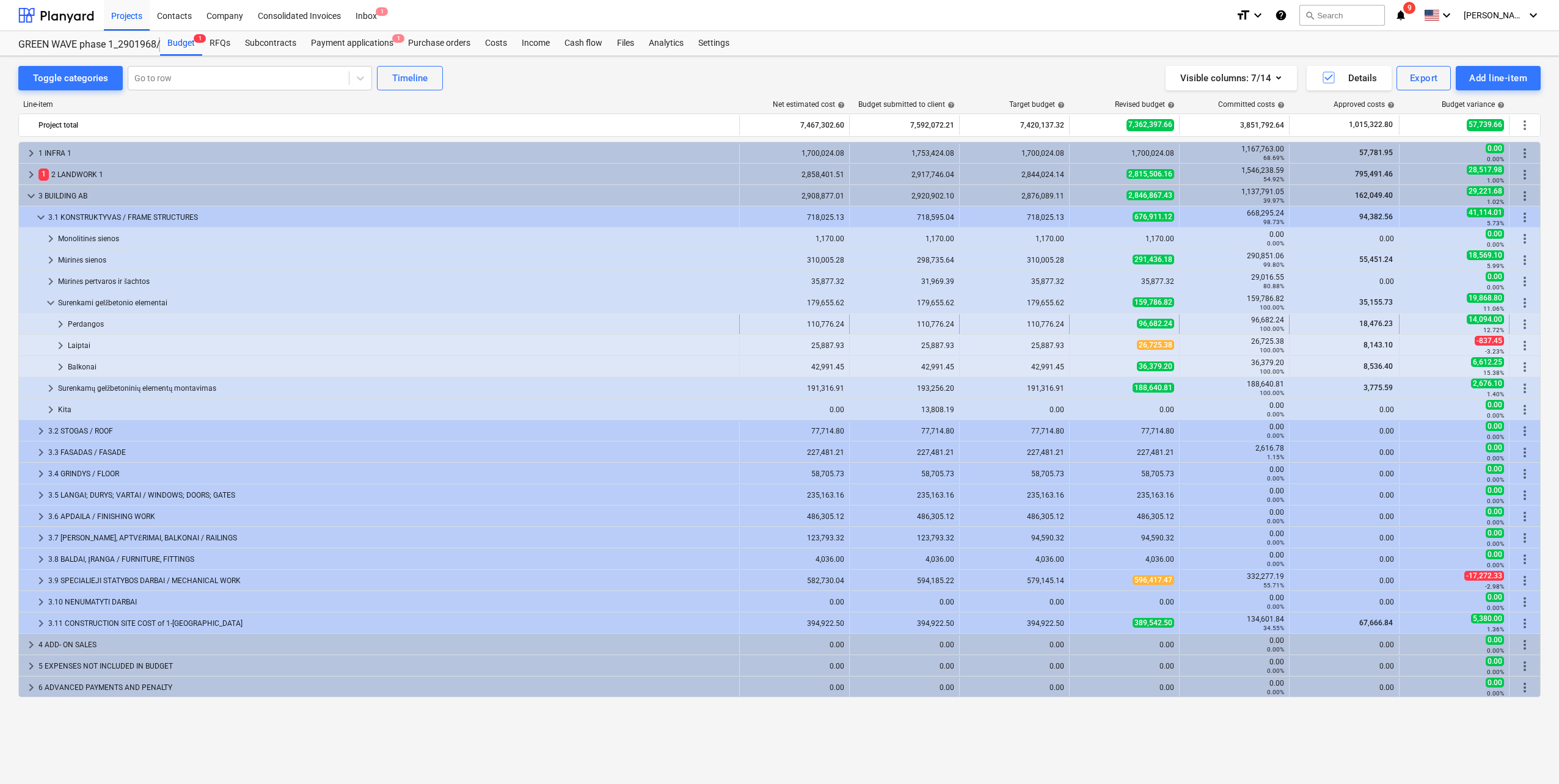
click at [126, 323] on div "Perdangos" at bounding box center [401, 325] width 667 height 20
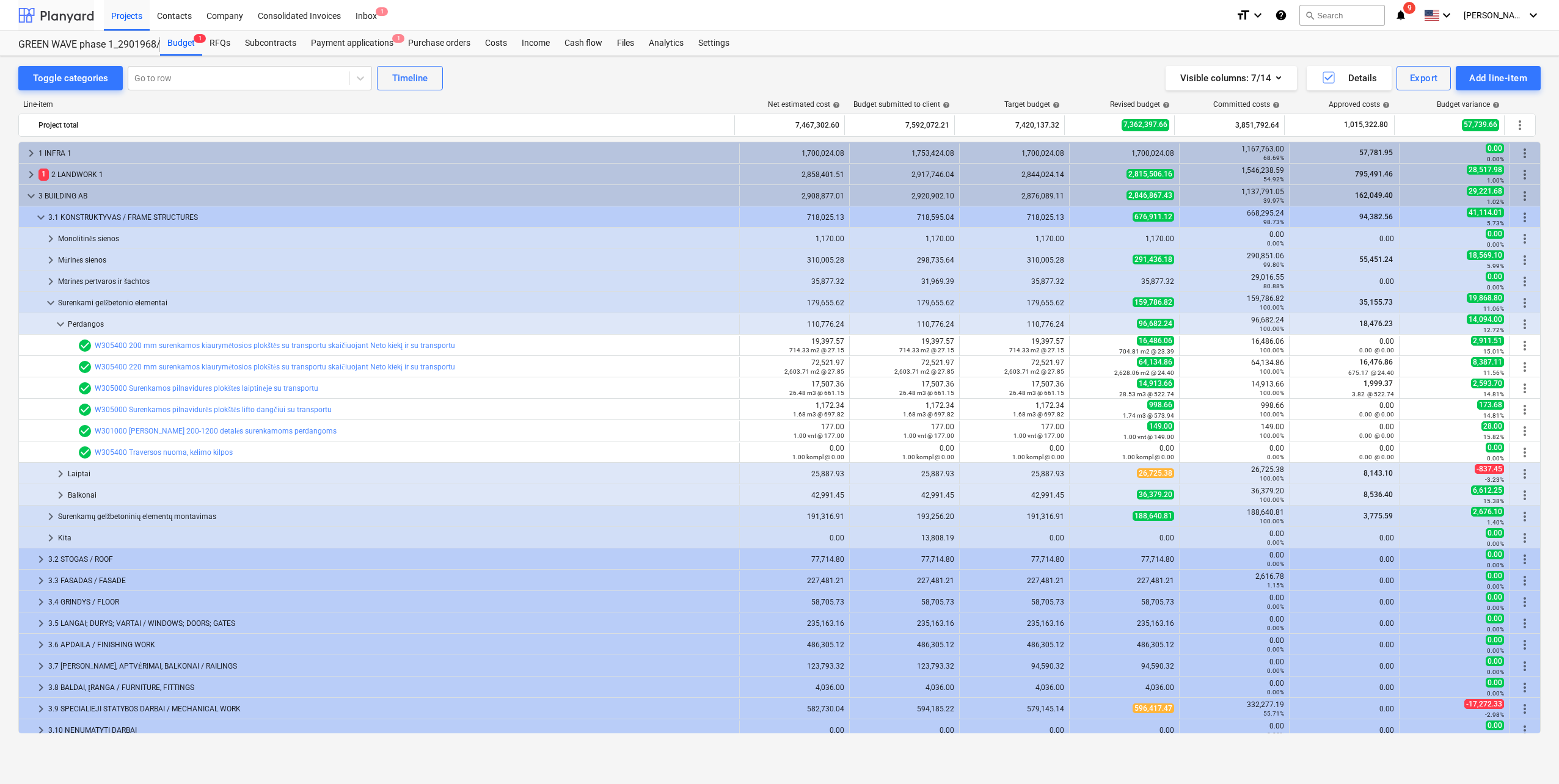
click at [74, 19] on div at bounding box center [56, 15] width 76 height 31
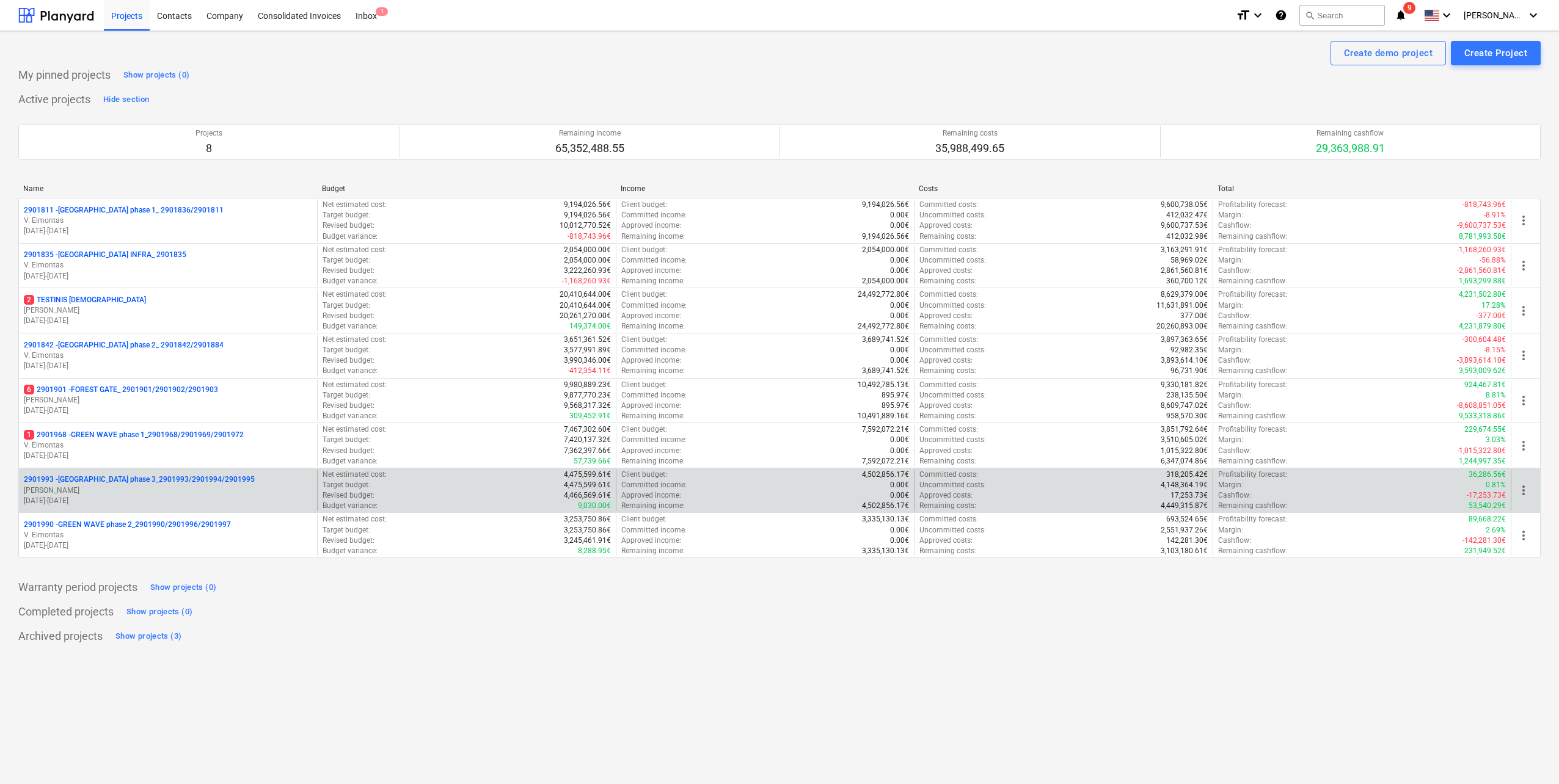
click at [207, 491] on p "[PERSON_NAME]" at bounding box center [168, 491] width 288 height 11
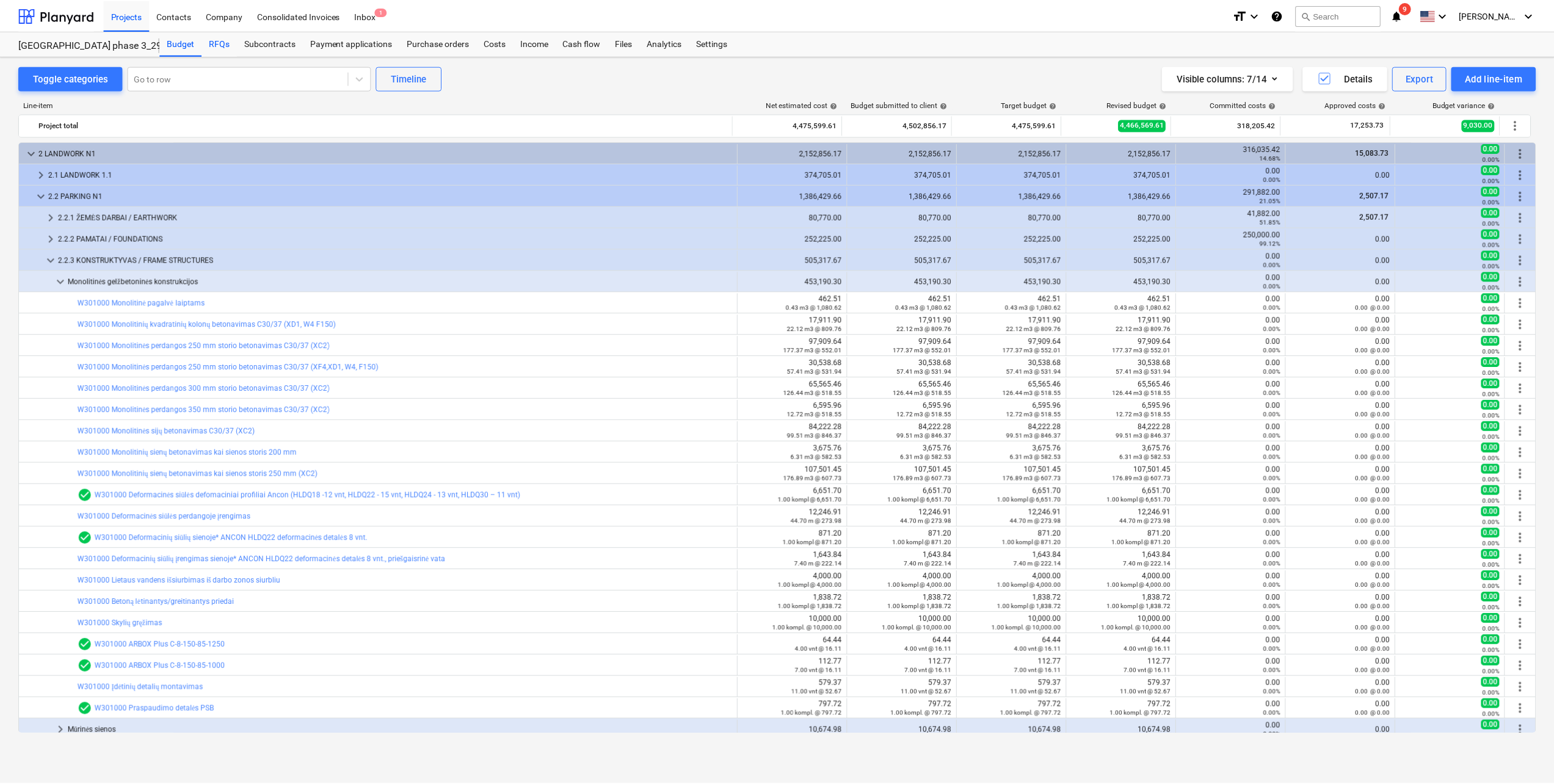
scroll to position [6, 0]
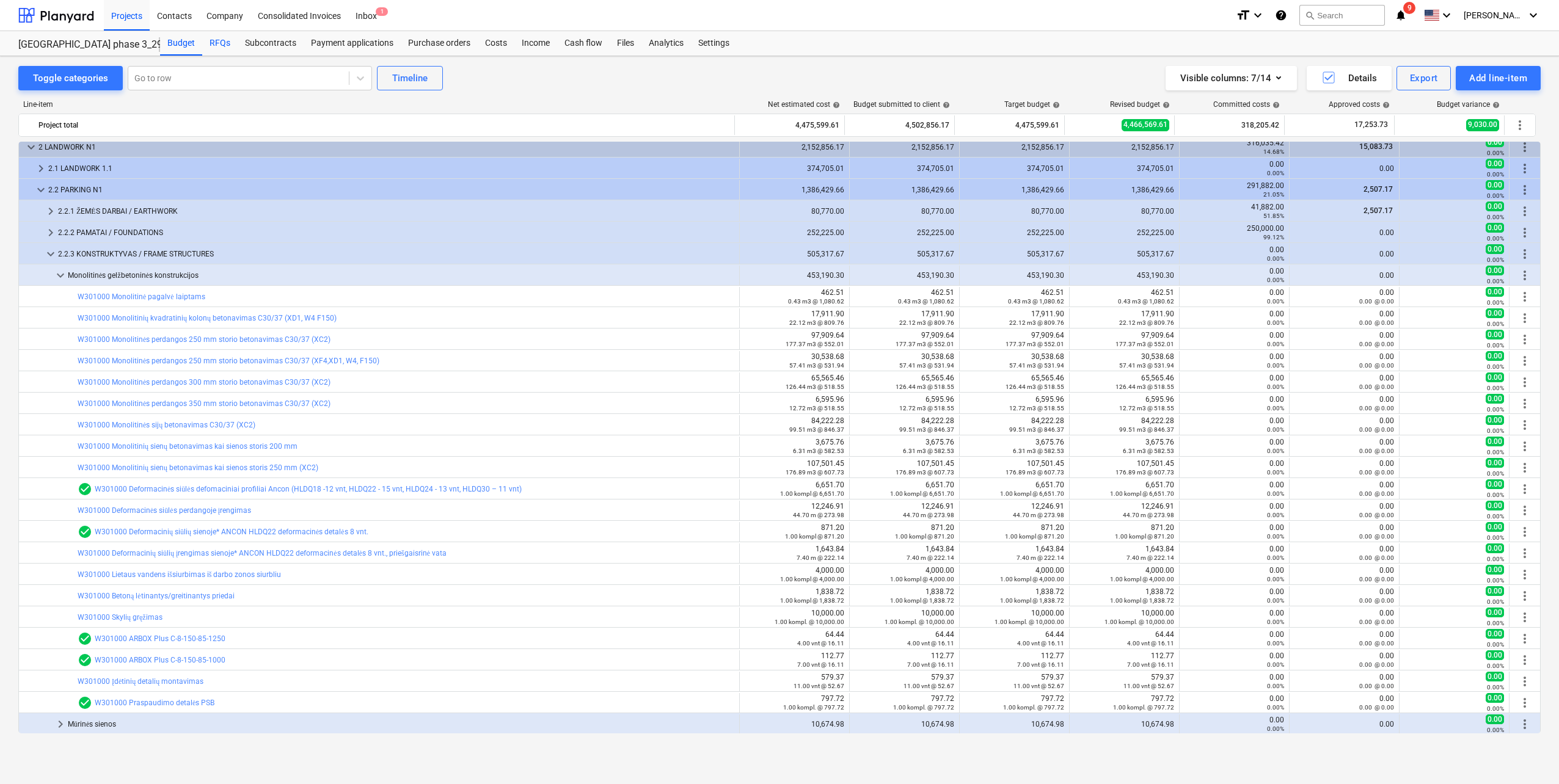
click at [210, 44] on div "RFQs" at bounding box center [220, 44] width 36 height 25
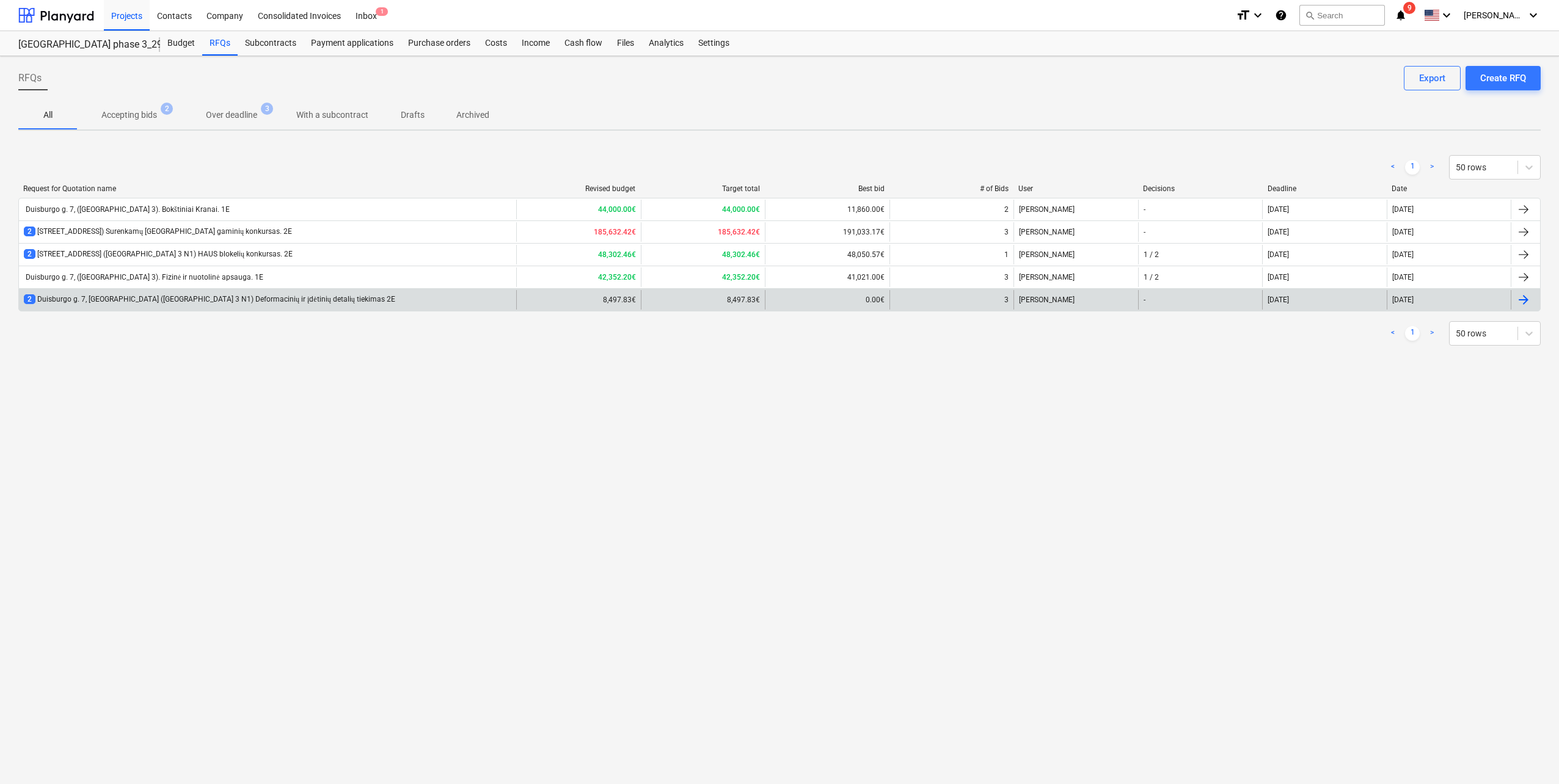
click at [335, 302] on div "2 Duisburgo g. 7, Vilnius (Lake Town 3 N1) Deformacinių ir įdėtinių detalių tie…" at bounding box center [268, 300] width 497 height 20
